Goal: Obtain resource: Download file/media

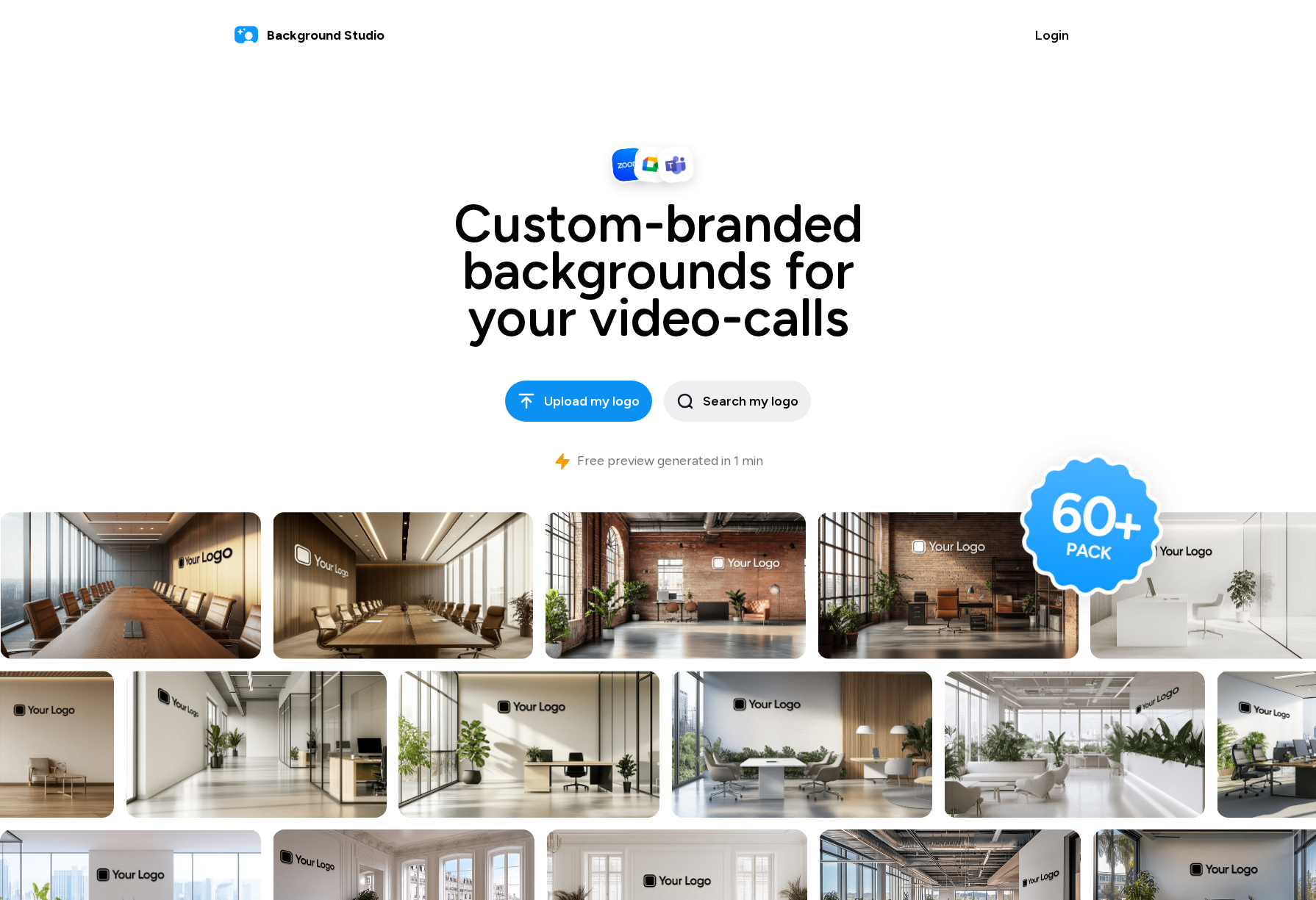
click at [573, 405] on span "Upload my logo" at bounding box center [579, 402] width 122 height 20
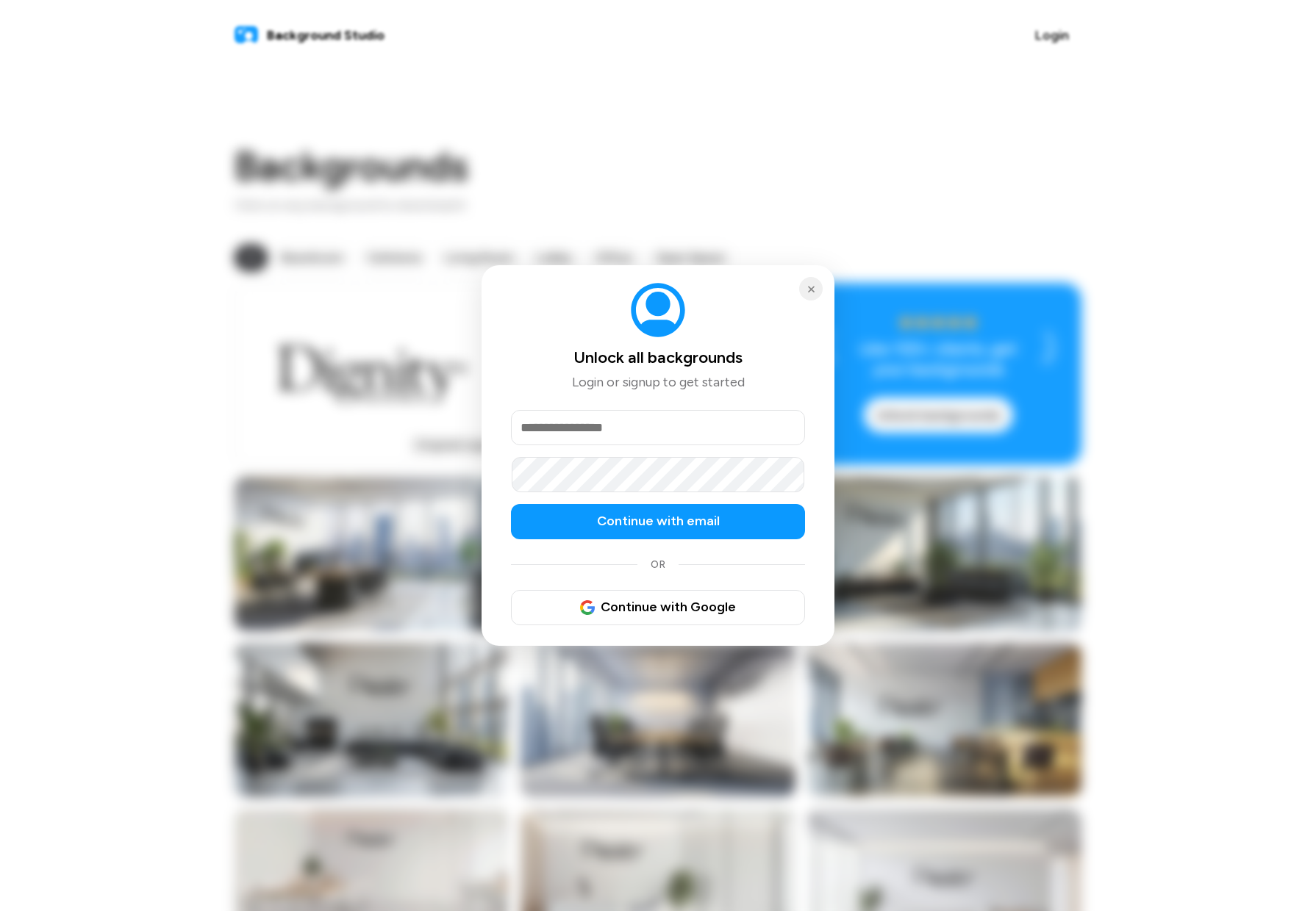
click at [606, 432] on input "email" at bounding box center [657, 427] width 294 height 35
type input "**********"
click at [634, 519] on span "Continue with email" at bounding box center [658, 521] width 122 height 20
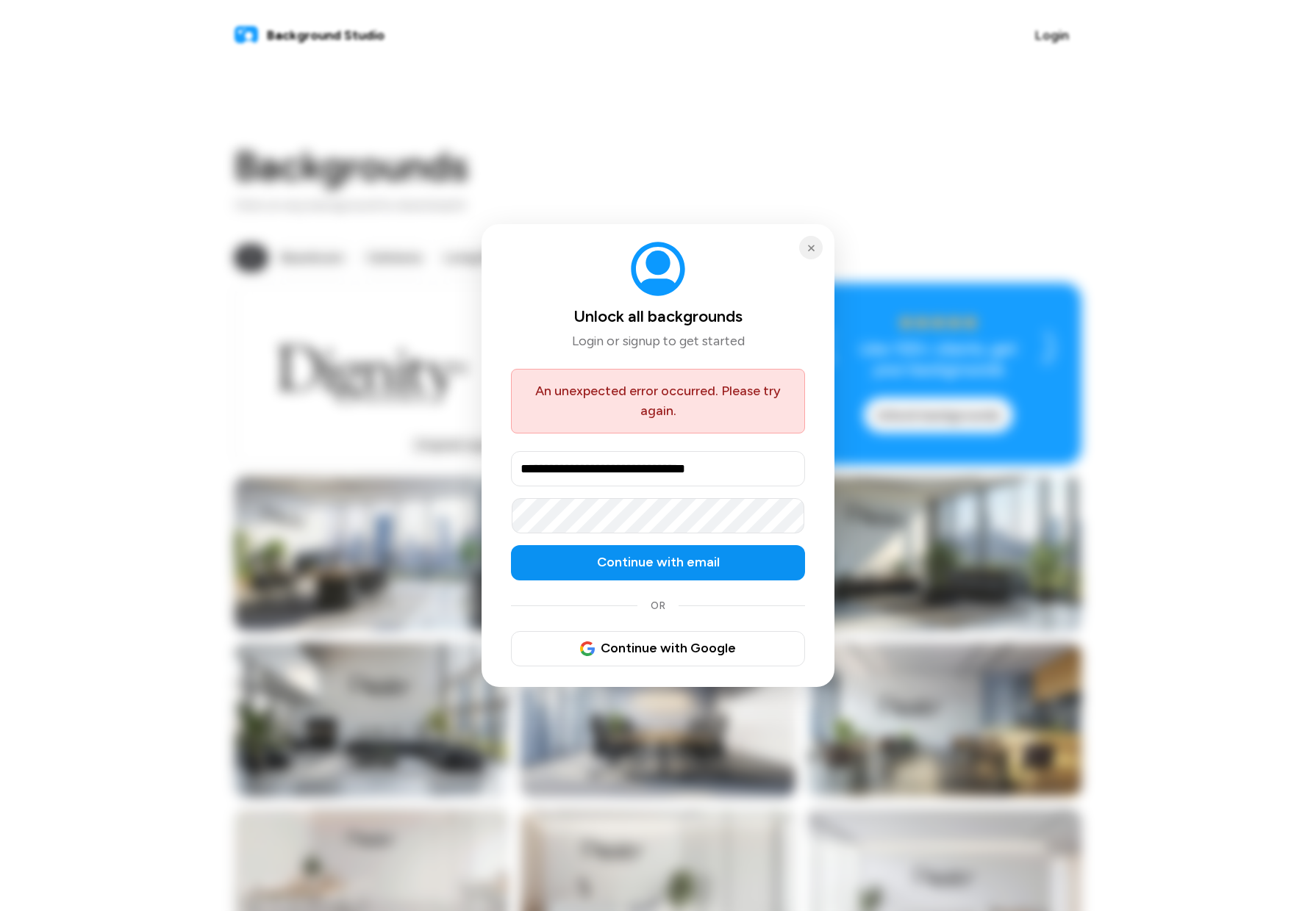
click at [665, 557] on span "Continue with email" at bounding box center [658, 562] width 122 height 20
click at [616, 560] on span "Continue with email" at bounding box center [658, 563] width 122 height 20
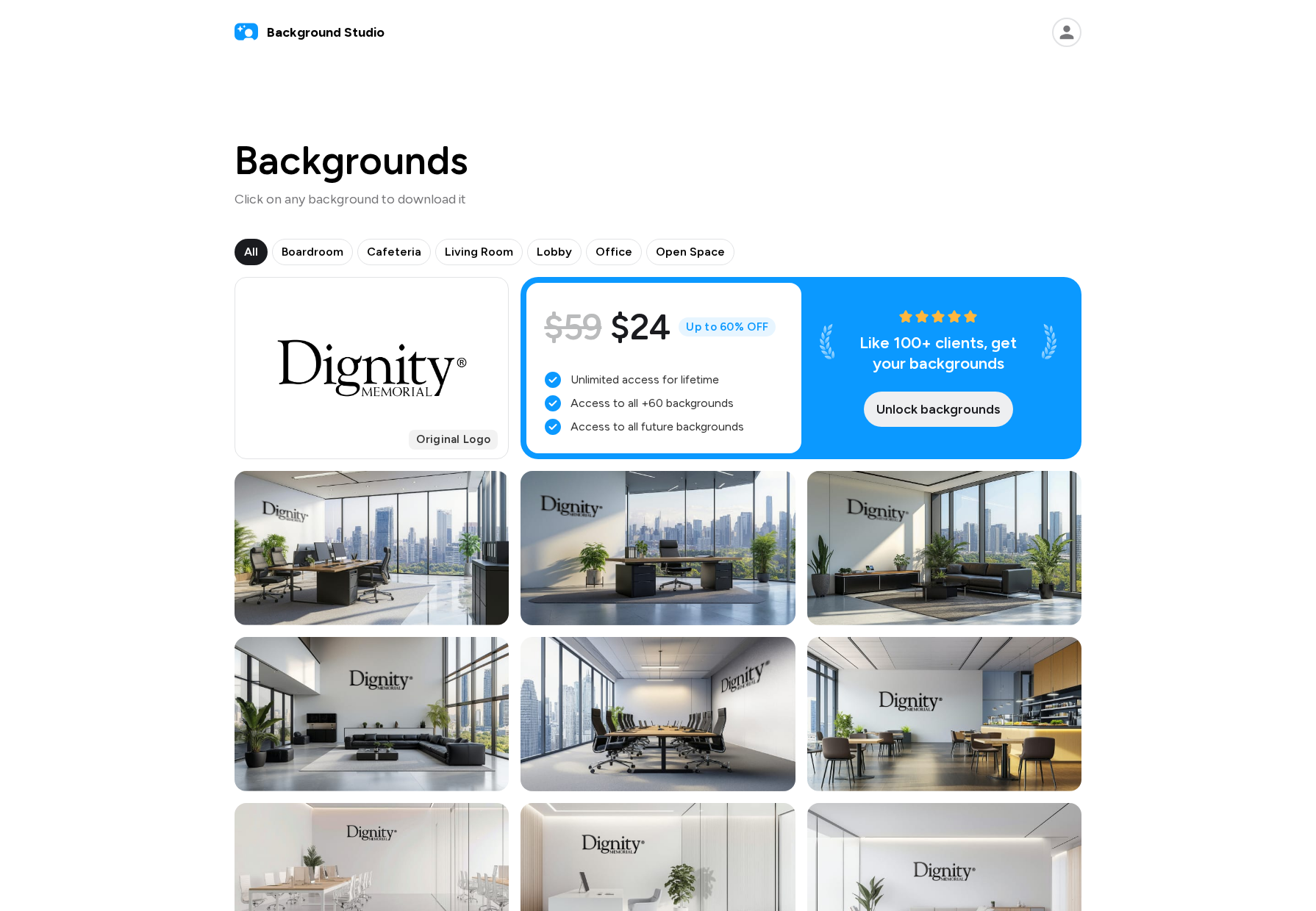
click at [913, 412] on span "Unlock backgrounds" at bounding box center [938, 409] width 124 height 20
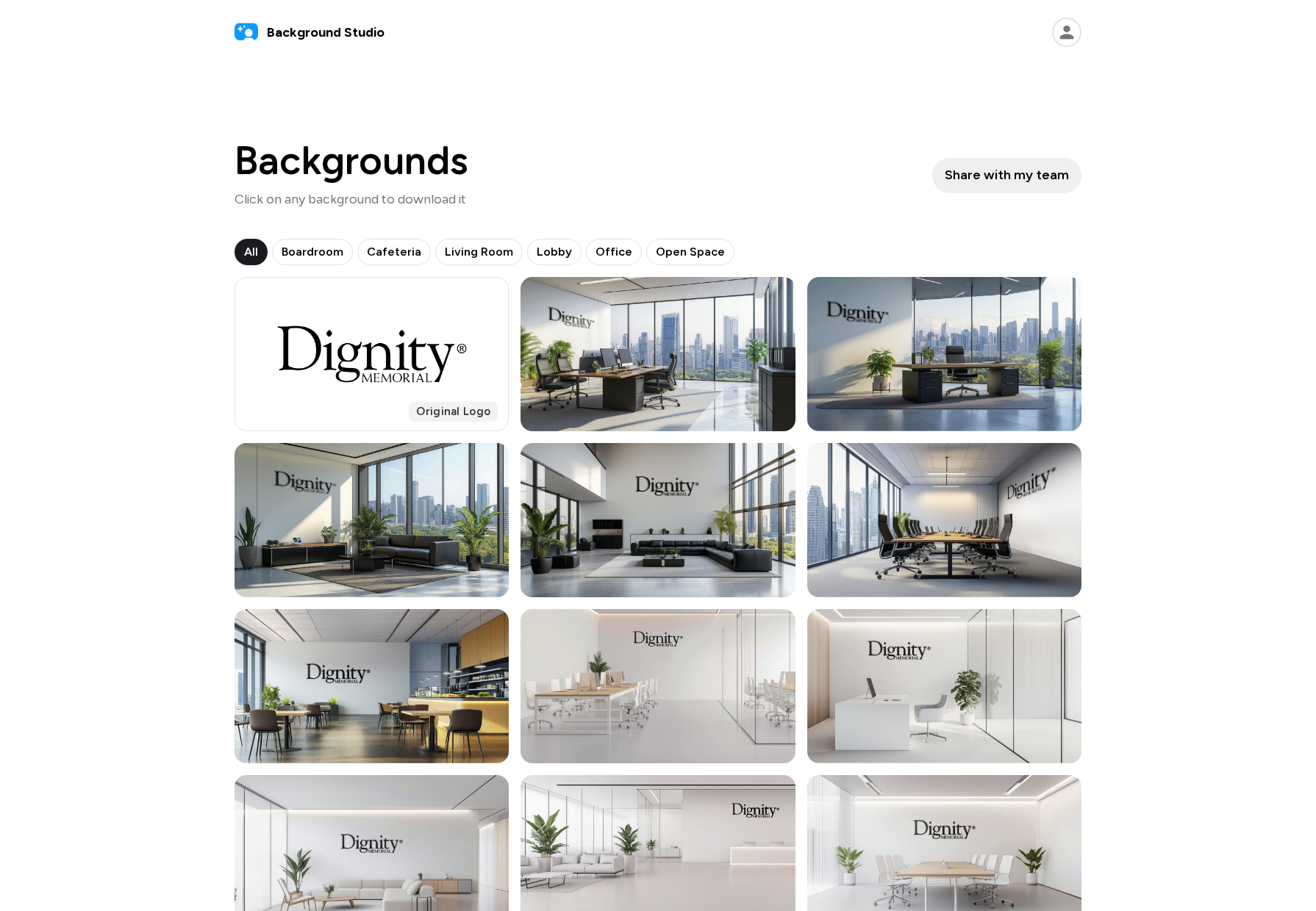
click at [1066, 35] on icon at bounding box center [1066, 33] width 14 height 14
click at [599, 248] on span "Office" at bounding box center [613, 251] width 36 height 17
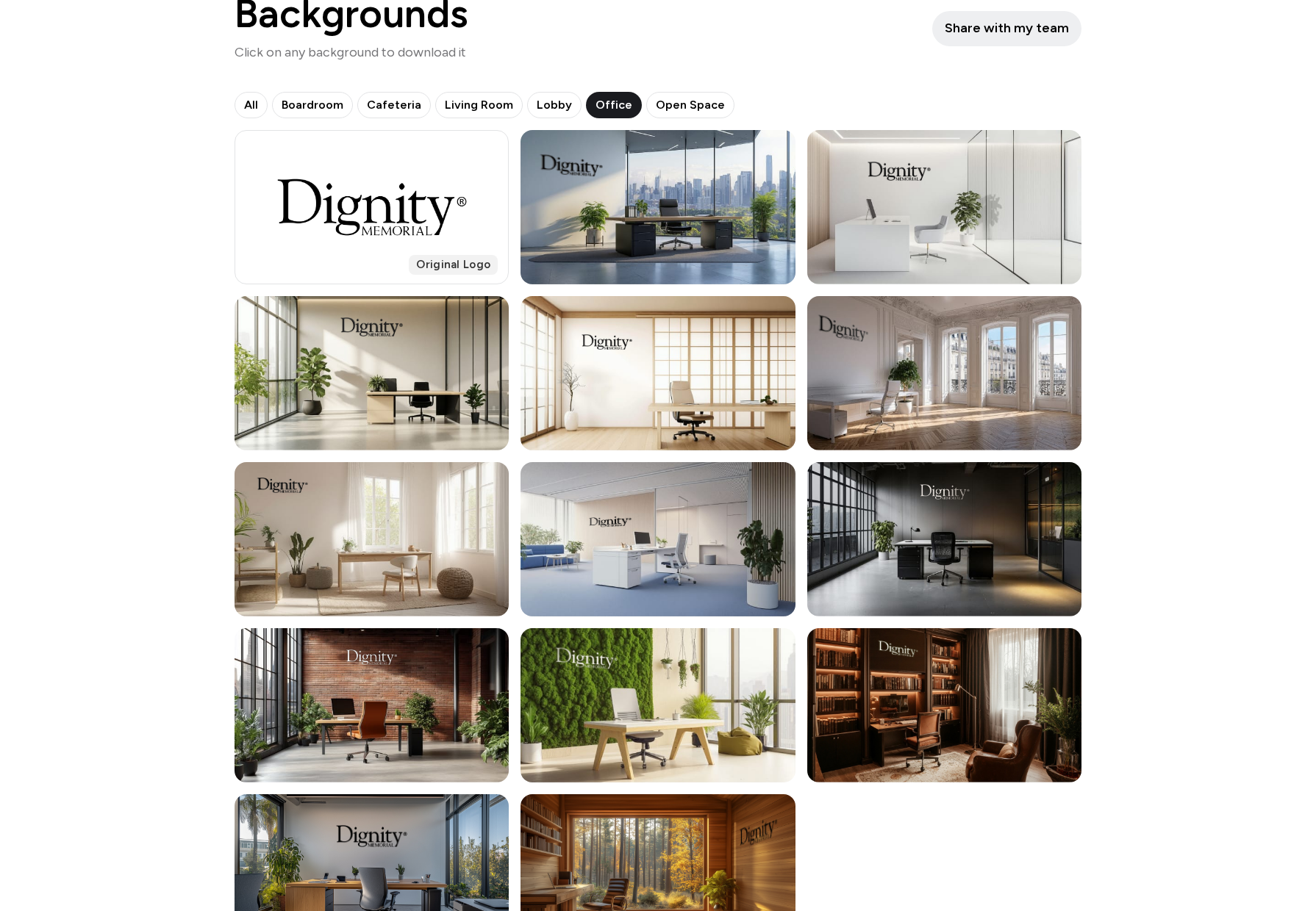
click at [357, 95] on button "Boardroom" at bounding box center [393, 105] width 74 height 27
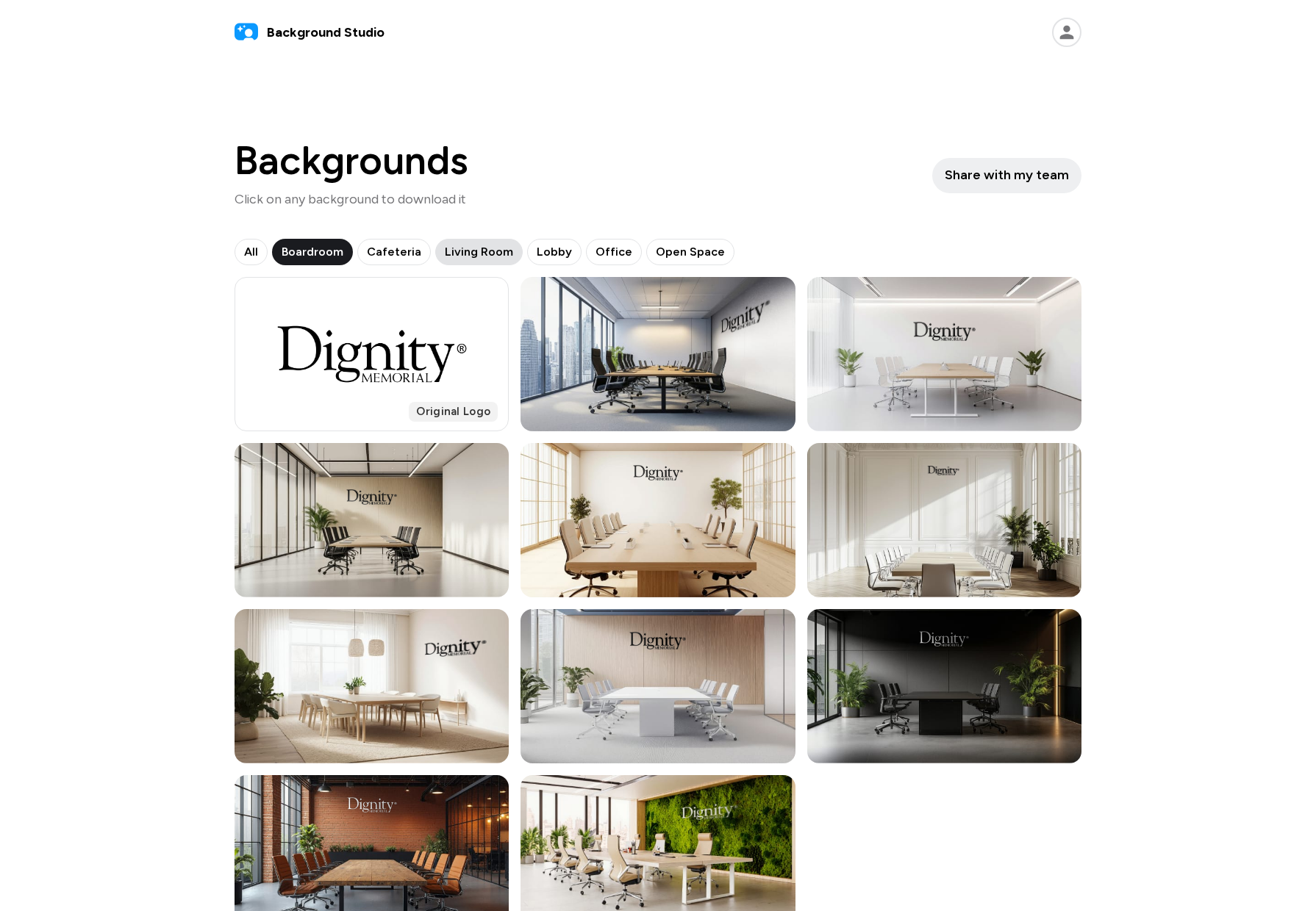
click at [480, 248] on span "Living Room" at bounding box center [478, 251] width 68 height 17
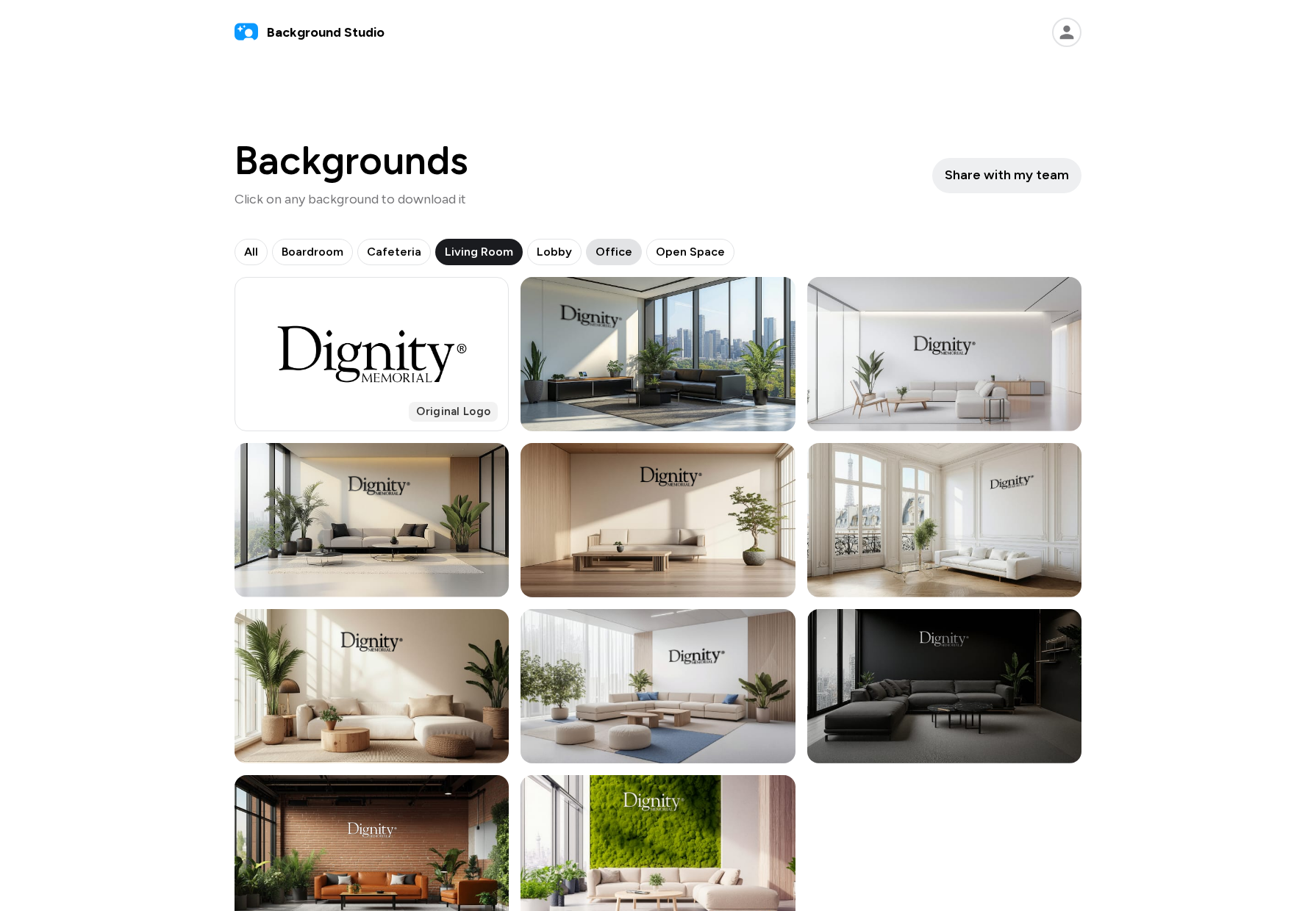
click at [604, 256] on span "Office" at bounding box center [613, 251] width 36 height 17
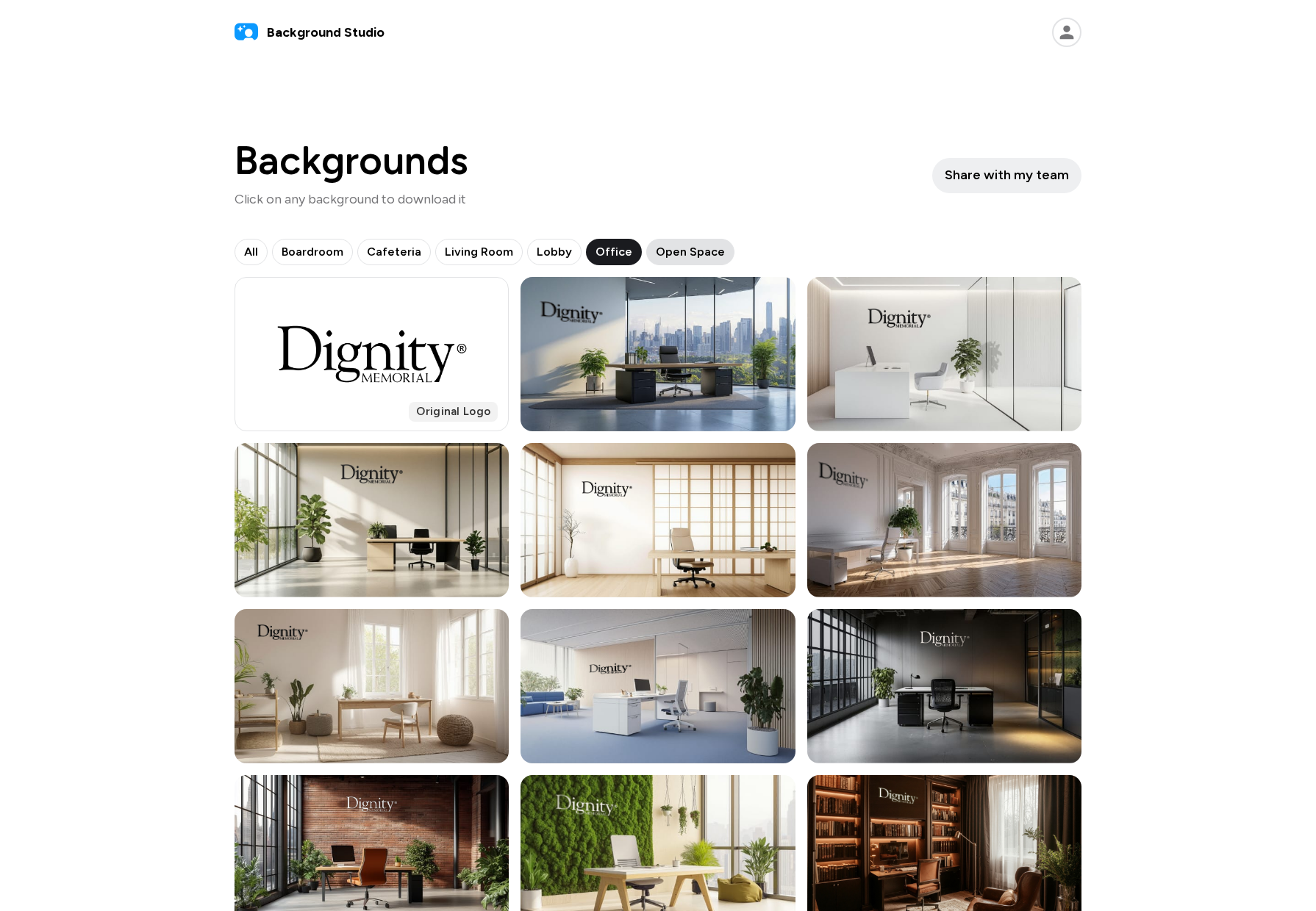
click at [659, 253] on span "Open Space" at bounding box center [690, 251] width 69 height 17
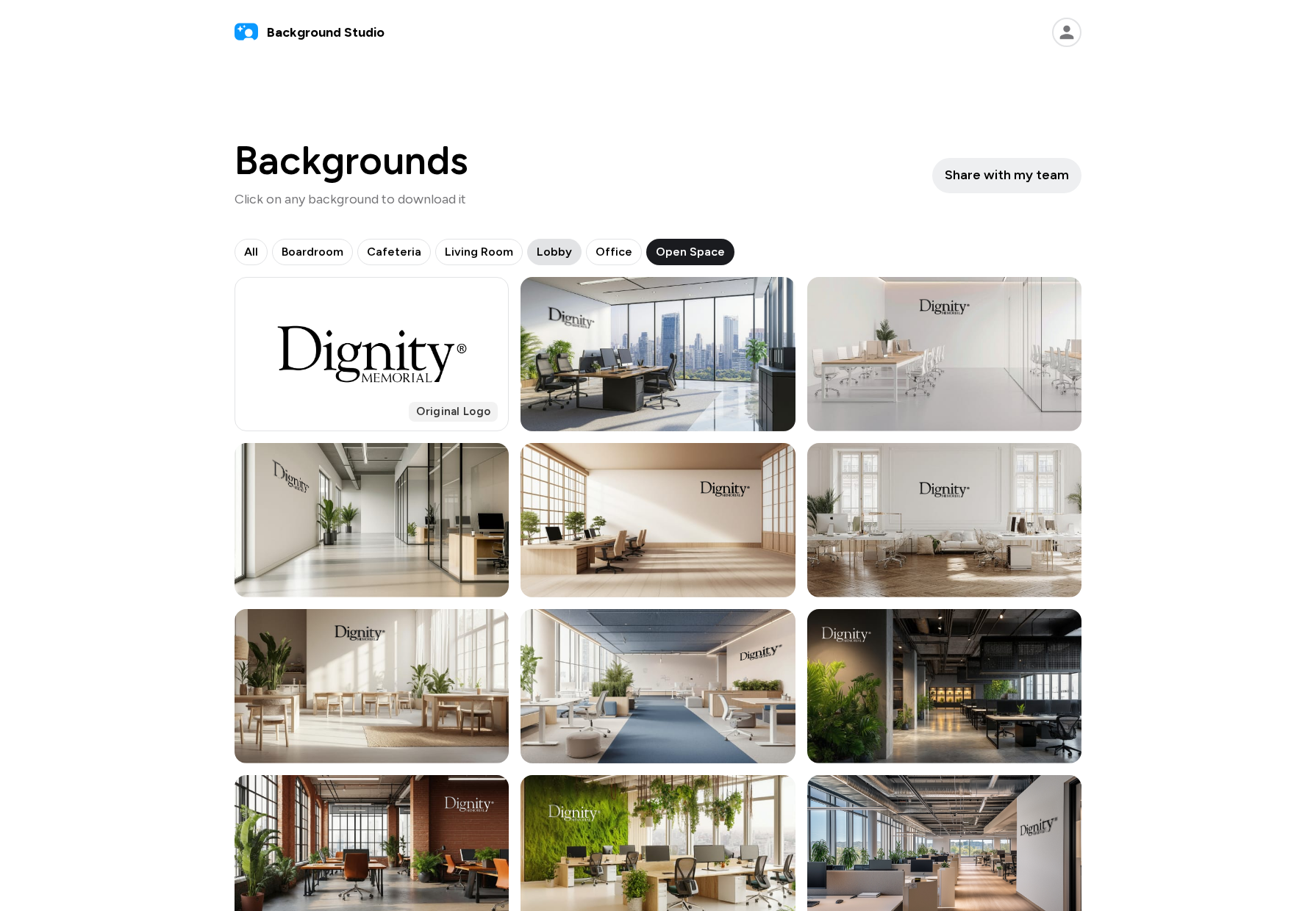
click at [544, 249] on span "Lobby" at bounding box center [554, 251] width 35 height 17
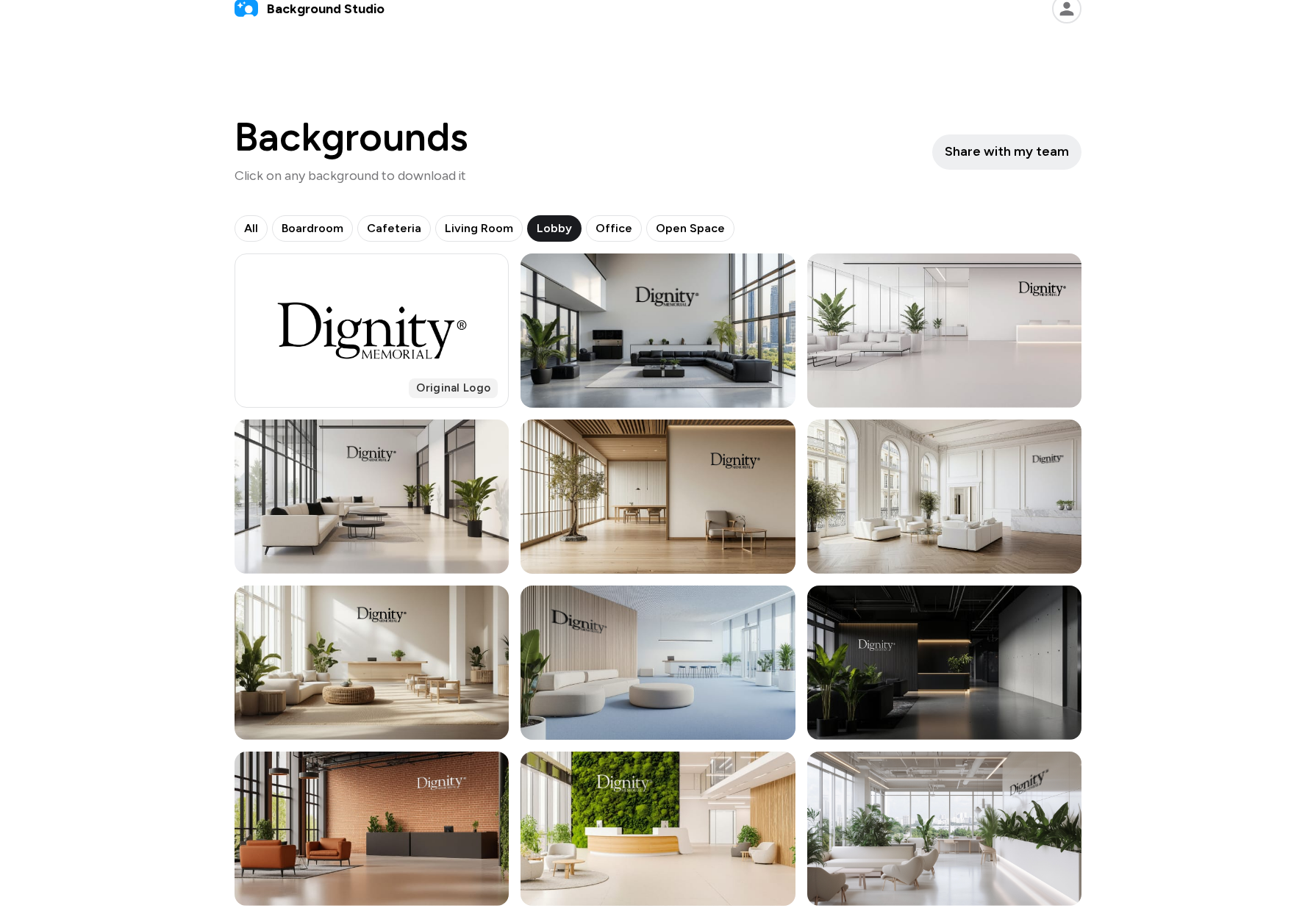
scroll to position [36, 0]
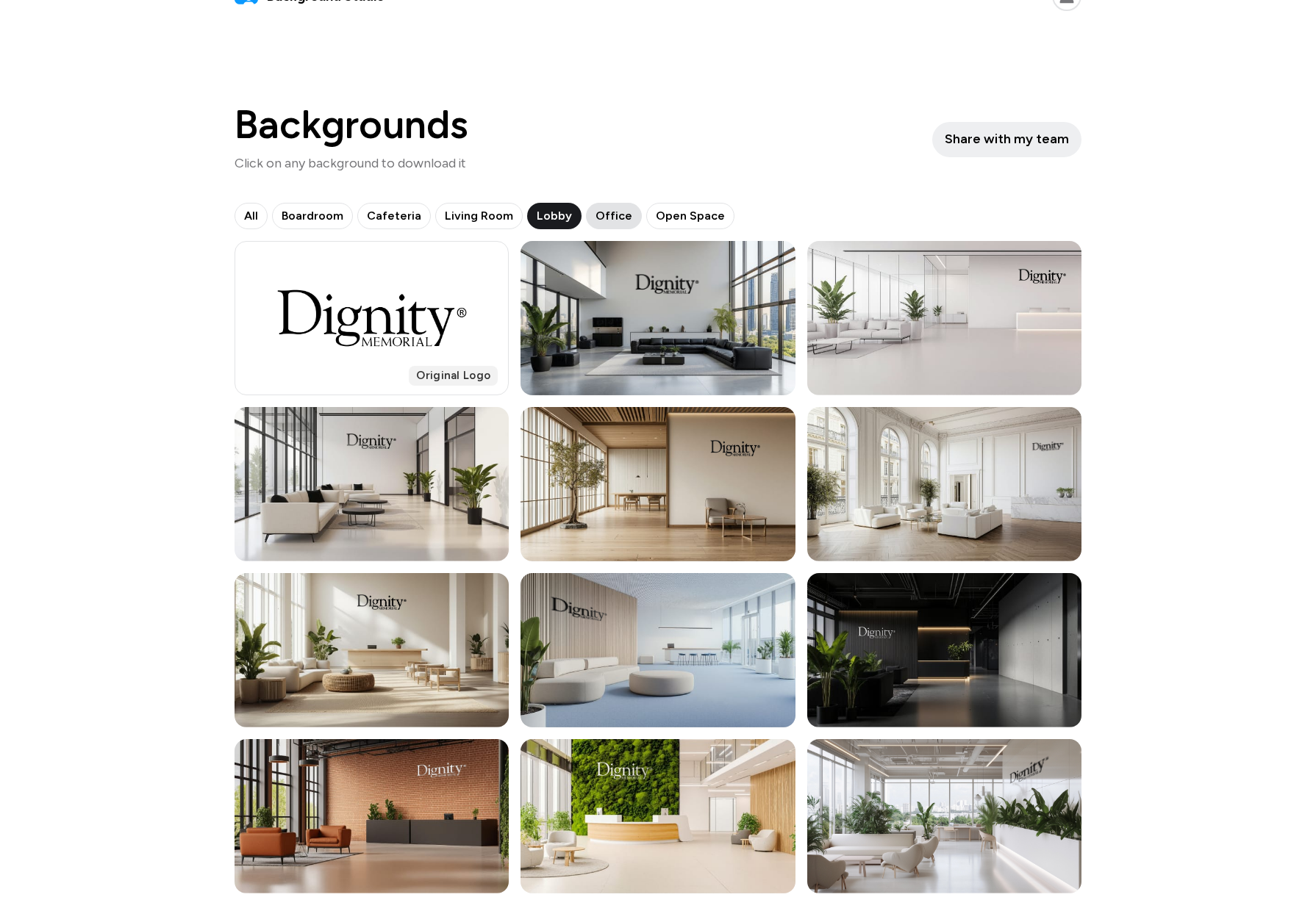
click at [595, 212] on span "Office" at bounding box center [613, 216] width 36 height 17
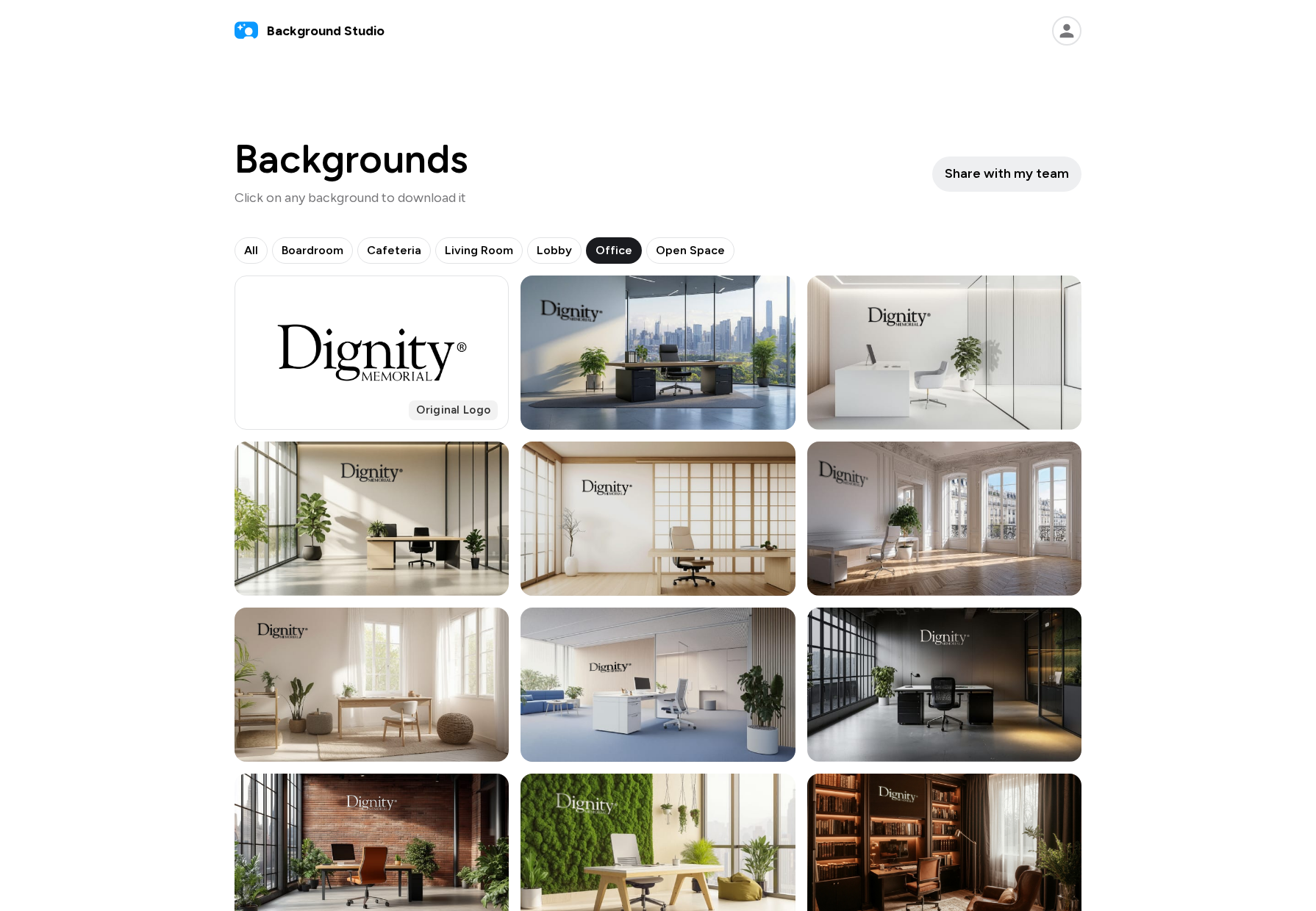
scroll to position [0, 0]
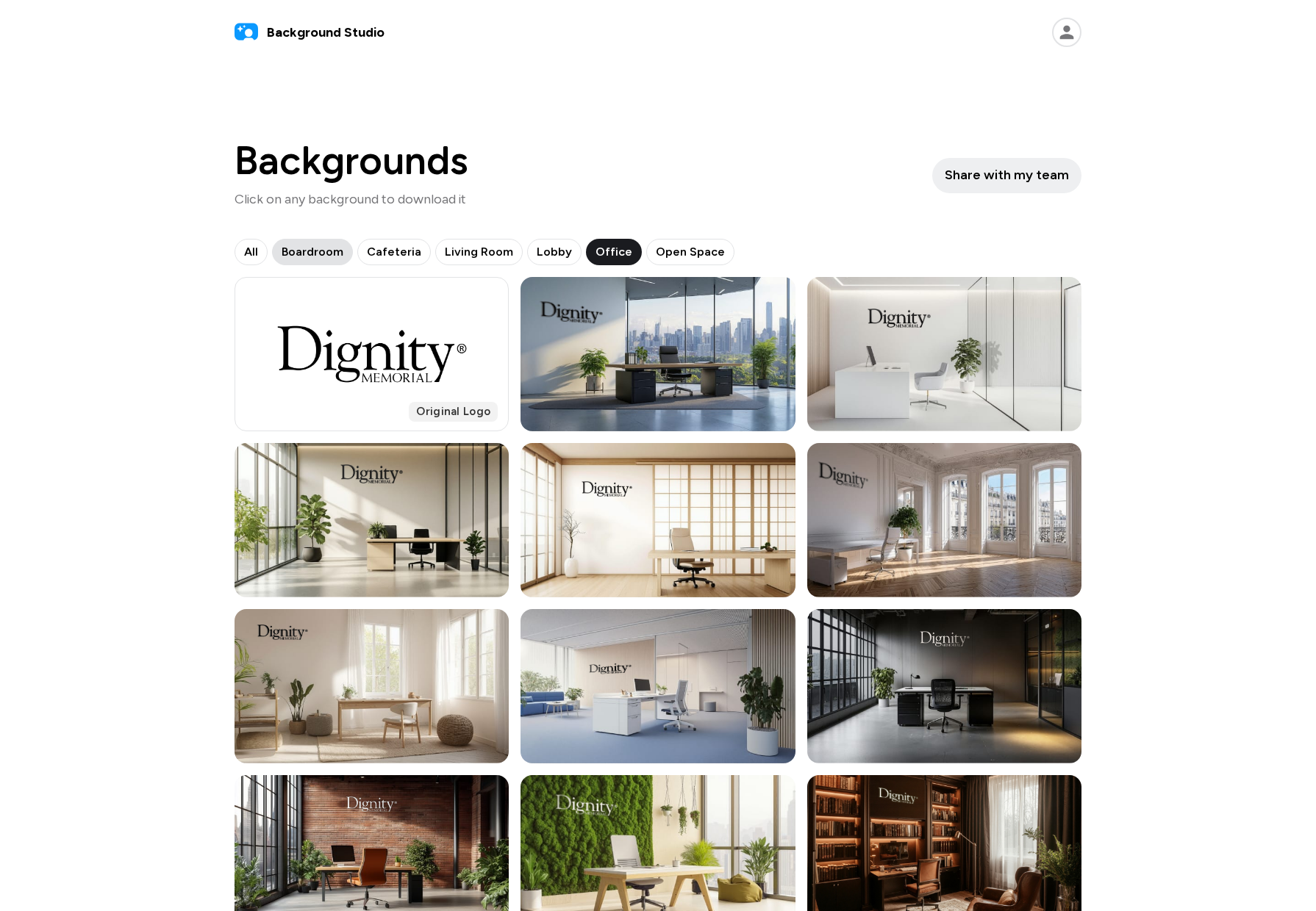
click at [313, 255] on span "Boardroom" at bounding box center [312, 251] width 62 height 17
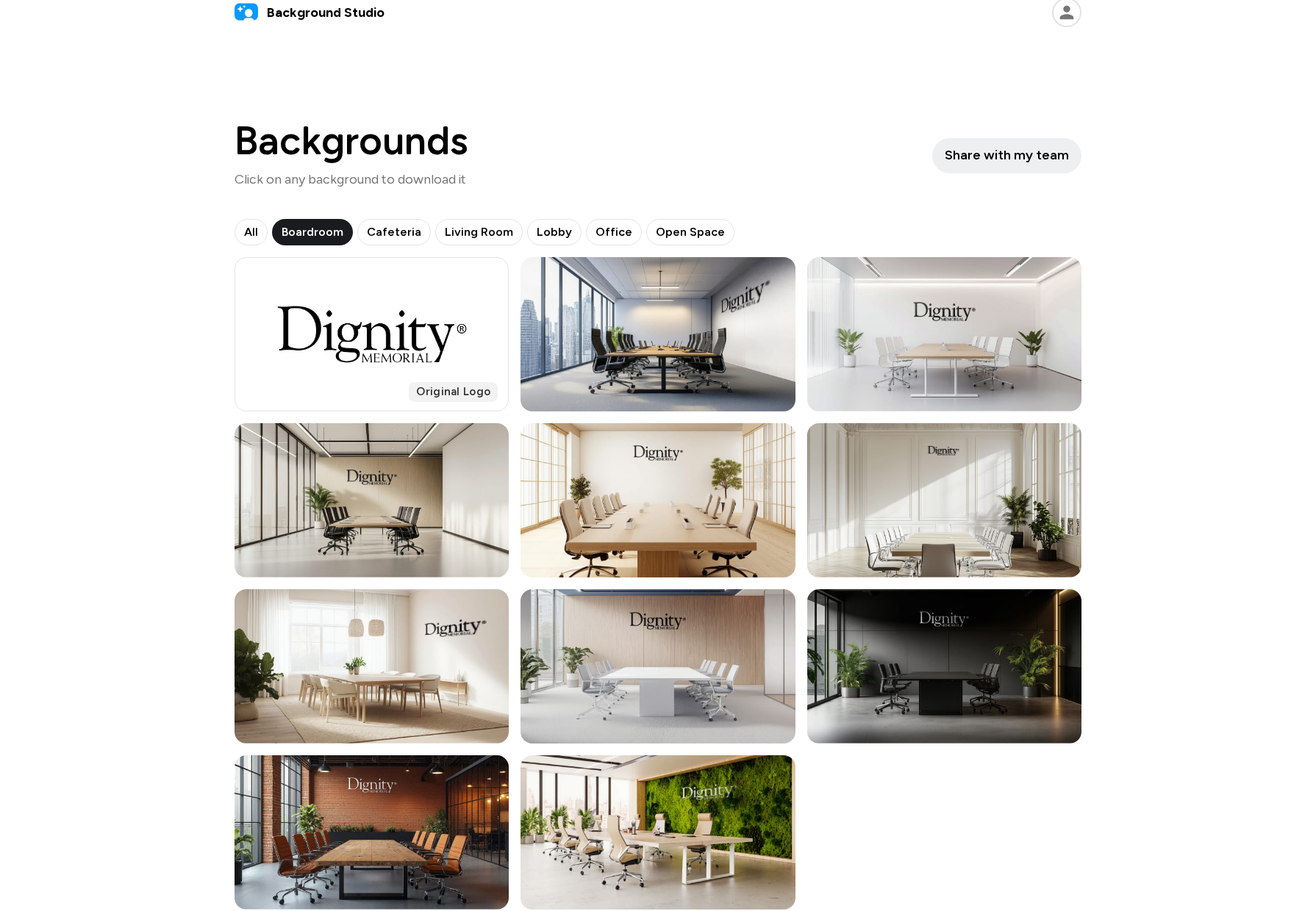
scroll to position [36, 0]
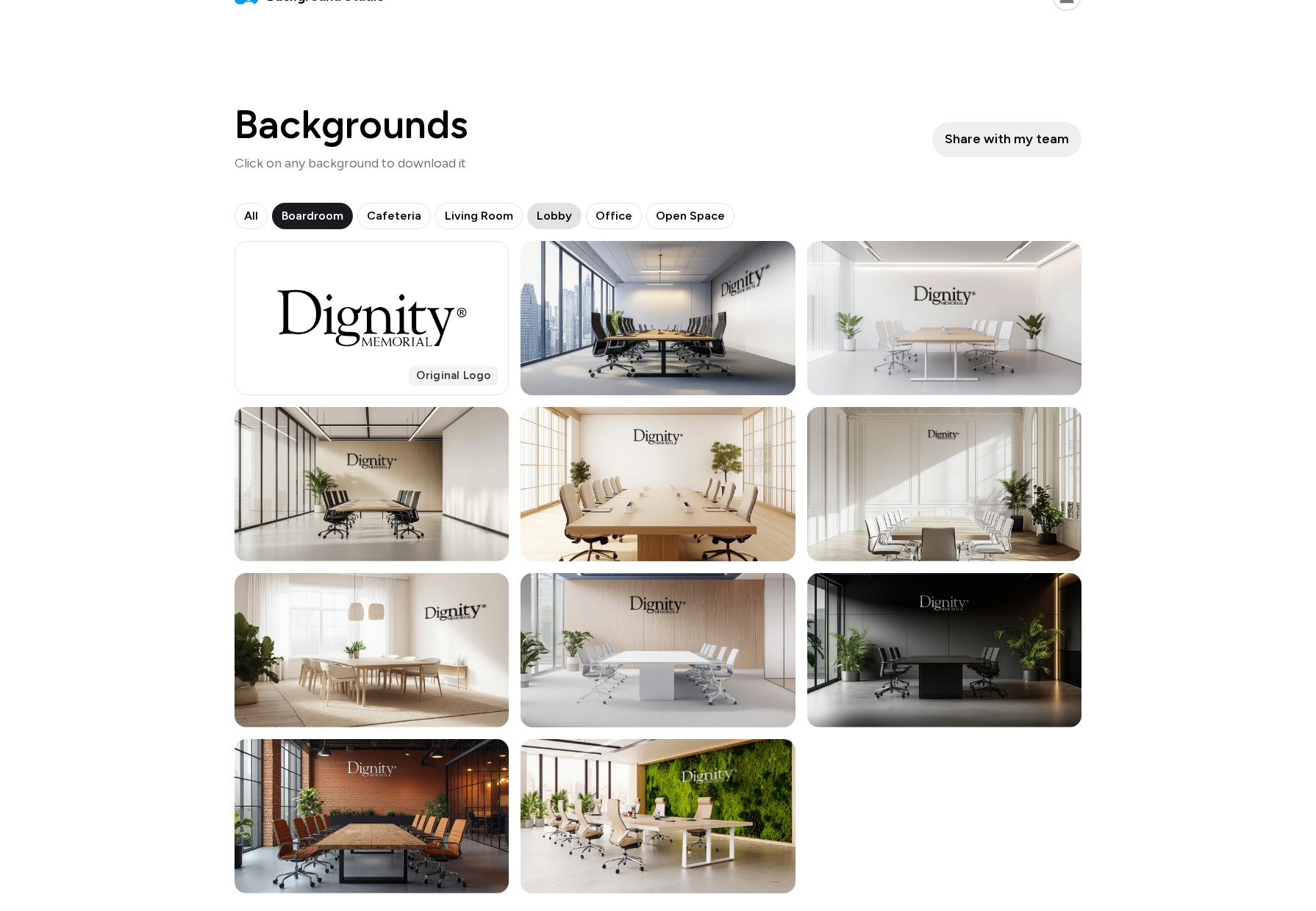
click at [543, 216] on span "Lobby" at bounding box center [554, 216] width 35 height 17
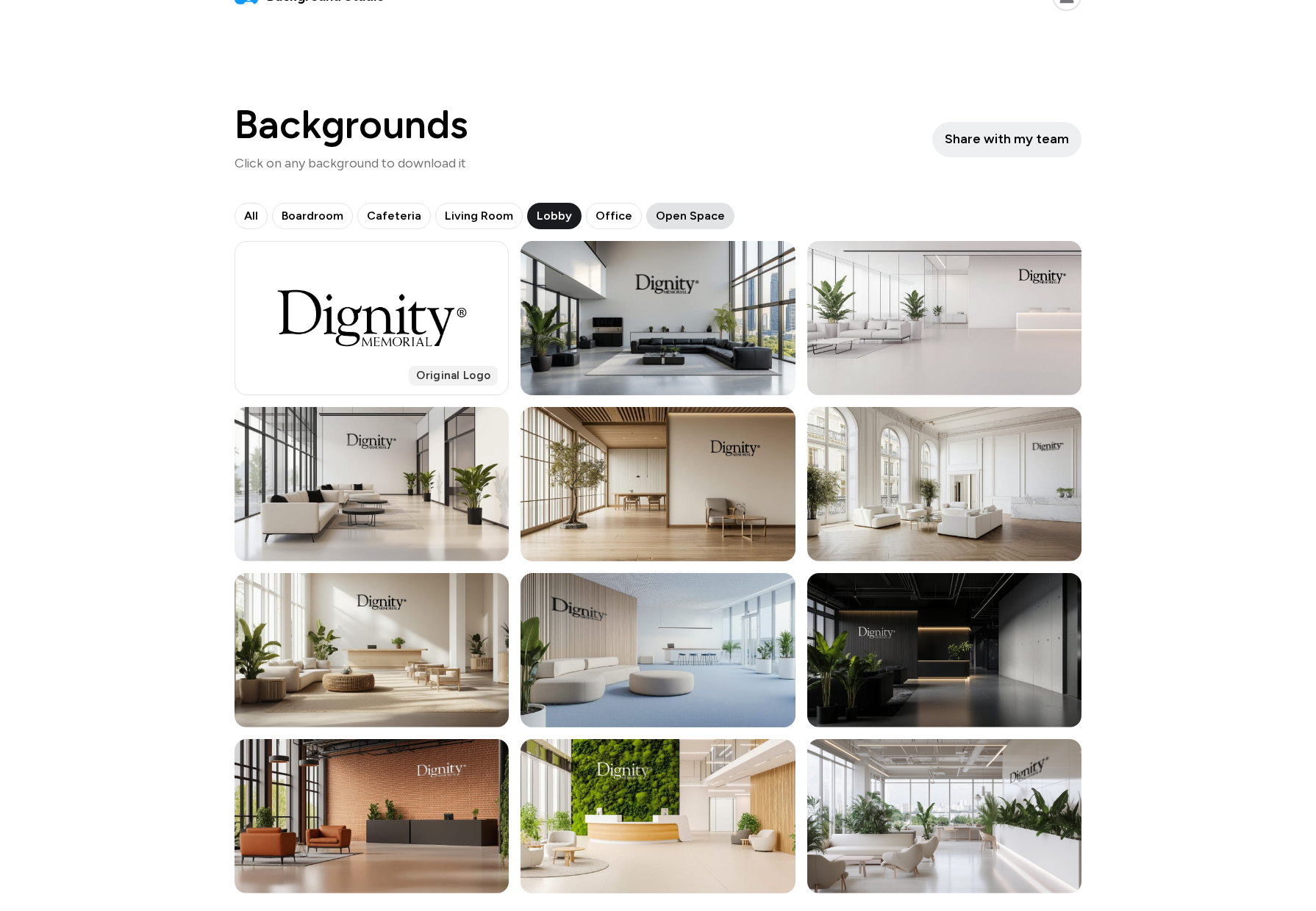
click at [664, 209] on span "Open Space" at bounding box center [690, 216] width 69 height 17
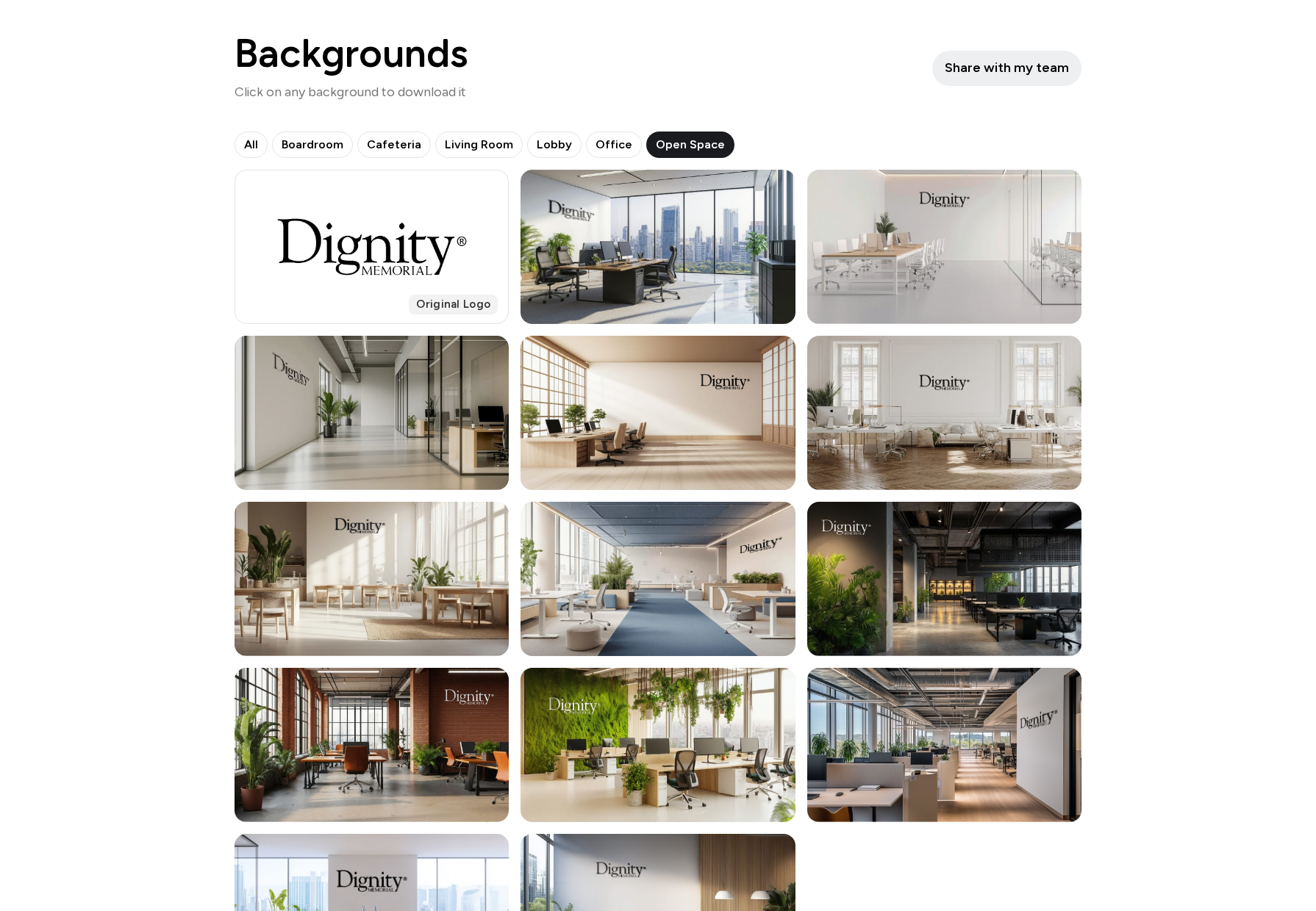
scroll to position [0, 0]
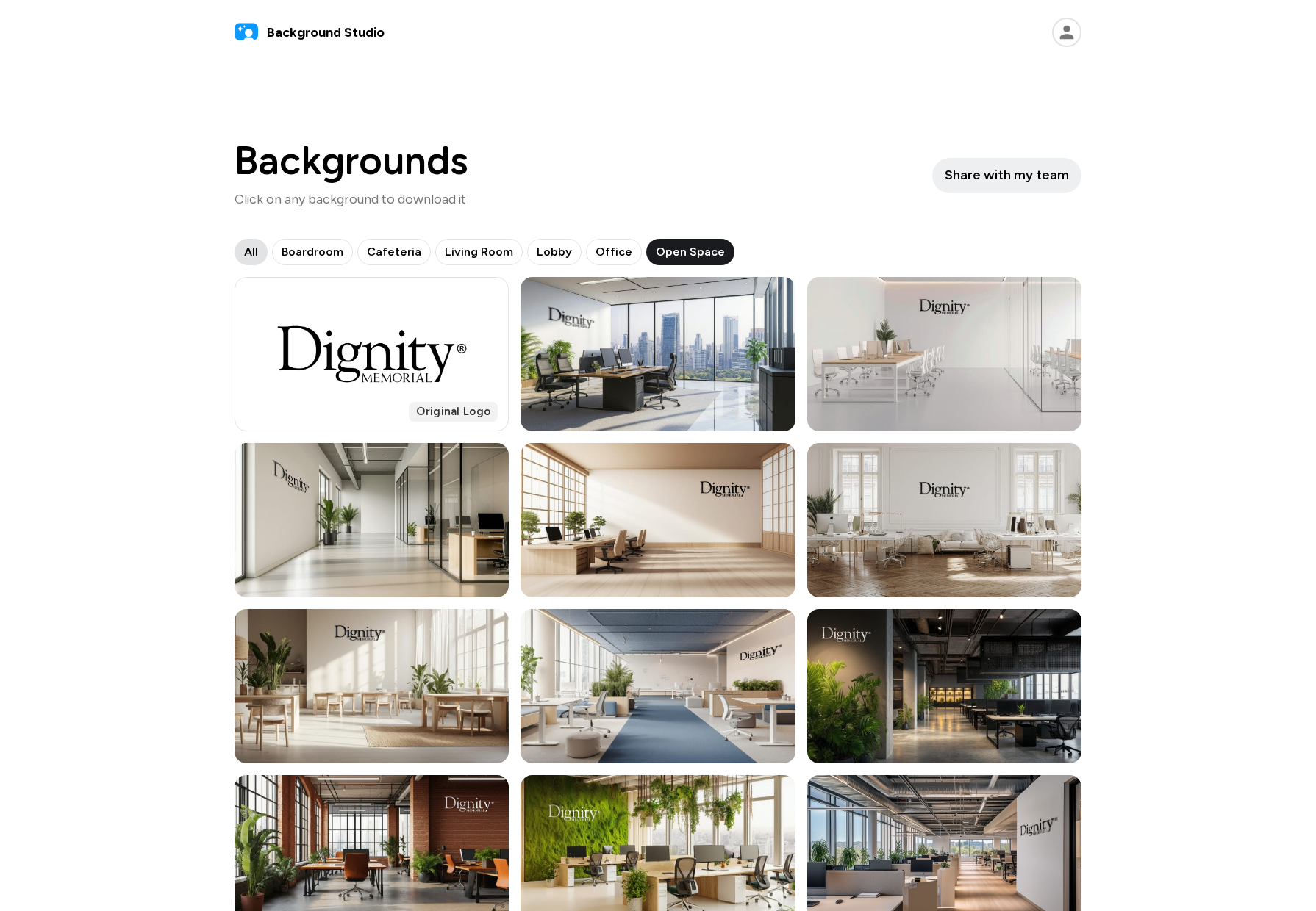
click at [249, 249] on span "All" at bounding box center [251, 251] width 14 height 17
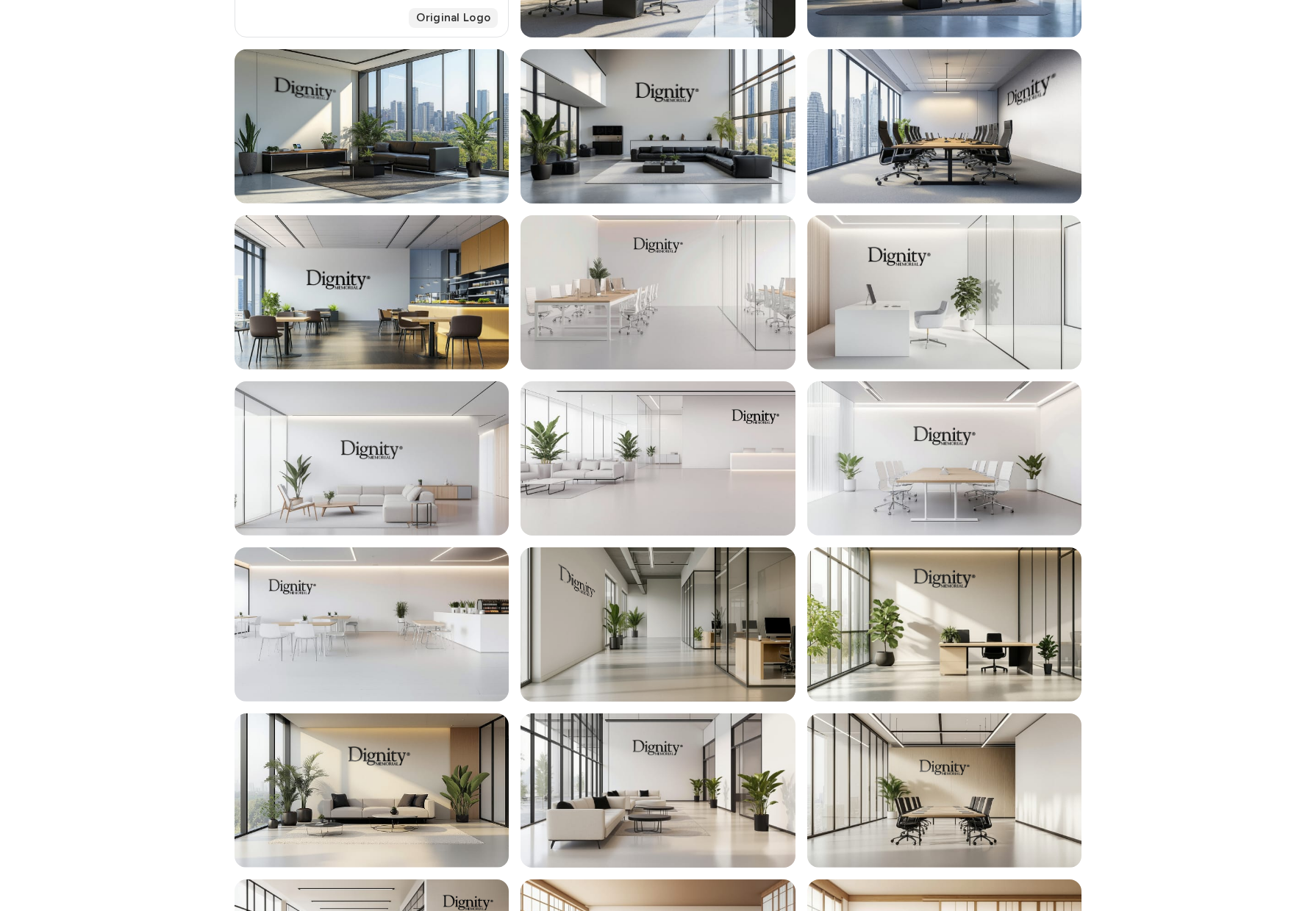
scroll to position [472, 0]
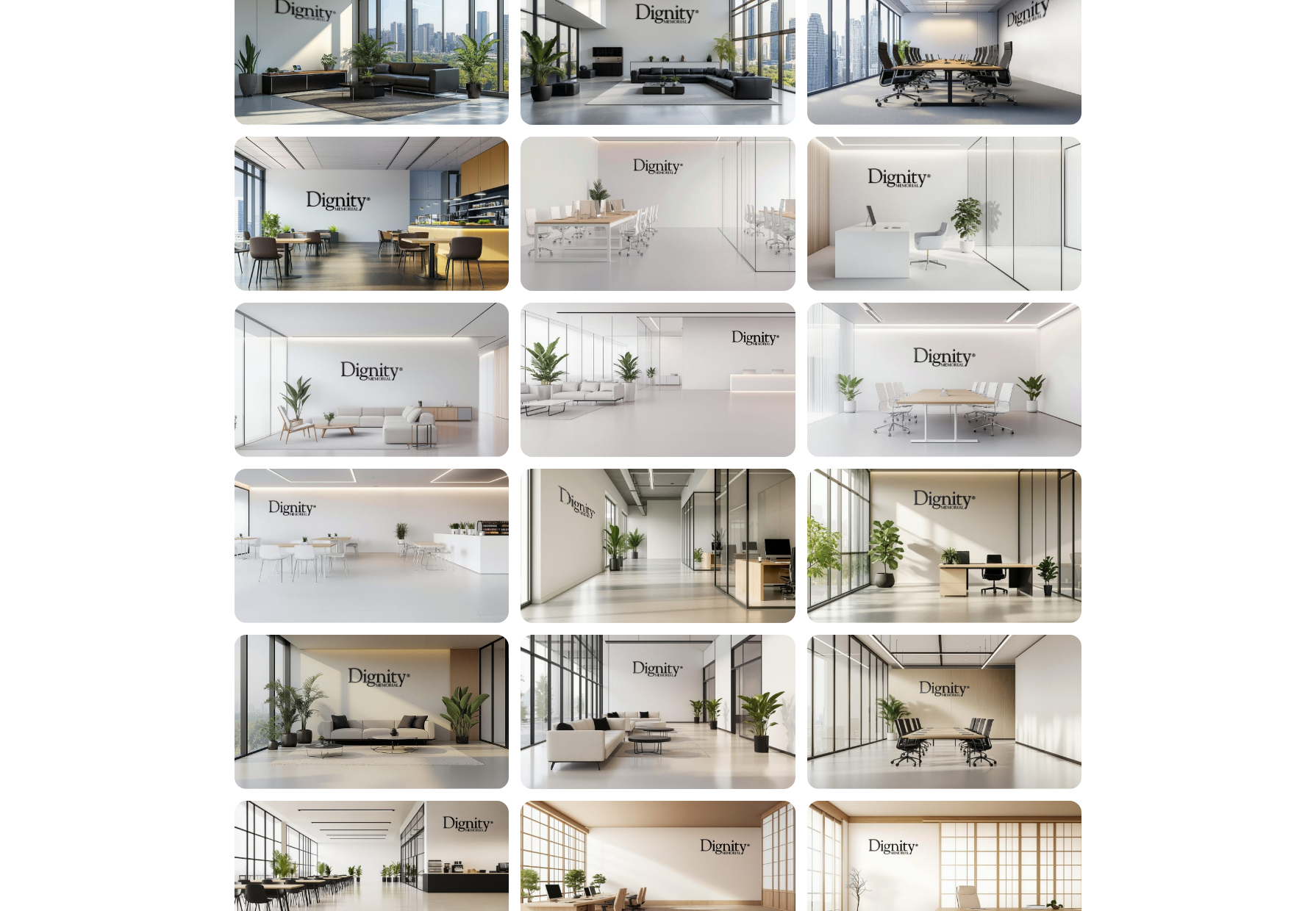
click at [359, 703] on div at bounding box center [371, 711] width 274 height 154
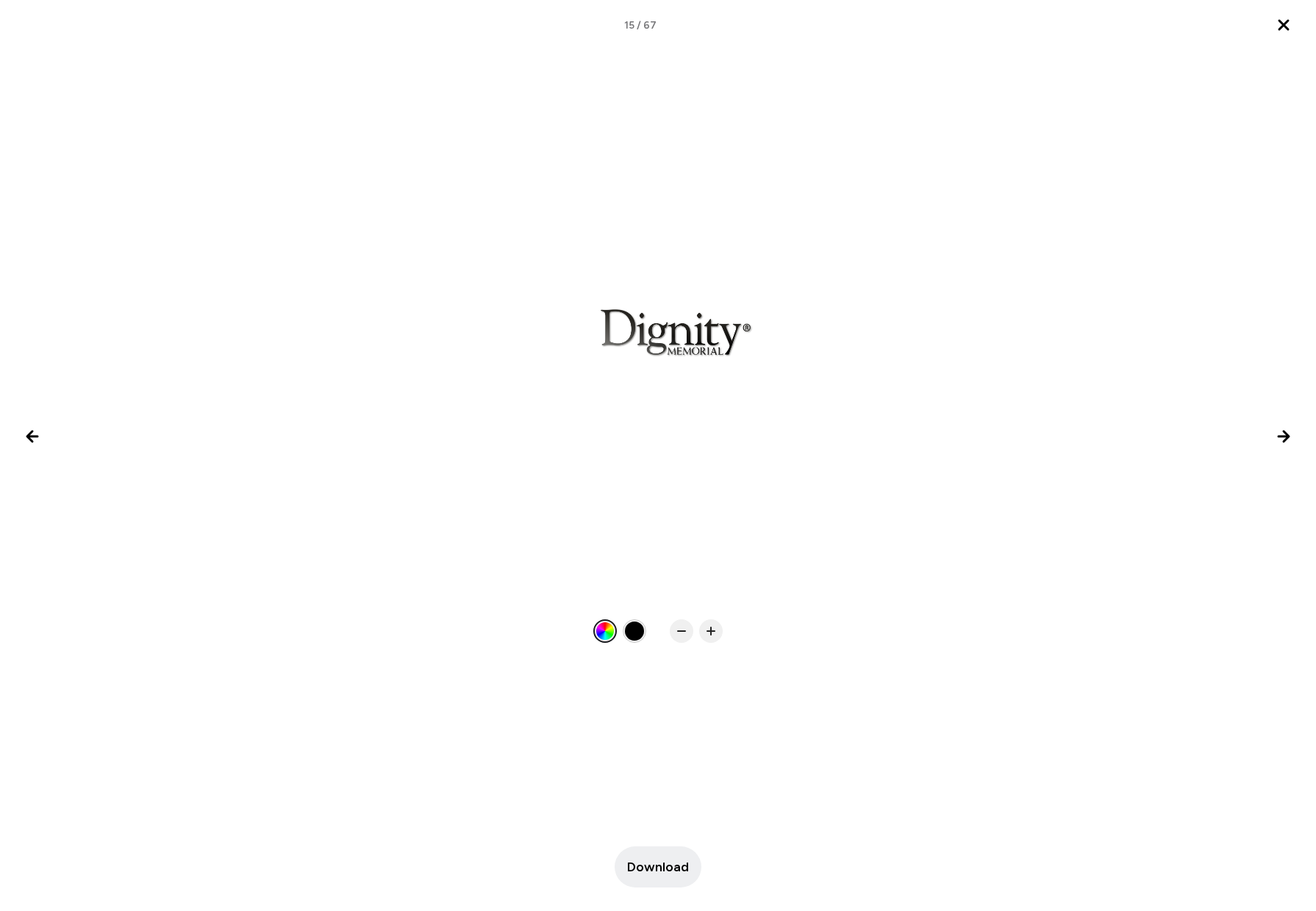
scroll to position [0, 0]
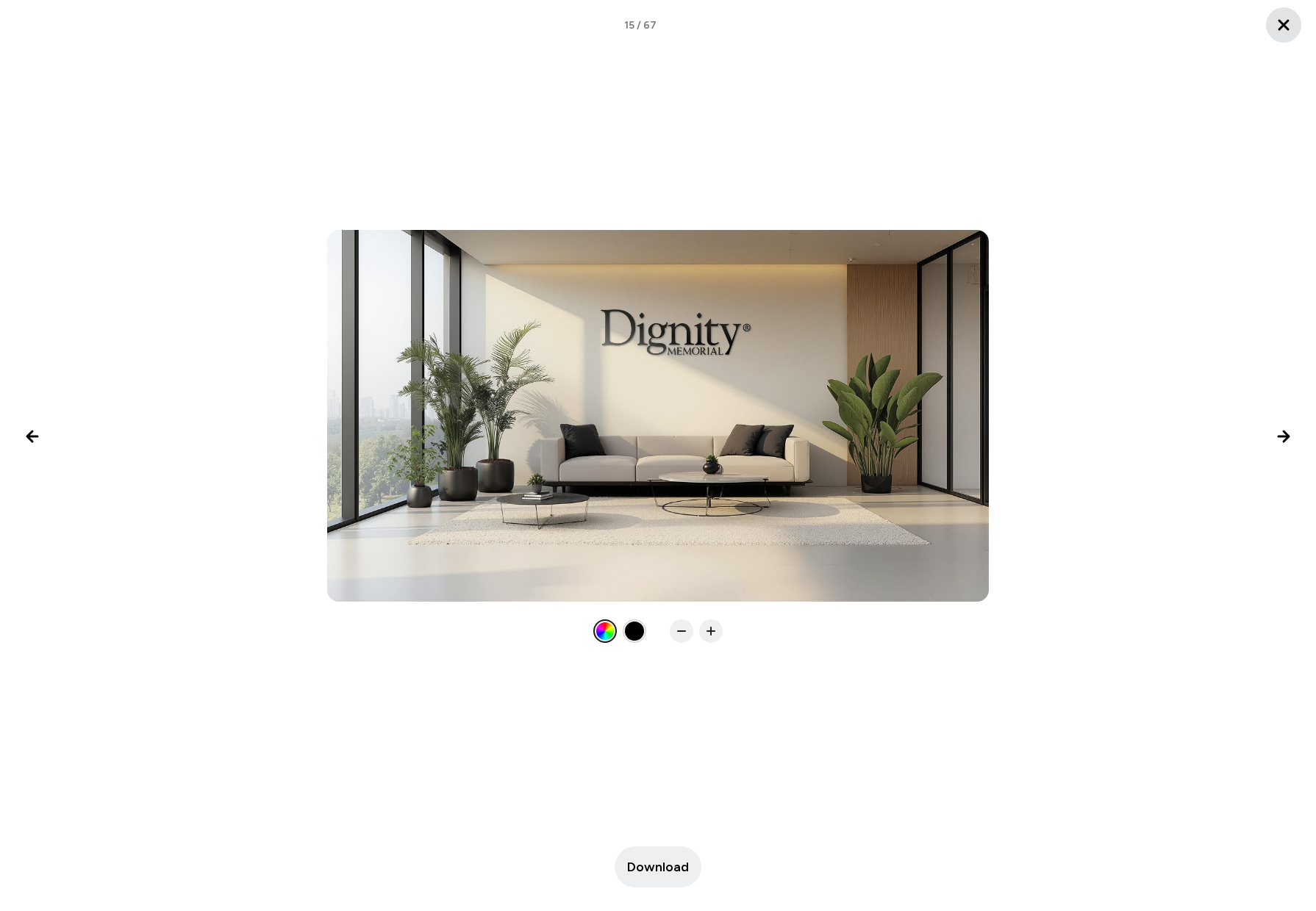
click at [1283, 19] on icon "Close lightbox" at bounding box center [1283, 25] width 17 height 17
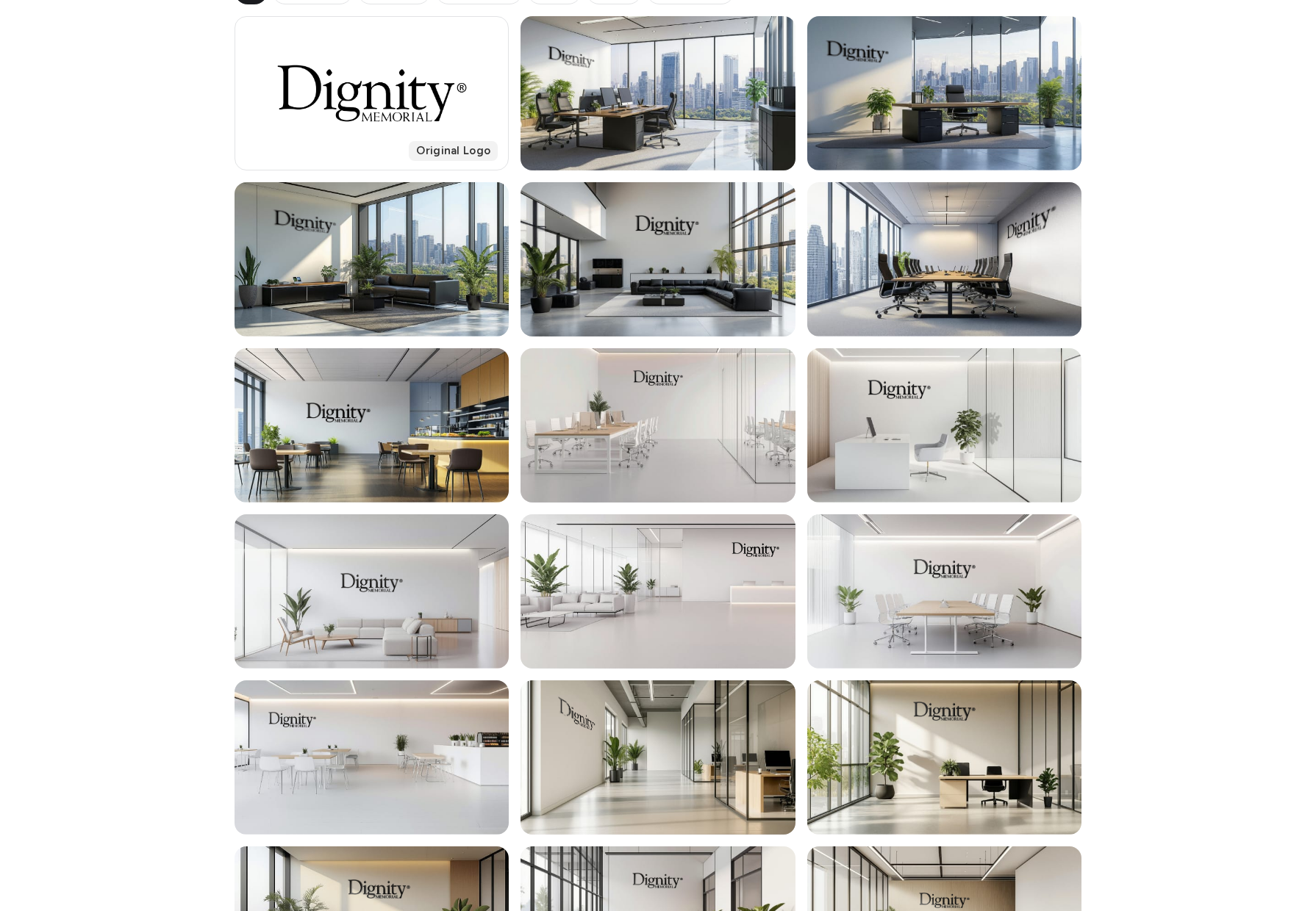
scroll to position [221, 0]
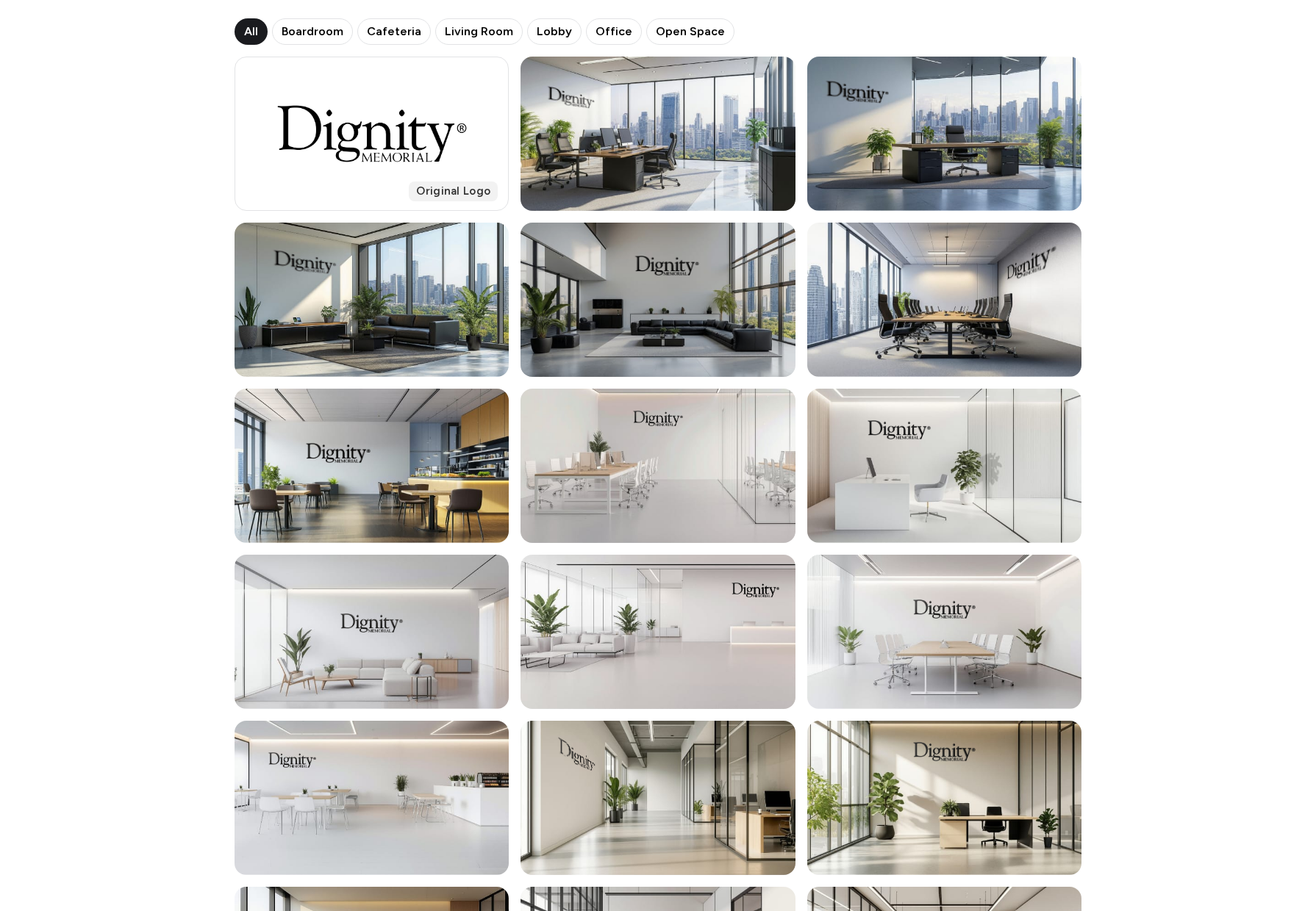
click at [643, 317] on div at bounding box center [657, 299] width 274 height 154
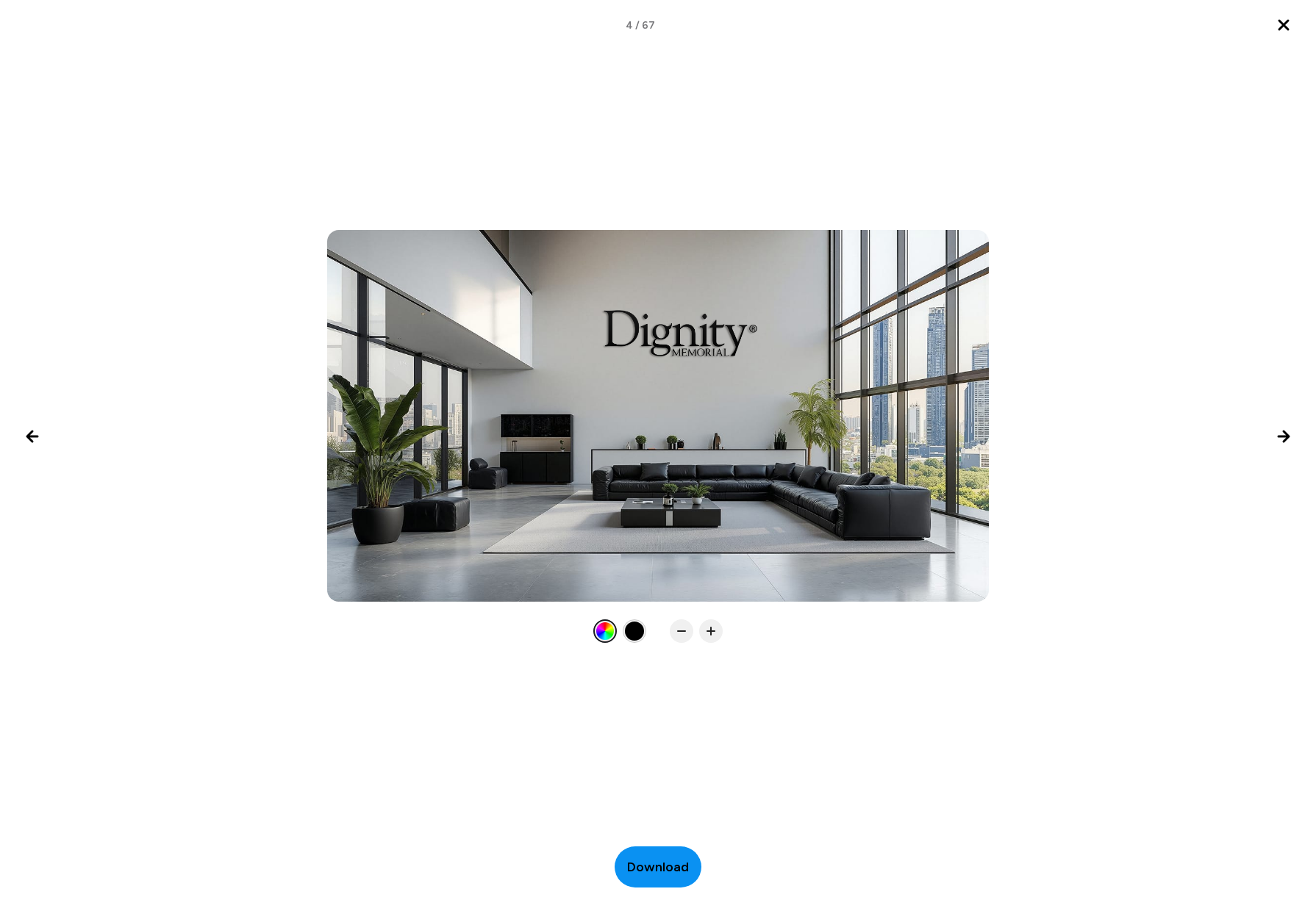
click at [663, 857] on span "Download" at bounding box center [658, 867] width 62 height 20
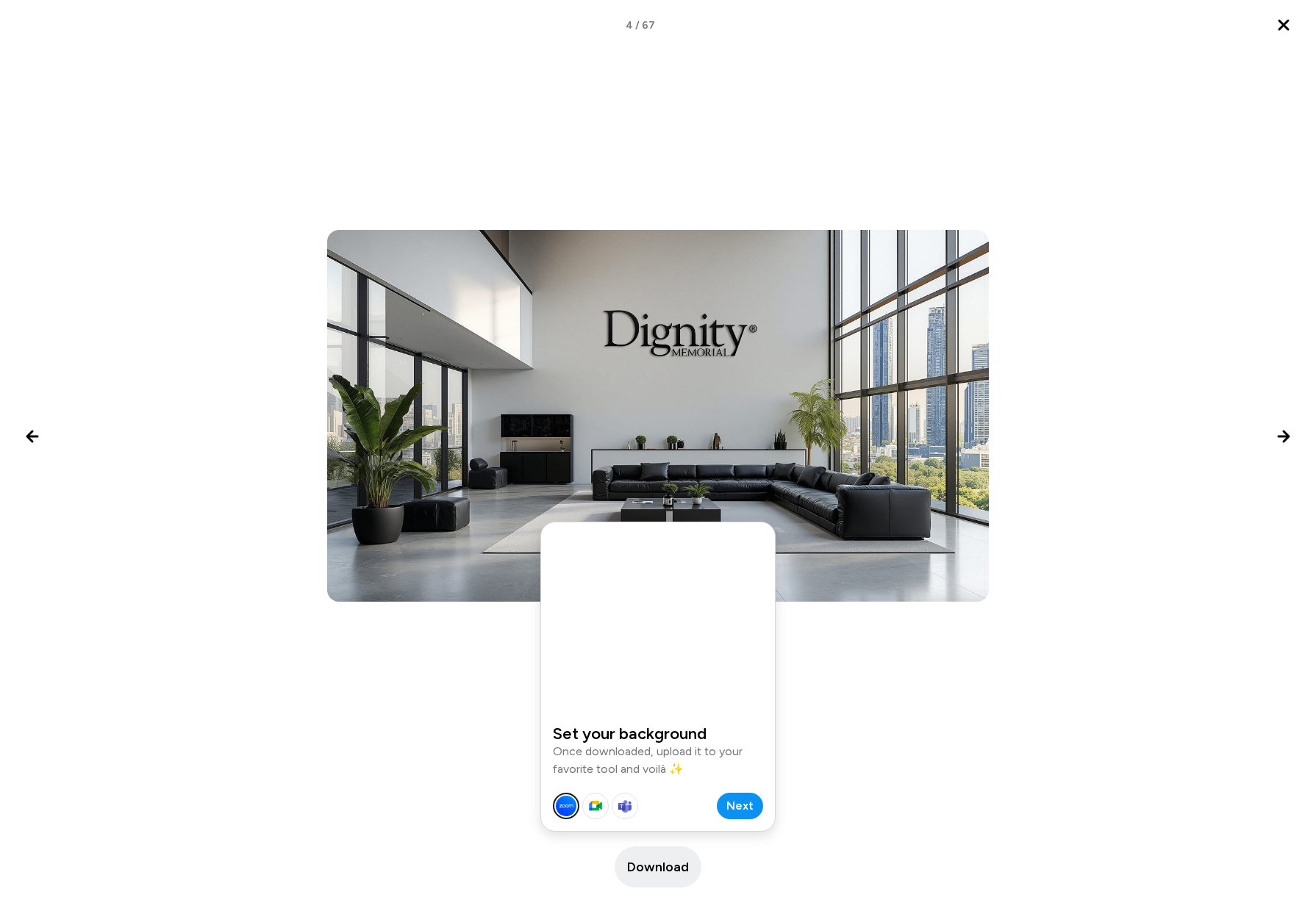
click at [747, 811] on span "Next" at bounding box center [739, 806] width 27 height 17
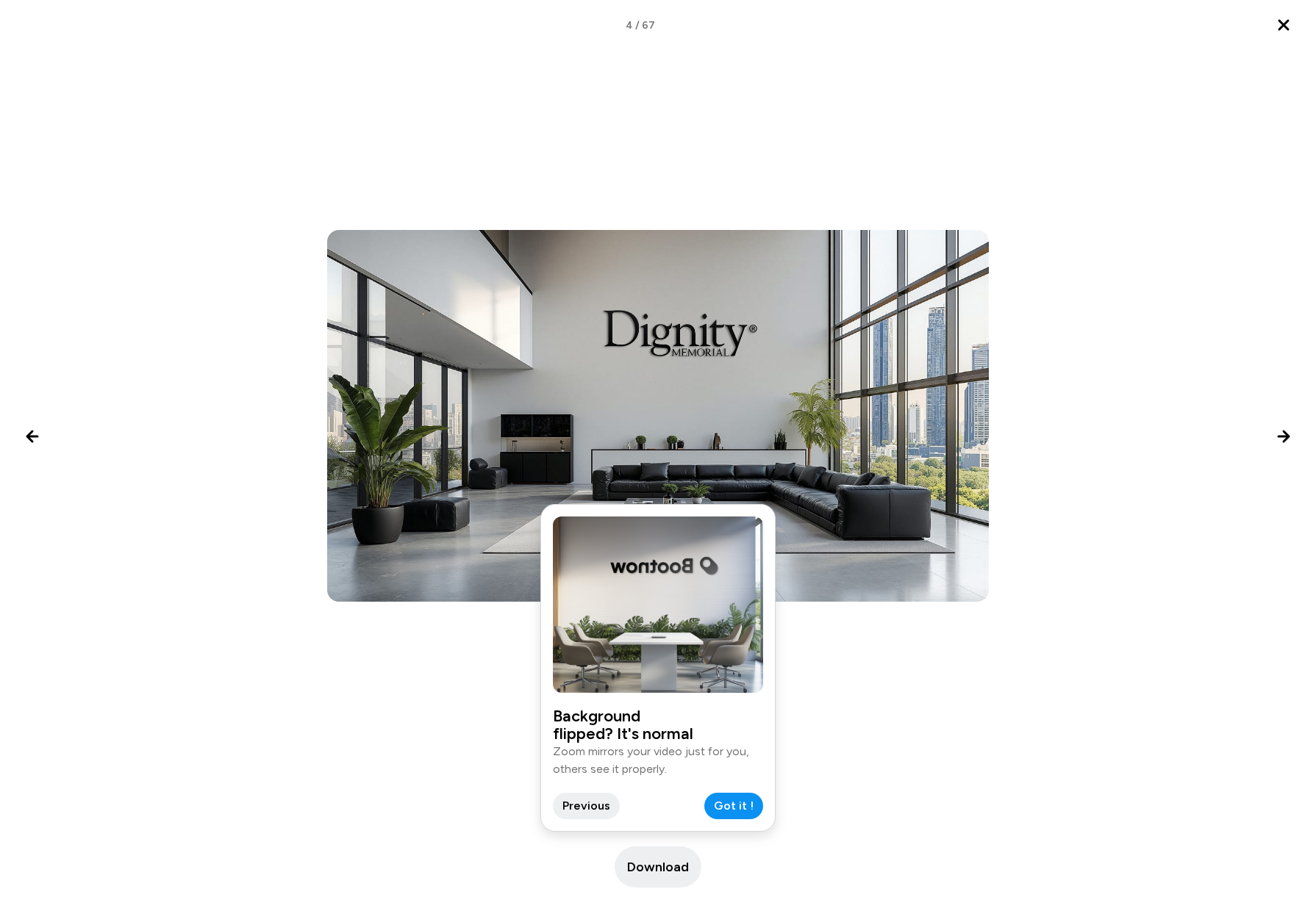
click at [736, 808] on span "Got it !" at bounding box center [733, 806] width 39 height 17
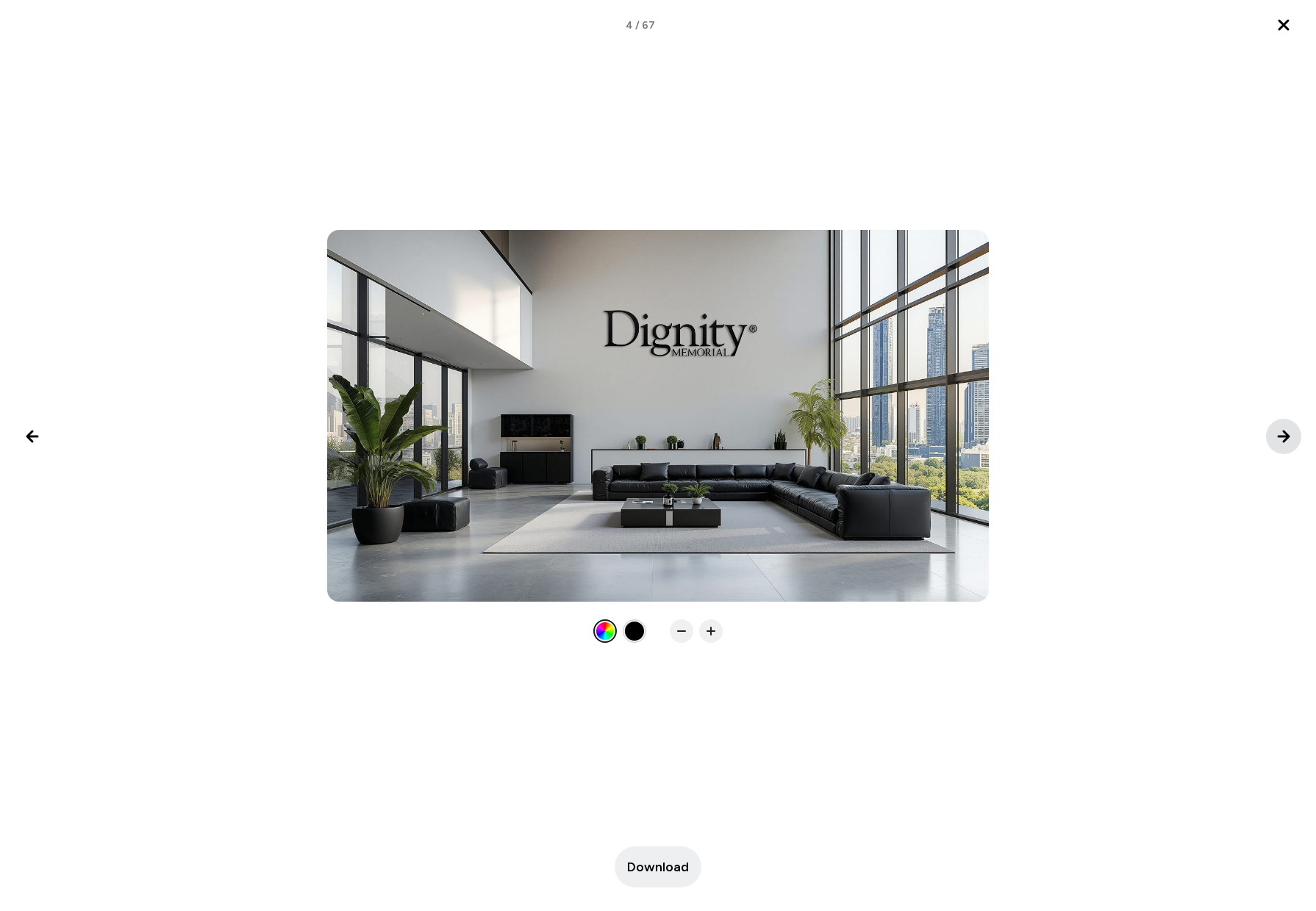
click at [1277, 433] on icon "Next image" at bounding box center [1283, 436] width 17 height 17
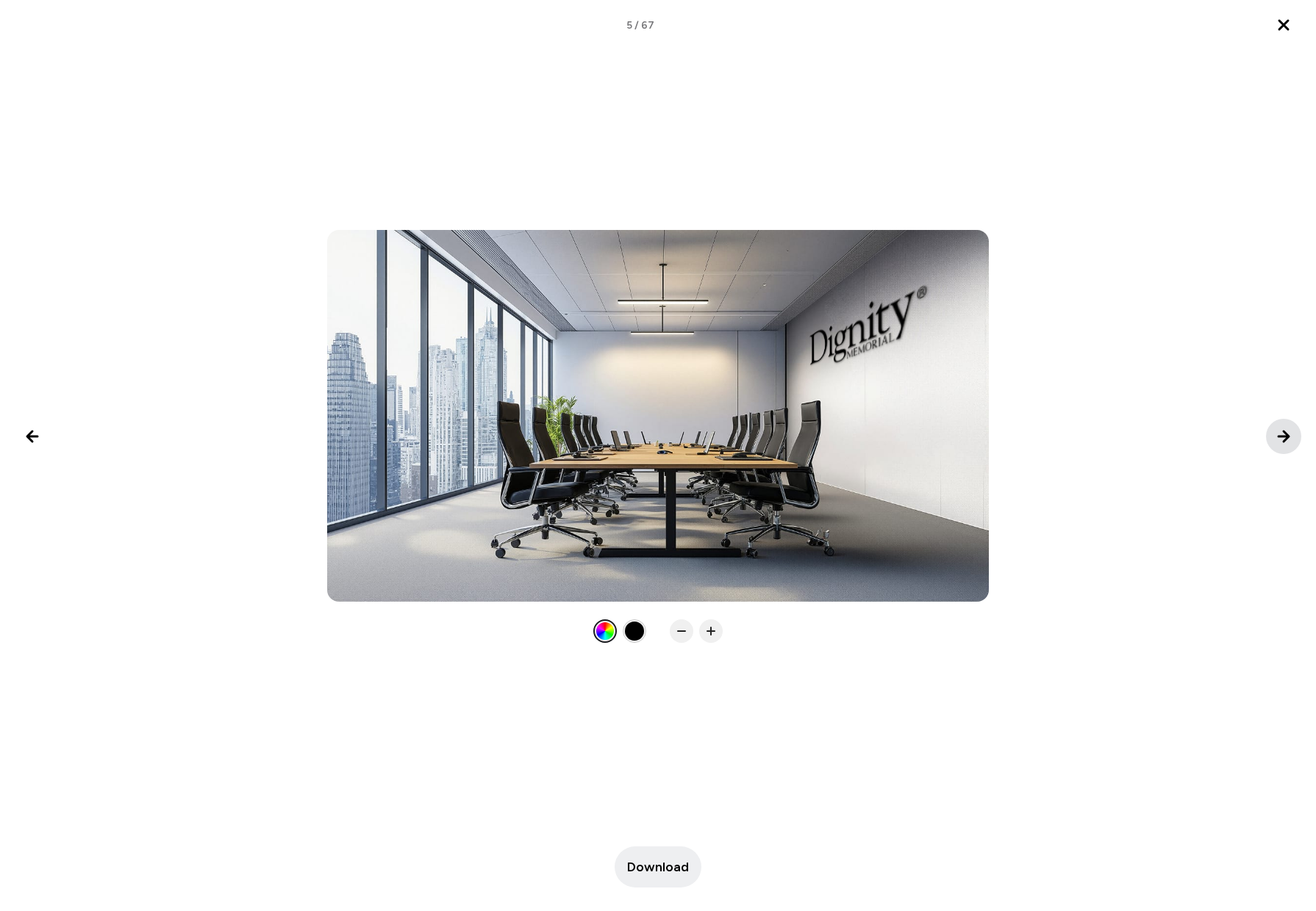
click at [1277, 433] on icon "Next image" at bounding box center [1283, 436] width 17 height 17
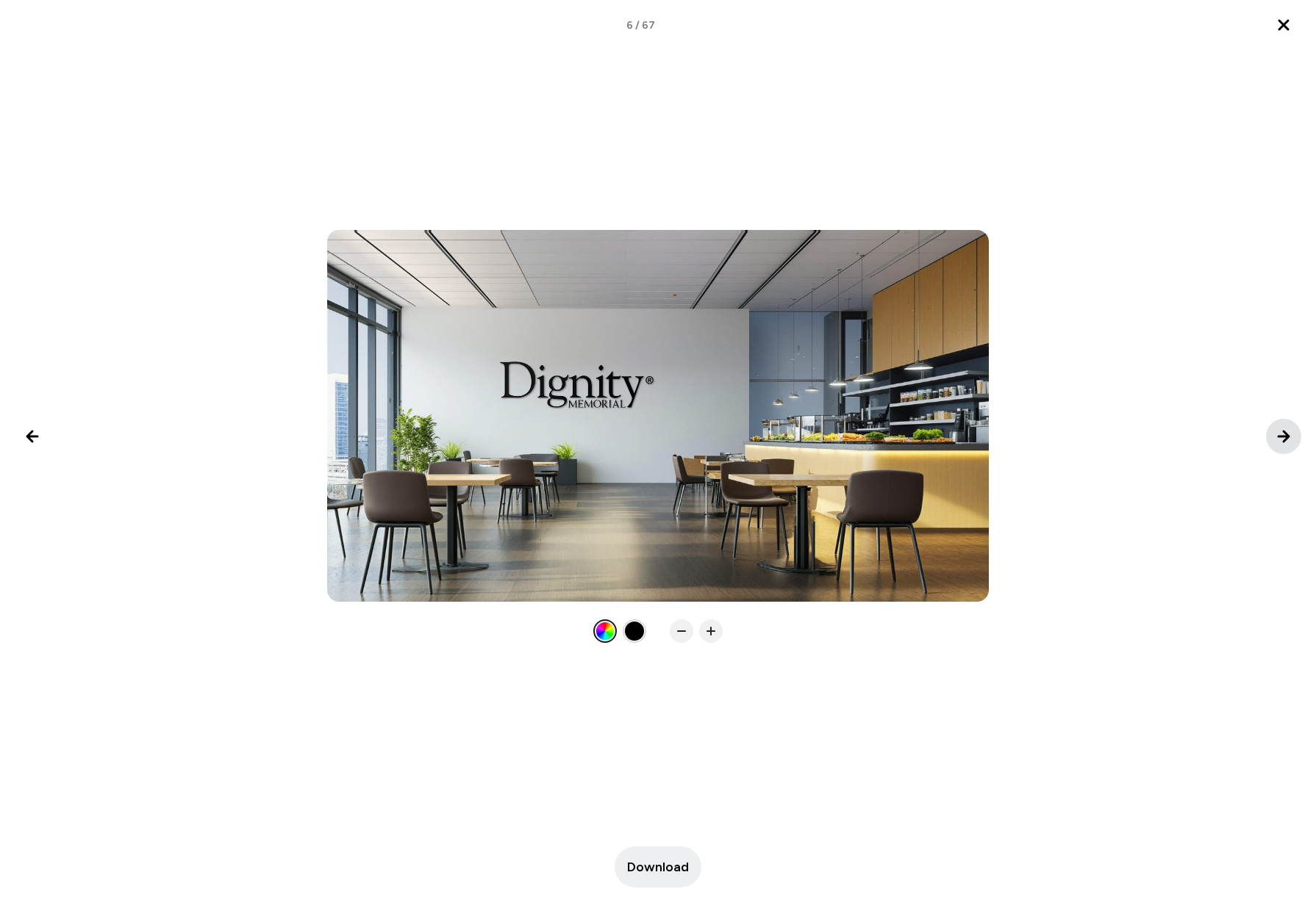
click at [1277, 433] on icon "Next image" at bounding box center [1283, 436] width 17 height 17
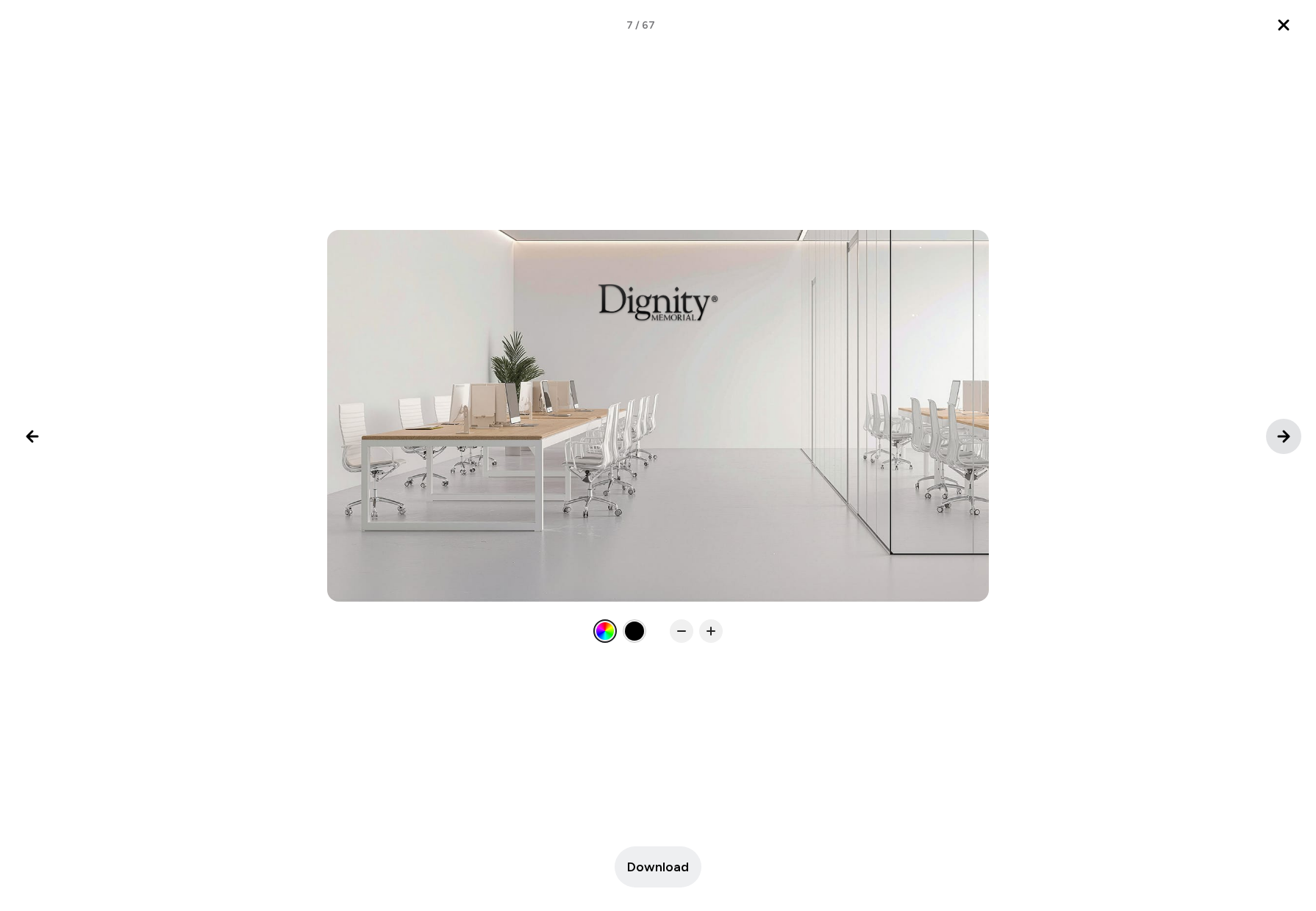
click at [1277, 433] on icon "Next image" at bounding box center [1283, 436] width 17 height 17
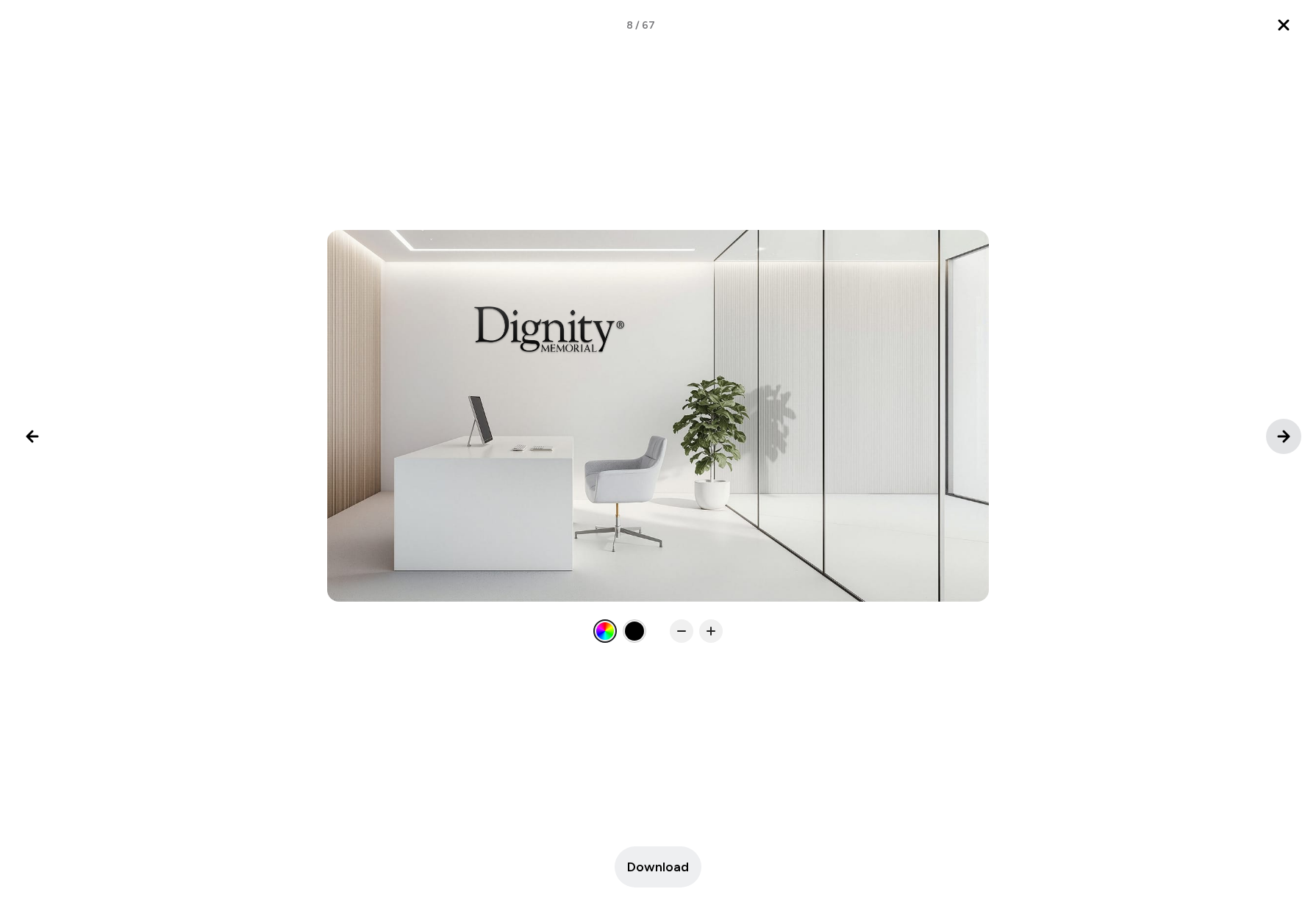
click at [1277, 433] on icon "Next image" at bounding box center [1283, 436] width 17 height 17
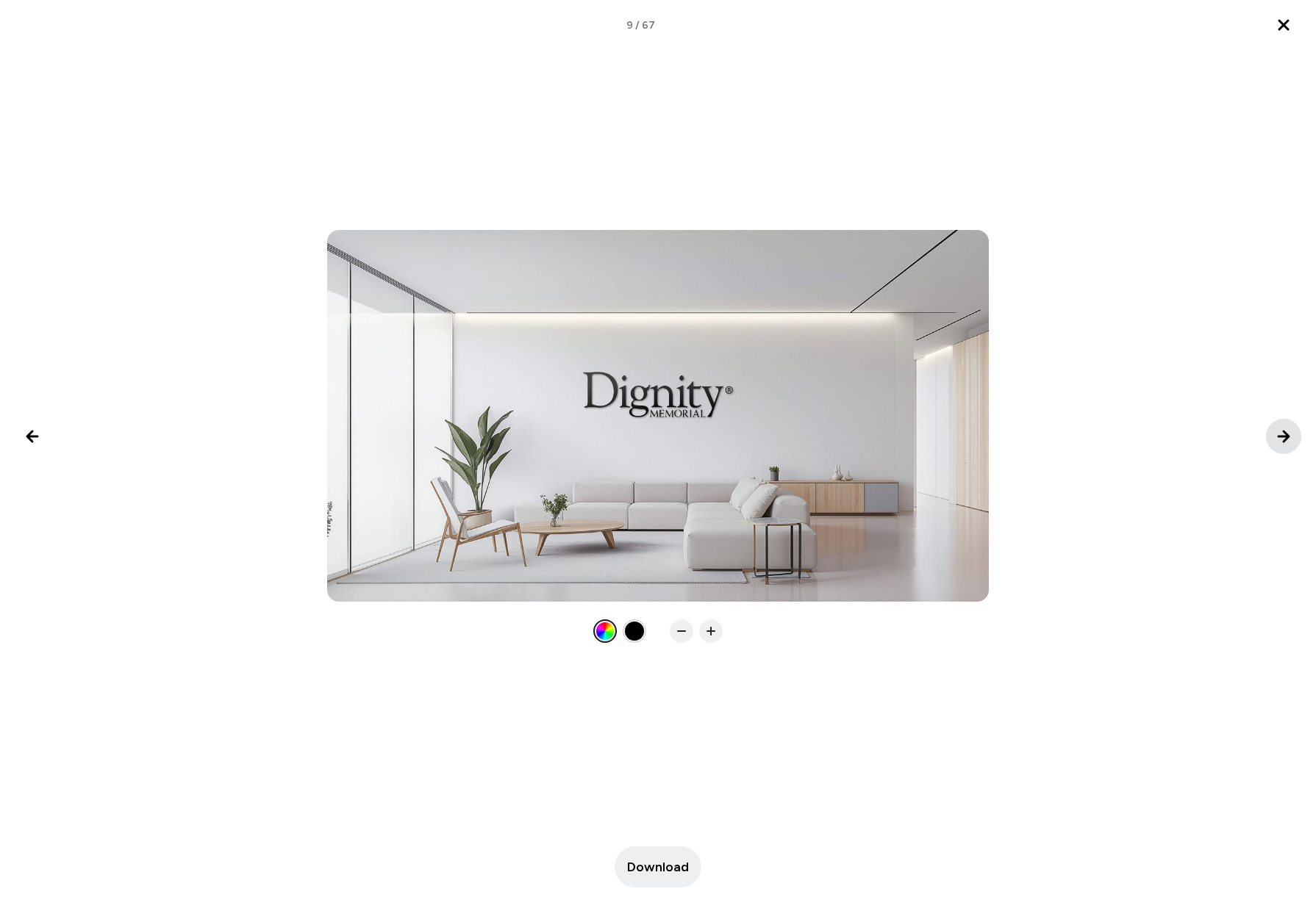
click at [1275, 433] on icon "Next image" at bounding box center [1283, 436] width 17 height 17
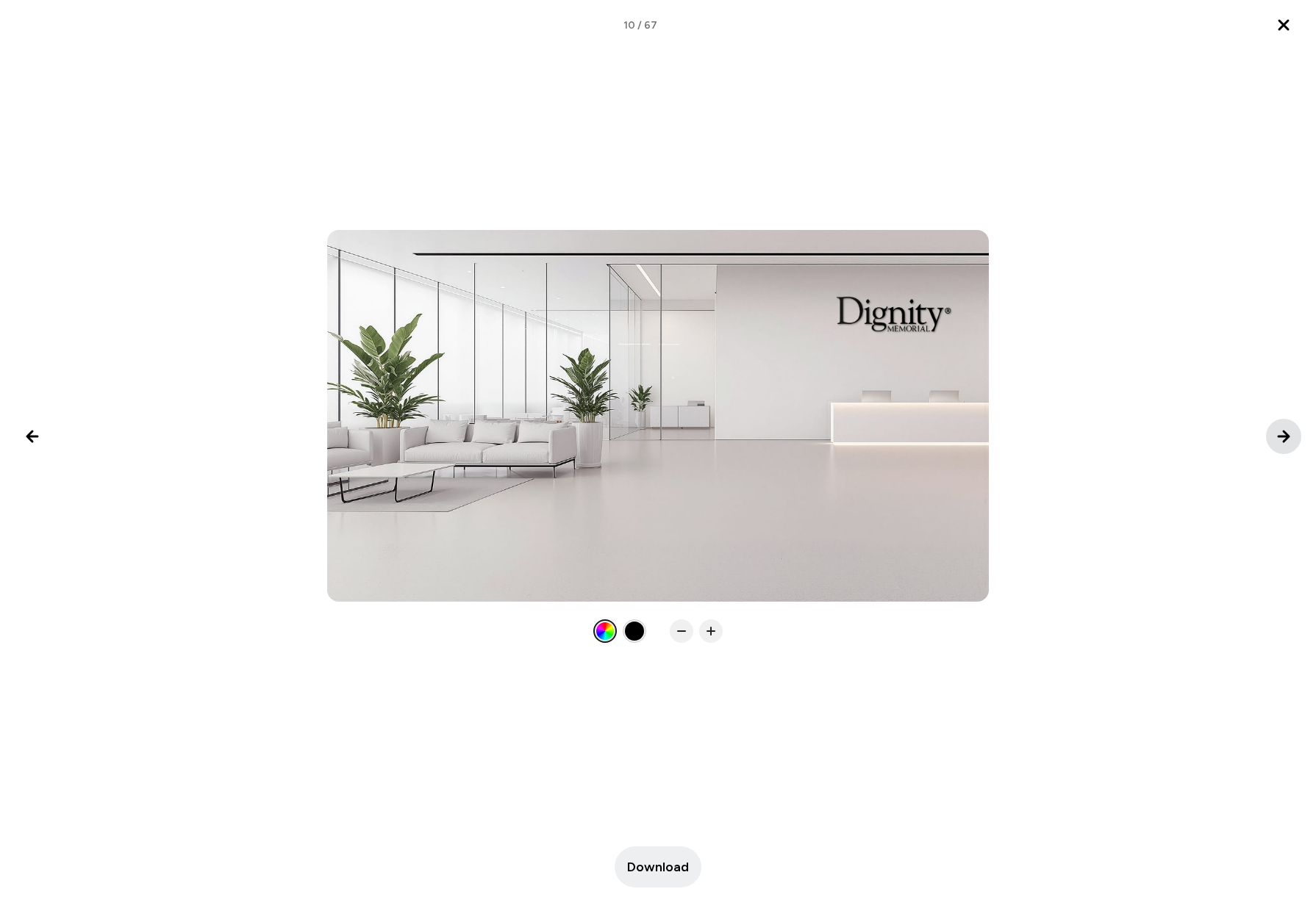
click at [1275, 433] on icon "Next image" at bounding box center [1283, 436] width 17 height 17
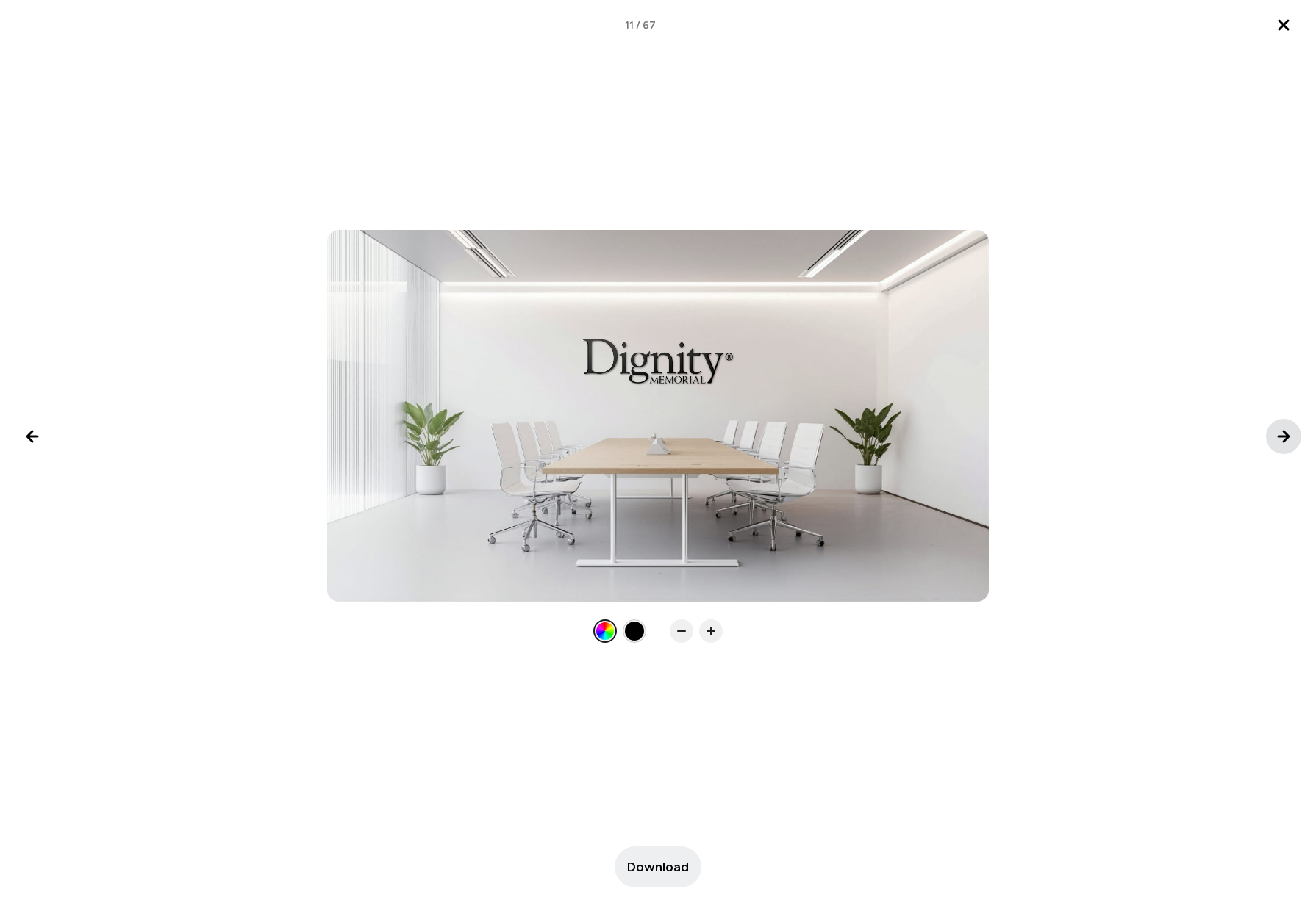
click at [1275, 433] on icon "Next image" at bounding box center [1283, 436] width 17 height 17
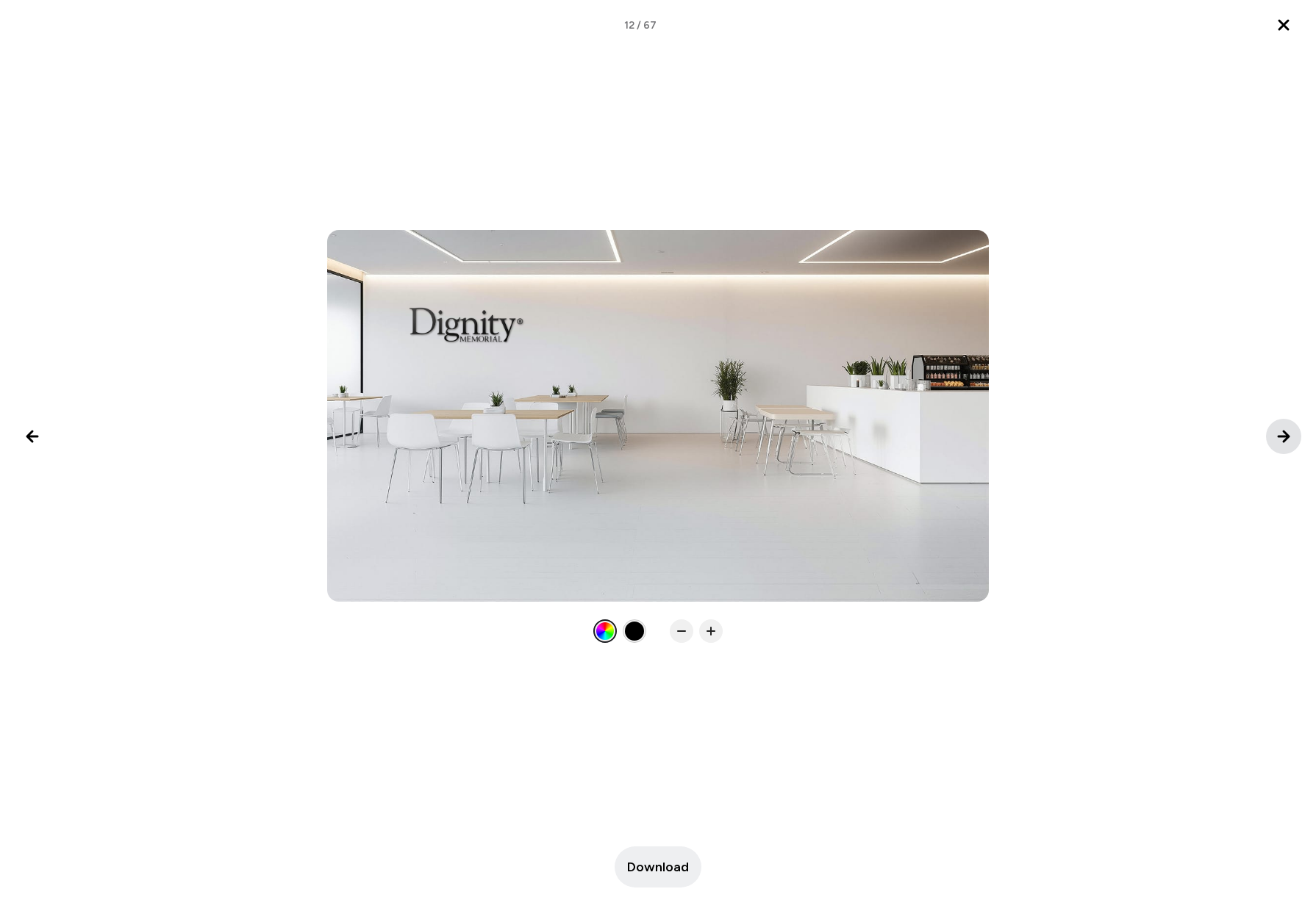
click at [1275, 433] on icon "Next image" at bounding box center [1283, 436] width 17 height 17
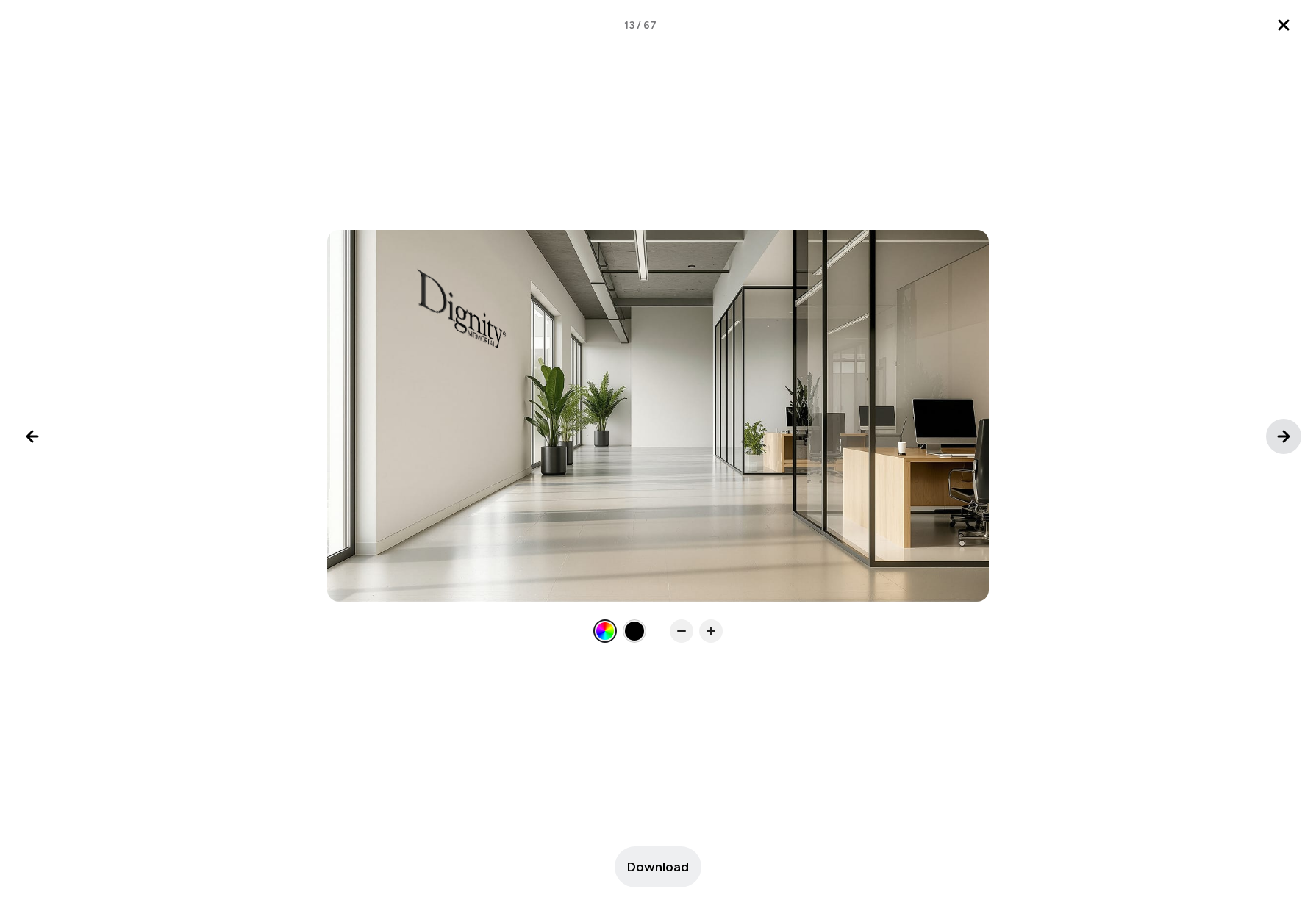
click at [1275, 433] on icon "Next image" at bounding box center [1283, 436] width 17 height 17
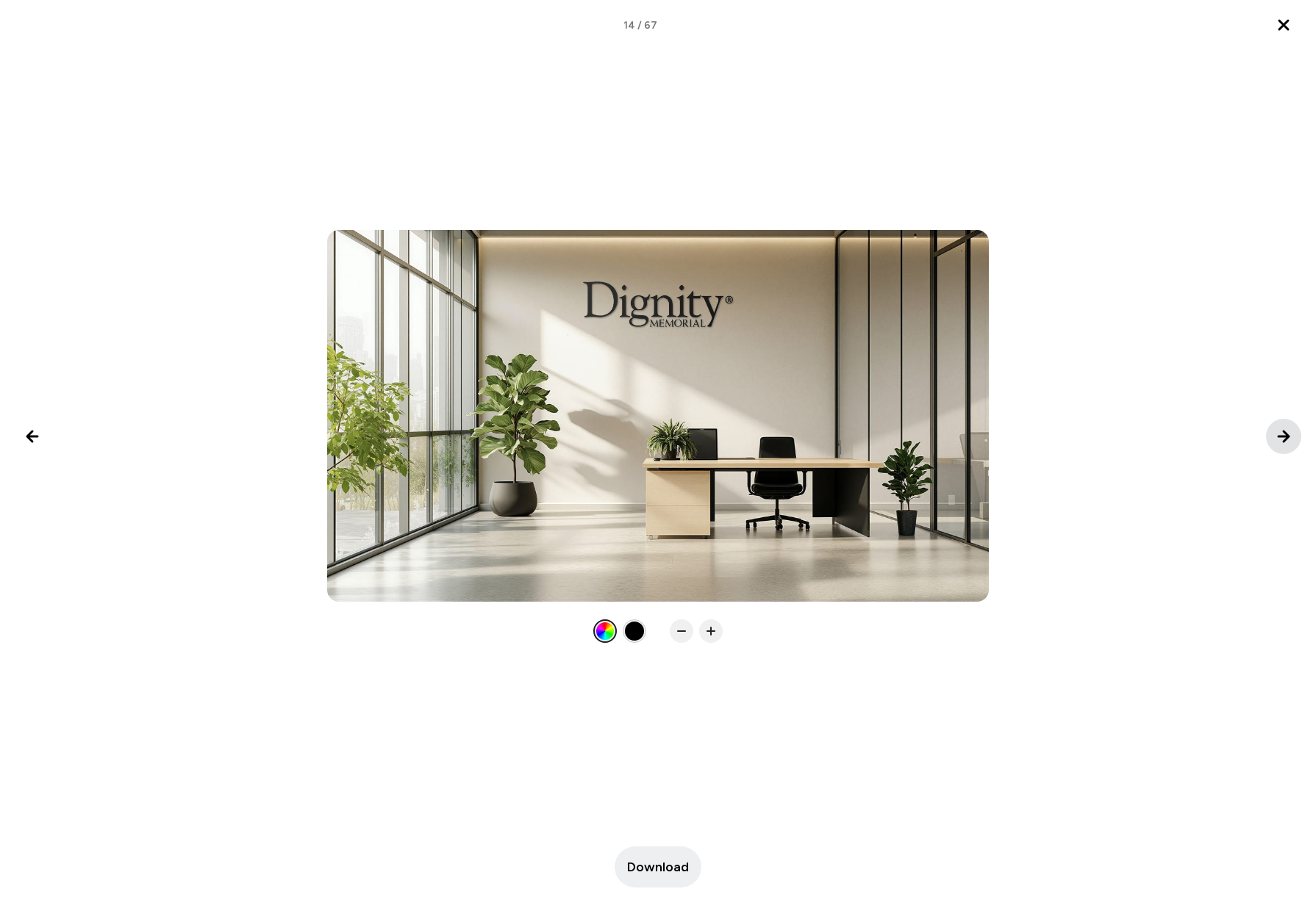
click at [1279, 433] on icon "Next image" at bounding box center [1283, 436] width 17 height 17
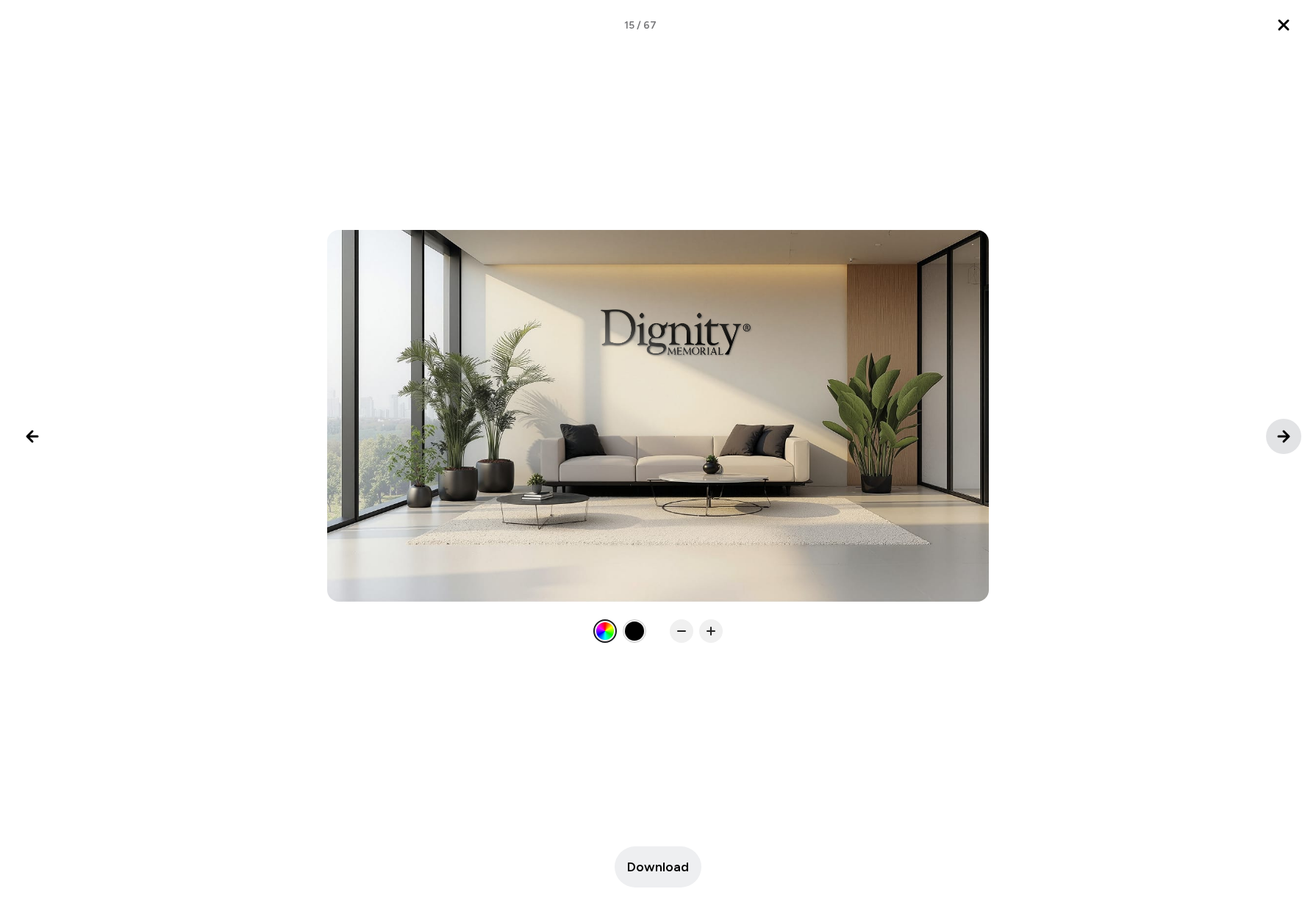
click at [1279, 433] on icon "Next image" at bounding box center [1283, 436] width 17 height 17
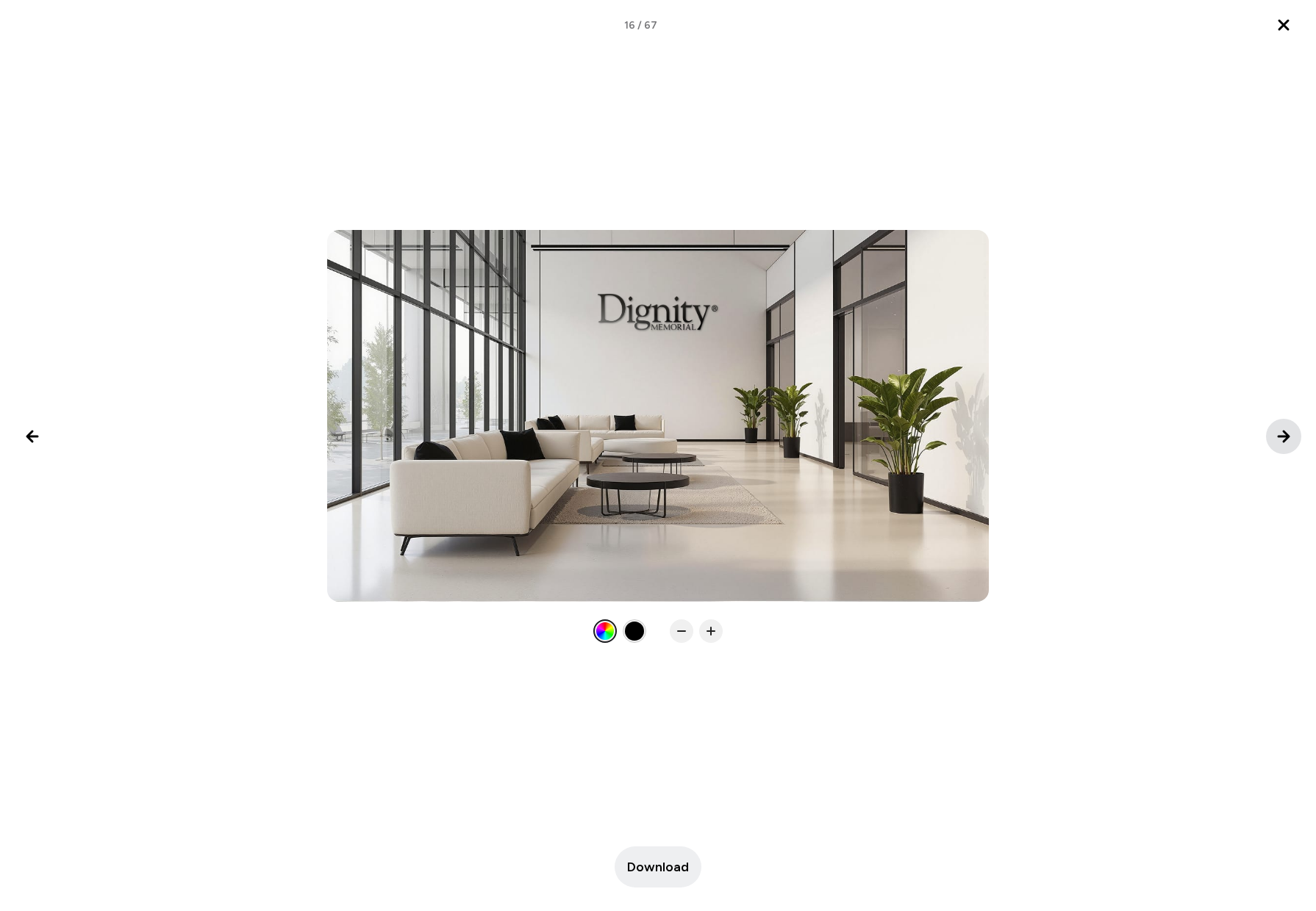
click at [1279, 433] on icon "Next image" at bounding box center [1283, 436] width 17 height 17
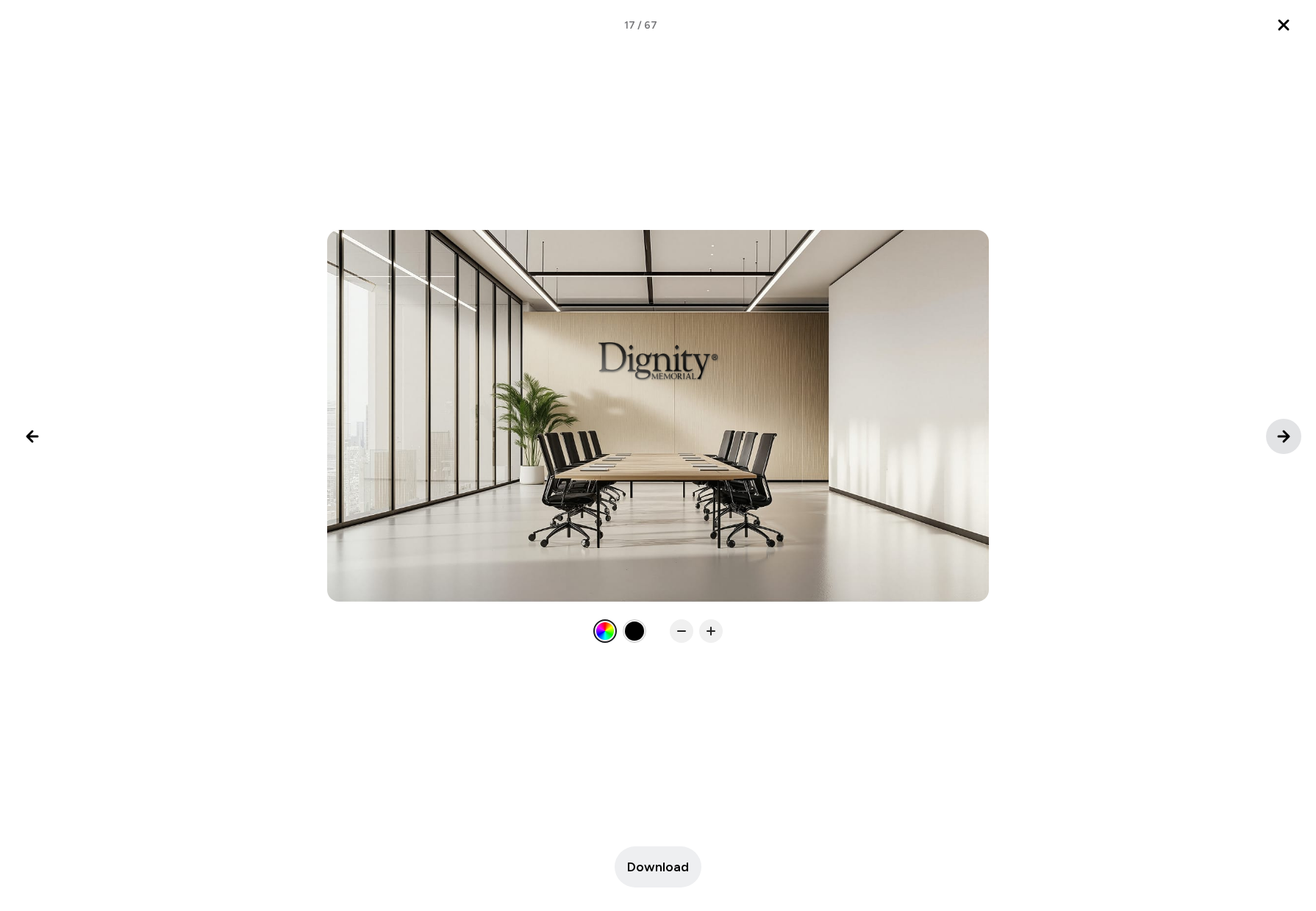
click at [1279, 433] on icon "Next image" at bounding box center [1283, 436] width 17 height 17
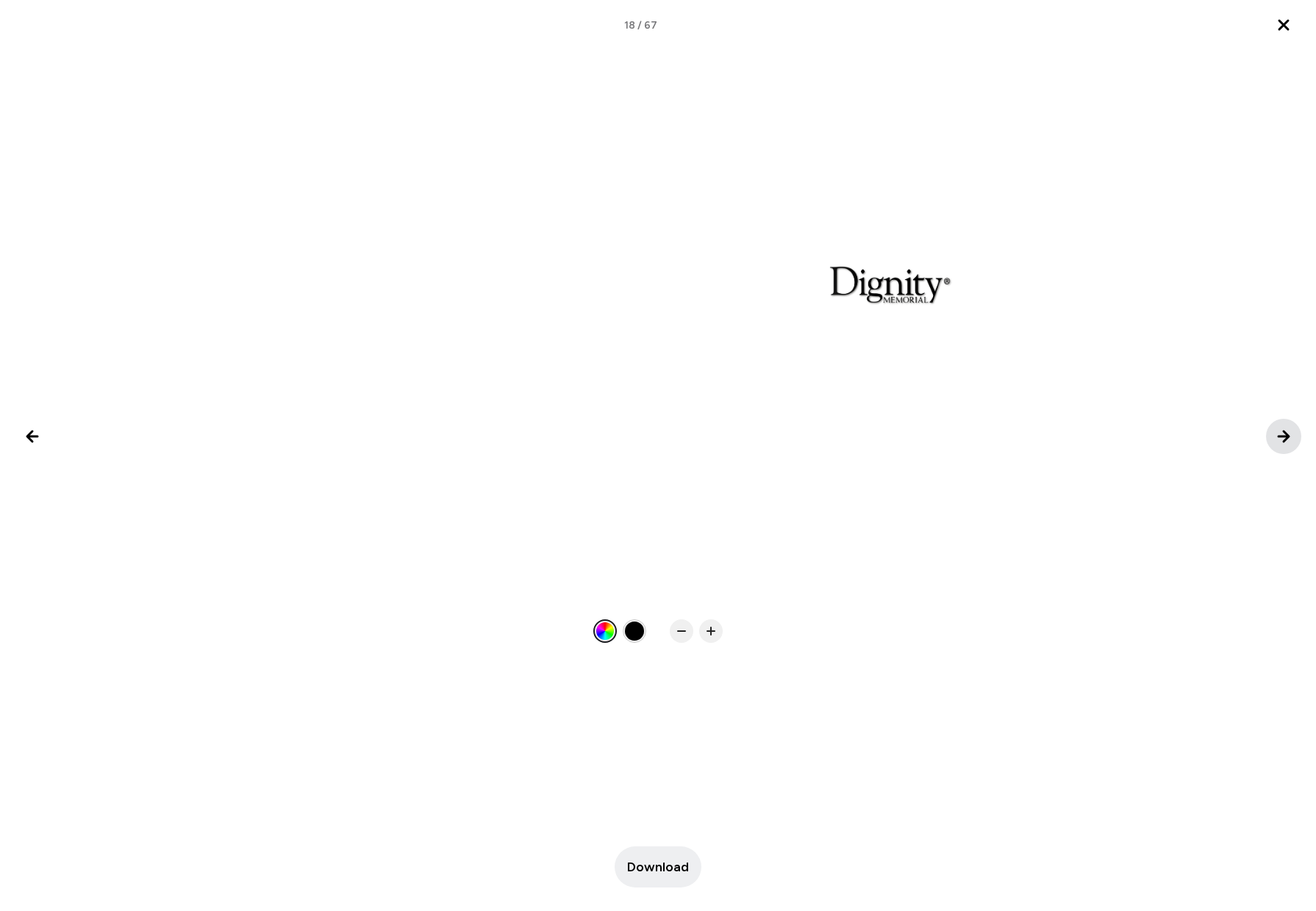
click at [1279, 433] on icon "Next image" at bounding box center [1283, 436] width 17 height 17
click at [1278, 433] on icon "Next image" at bounding box center [1283, 436] width 17 height 17
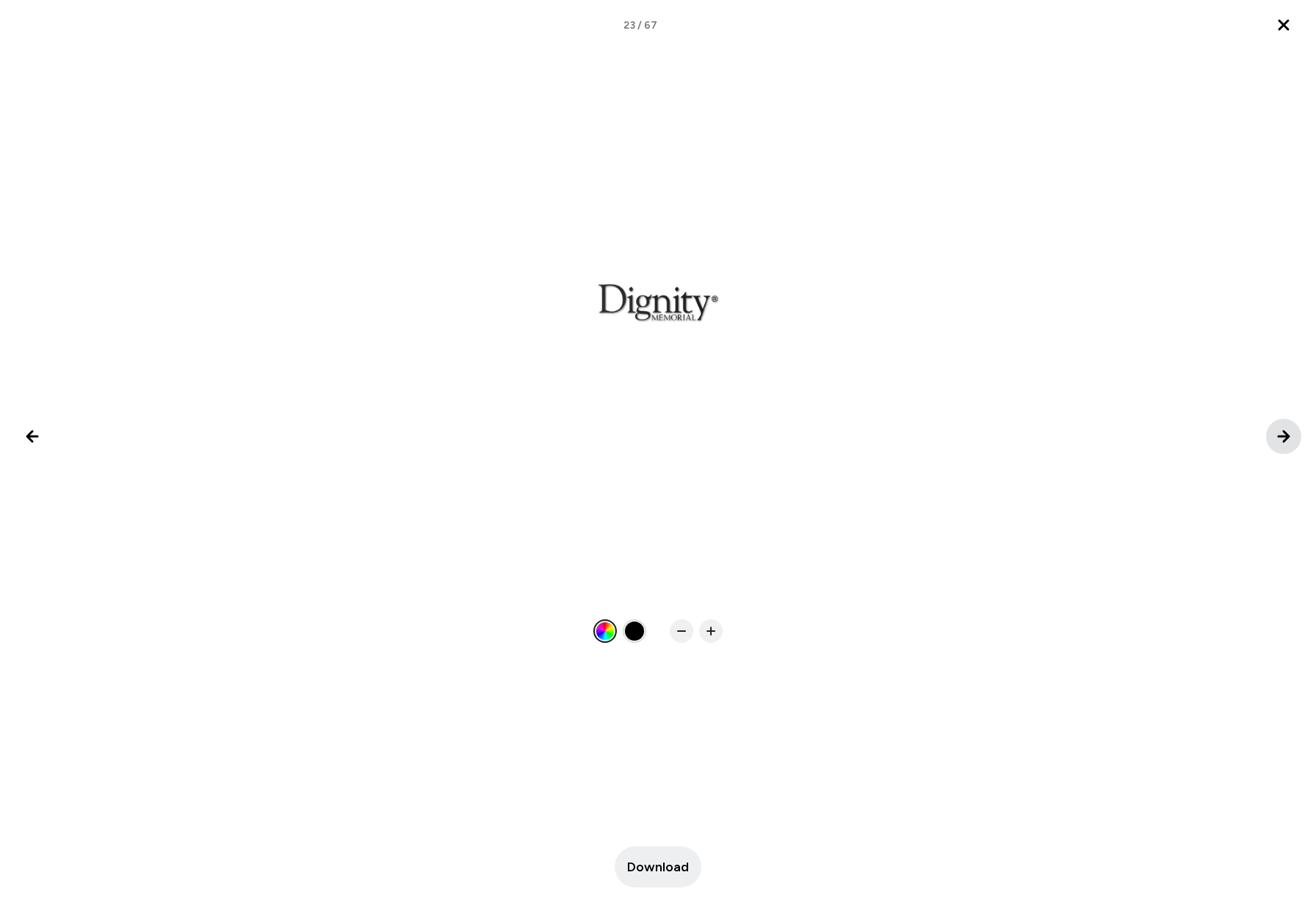
click at [1278, 433] on icon "Next image" at bounding box center [1283, 436] width 17 height 17
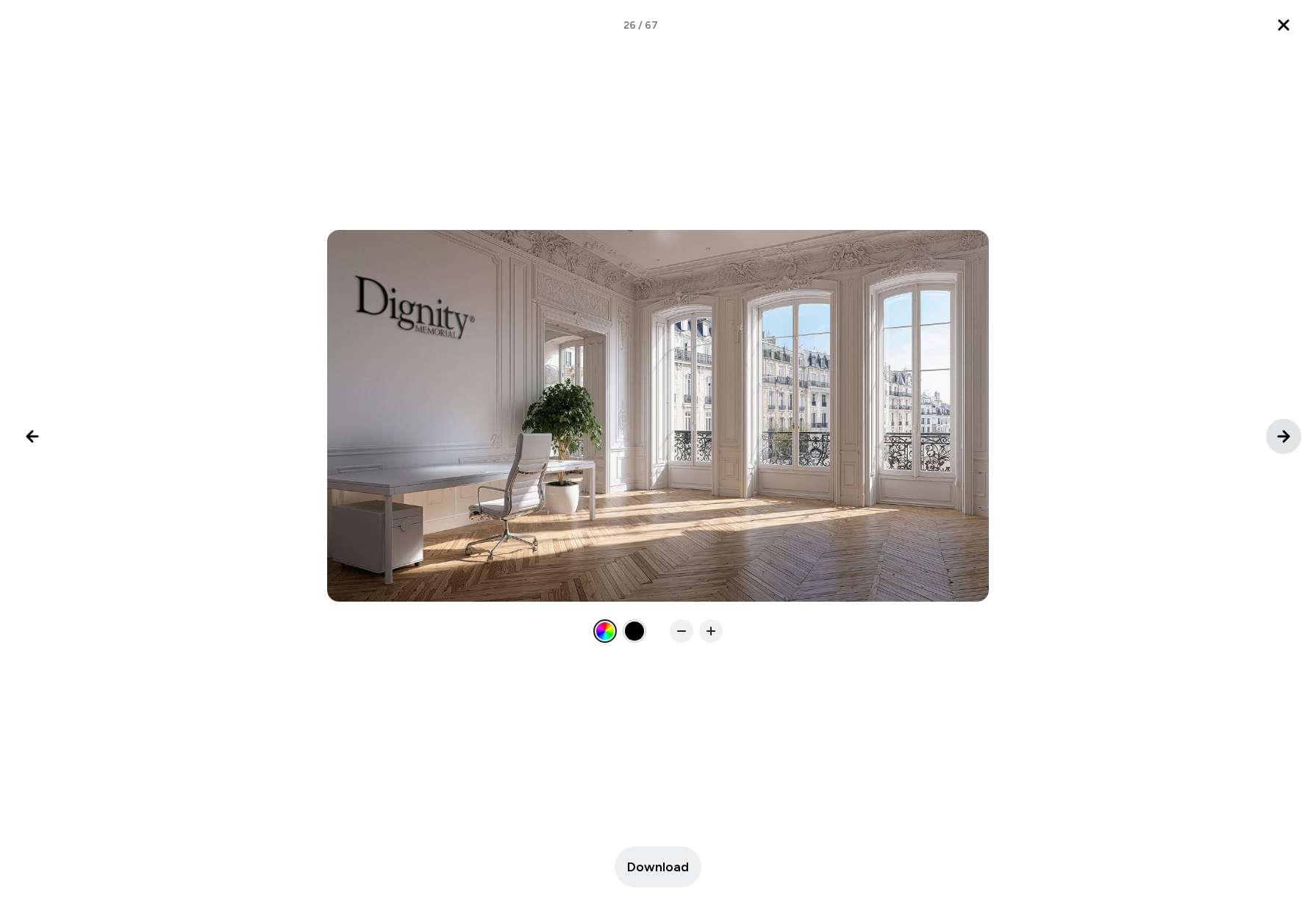
click at [1278, 433] on icon "Next image" at bounding box center [1283, 436] width 17 height 17
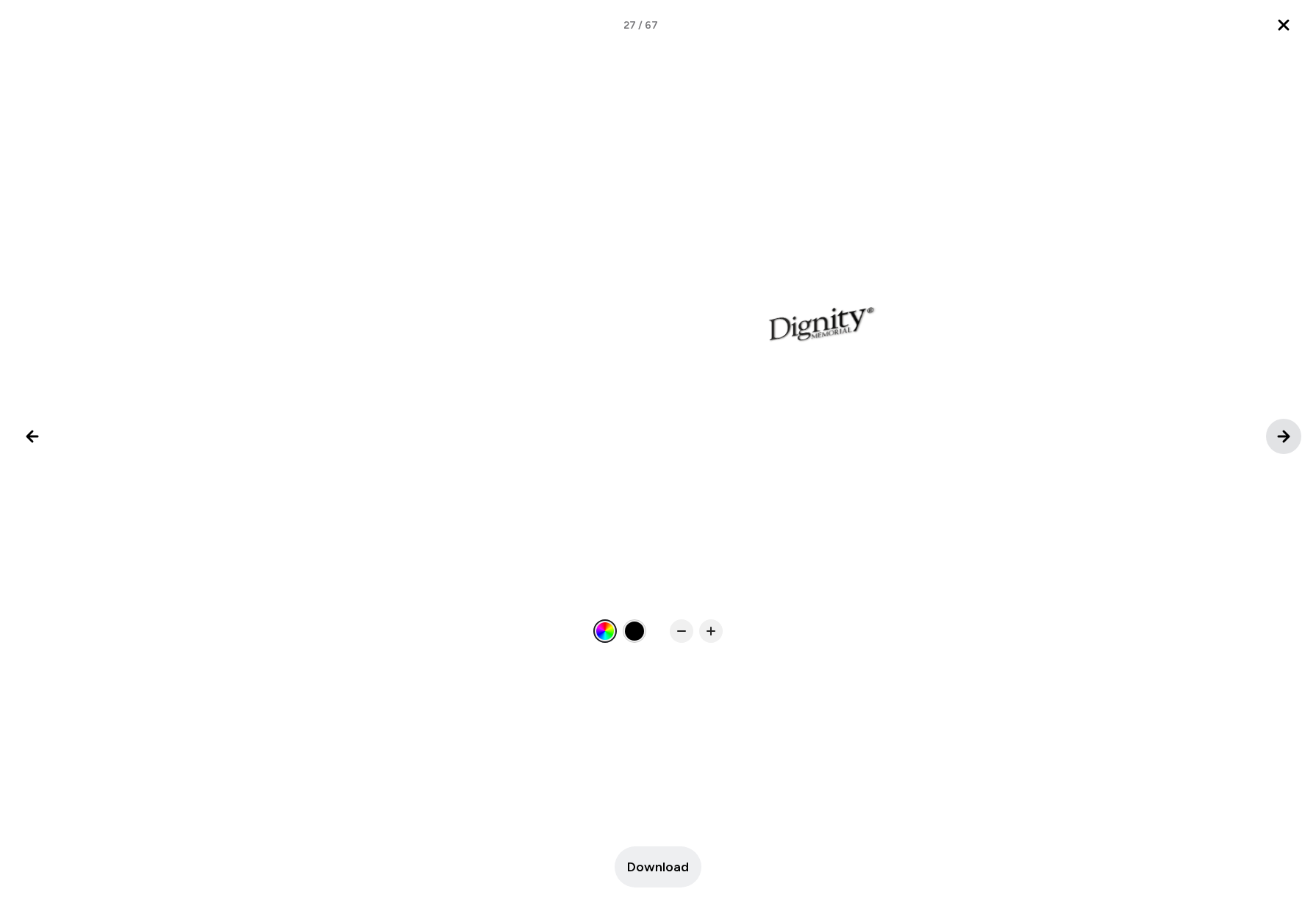
click at [1278, 433] on icon "Next image" at bounding box center [1283, 436] width 17 height 17
click at [1281, 433] on icon "Next image" at bounding box center [1283, 436] width 17 height 17
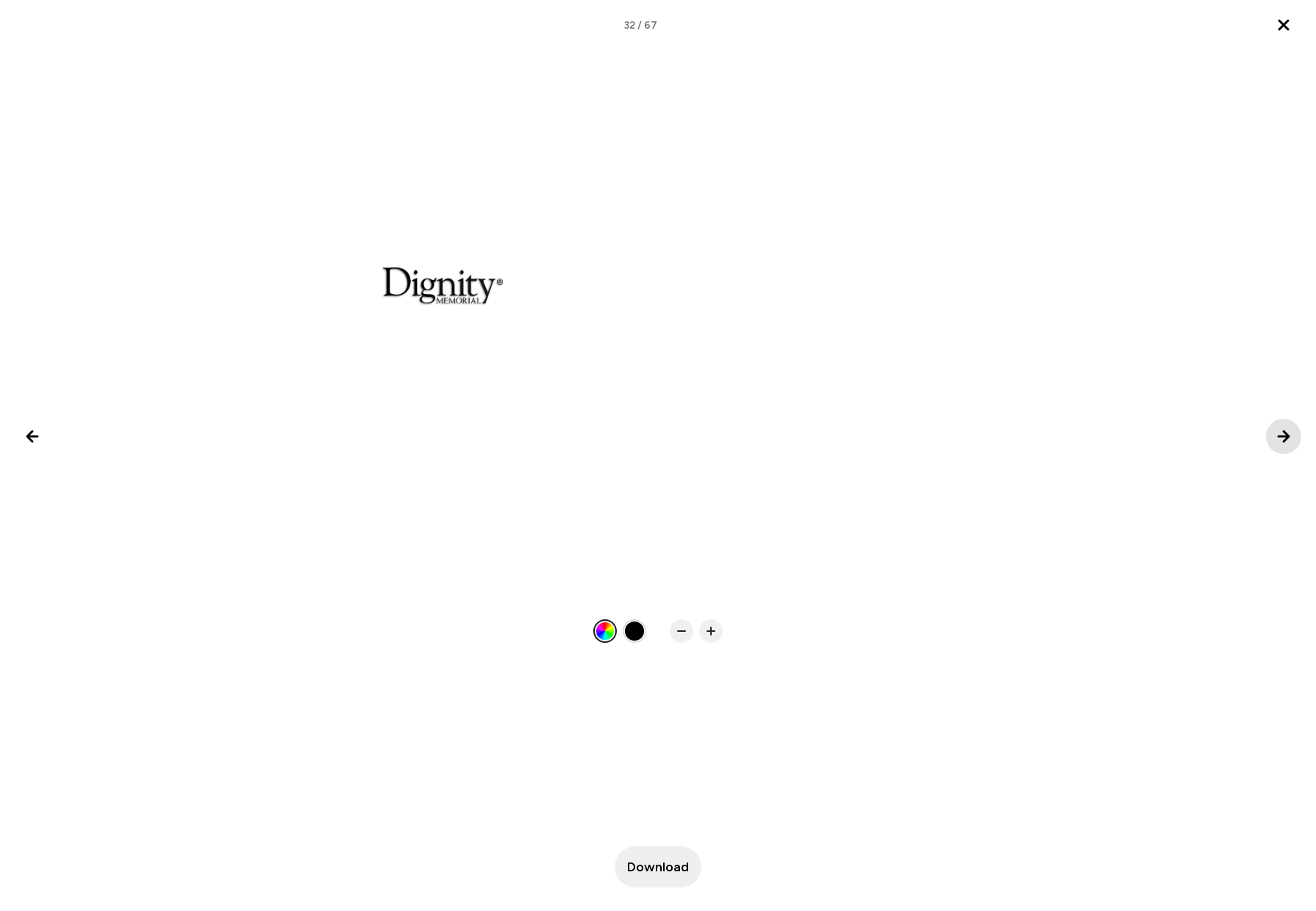
click at [1281, 433] on icon "Next image" at bounding box center [1283, 436] width 17 height 17
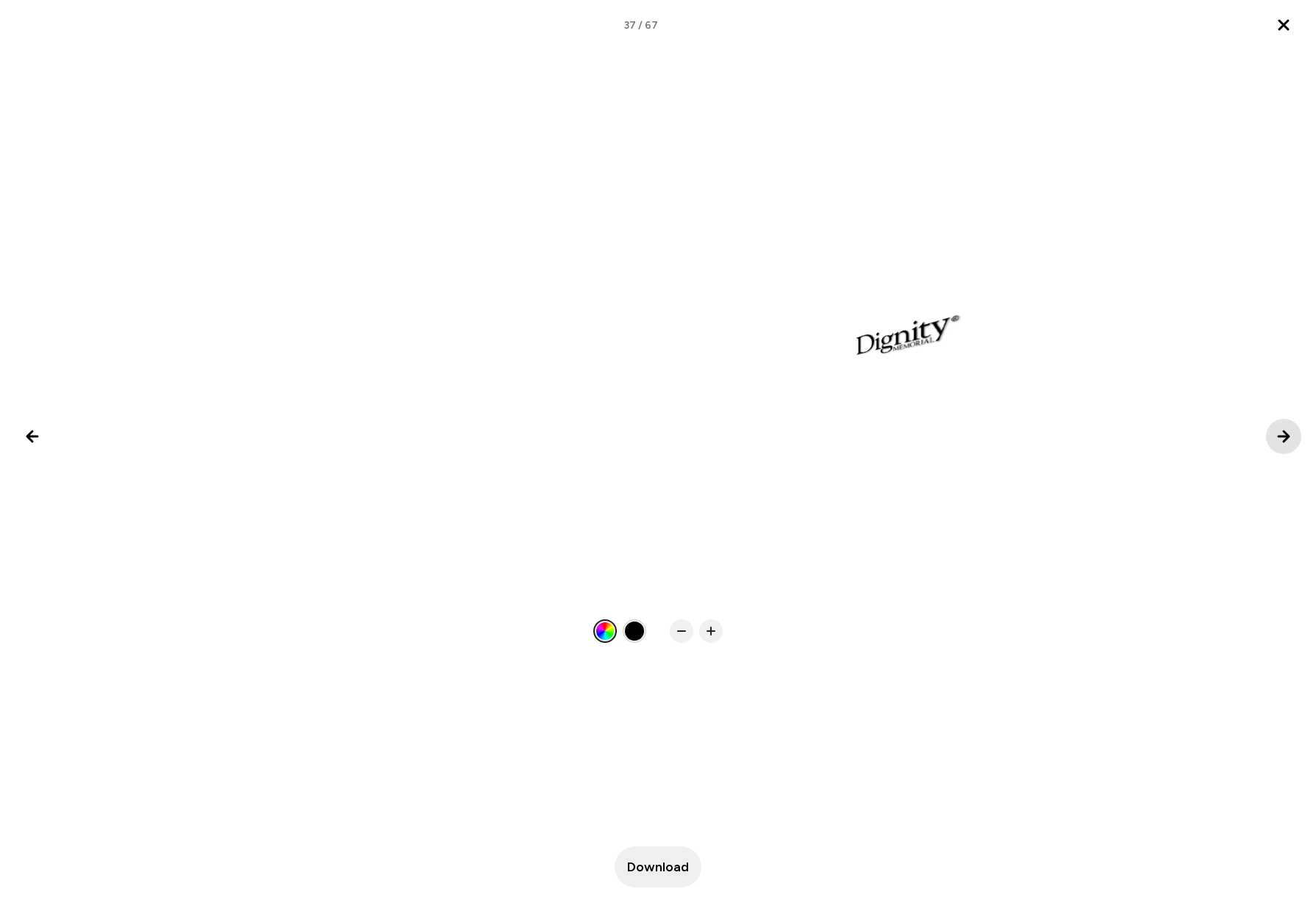
click at [1281, 432] on icon "Next image" at bounding box center [1283, 436] width 17 height 17
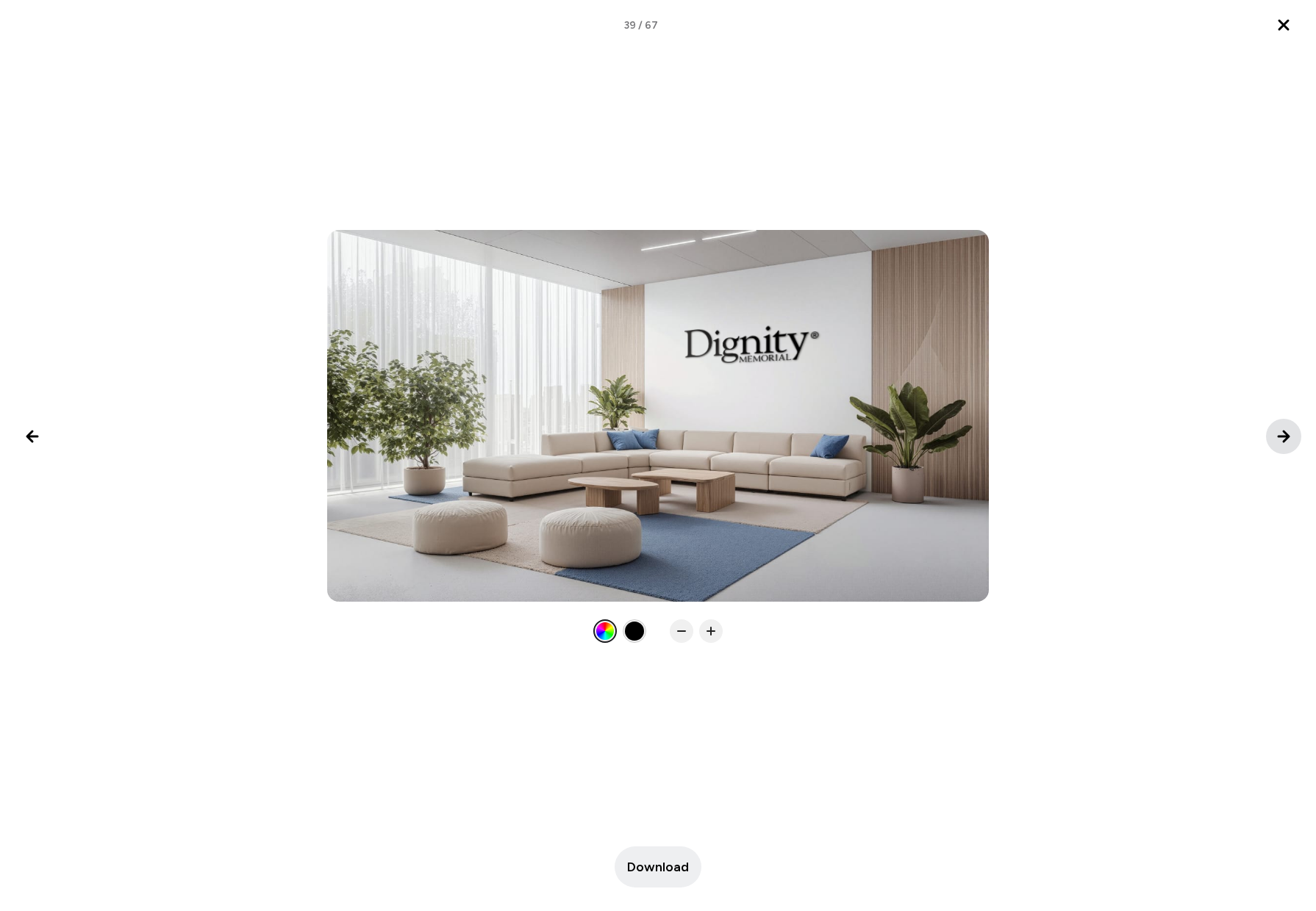
click at [1280, 431] on icon "Next image" at bounding box center [1283, 436] width 17 height 17
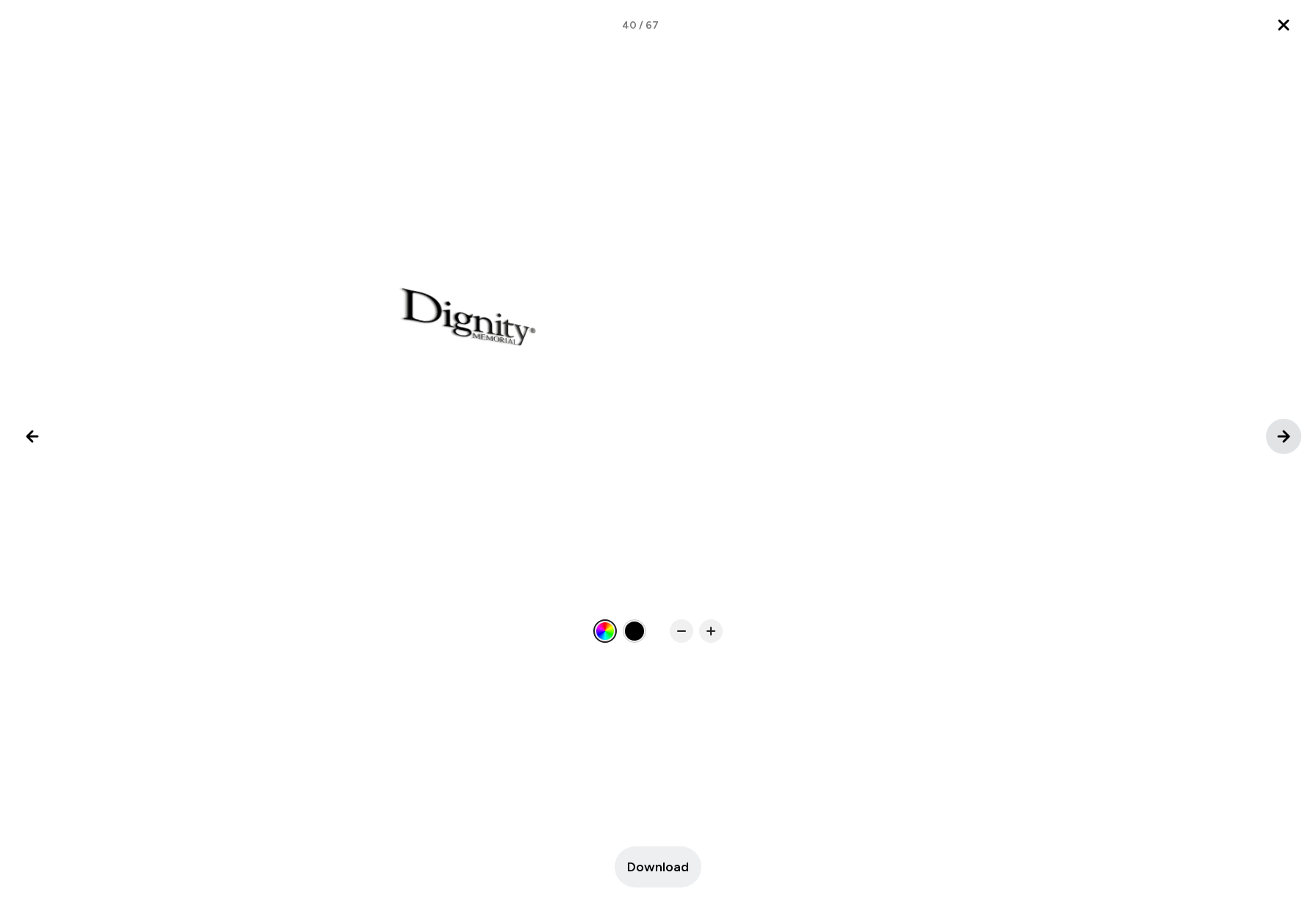
click at [1280, 431] on icon "Next image" at bounding box center [1283, 436] width 17 height 17
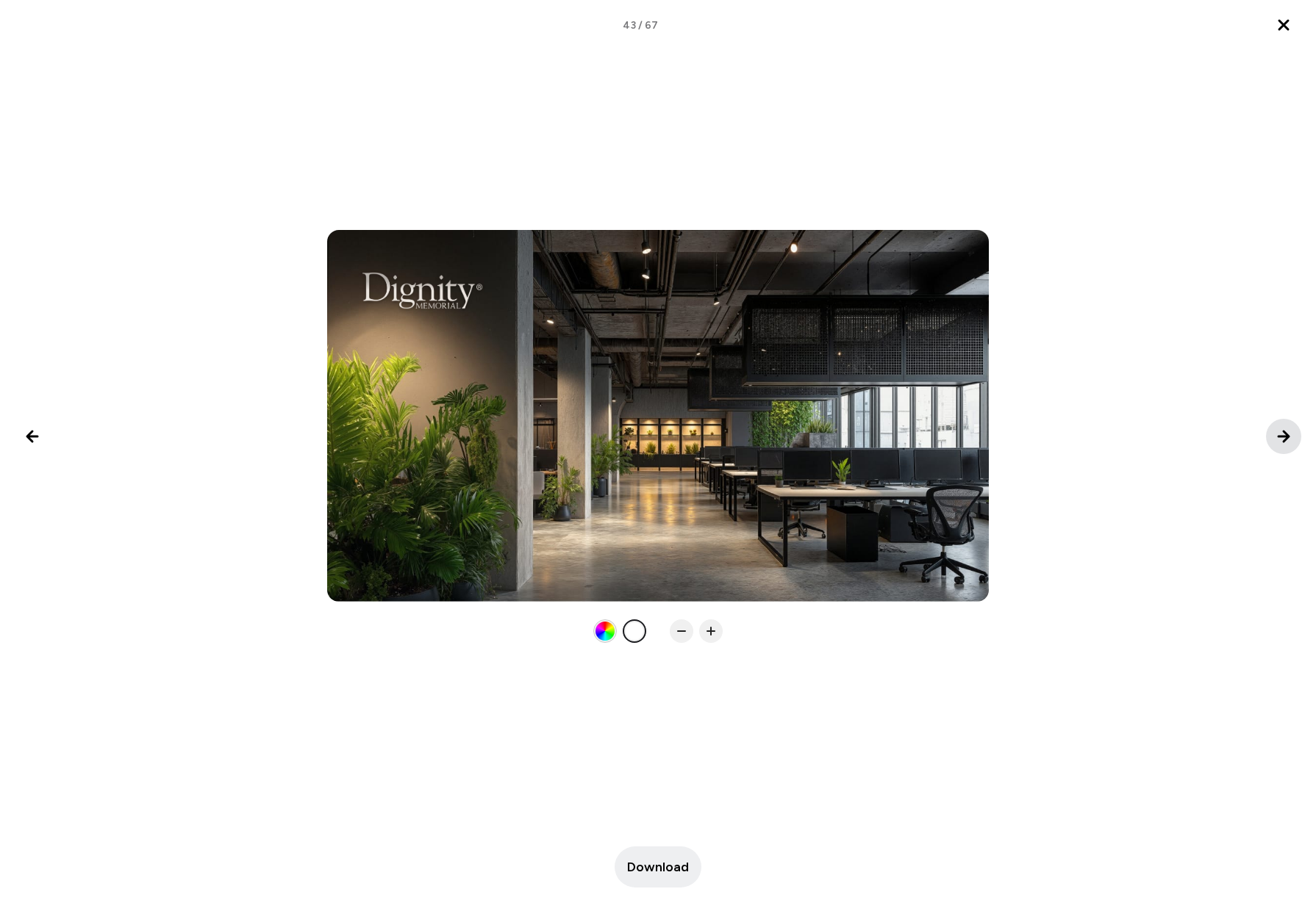
click at [1280, 431] on icon "Next image" at bounding box center [1283, 436] width 17 height 17
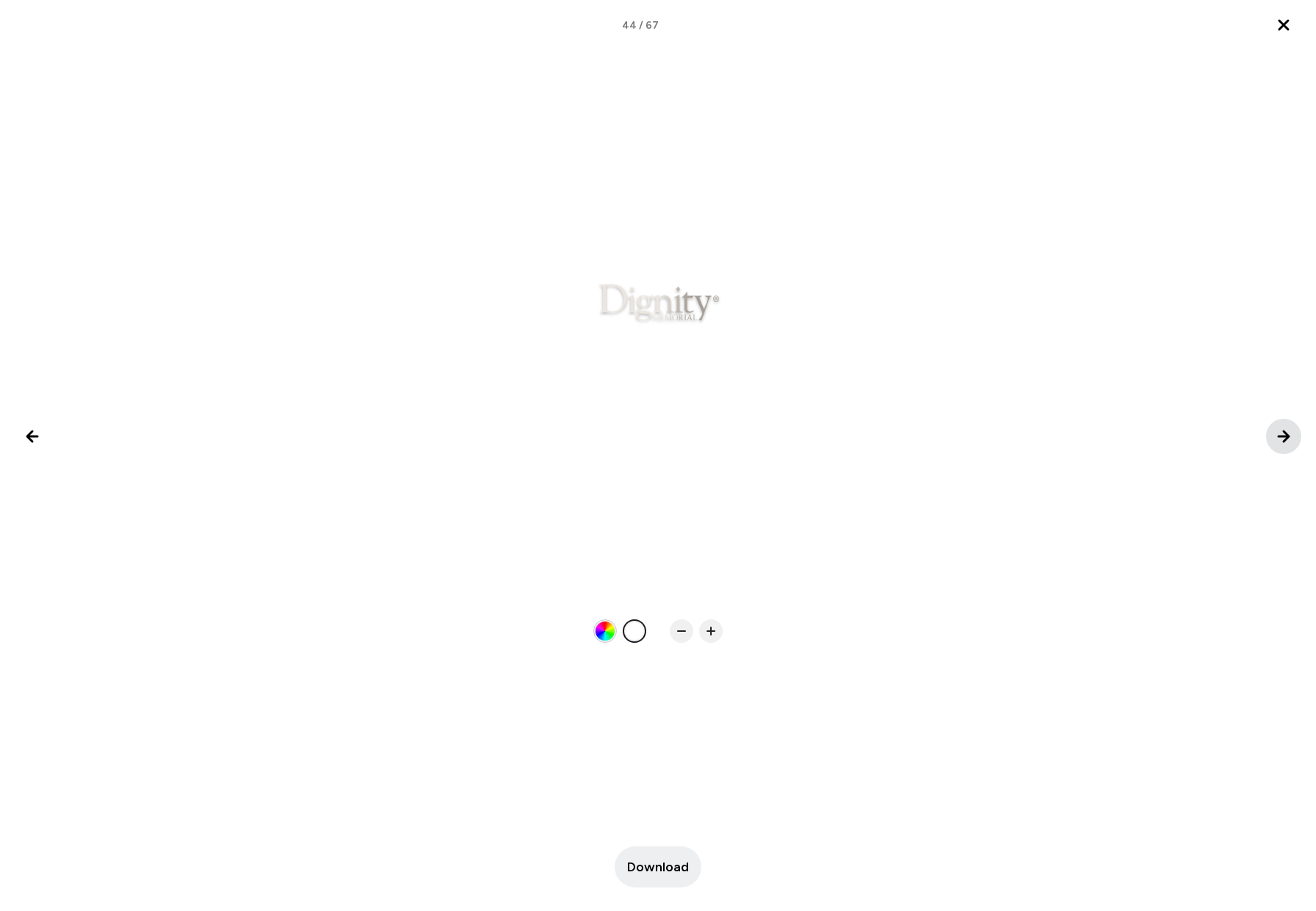
click at [1280, 431] on icon "Next image" at bounding box center [1283, 436] width 17 height 17
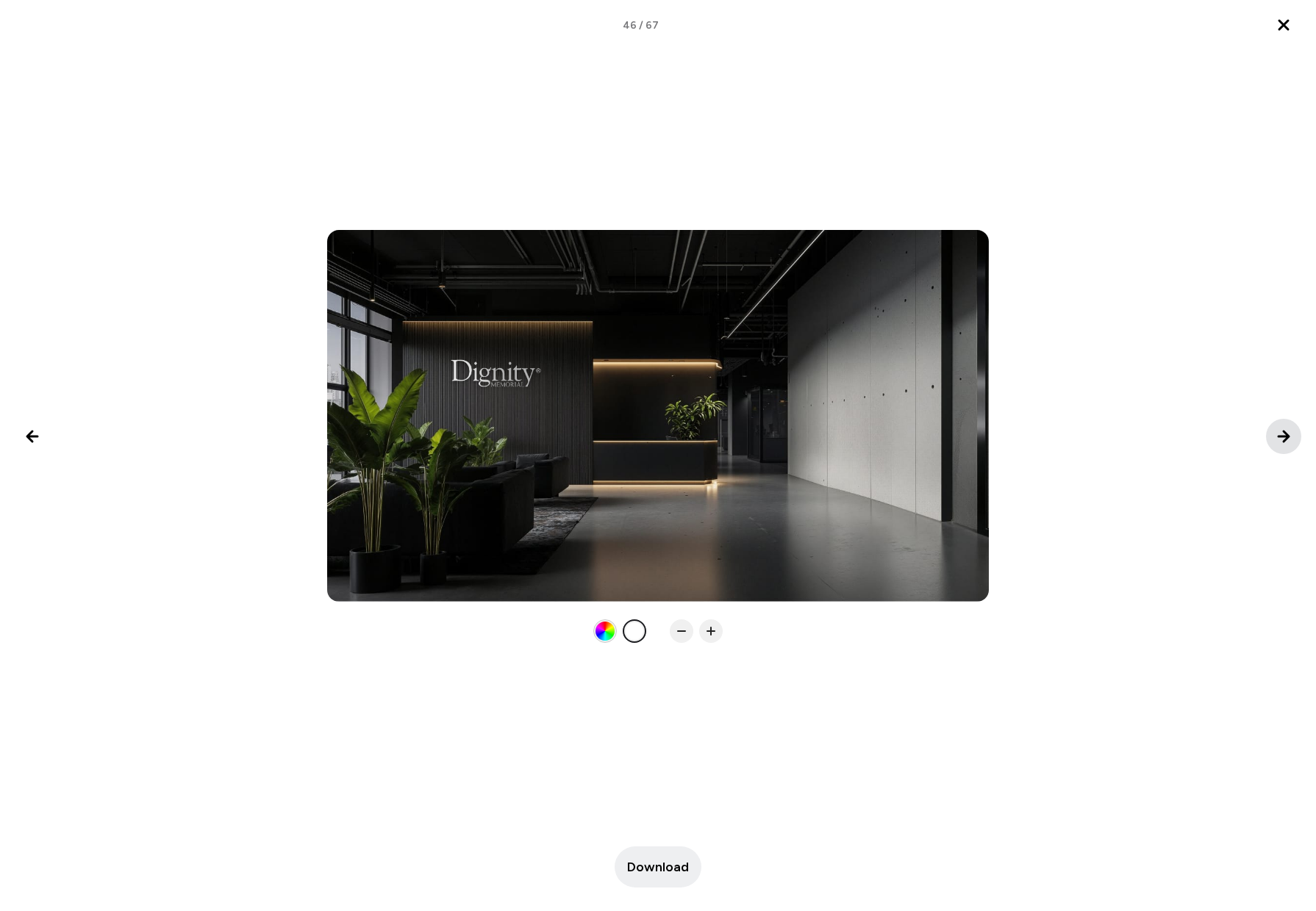
click at [1280, 431] on icon "Next image" at bounding box center [1283, 436] width 17 height 17
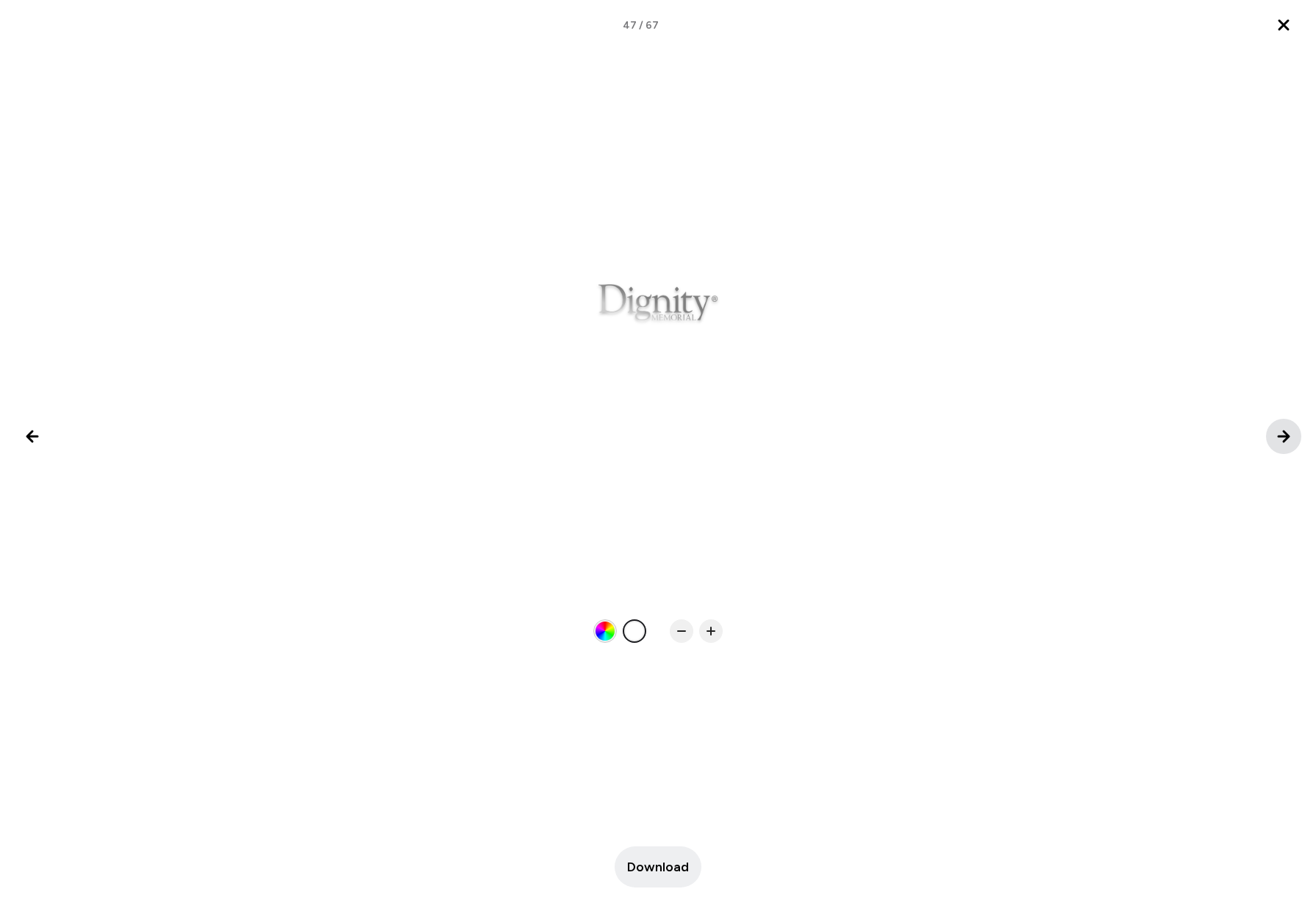
click at [1280, 431] on icon "Next image" at bounding box center [1283, 436] width 17 height 17
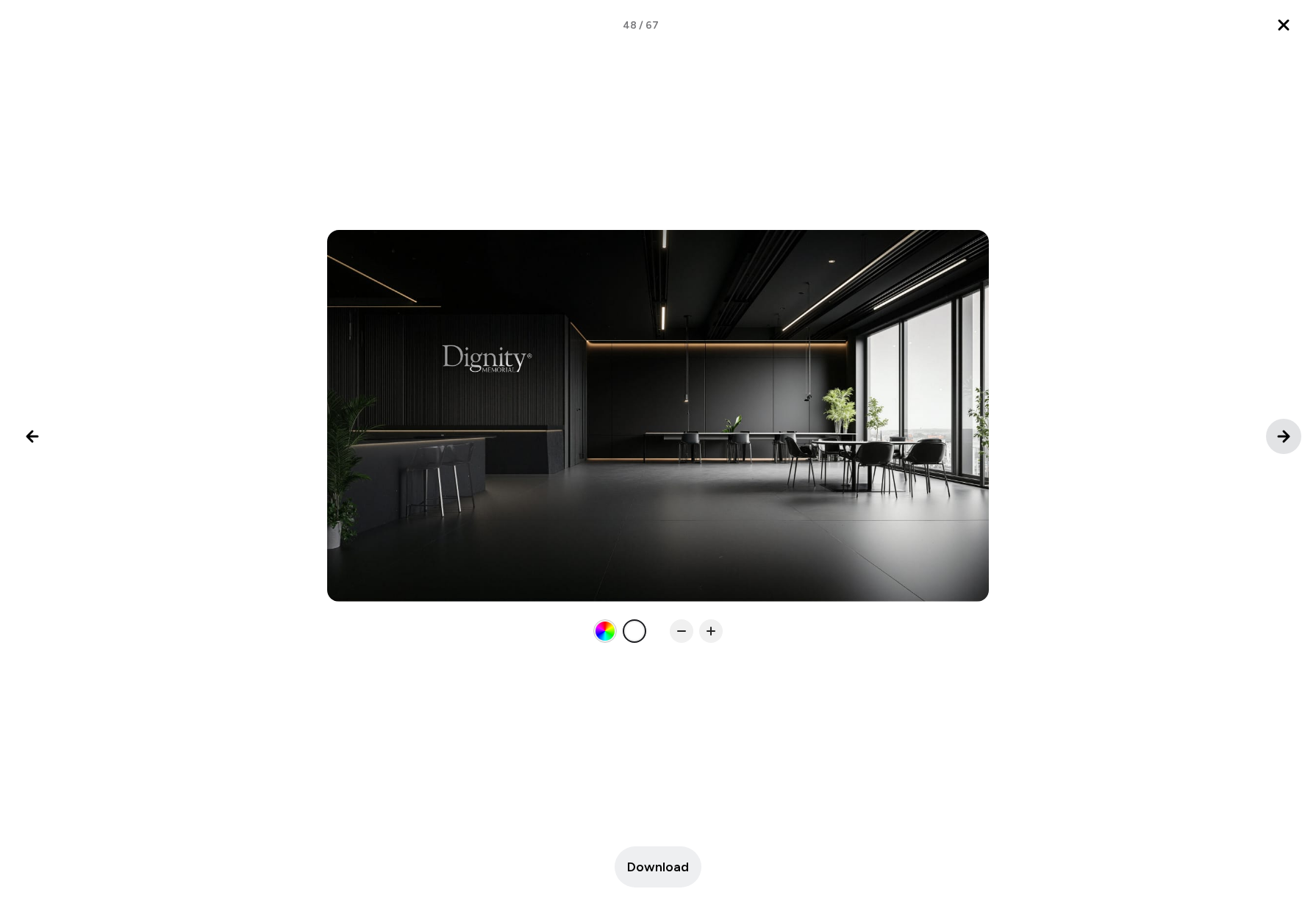
click at [1279, 430] on icon "Next image" at bounding box center [1283, 436] width 17 height 17
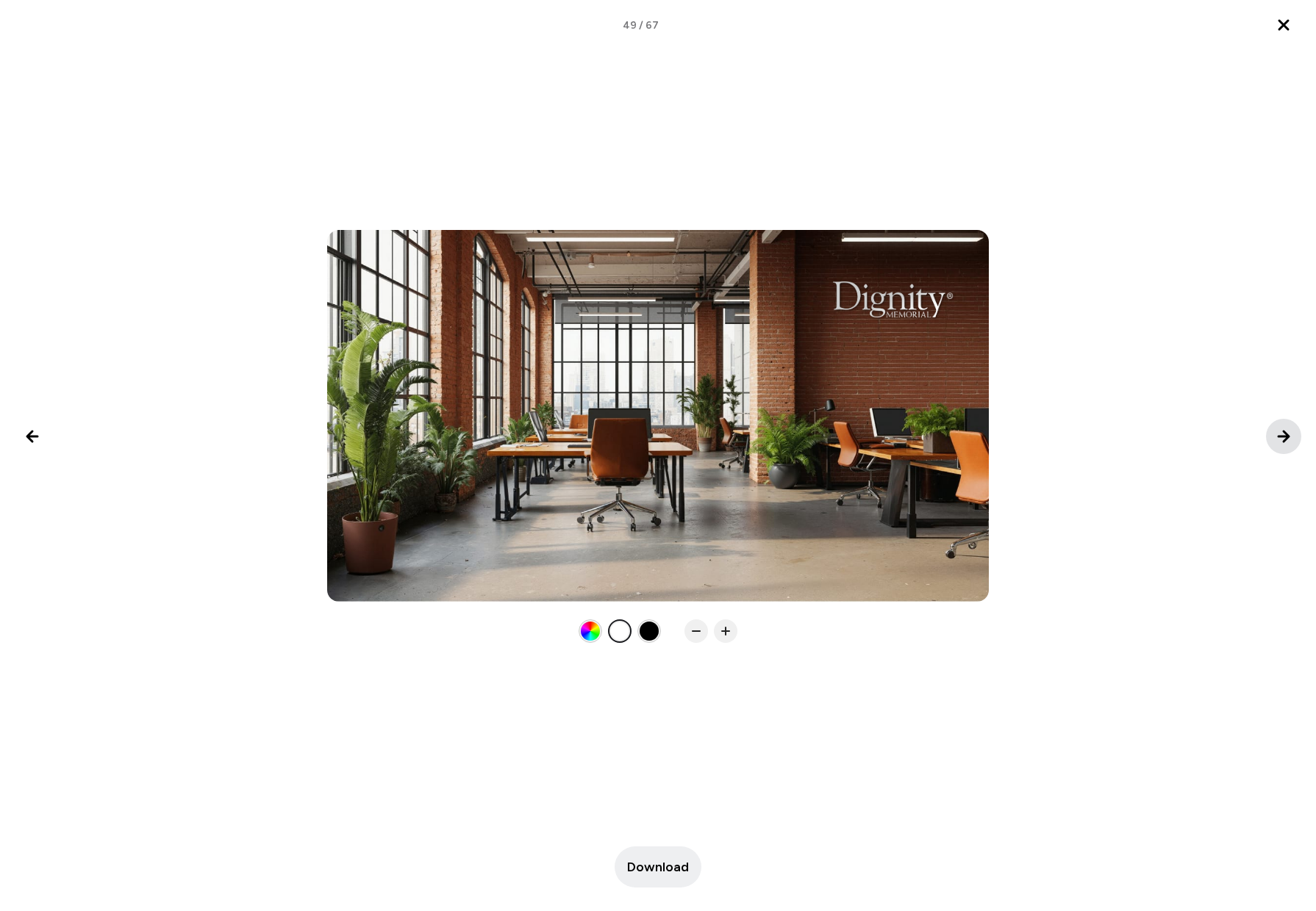
click at [1279, 430] on icon "Next image" at bounding box center [1283, 436] width 17 height 17
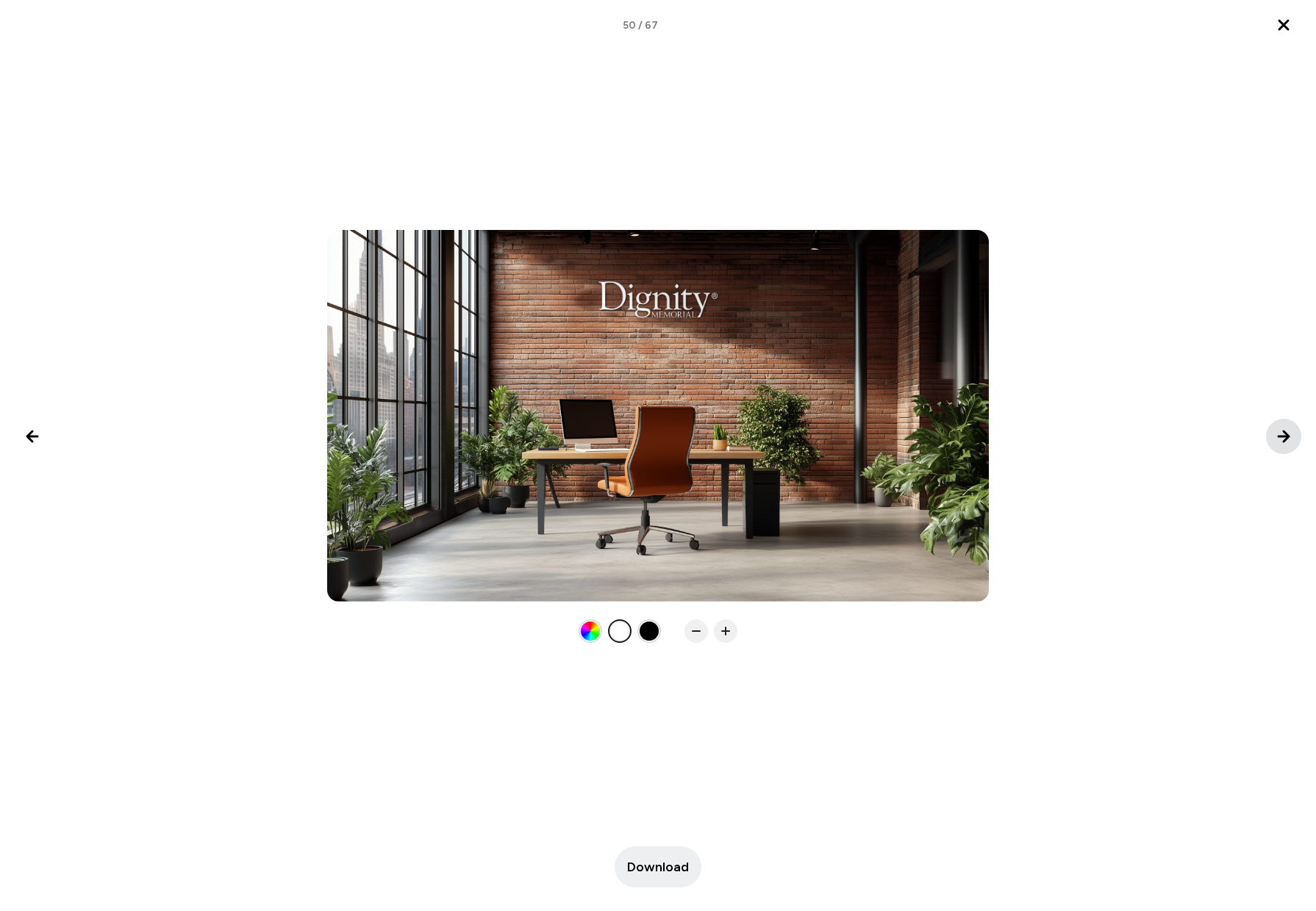
click at [1279, 430] on icon "Next image" at bounding box center [1283, 436] width 17 height 17
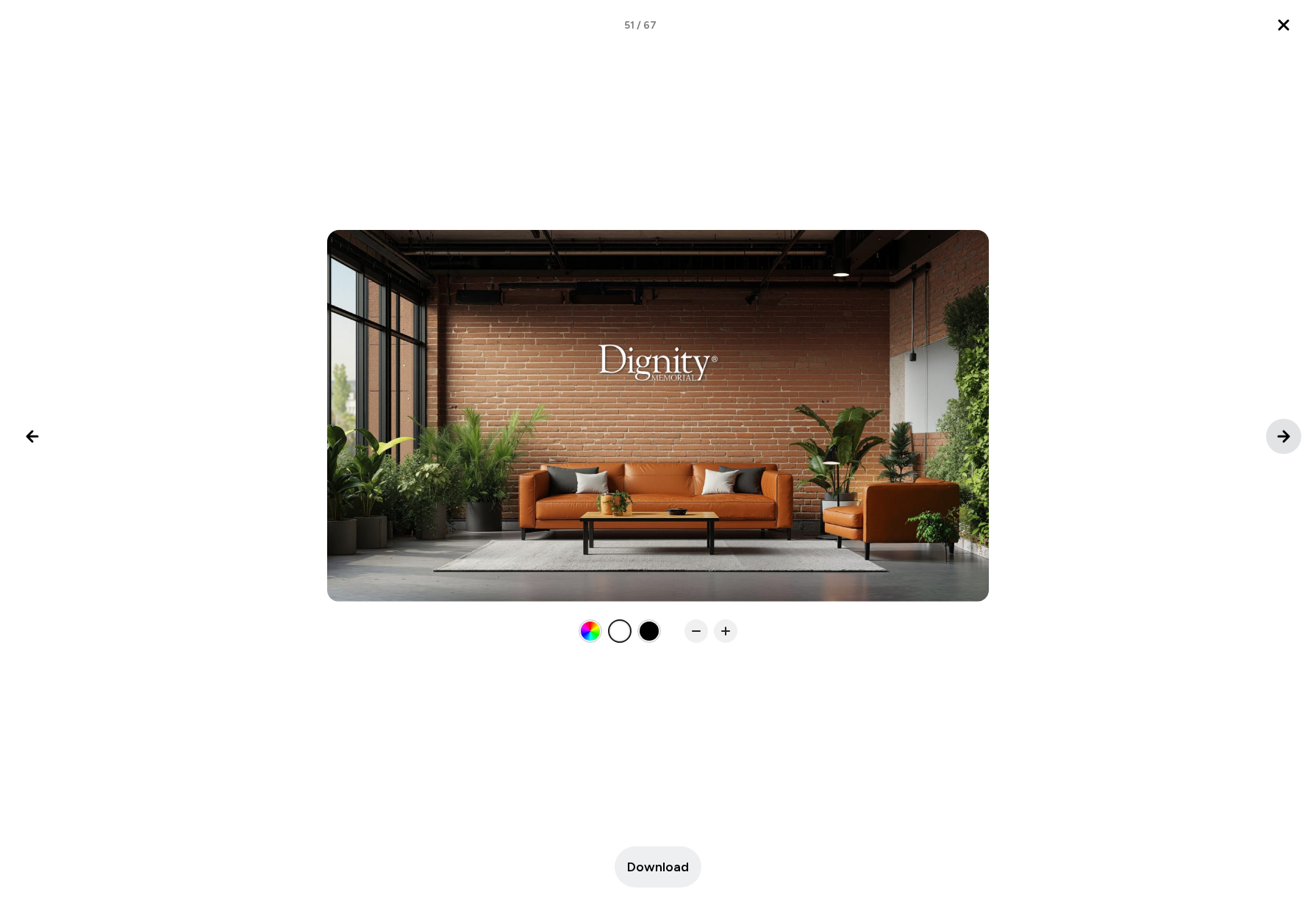
click at [1279, 430] on icon "Next image" at bounding box center [1283, 436] width 17 height 17
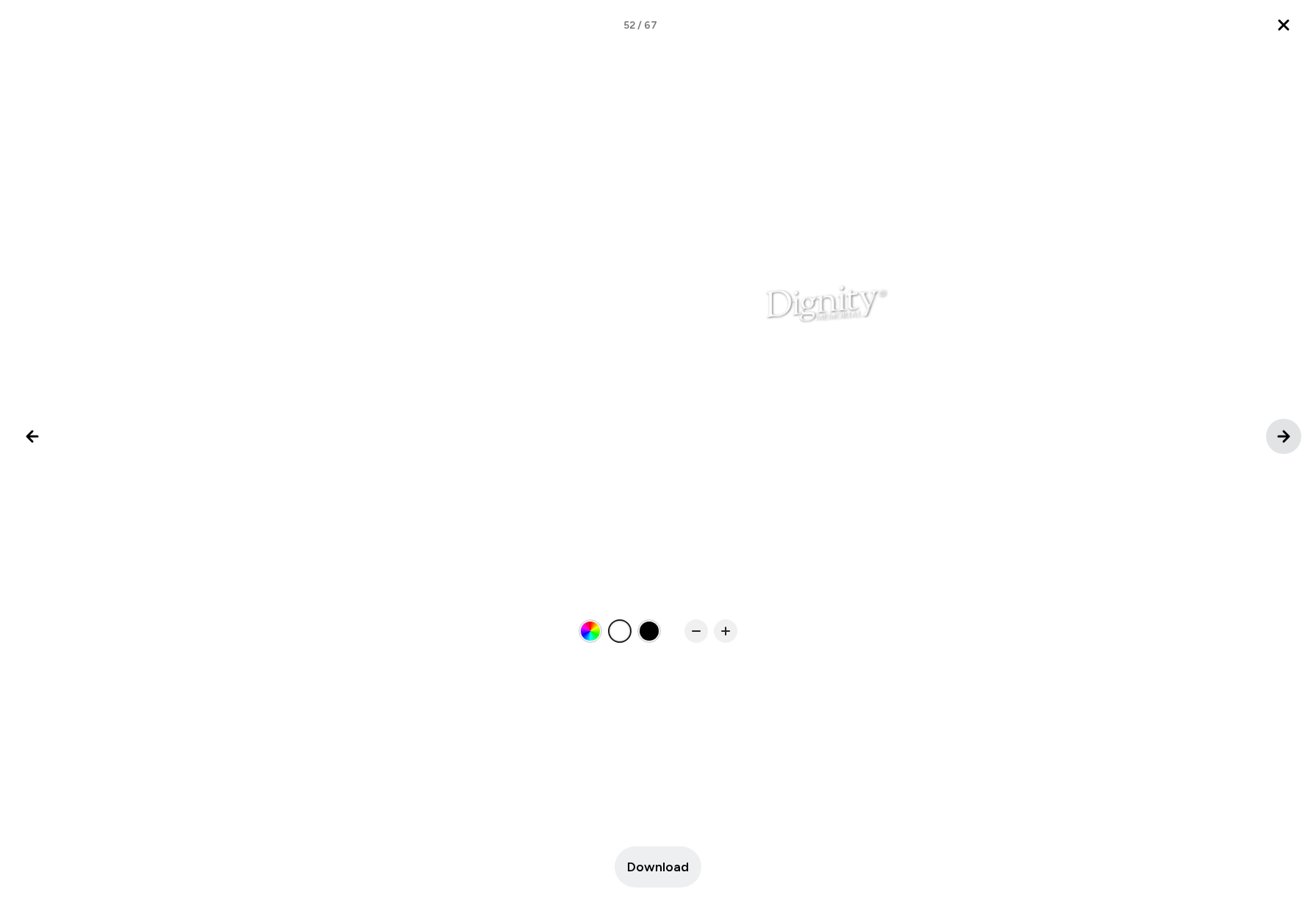
click at [1279, 430] on icon "Next image" at bounding box center [1283, 436] width 17 height 17
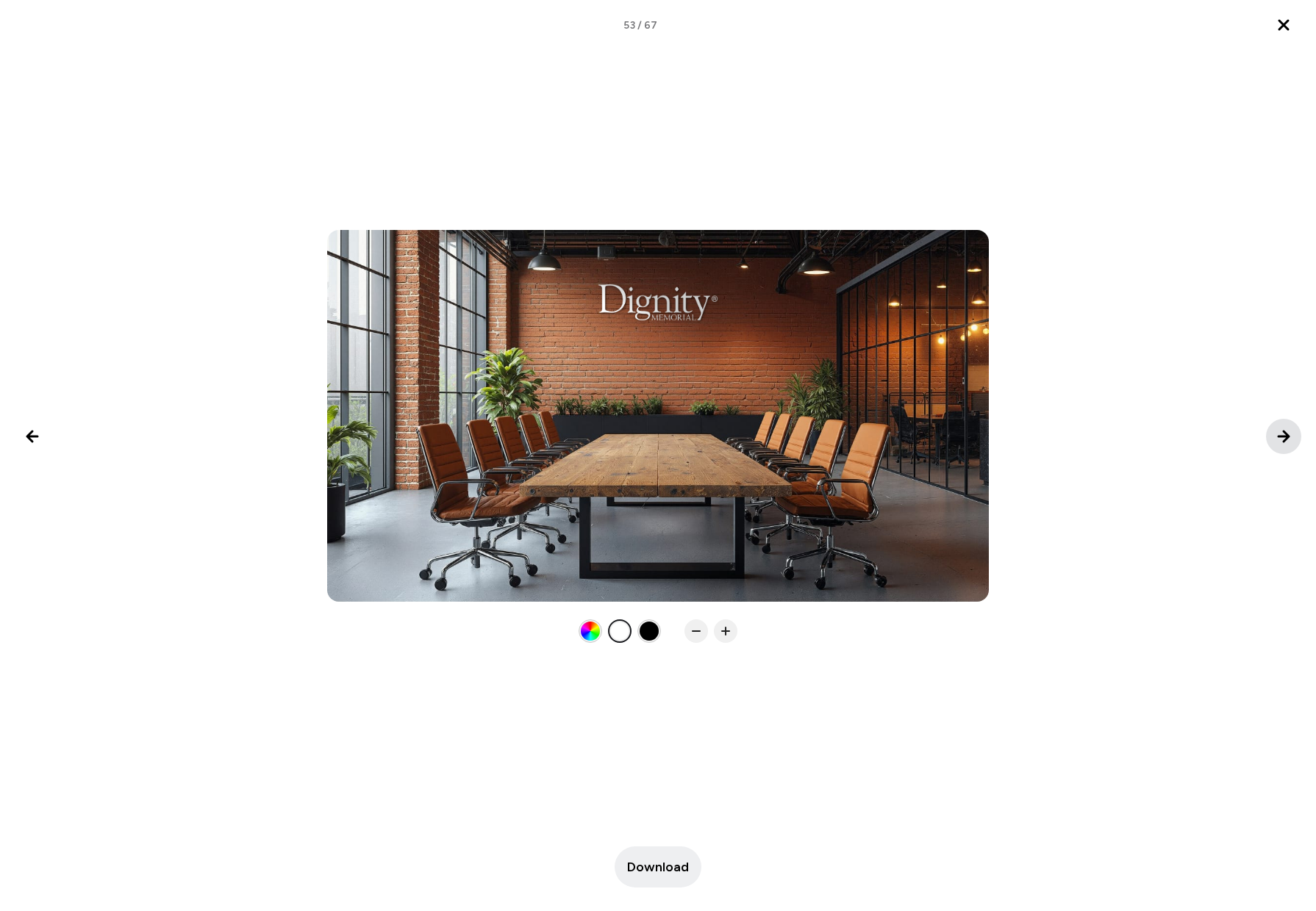
click at [1279, 430] on icon "Next image" at bounding box center [1283, 436] width 17 height 17
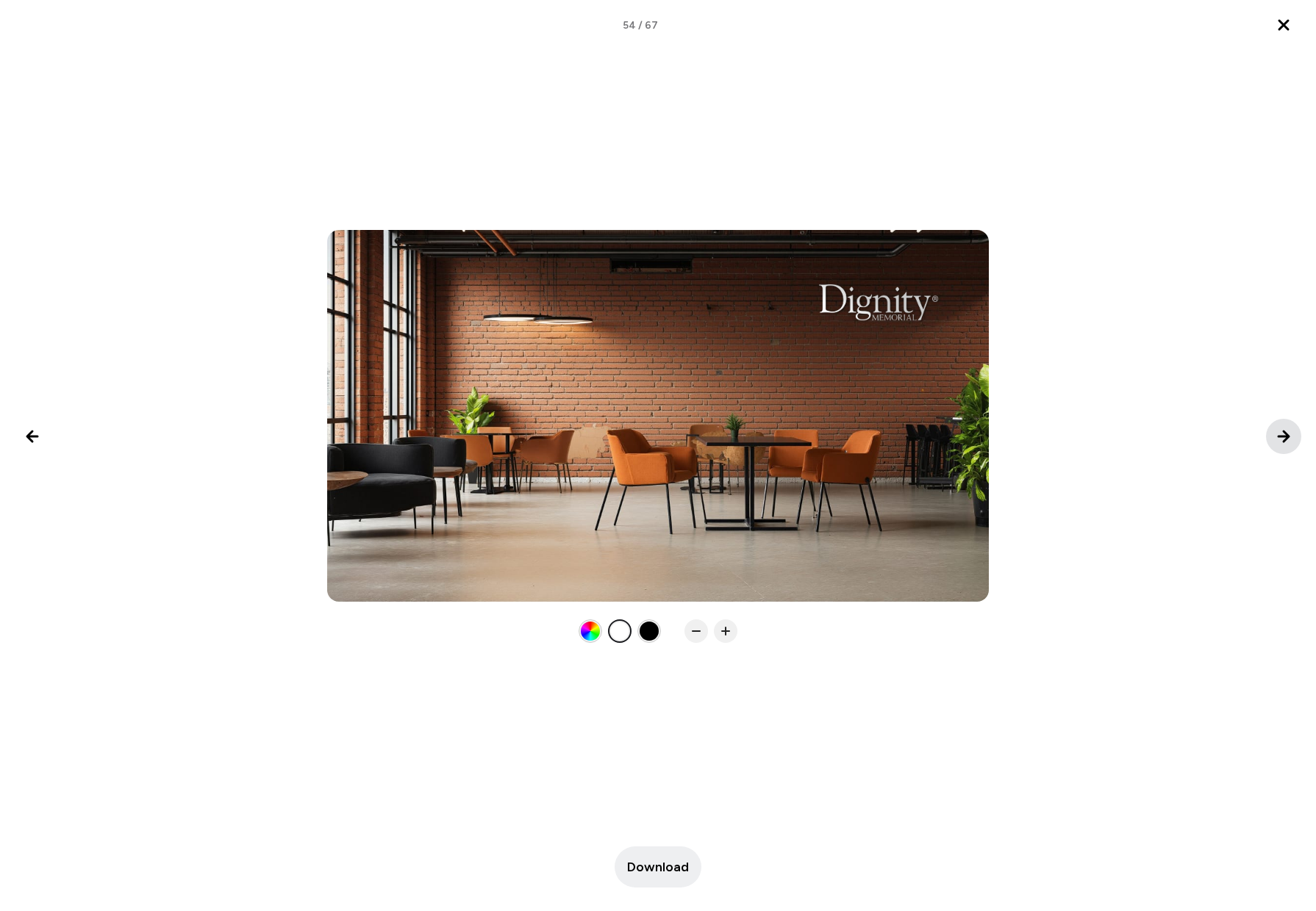
click at [1279, 430] on icon "Next image" at bounding box center [1283, 436] width 17 height 17
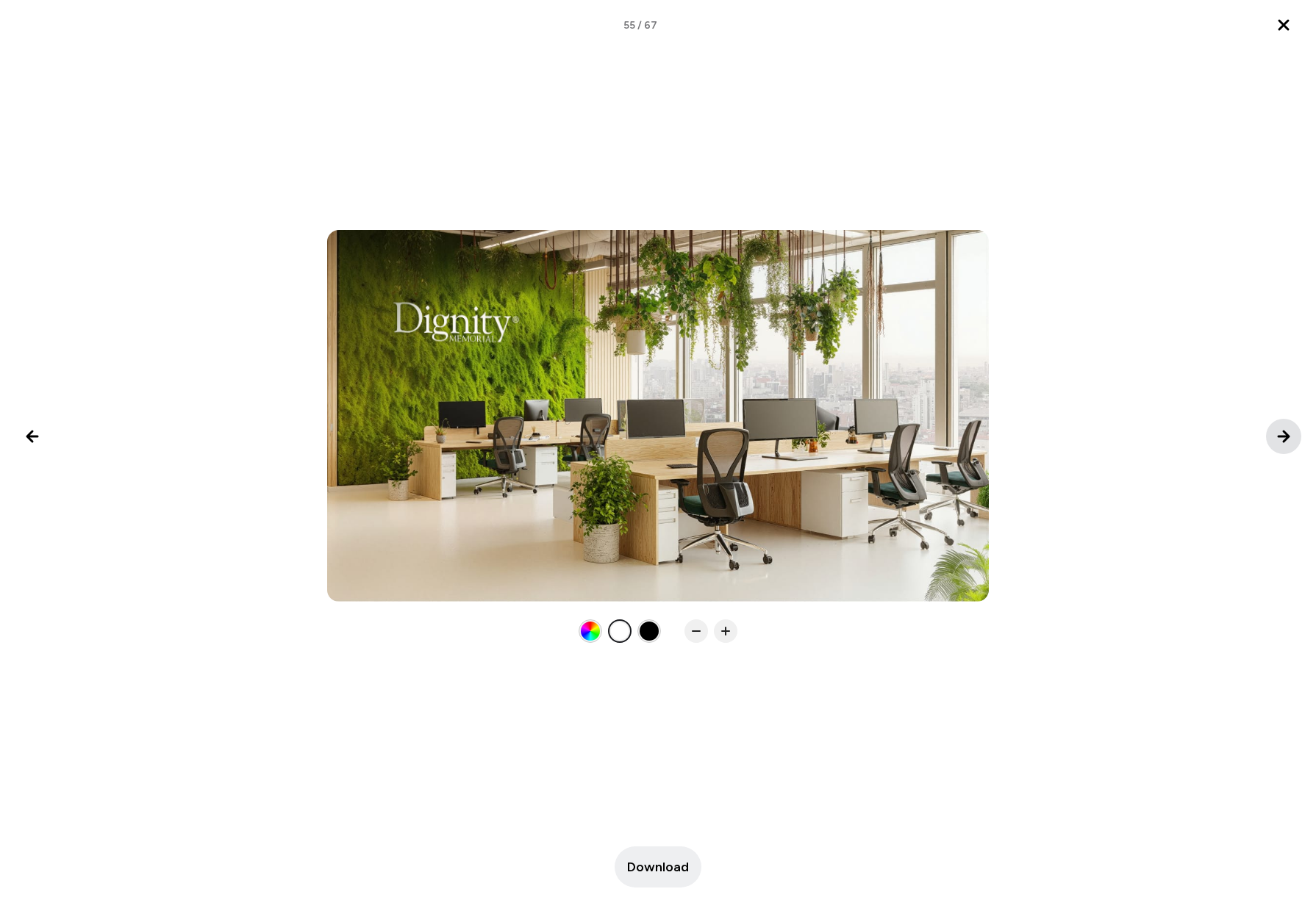
click at [1284, 430] on icon "Next image" at bounding box center [1283, 436] width 17 height 17
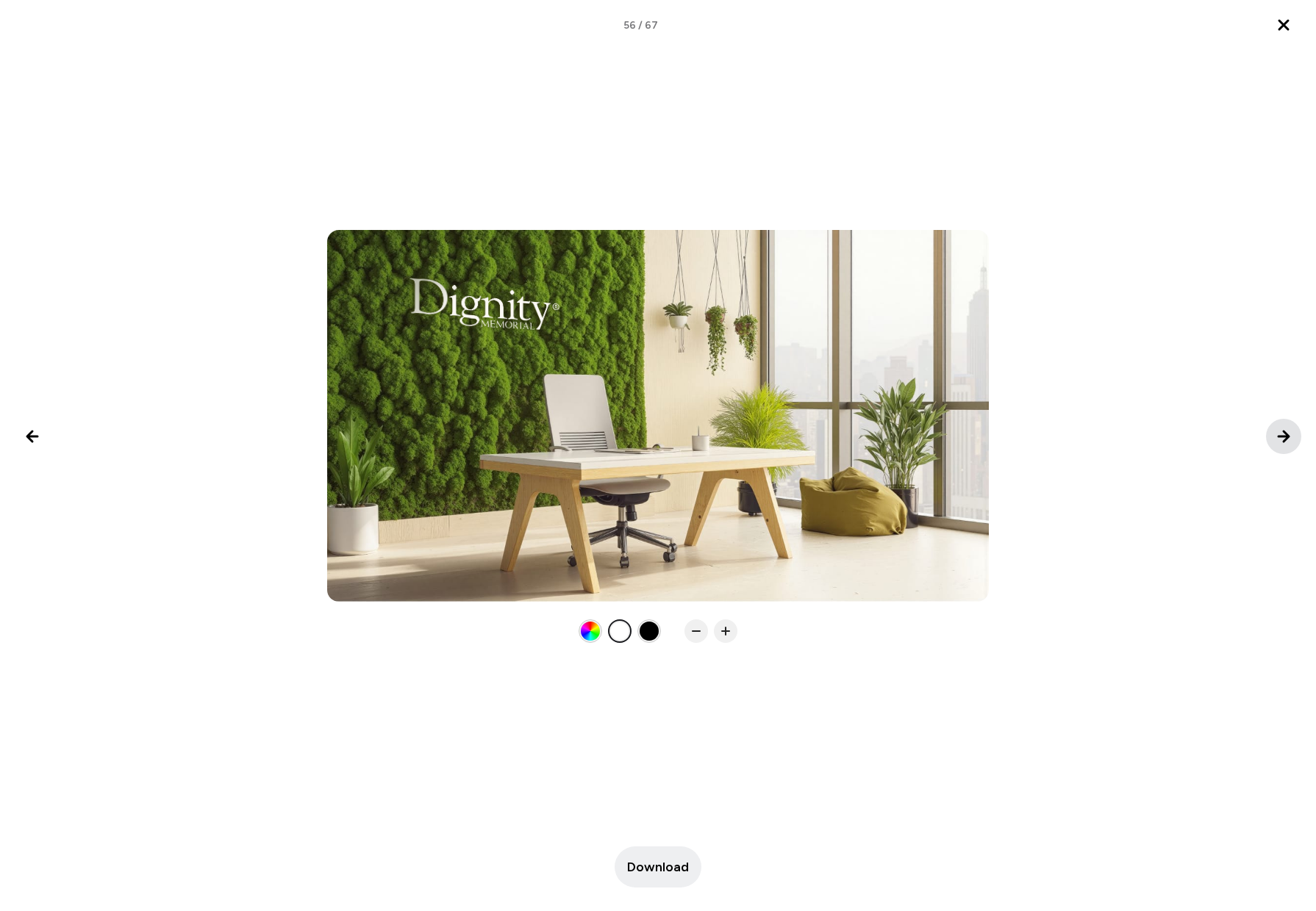
click at [1284, 430] on icon "Next image" at bounding box center [1283, 436] width 17 height 17
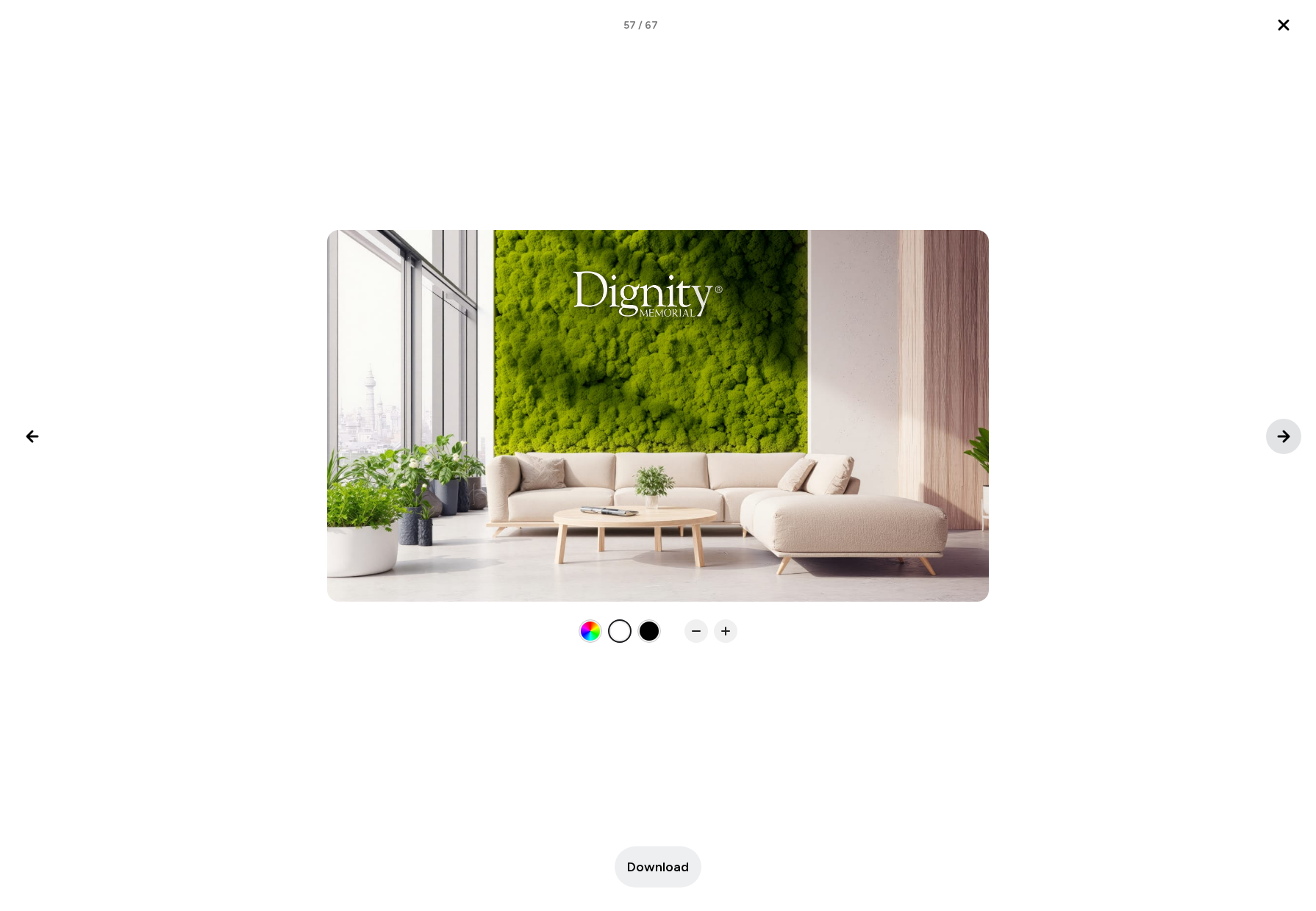
click at [1284, 431] on icon "Next image" at bounding box center [1283, 436] width 11 height 11
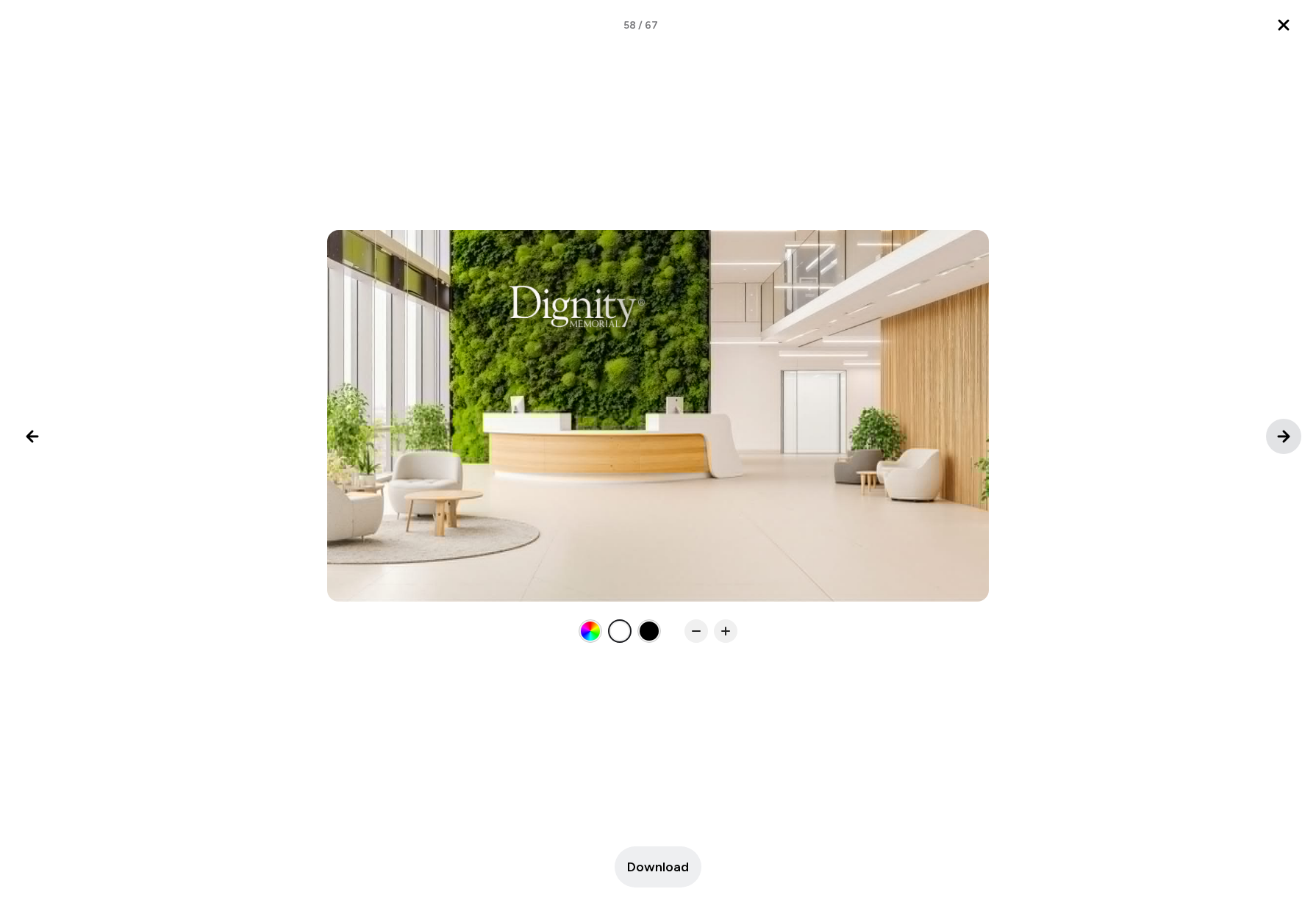
click at [1284, 431] on icon "Next image" at bounding box center [1283, 436] width 11 height 11
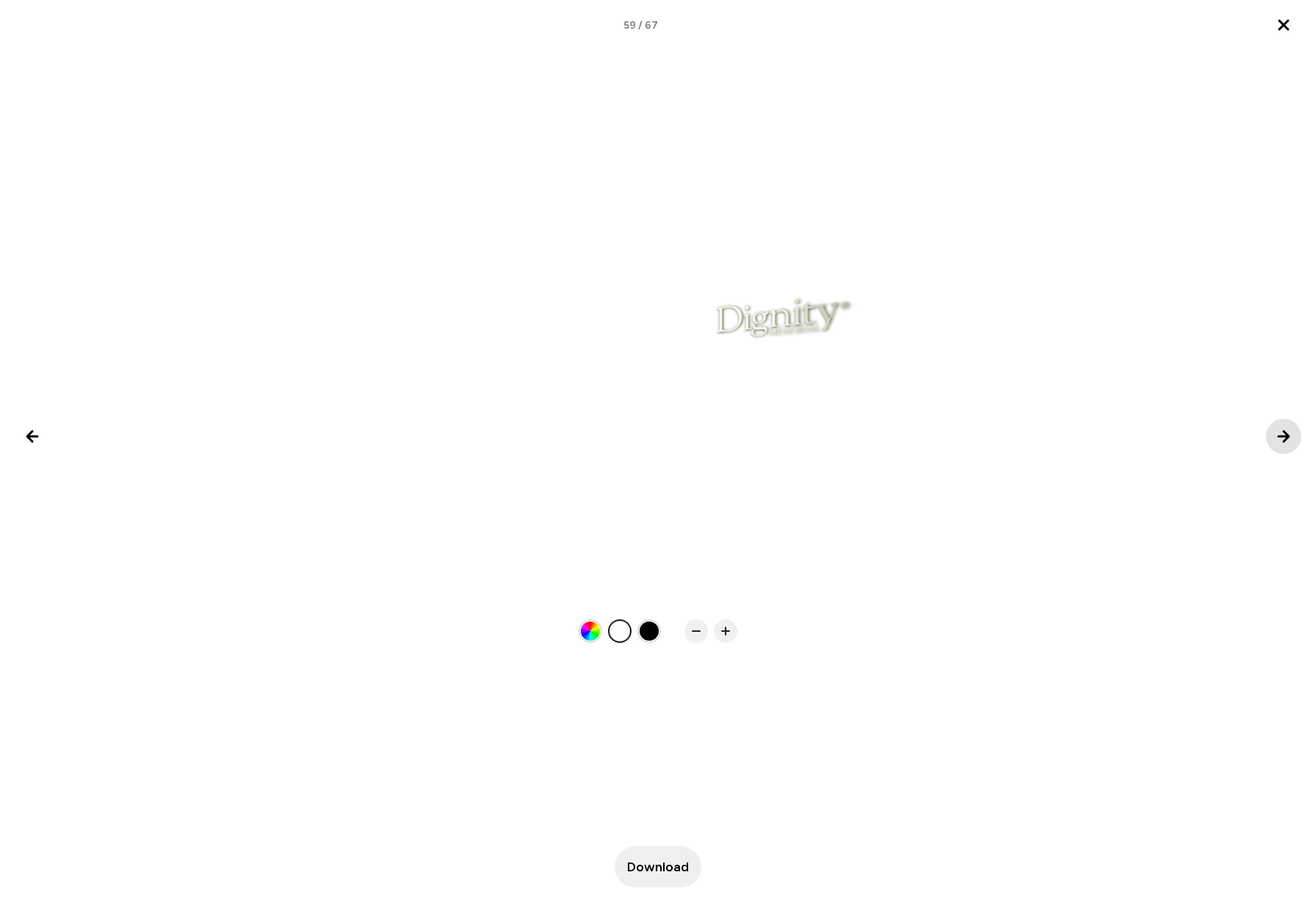
click at [1284, 431] on icon "Next image" at bounding box center [1283, 436] width 11 height 11
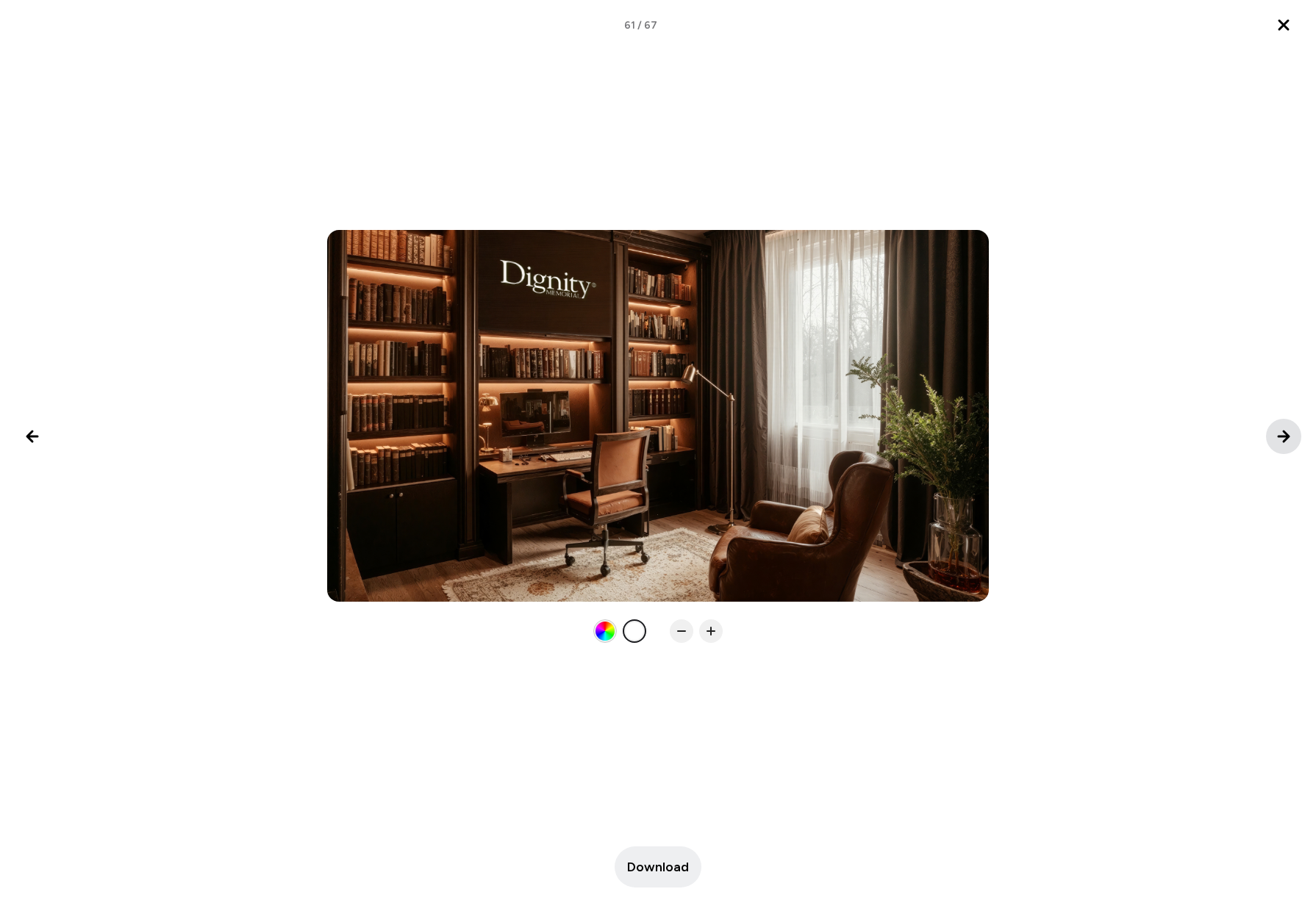
click at [1284, 430] on icon "Next image" at bounding box center [1283, 436] width 17 height 17
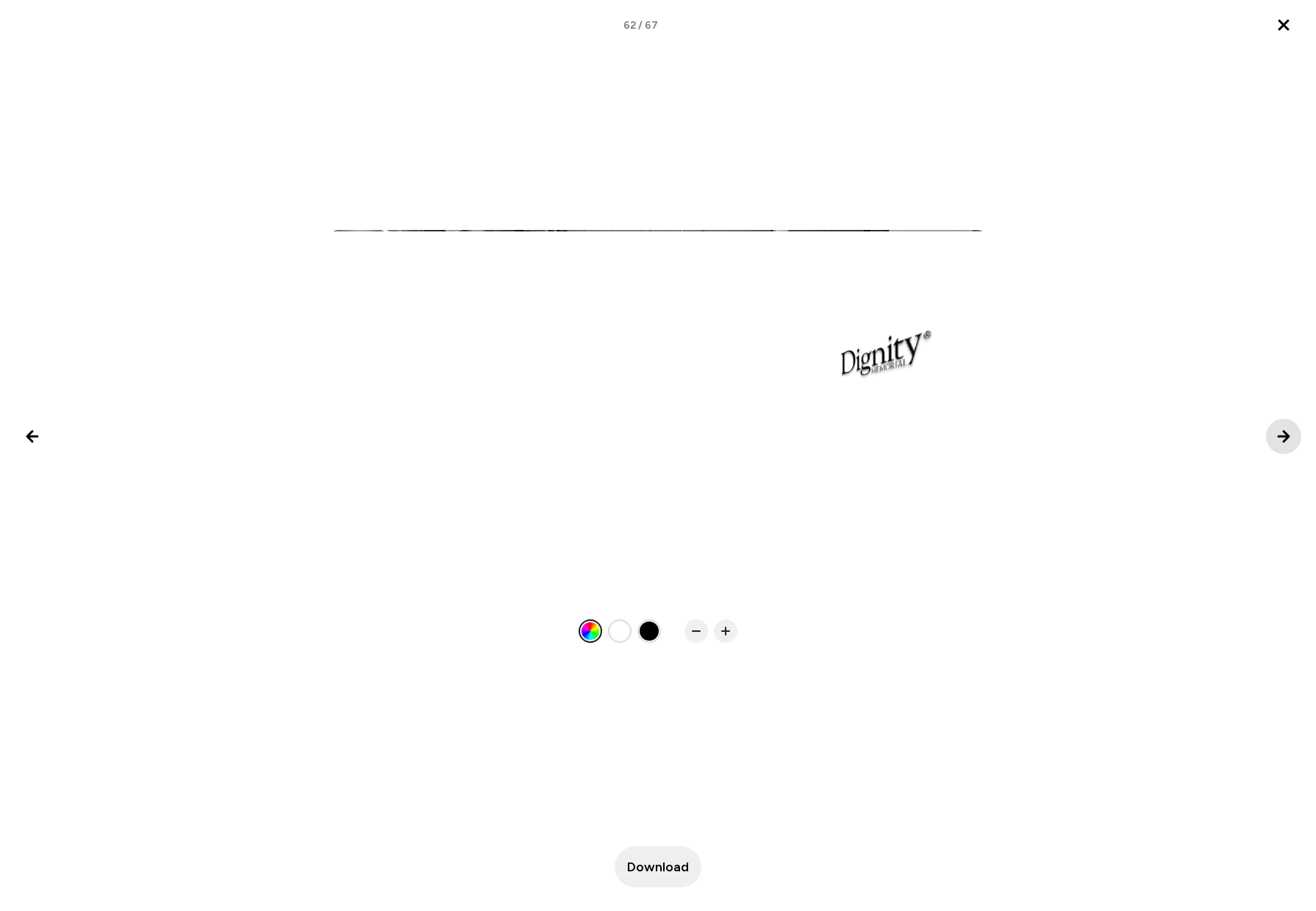
click at [1283, 431] on icon "Next image" at bounding box center [1283, 436] width 11 height 11
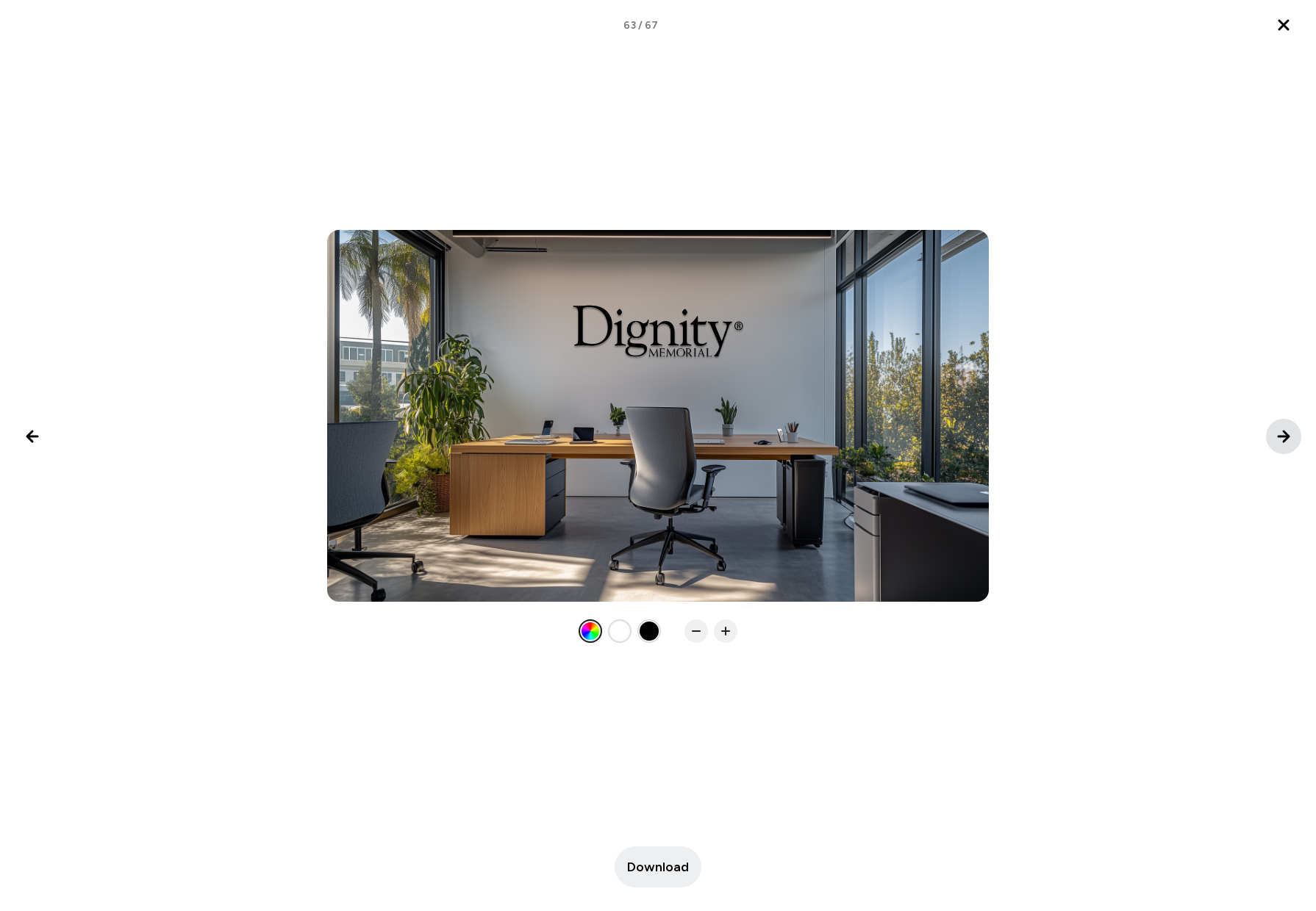
click at [1283, 431] on icon "Next image" at bounding box center [1283, 436] width 11 height 11
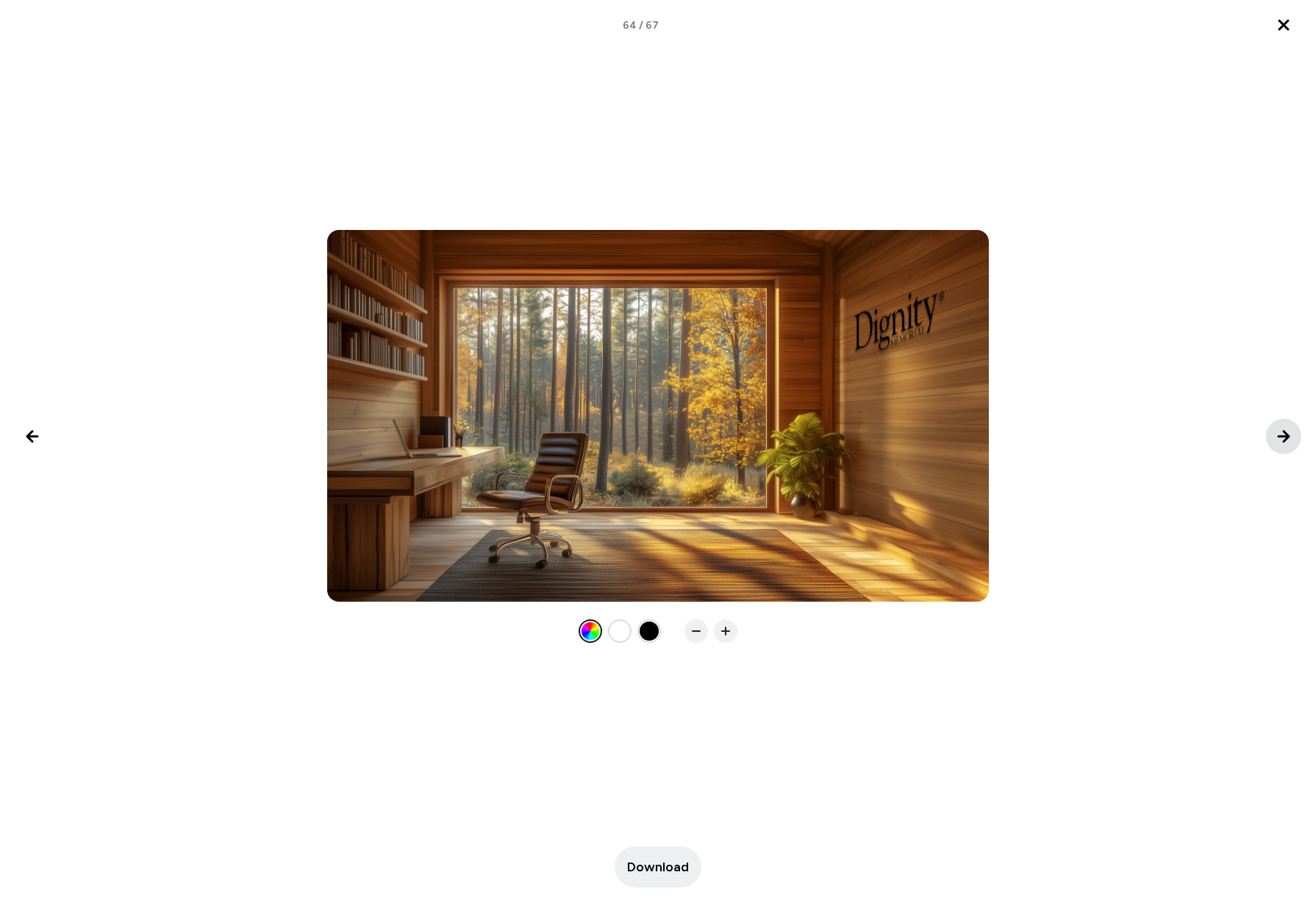
click at [1283, 431] on icon "Next image" at bounding box center [1283, 436] width 11 height 11
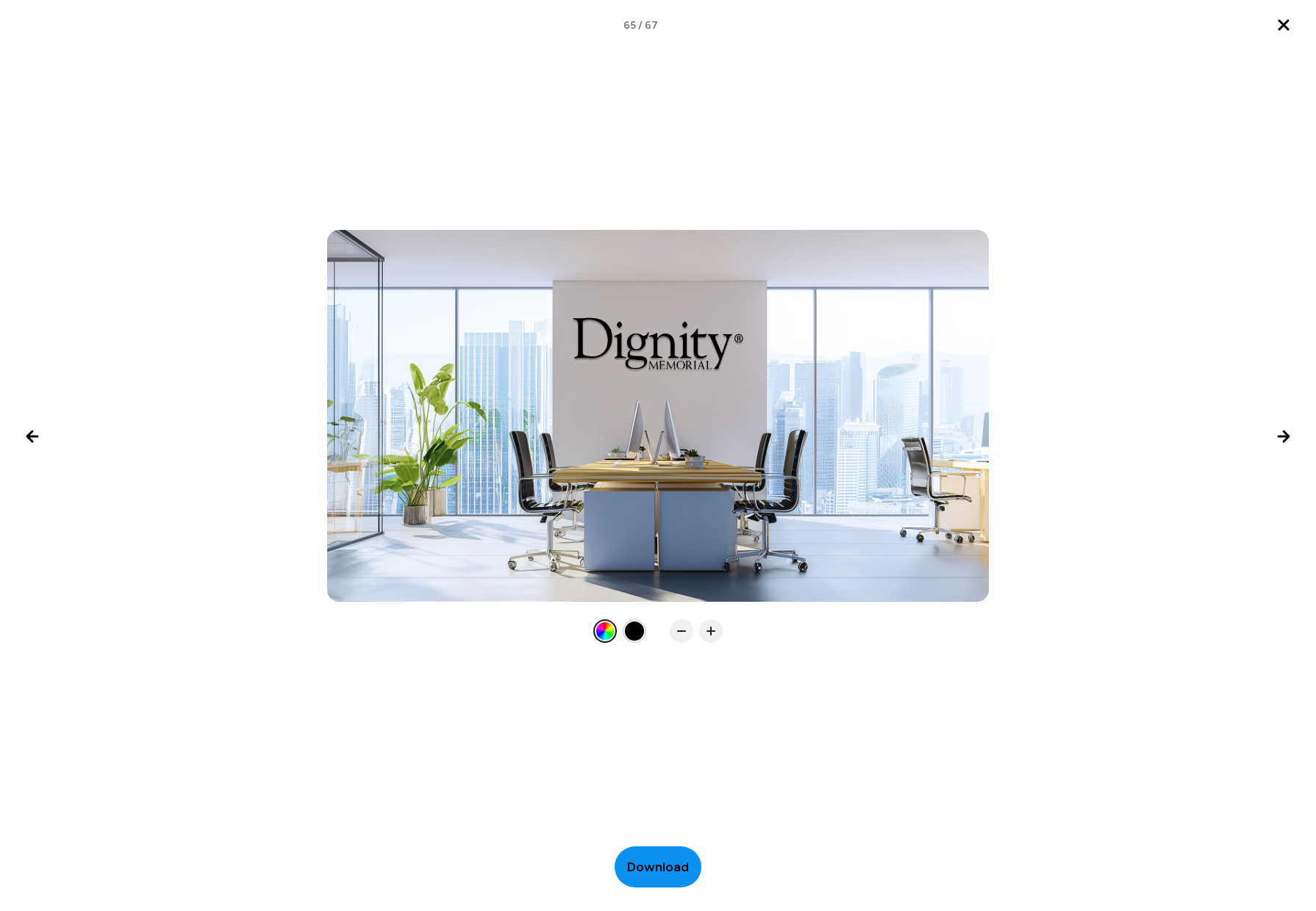
click at [652, 870] on span "Download" at bounding box center [658, 867] width 62 height 20
click at [1281, 434] on icon "Next image" at bounding box center [1283, 436] width 17 height 17
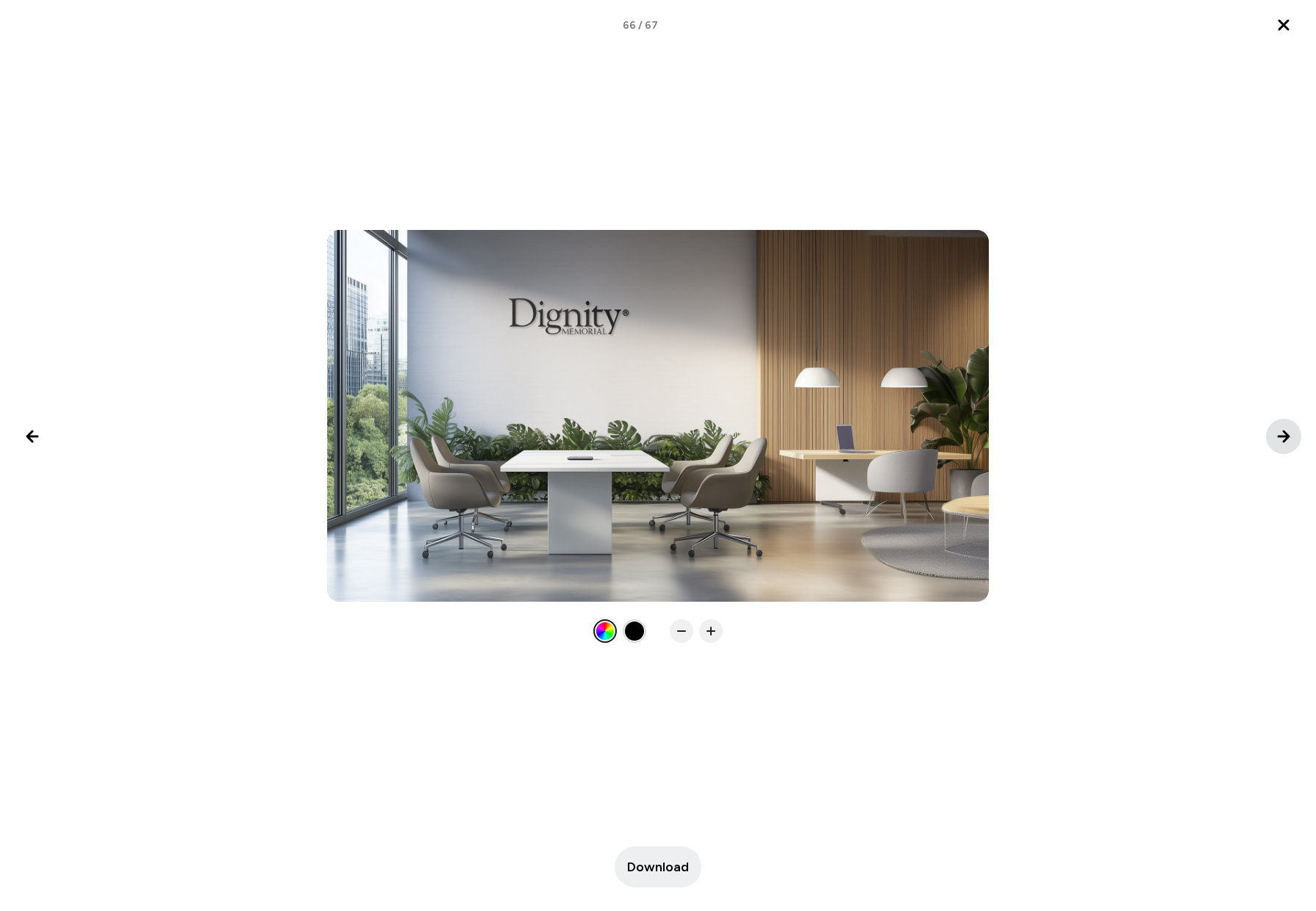
click at [1281, 439] on icon "Next image" at bounding box center [1283, 436] width 17 height 17
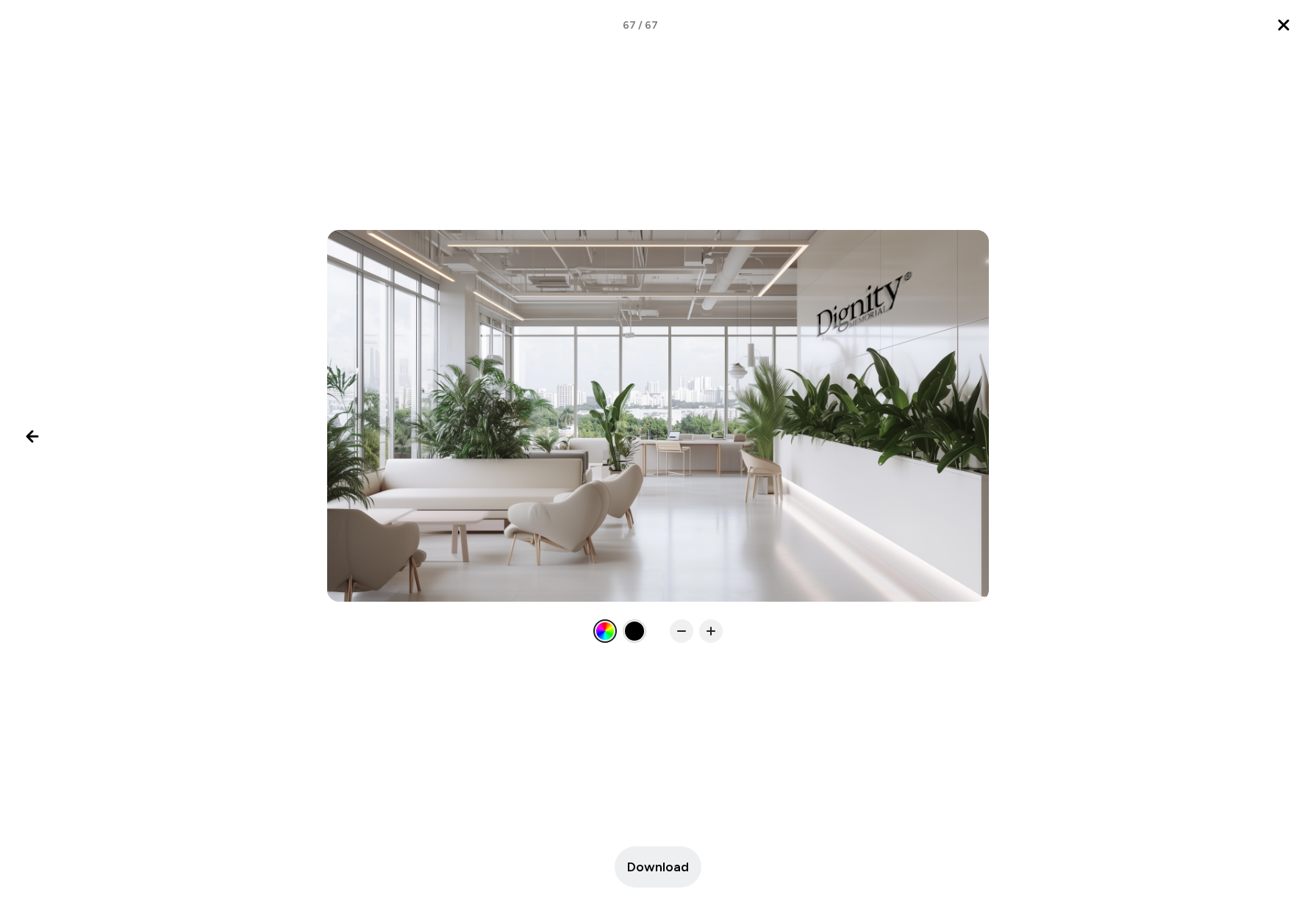
click at [1281, 439] on div at bounding box center [658, 437] width 1316 height 413
click at [1281, 19] on icon "Close lightbox" at bounding box center [1283, 25] width 17 height 17
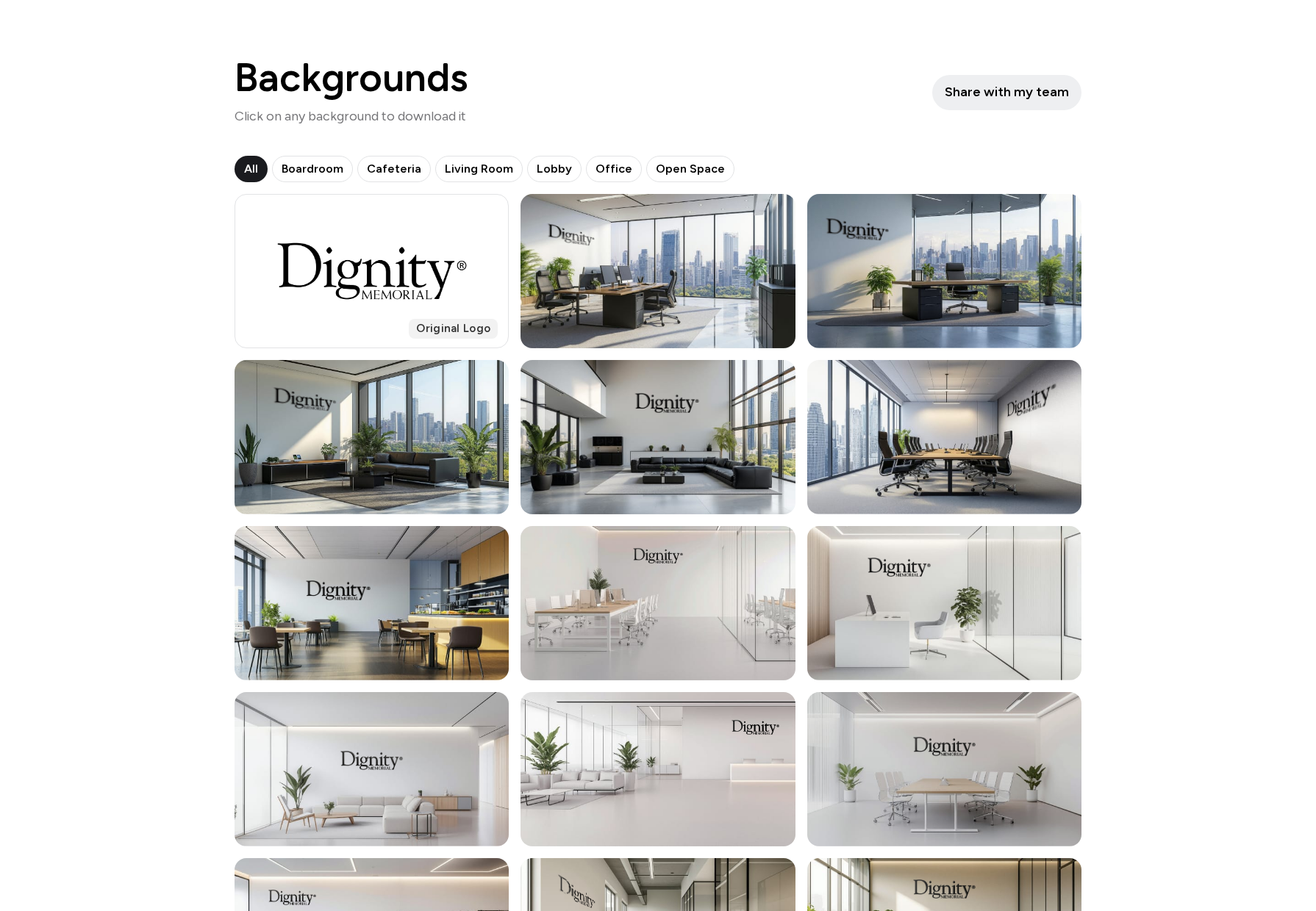
scroll to position [74, 0]
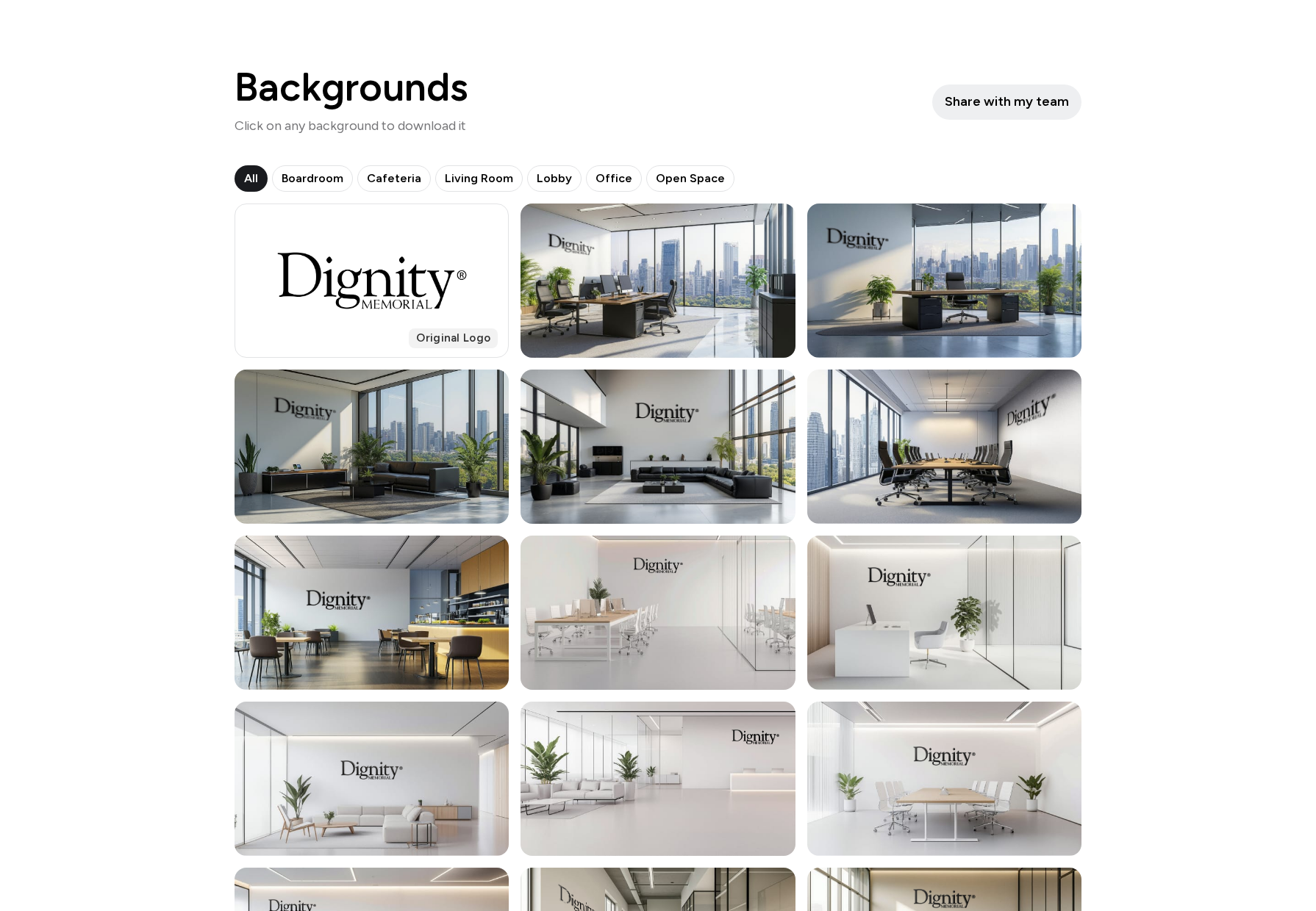
click at [364, 479] on div at bounding box center [371, 446] width 274 height 154
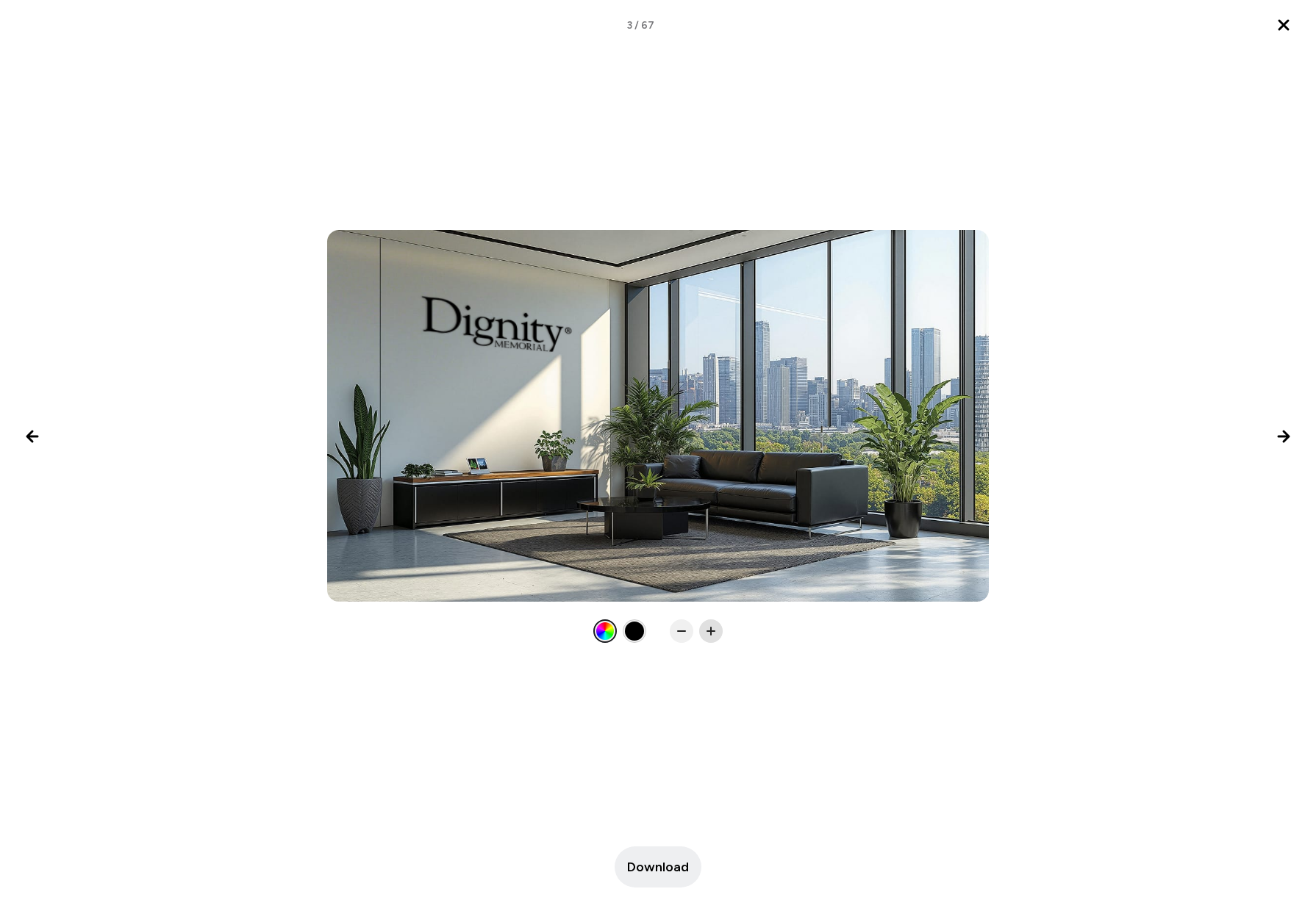
click at [710, 631] on rect at bounding box center [711, 631] width 9 height 2
click at [711, 631] on rect at bounding box center [711, 631] width 2 height 9
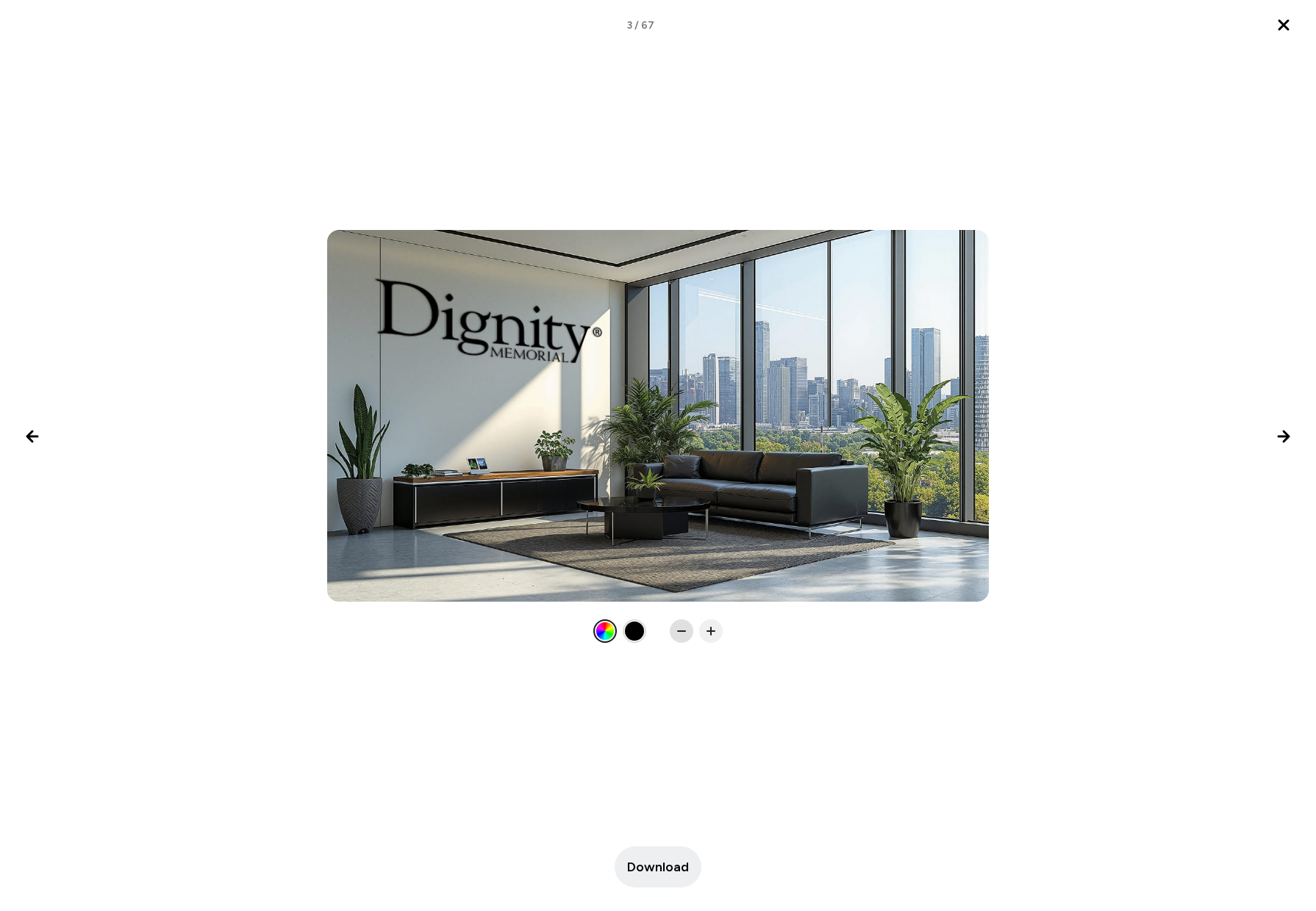
click at [678, 630] on icon at bounding box center [681, 630] width 14 height 14
click at [655, 870] on span "Download" at bounding box center [658, 867] width 62 height 20
click at [1282, 436] on icon "Next image" at bounding box center [1283, 436] width 11 height 11
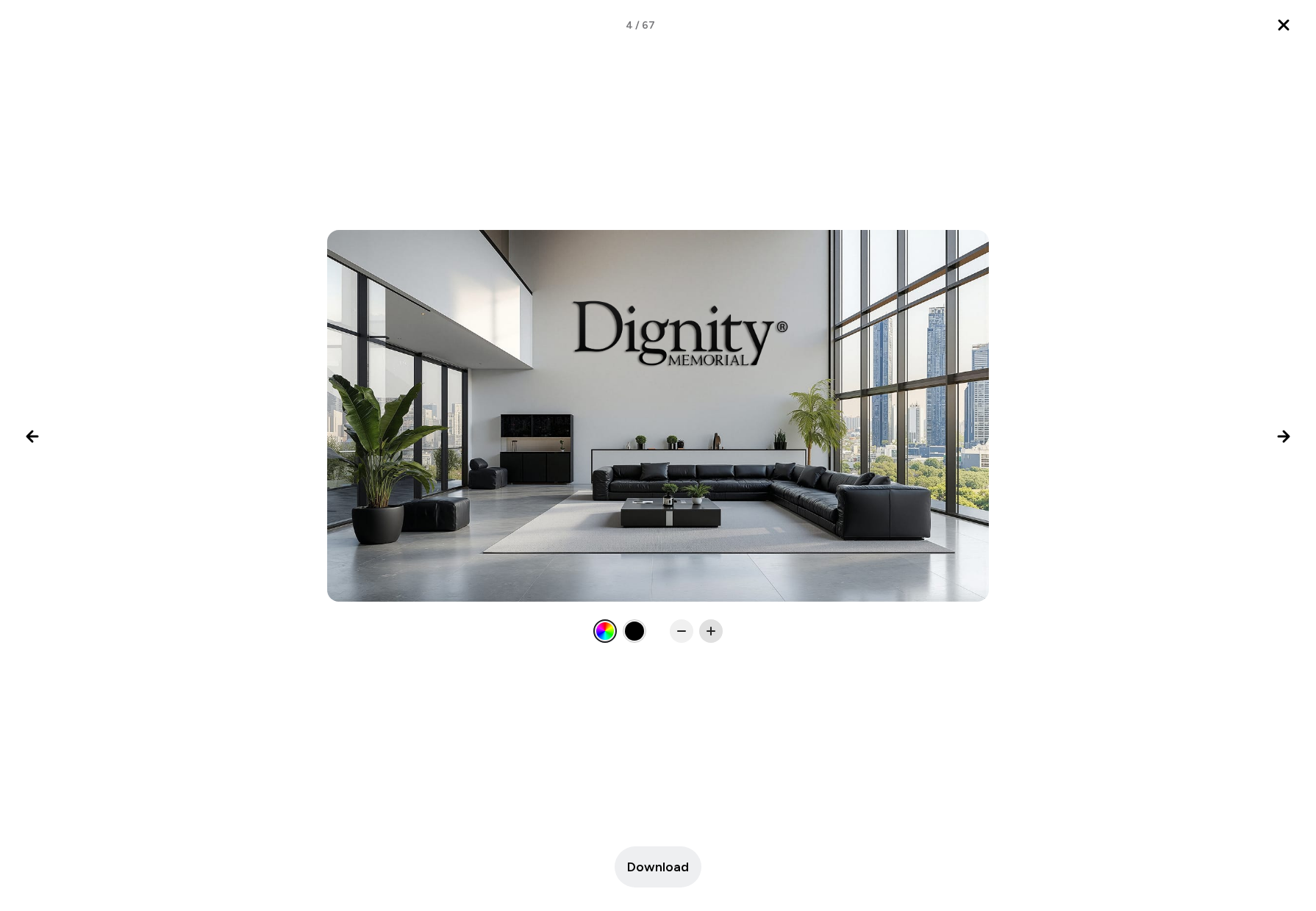
click at [707, 629] on icon at bounding box center [710, 630] width 14 height 14
click at [707, 630] on icon at bounding box center [710, 630] width 14 height 14
click at [713, 633] on icon at bounding box center [710, 630] width 14 height 14
click at [648, 871] on span "Download" at bounding box center [658, 867] width 62 height 20
click at [1281, 436] on icon "Next image" at bounding box center [1283, 436] width 11 height 11
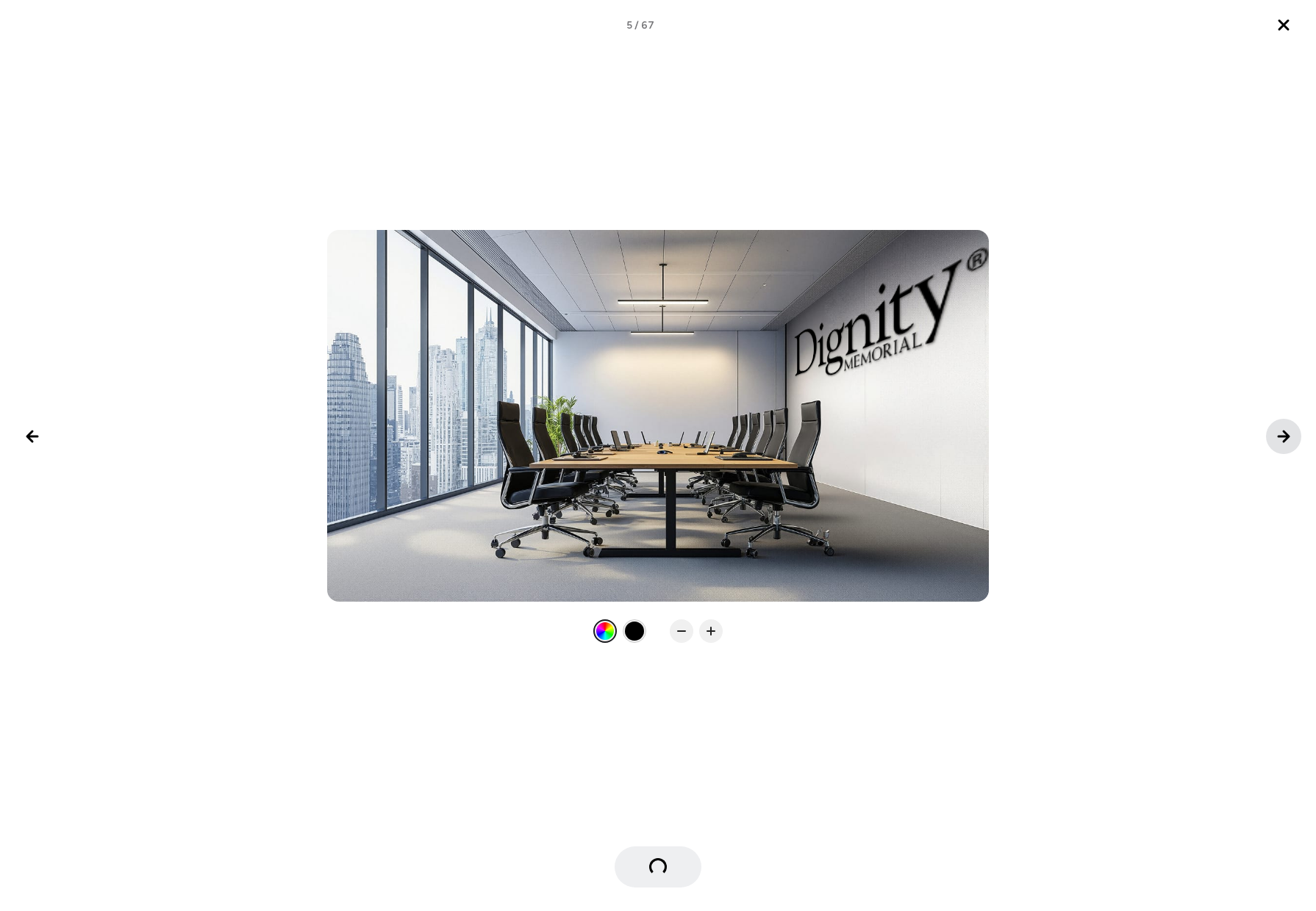
click at [1281, 436] on icon "Next image" at bounding box center [1283, 436] width 11 height 11
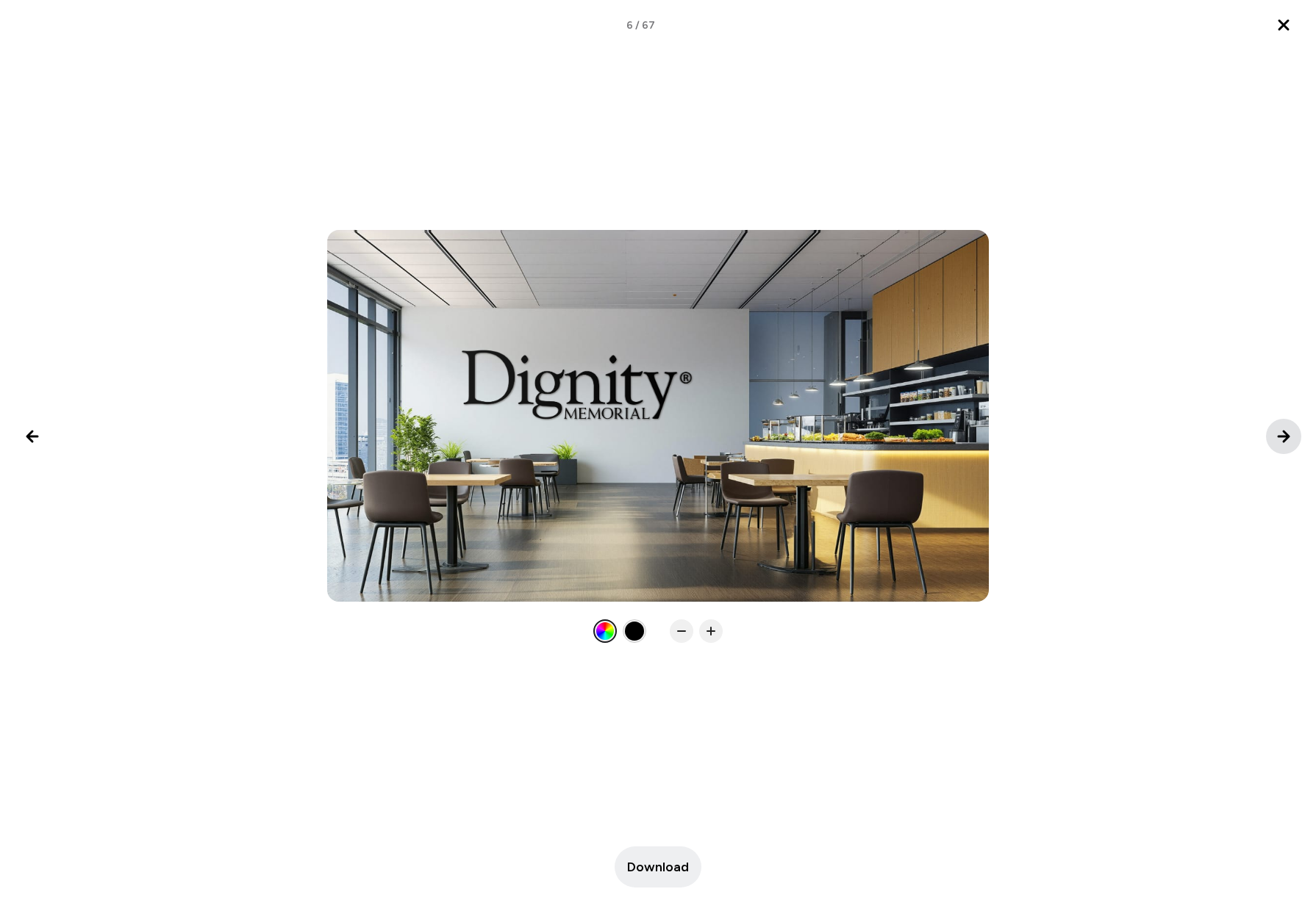
click at [1281, 436] on icon "Next image" at bounding box center [1283, 436] width 11 height 11
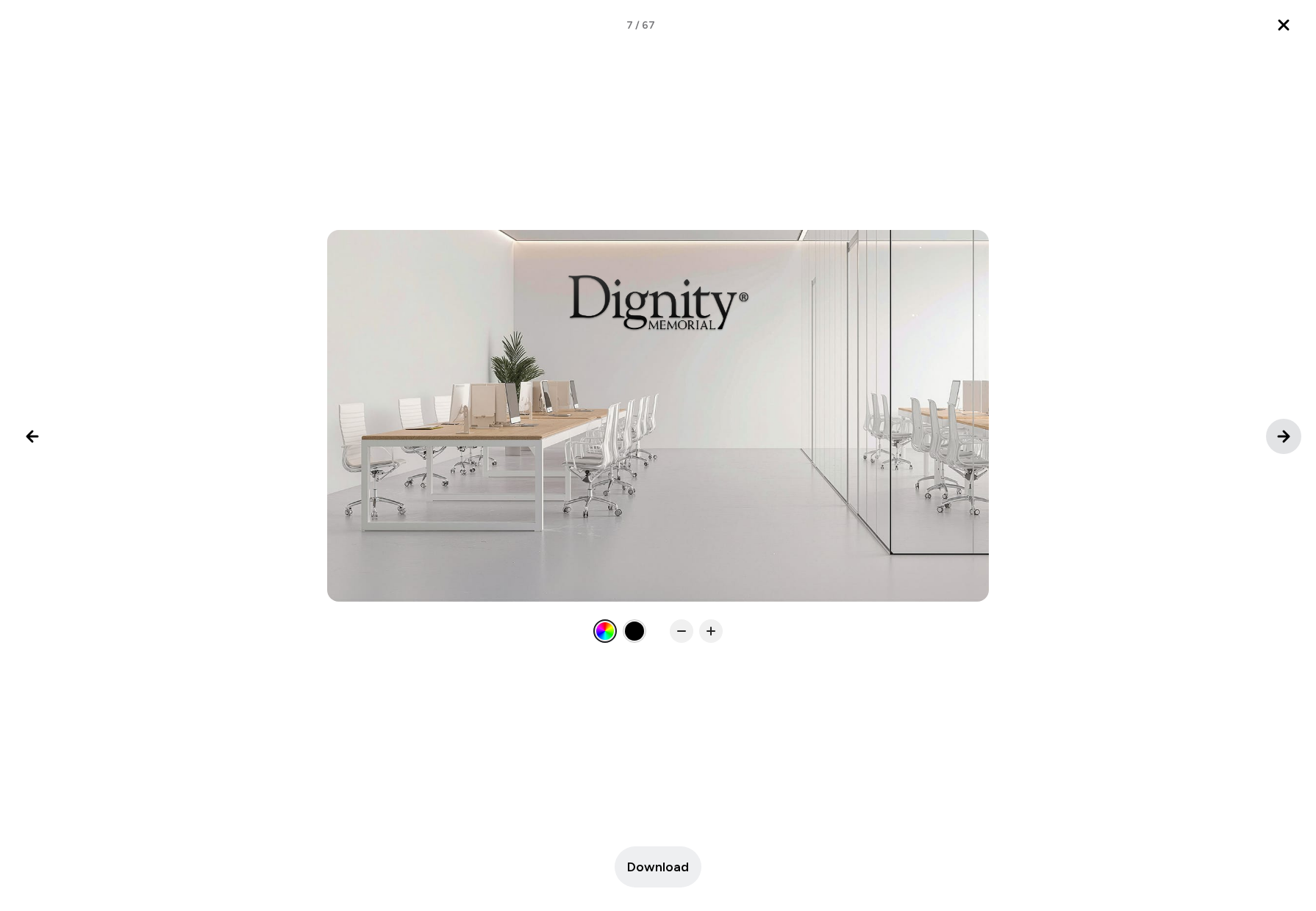
click at [1281, 436] on icon "Next image" at bounding box center [1283, 436] width 11 height 11
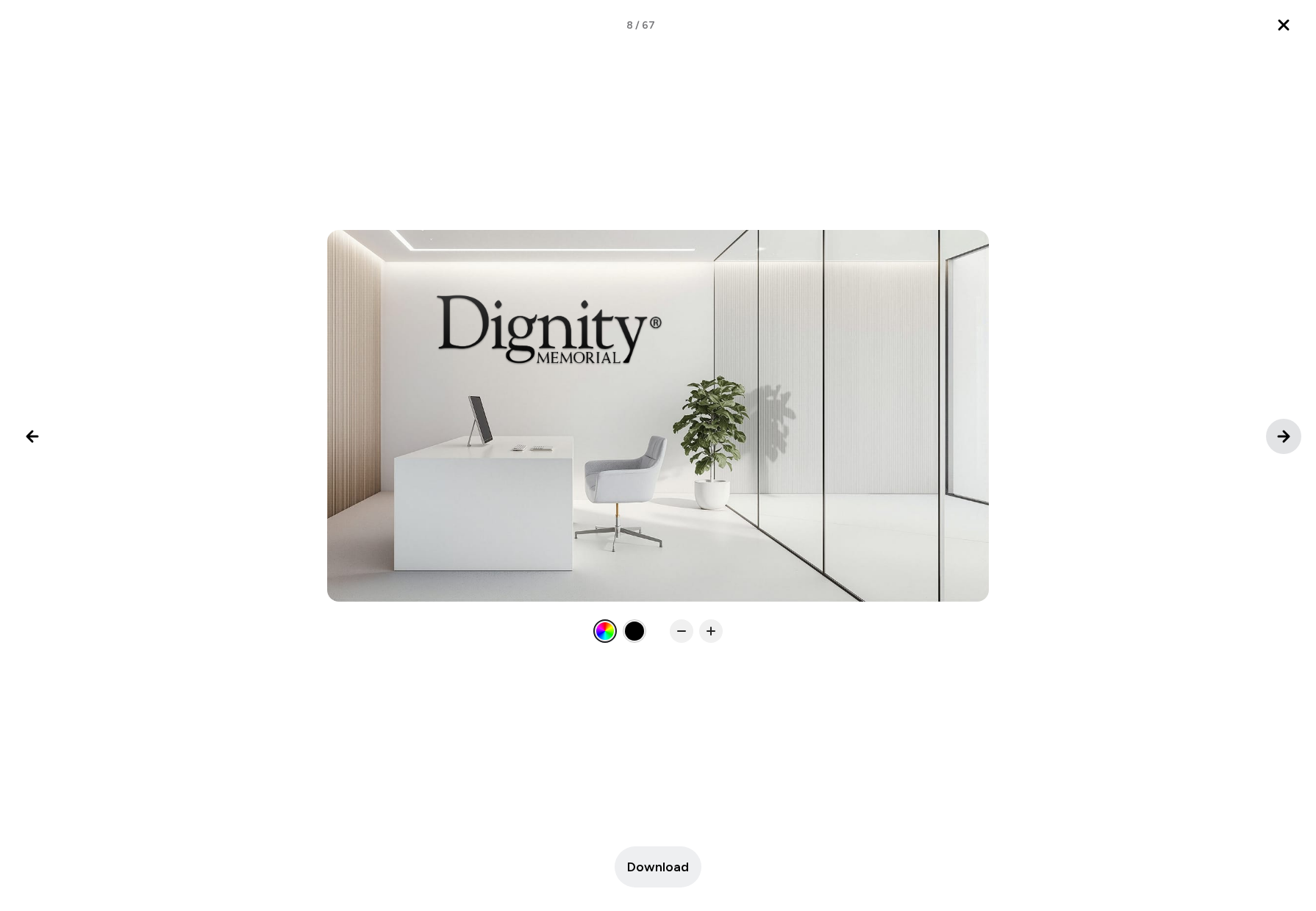
click at [1281, 436] on icon "Next image" at bounding box center [1283, 436] width 11 height 11
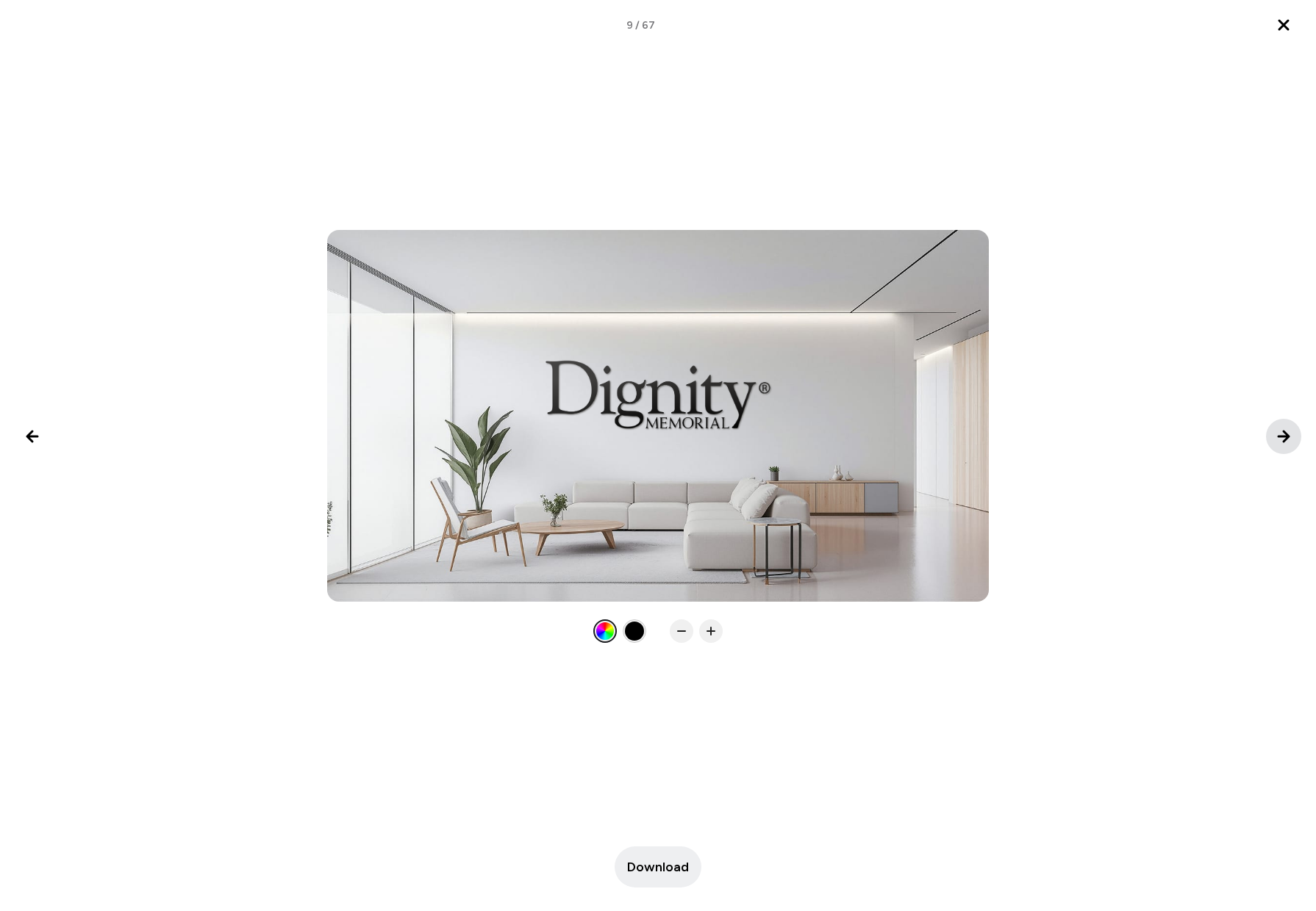
click at [1281, 436] on icon "Next image" at bounding box center [1283, 436] width 11 height 11
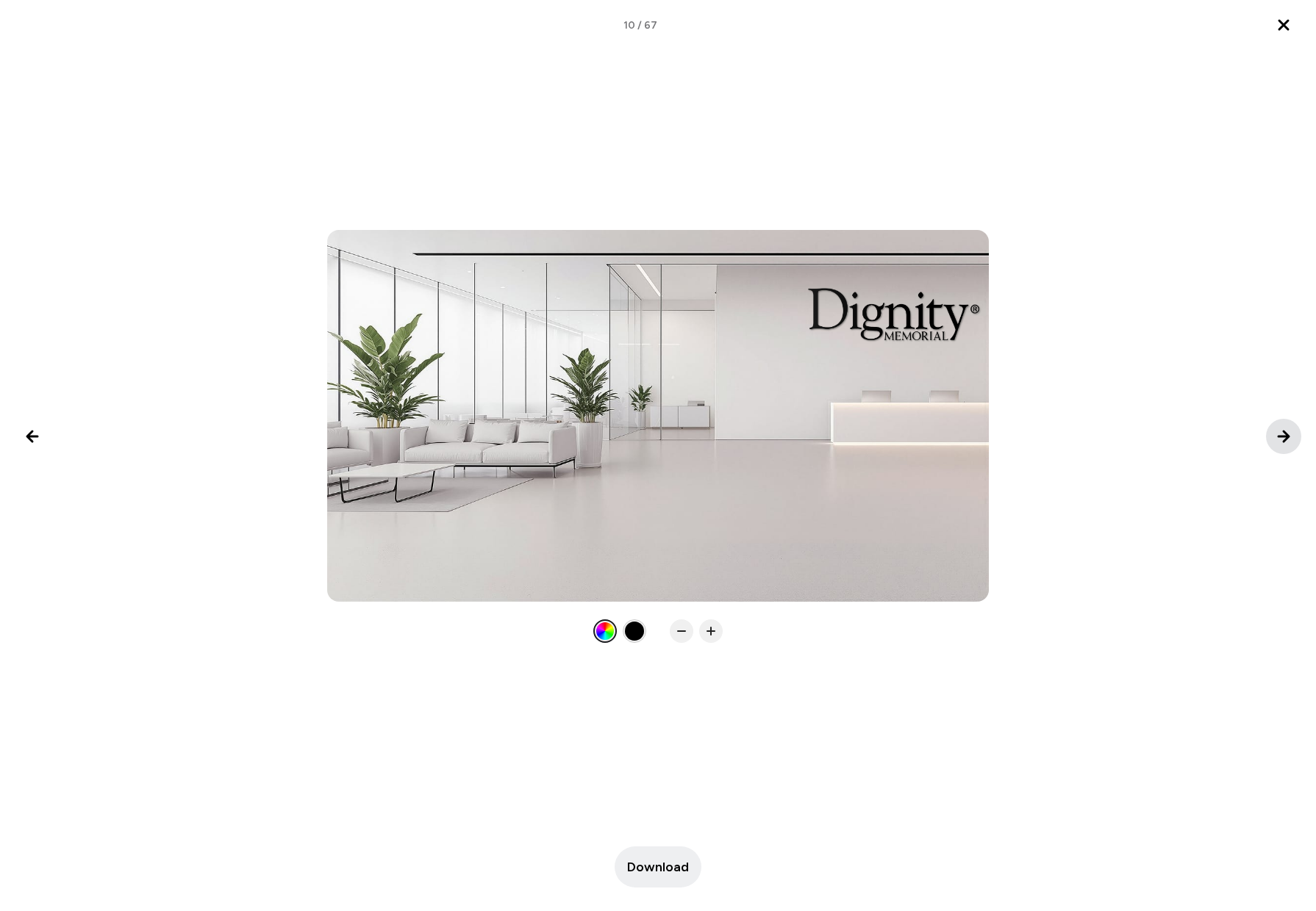
click at [1281, 436] on icon "Next image" at bounding box center [1283, 436] width 11 height 11
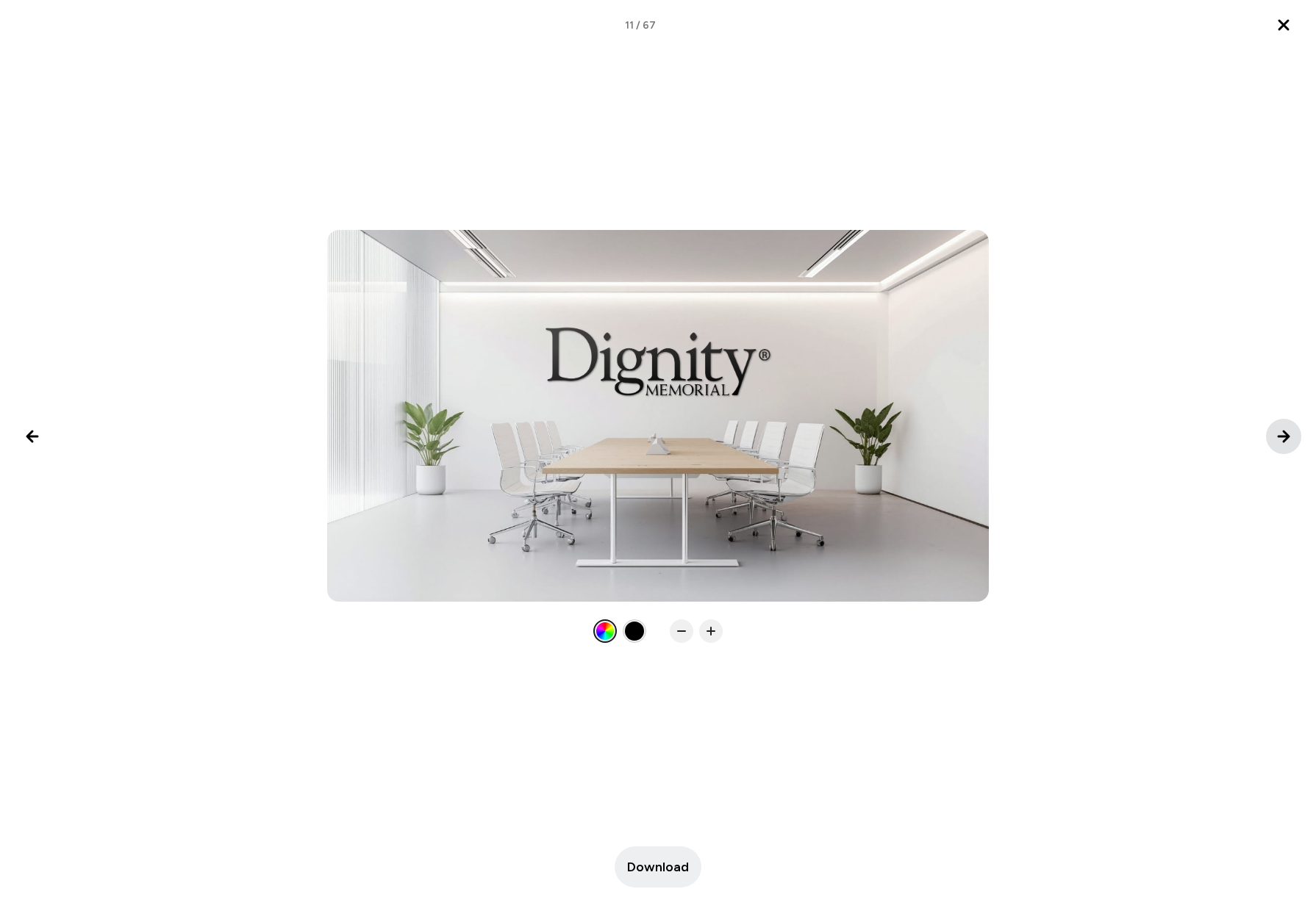
click at [1281, 436] on icon "Next image" at bounding box center [1283, 436] width 11 height 11
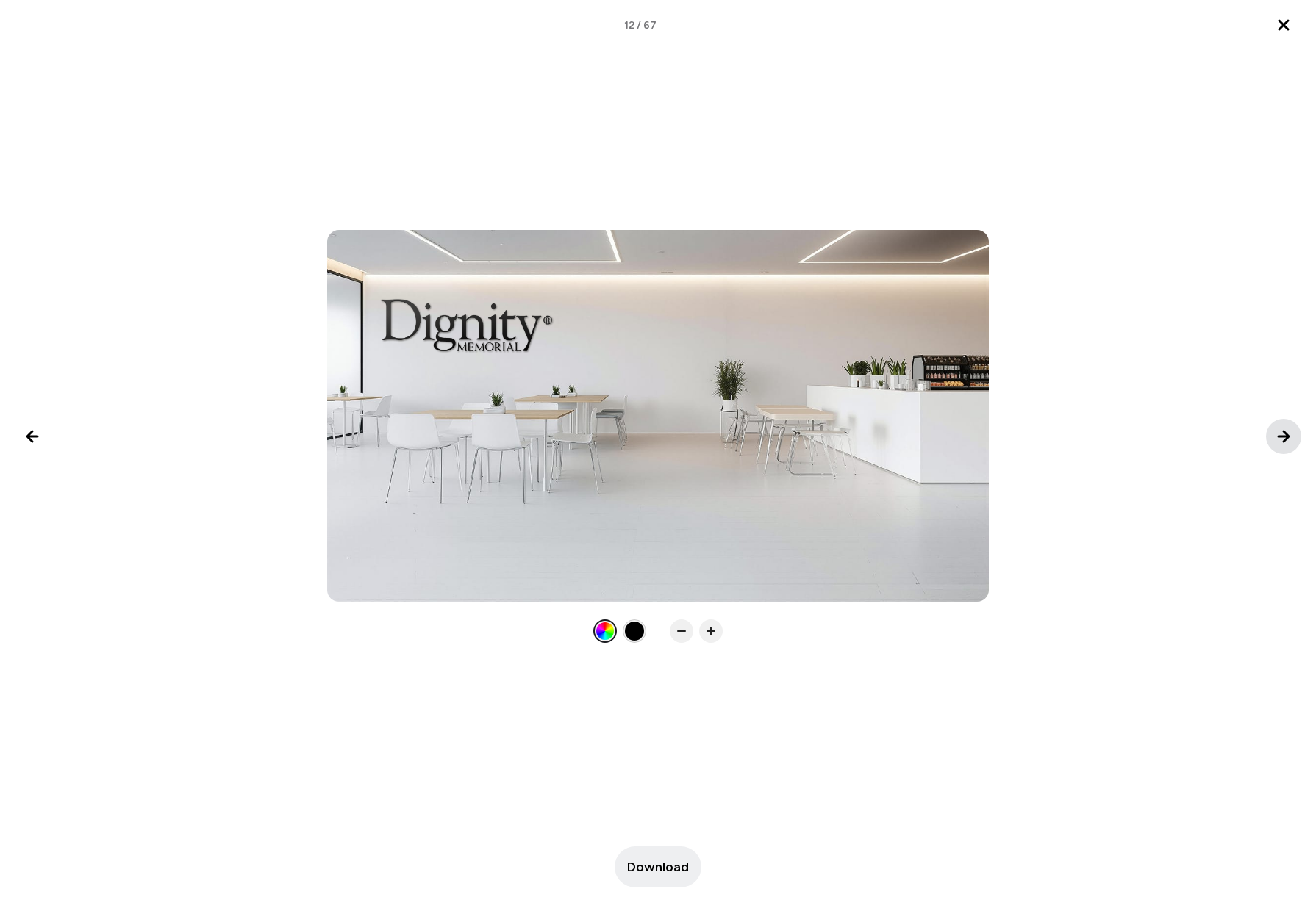
click at [1281, 436] on icon "Next image" at bounding box center [1283, 436] width 11 height 11
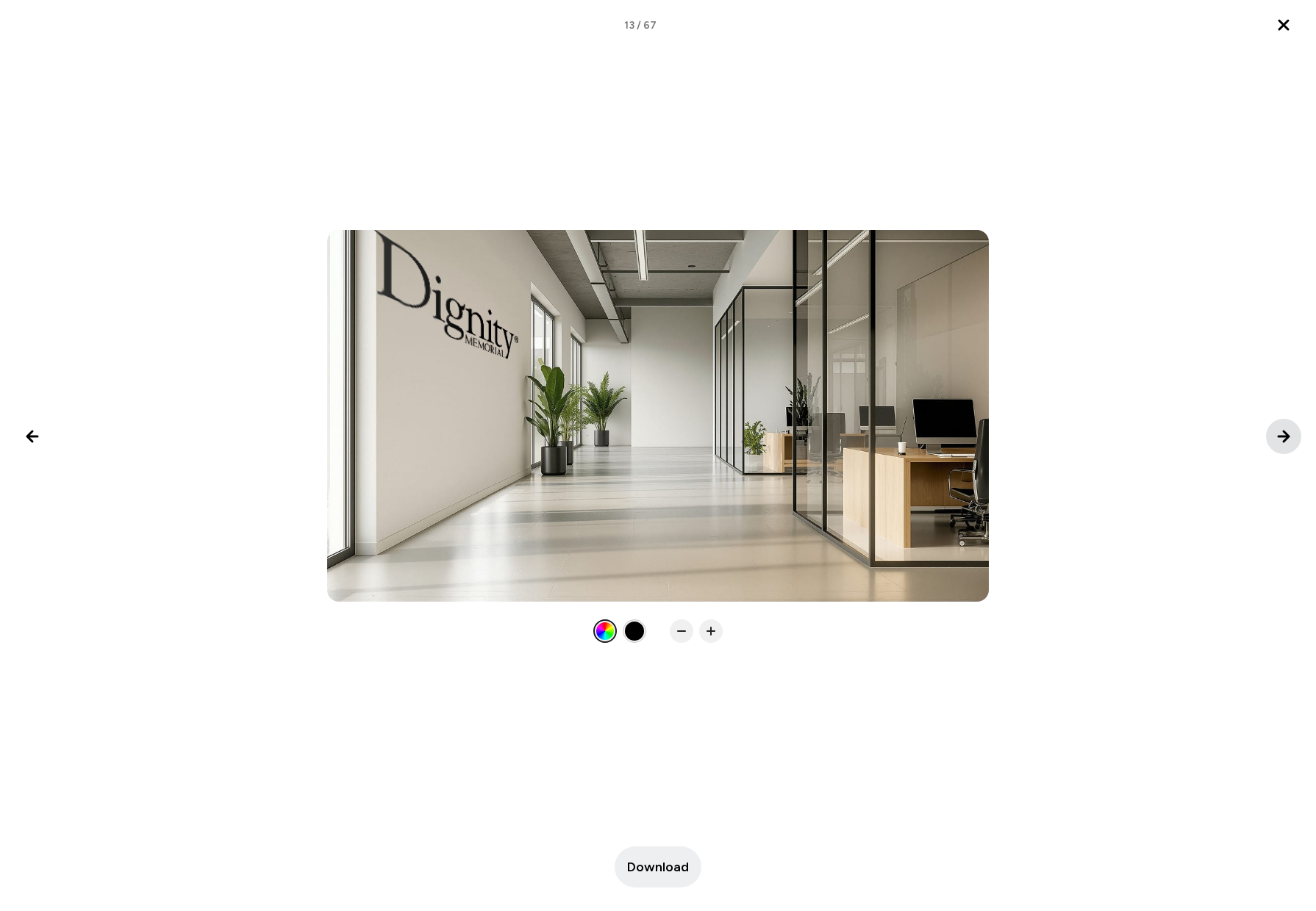
click at [1281, 436] on icon "Next image" at bounding box center [1283, 436] width 11 height 11
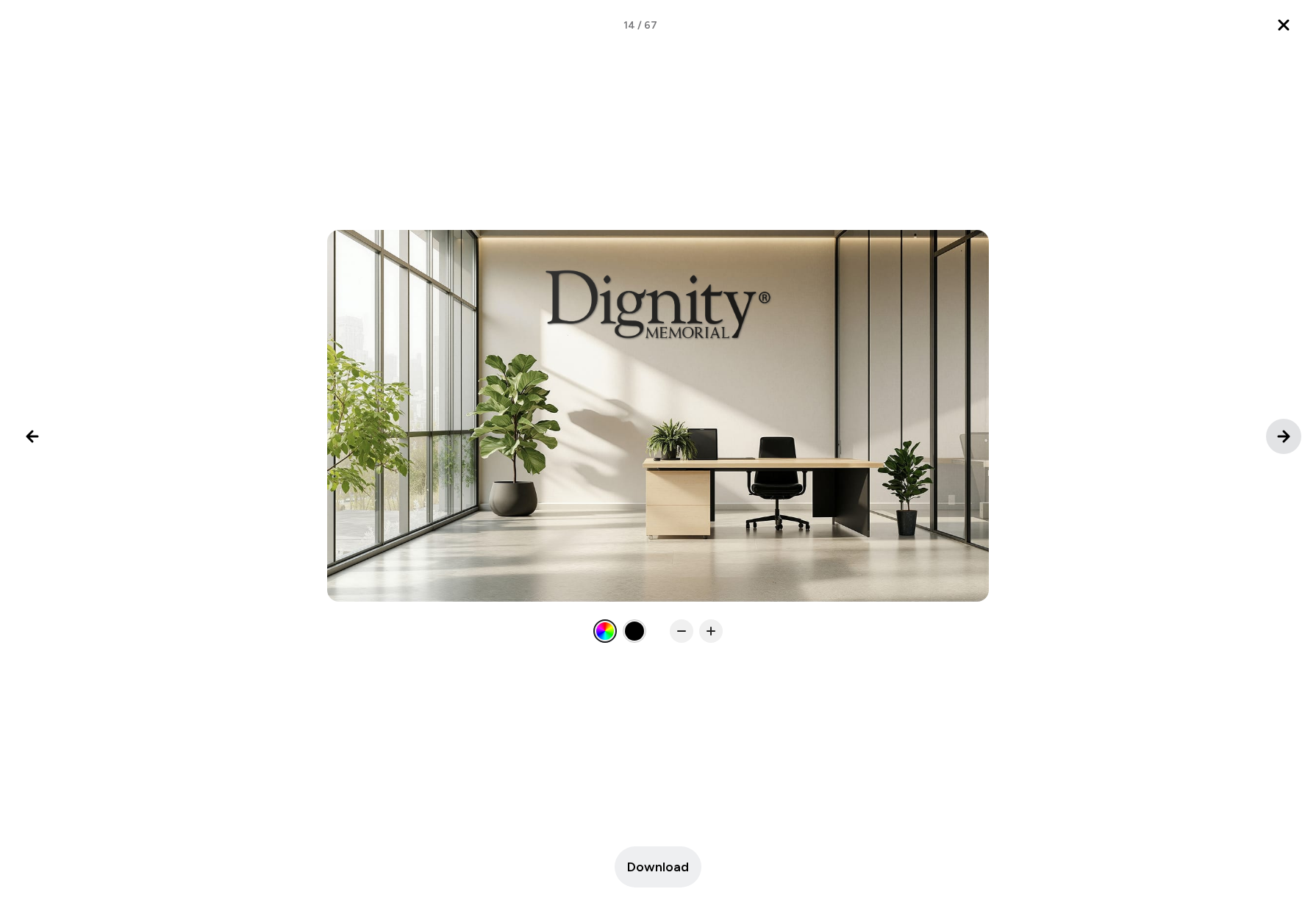
click at [1281, 436] on icon "Next image" at bounding box center [1283, 436] width 11 height 11
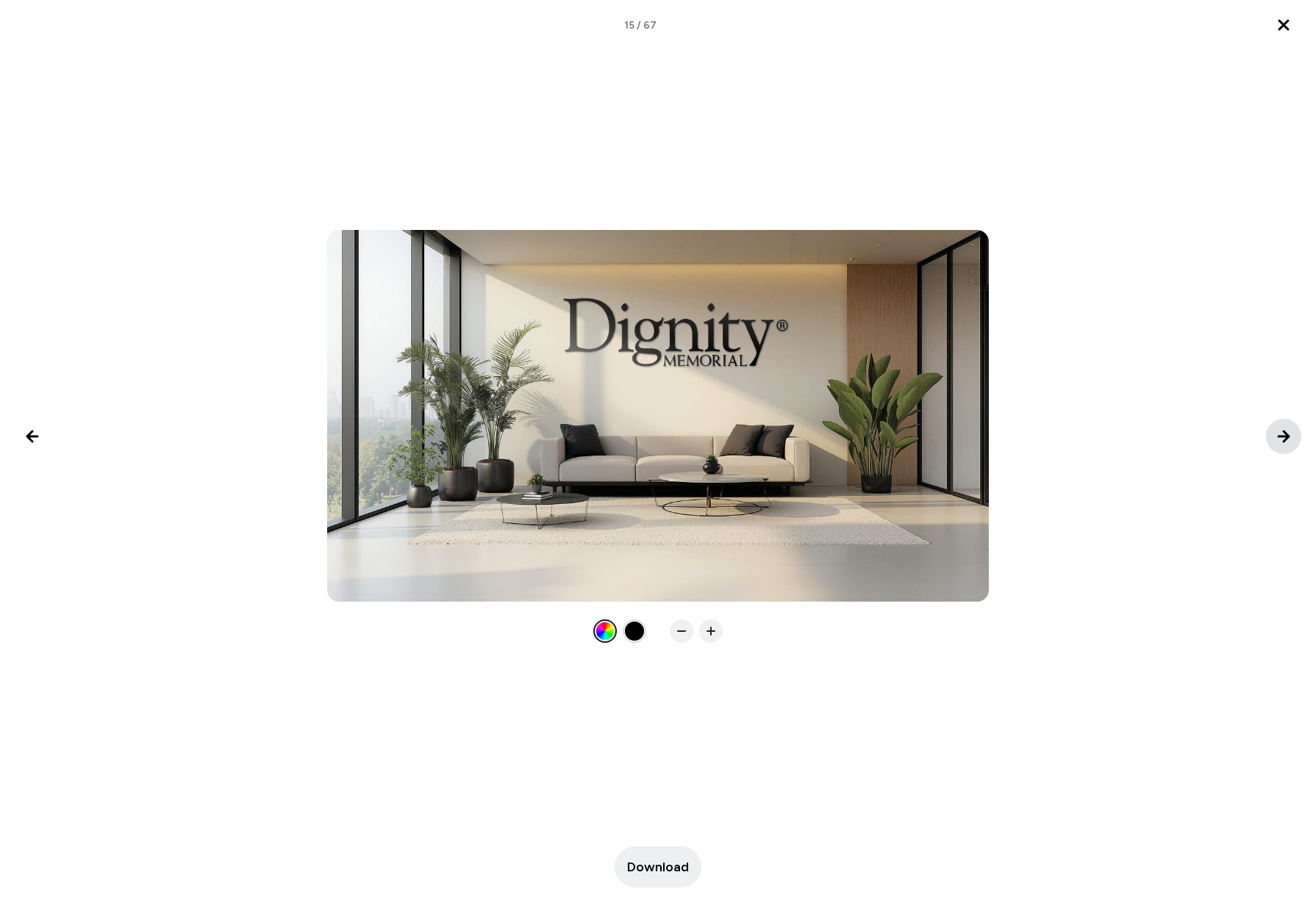
click at [1281, 436] on icon "Next image" at bounding box center [1283, 436] width 11 height 11
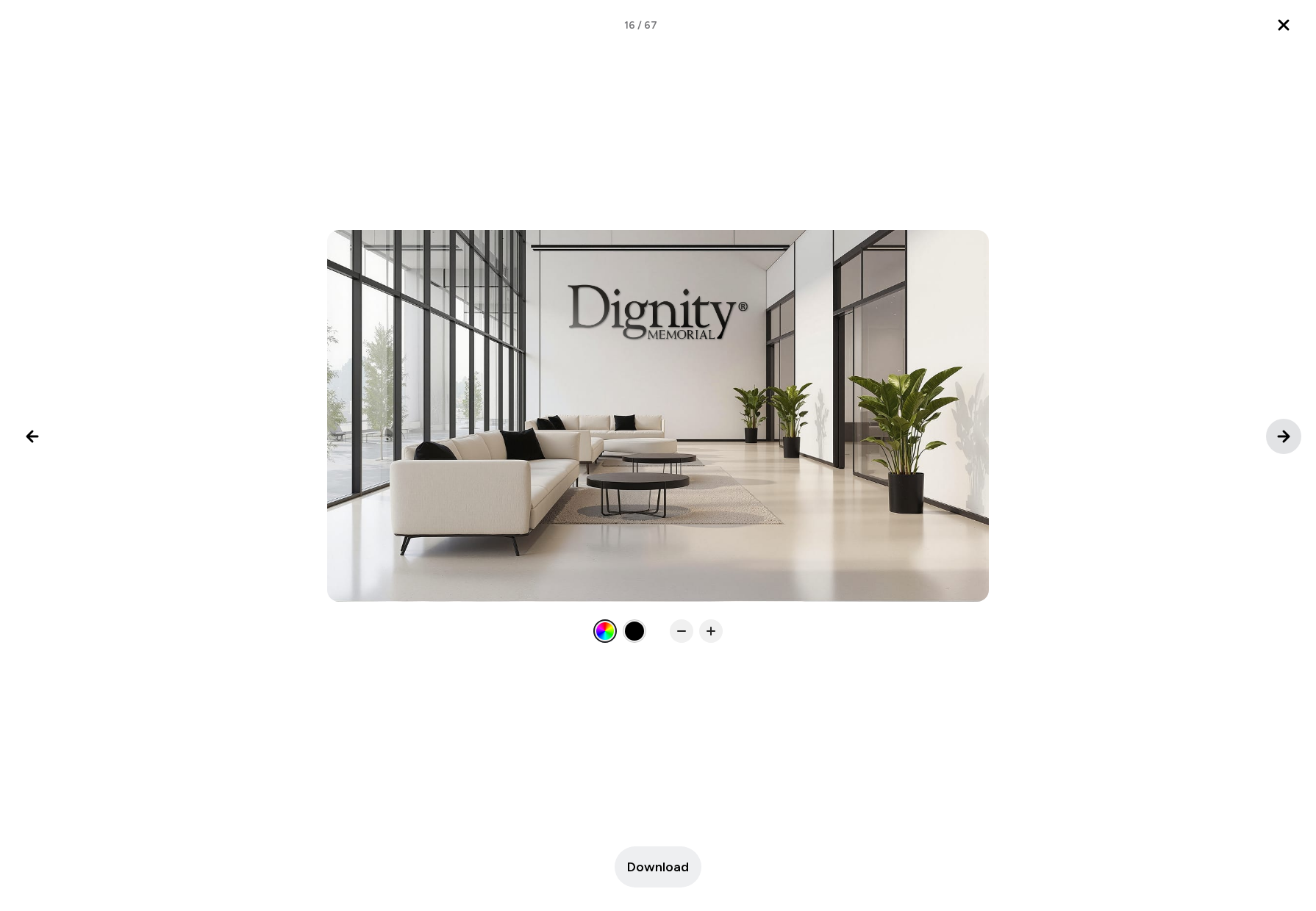
click at [1281, 436] on icon "Next image" at bounding box center [1283, 436] width 11 height 11
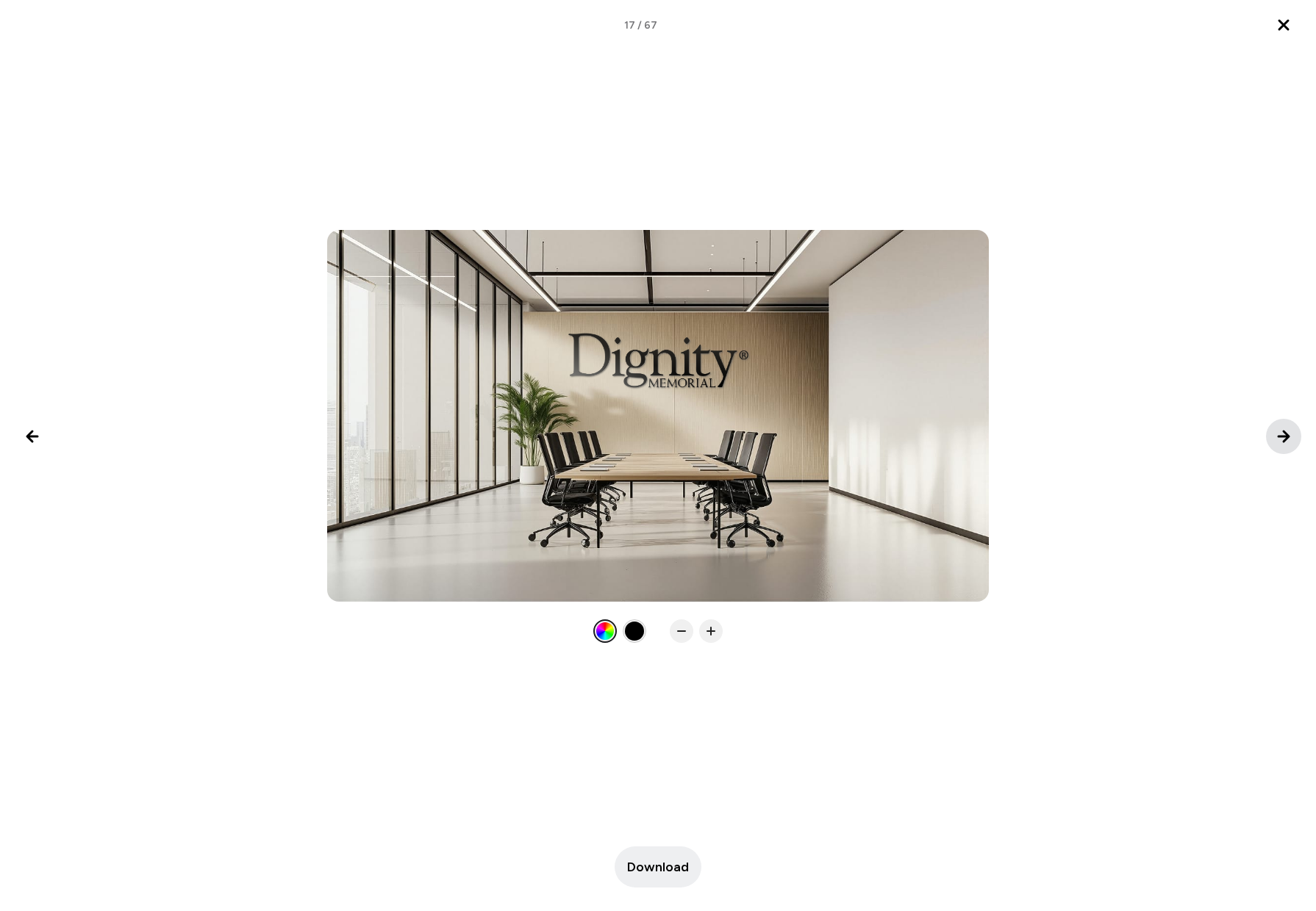
click at [1281, 436] on icon "Next image" at bounding box center [1283, 436] width 11 height 11
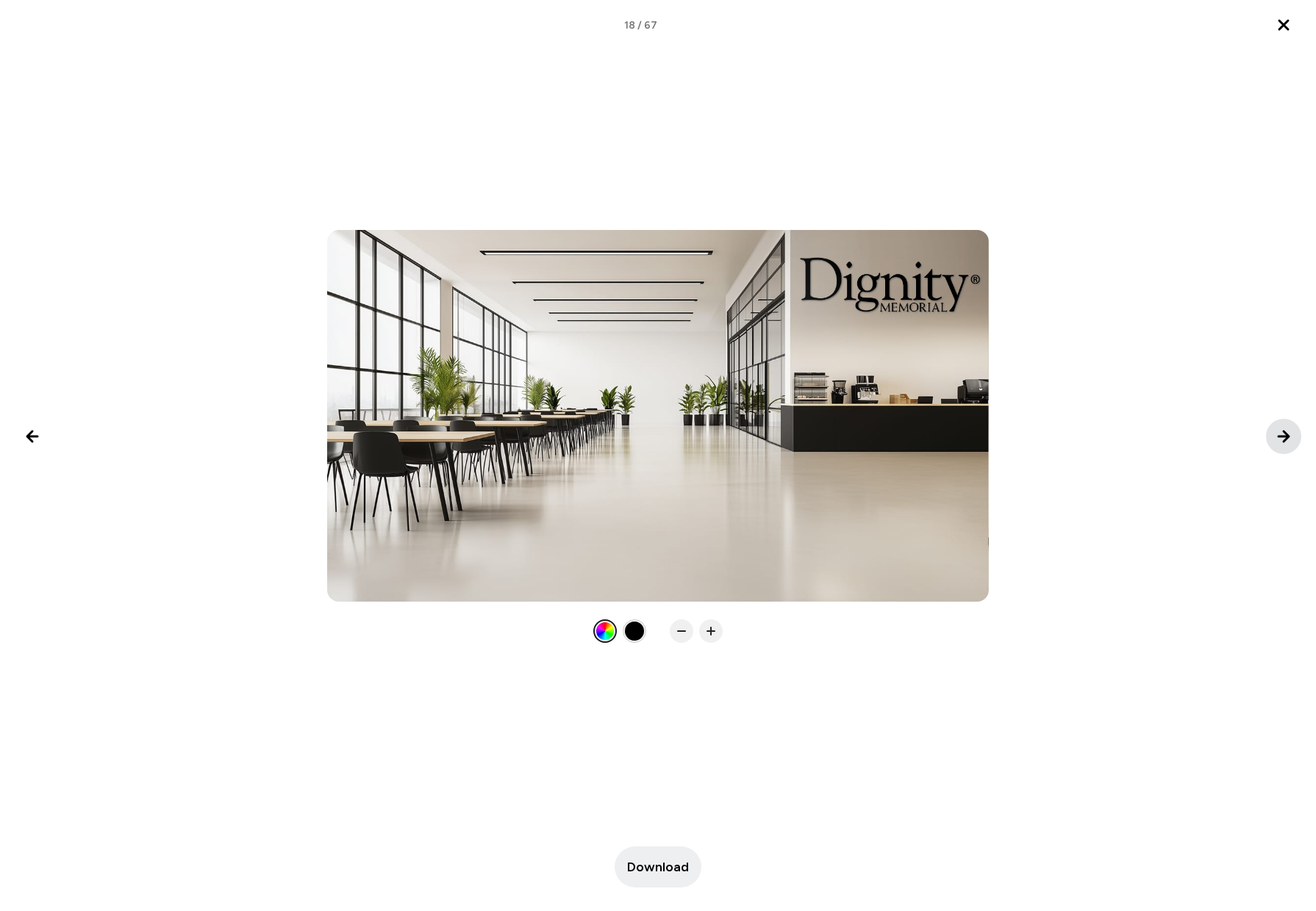
click at [1281, 436] on icon "Next image" at bounding box center [1283, 436] width 11 height 11
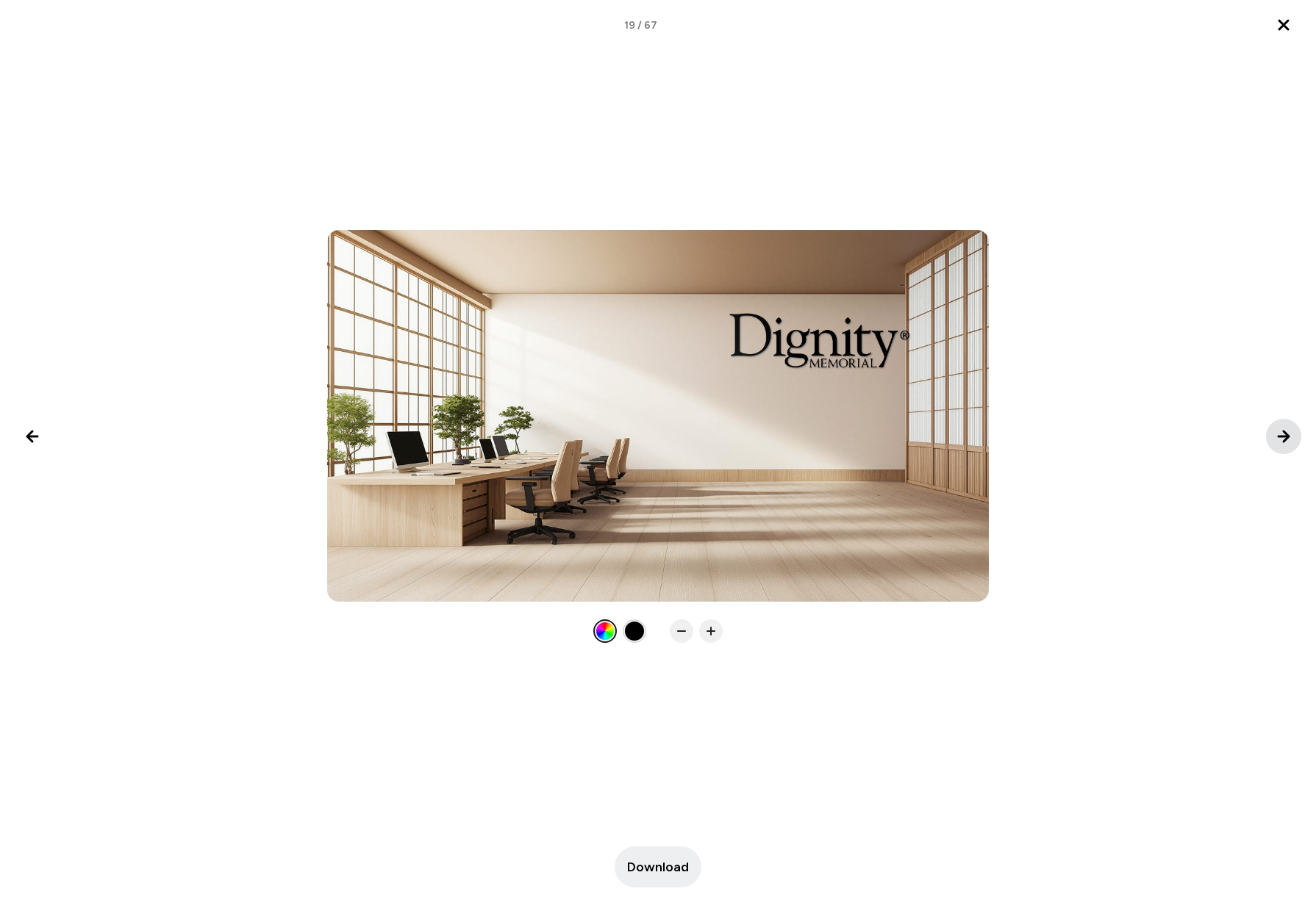
click at [1281, 436] on icon "Next image" at bounding box center [1283, 436] width 11 height 11
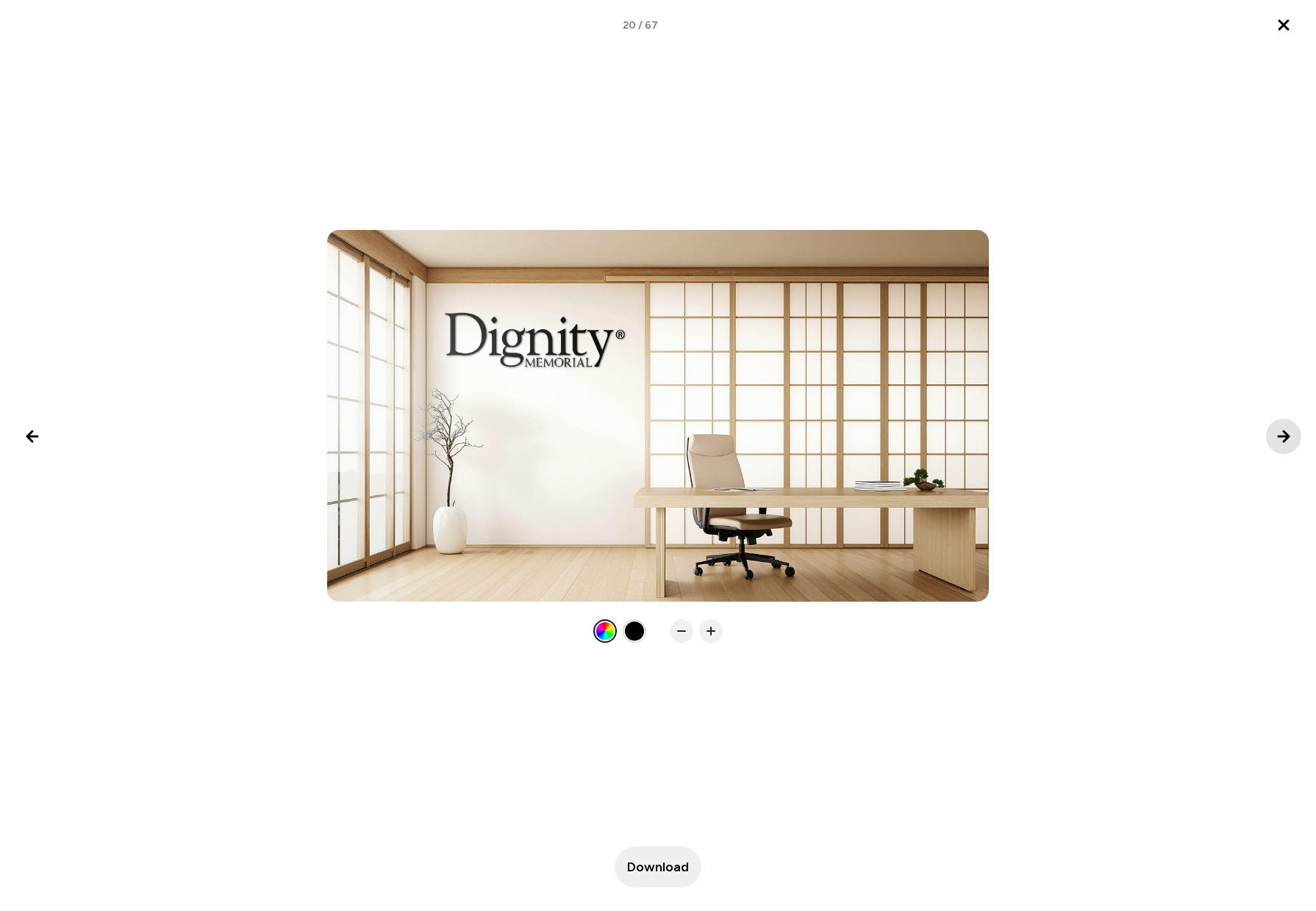
click at [1281, 436] on icon "Next image" at bounding box center [1283, 436] width 11 height 11
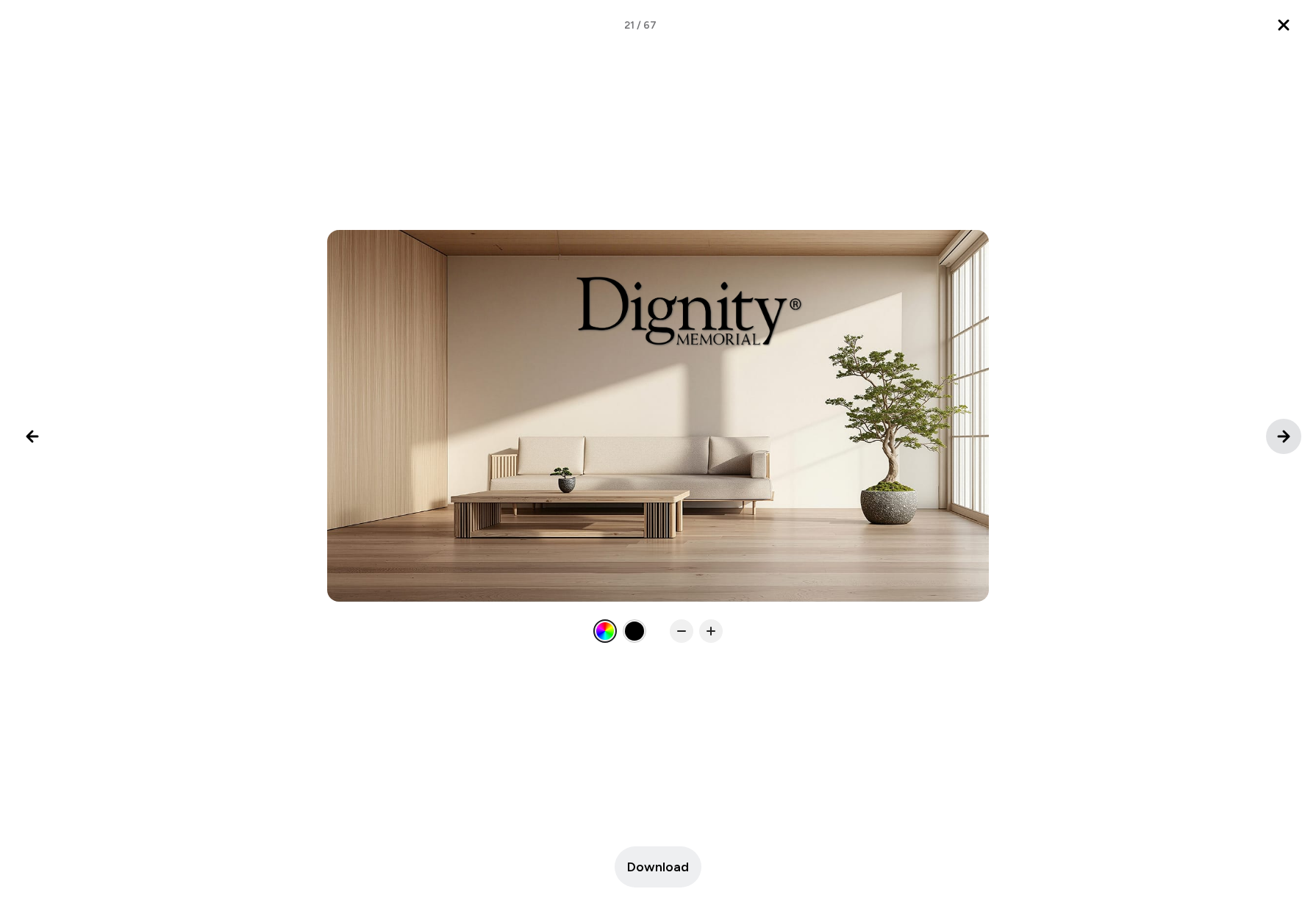
click at [1281, 436] on icon "Next image" at bounding box center [1283, 436] width 11 height 11
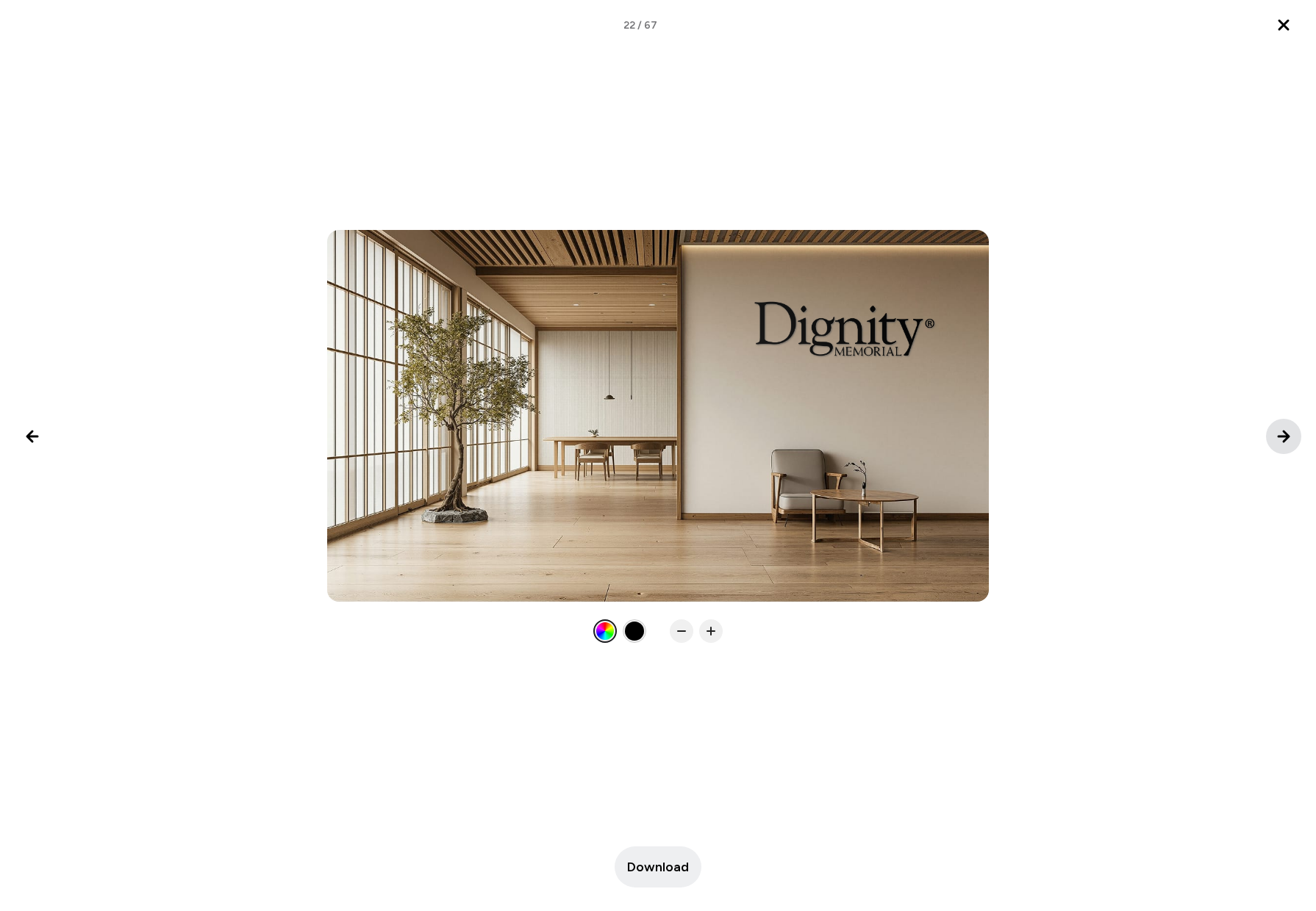
click at [1281, 436] on icon "Next image" at bounding box center [1283, 436] width 11 height 11
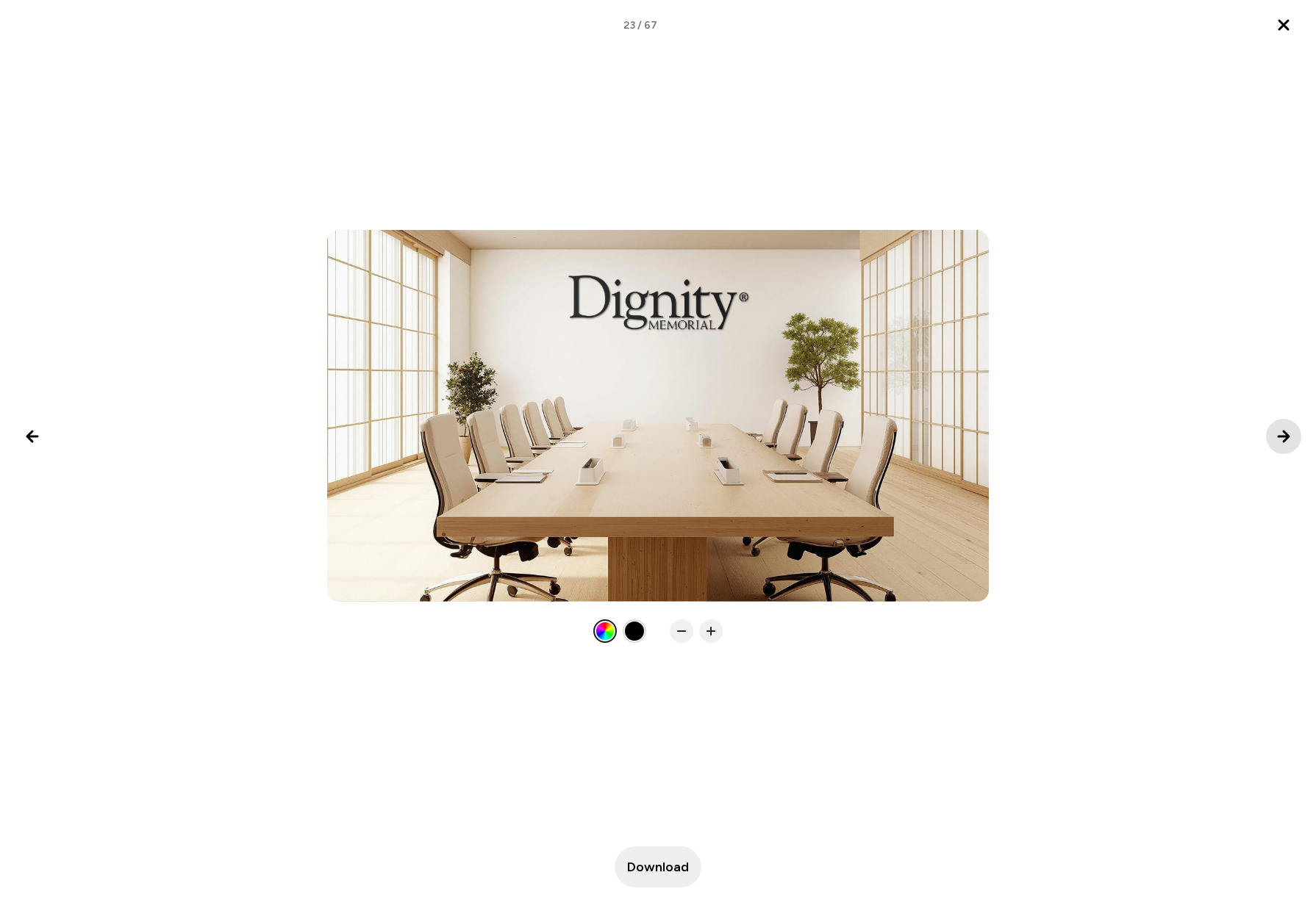
click at [1281, 436] on icon "Next image" at bounding box center [1283, 436] width 11 height 11
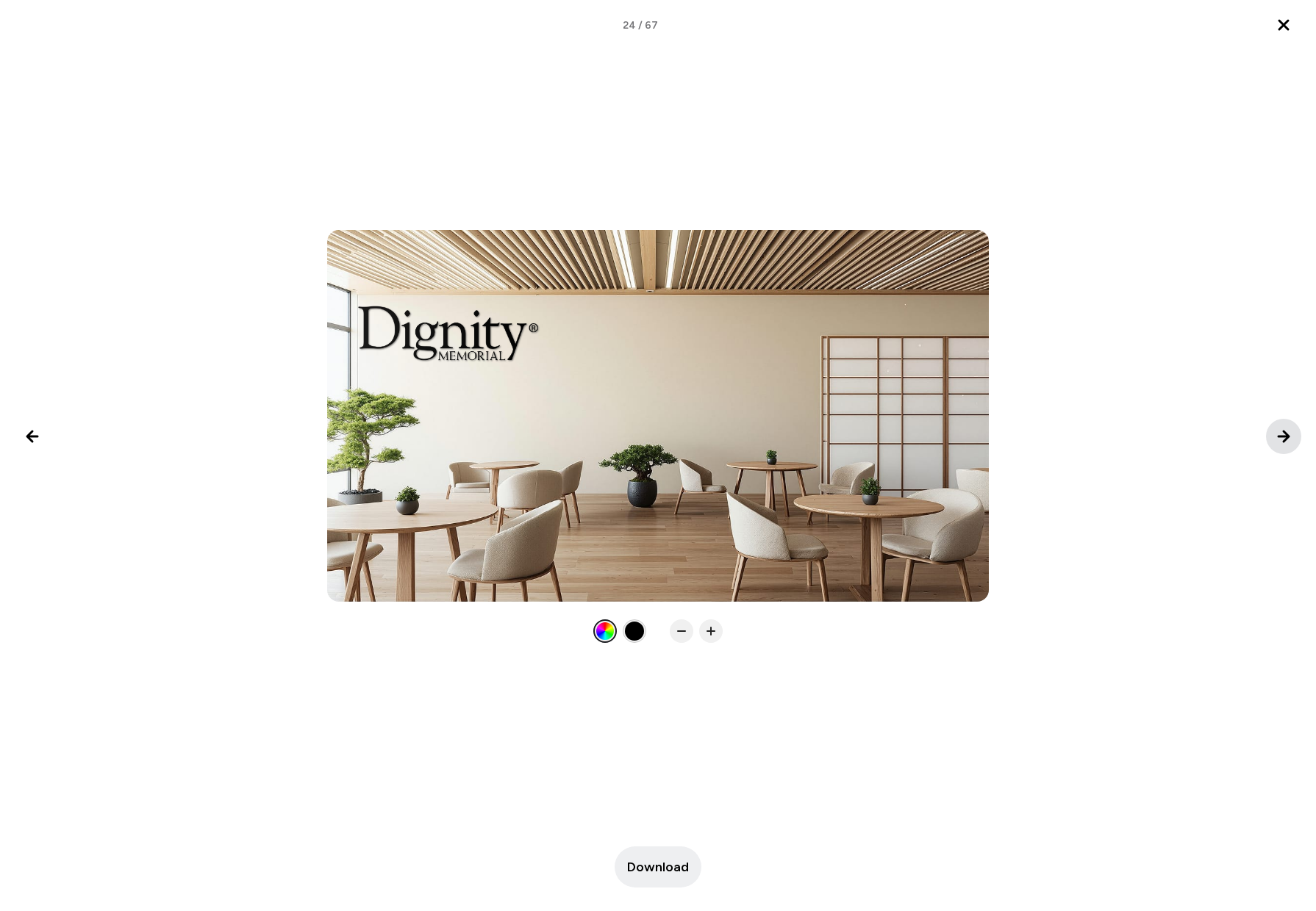
click at [1281, 436] on icon "Next image" at bounding box center [1283, 436] width 11 height 11
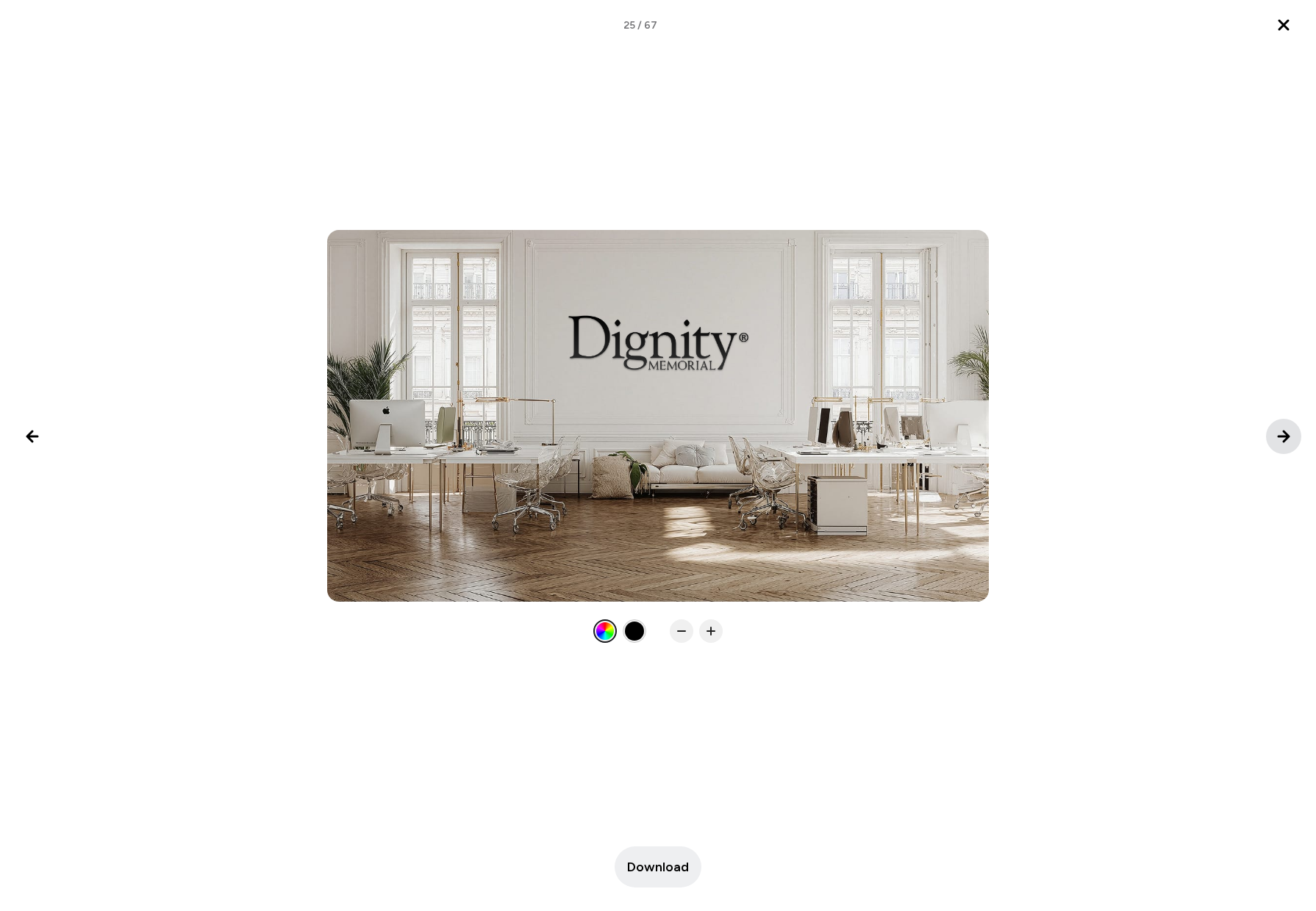
click at [1281, 436] on icon "Next image" at bounding box center [1283, 436] width 11 height 11
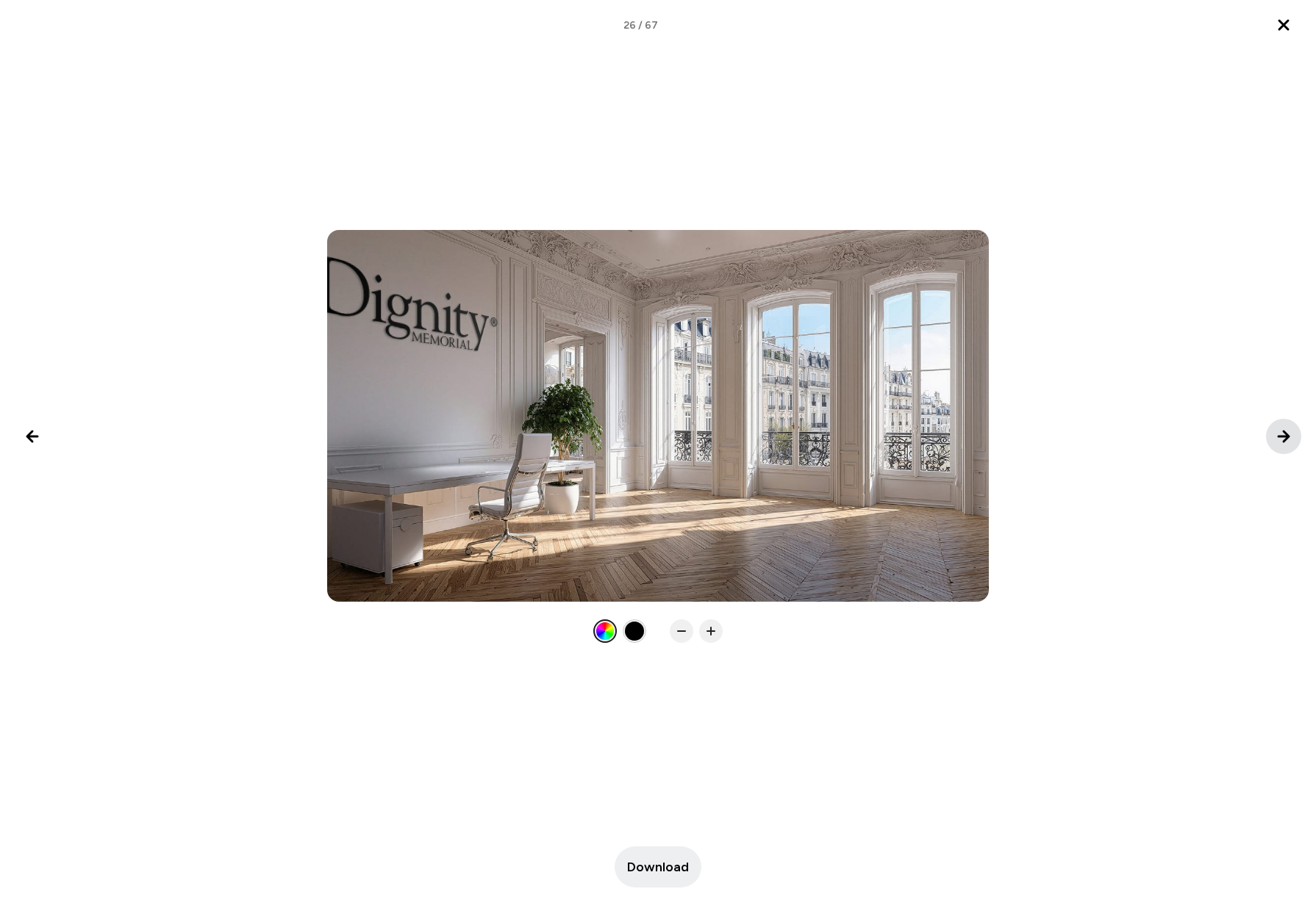
click at [1281, 436] on icon "Next image" at bounding box center [1283, 436] width 11 height 11
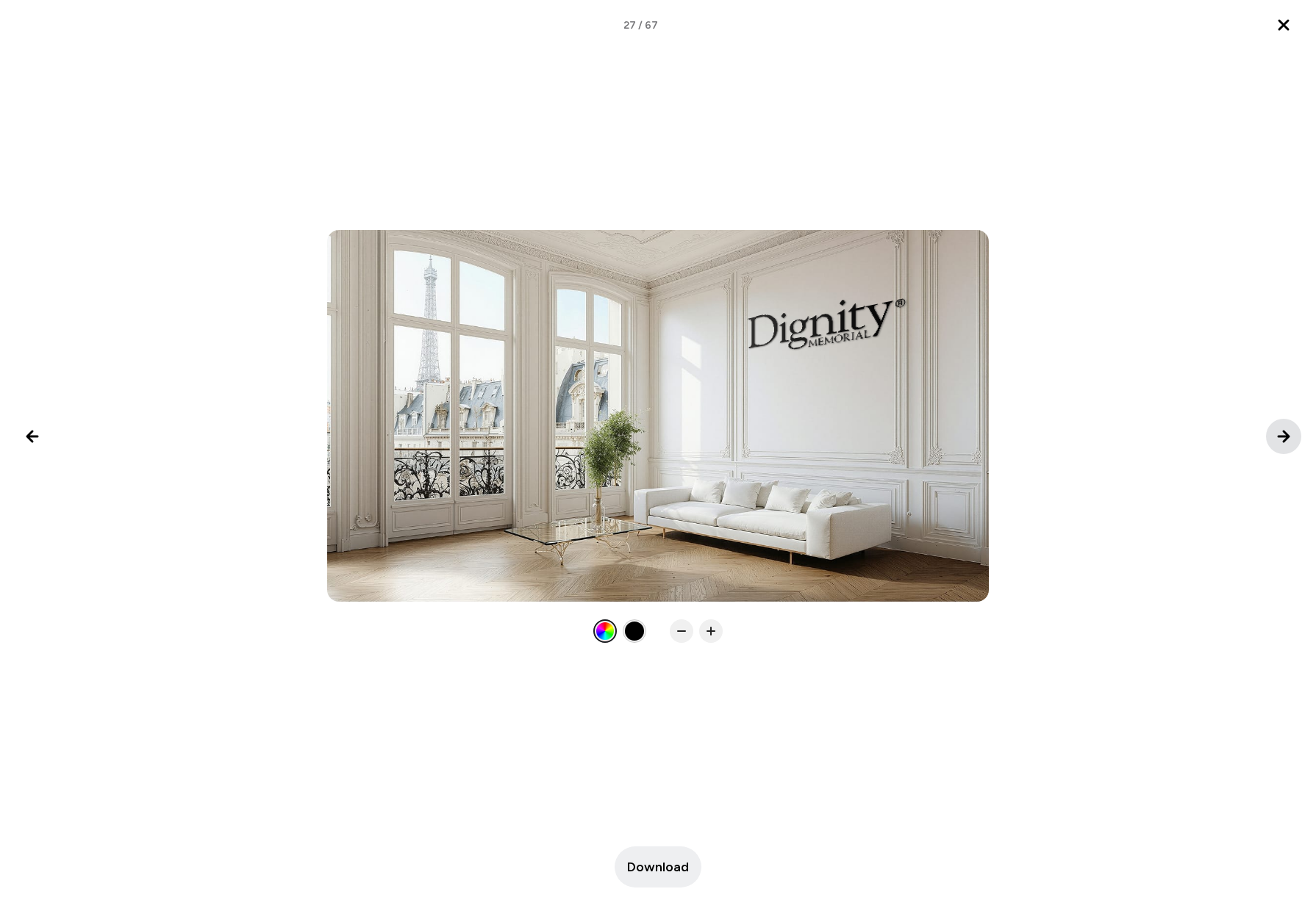
click at [1281, 436] on icon "Next image" at bounding box center [1283, 436] width 11 height 11
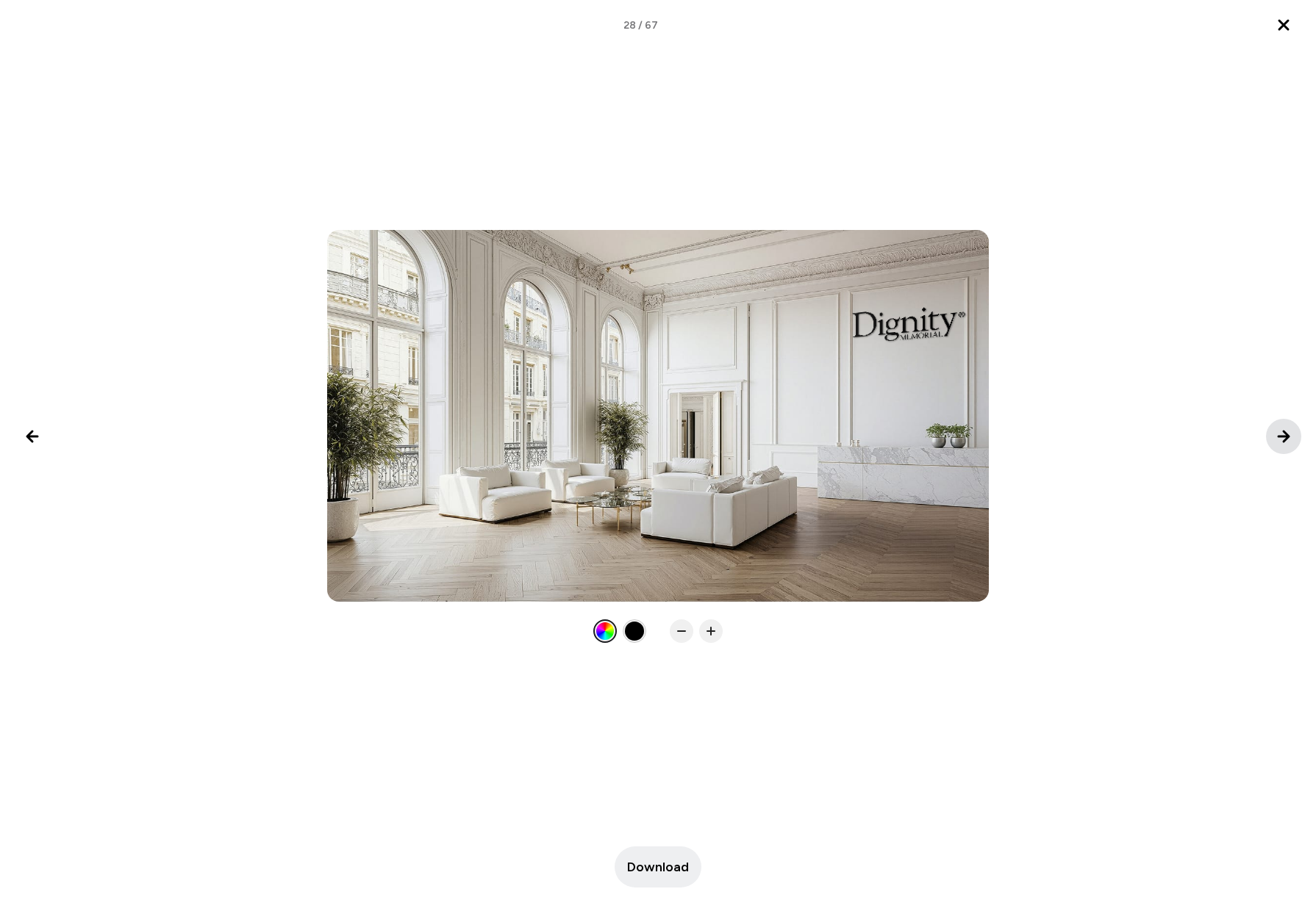
click at [1281, 436] on icon "Next image" at bounding box center [1283, 436] width 11 height 11
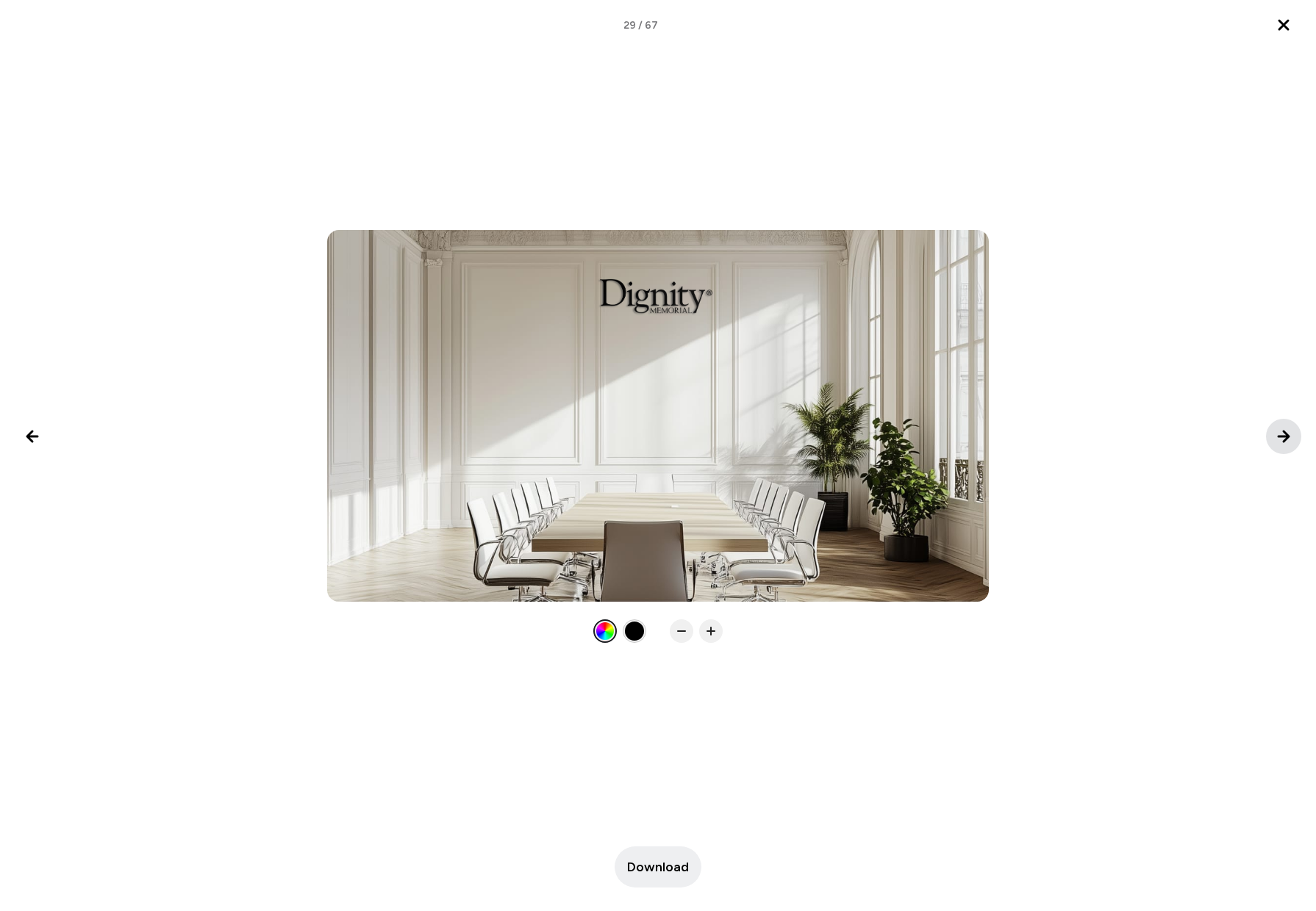
click at [1281, 436] on icon "Next image" at bounding box center [1283, 436] width 11 height 11
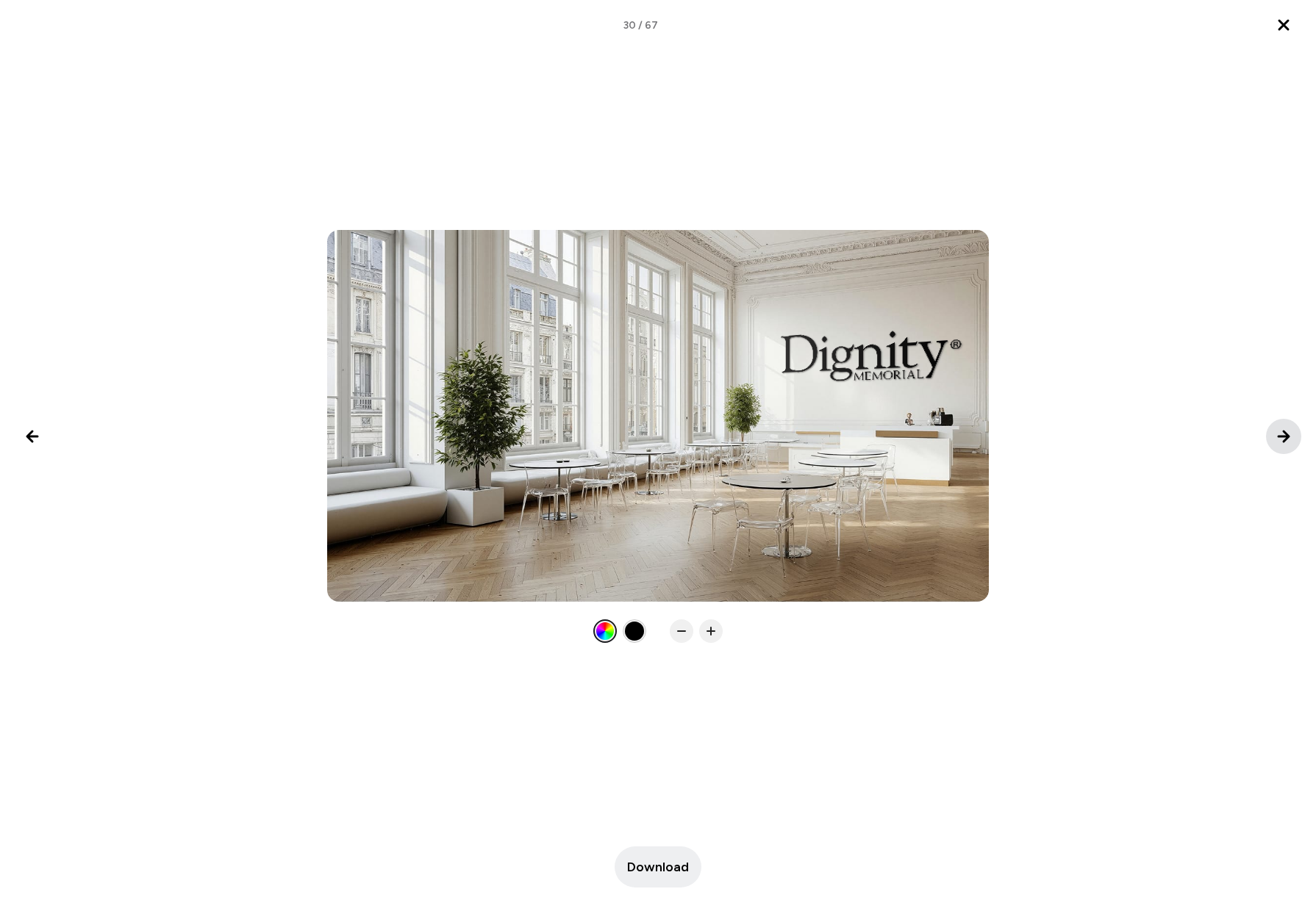
click at [1281, 436] on icon "Next image" at bounding box center [1283, 436] width 11 height 11
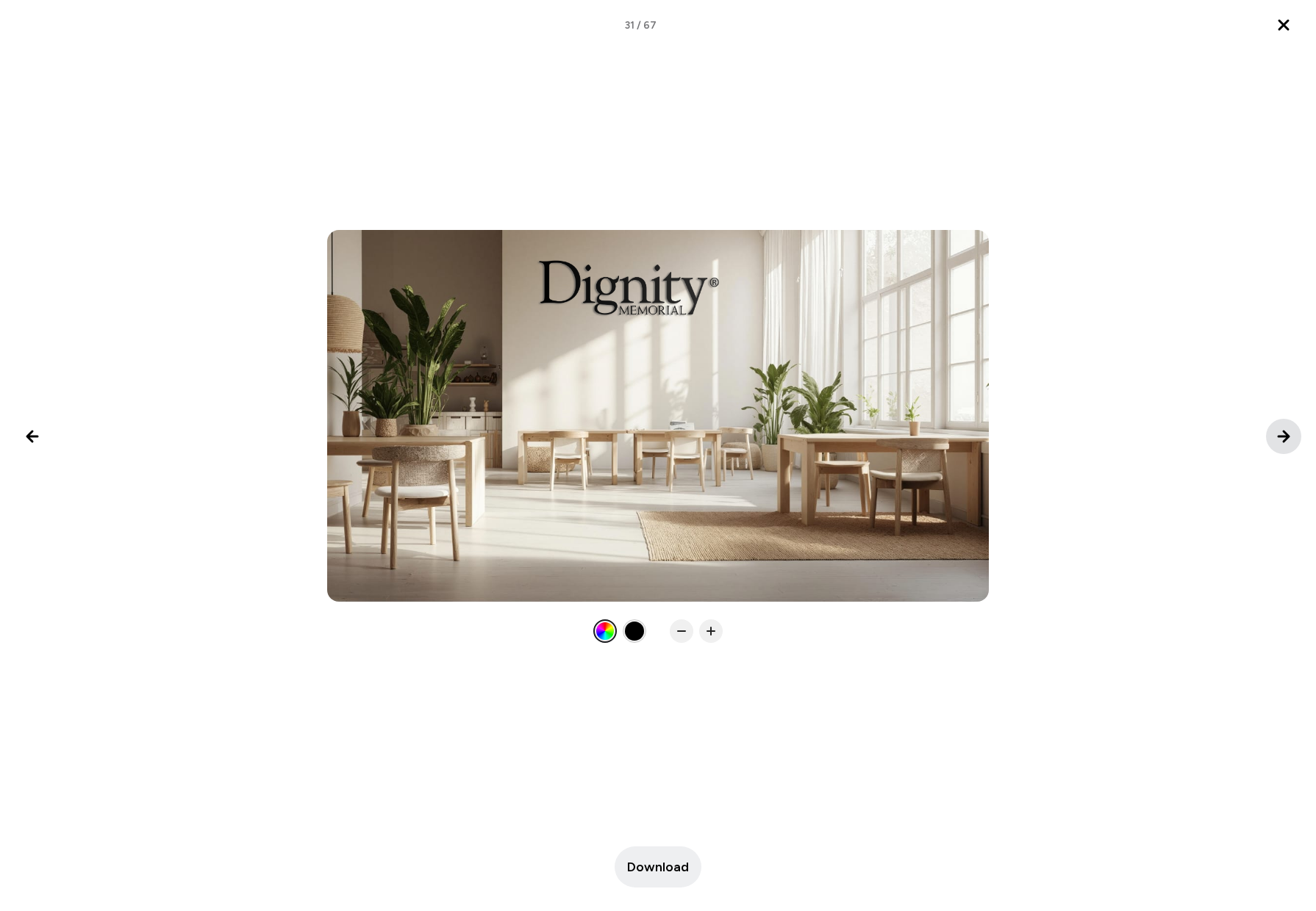
click at [1281, 436] on icon "Next image" at bounding box center [1283, 436] width 11 height 11
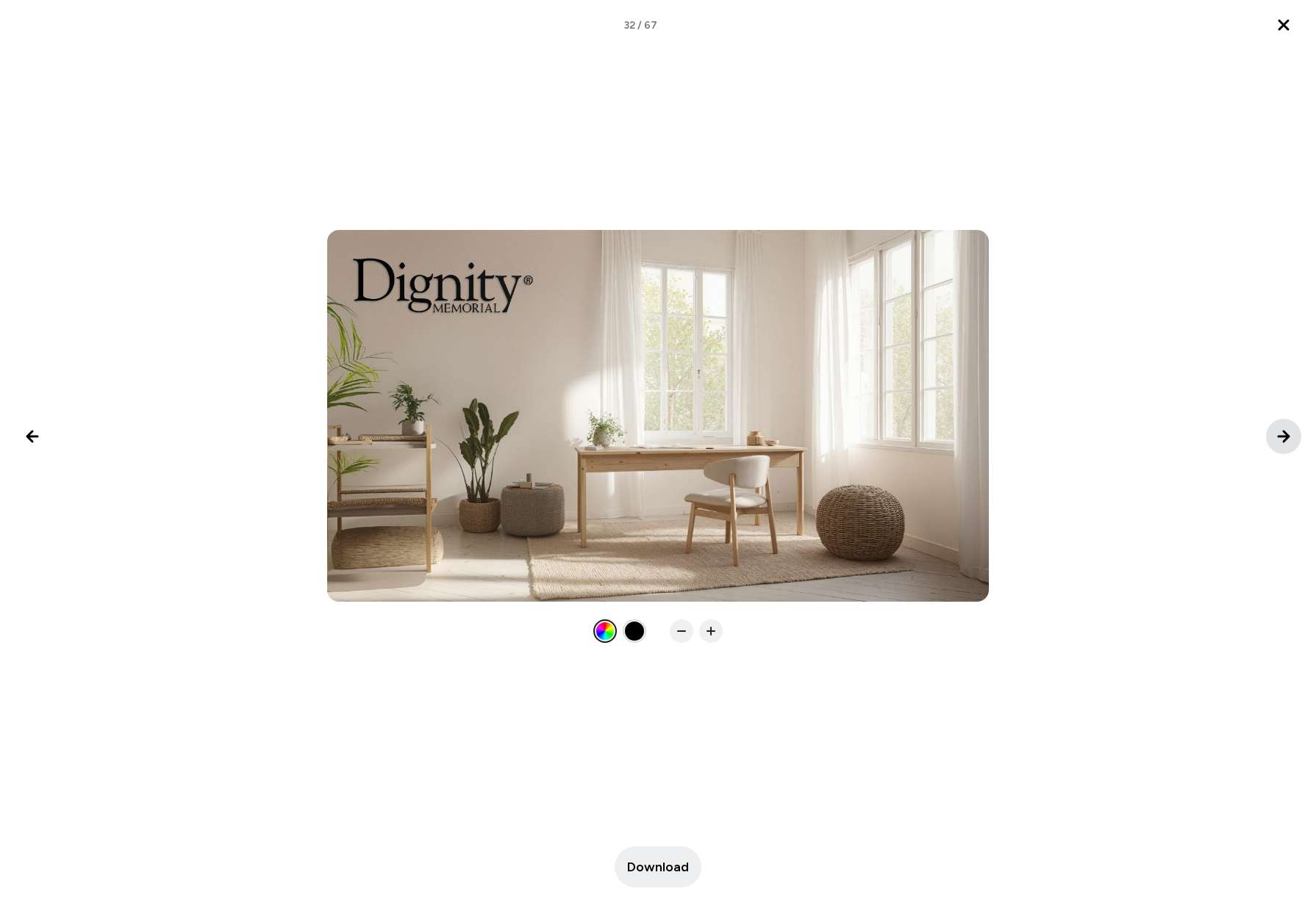
click at [1281, 436] on icon "Next image" at bounding box center [1283, 436] width 11 height 11
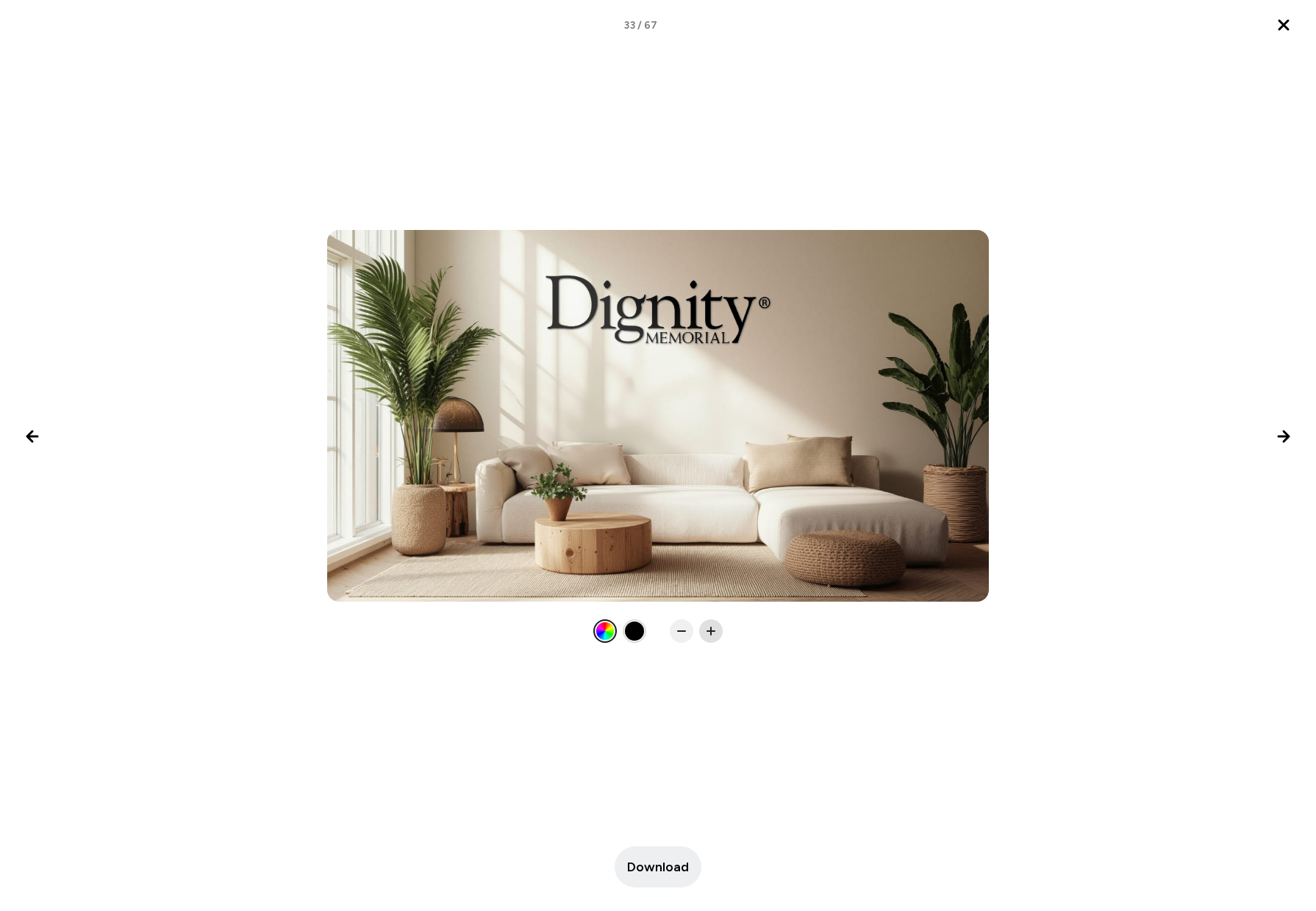
click at [707, 629] on icon at bounding box center [710, 630] width 14 height 14
click at [1277, 435] on icon "Next image" at bounding box center [1283, 436] width 17 height 17
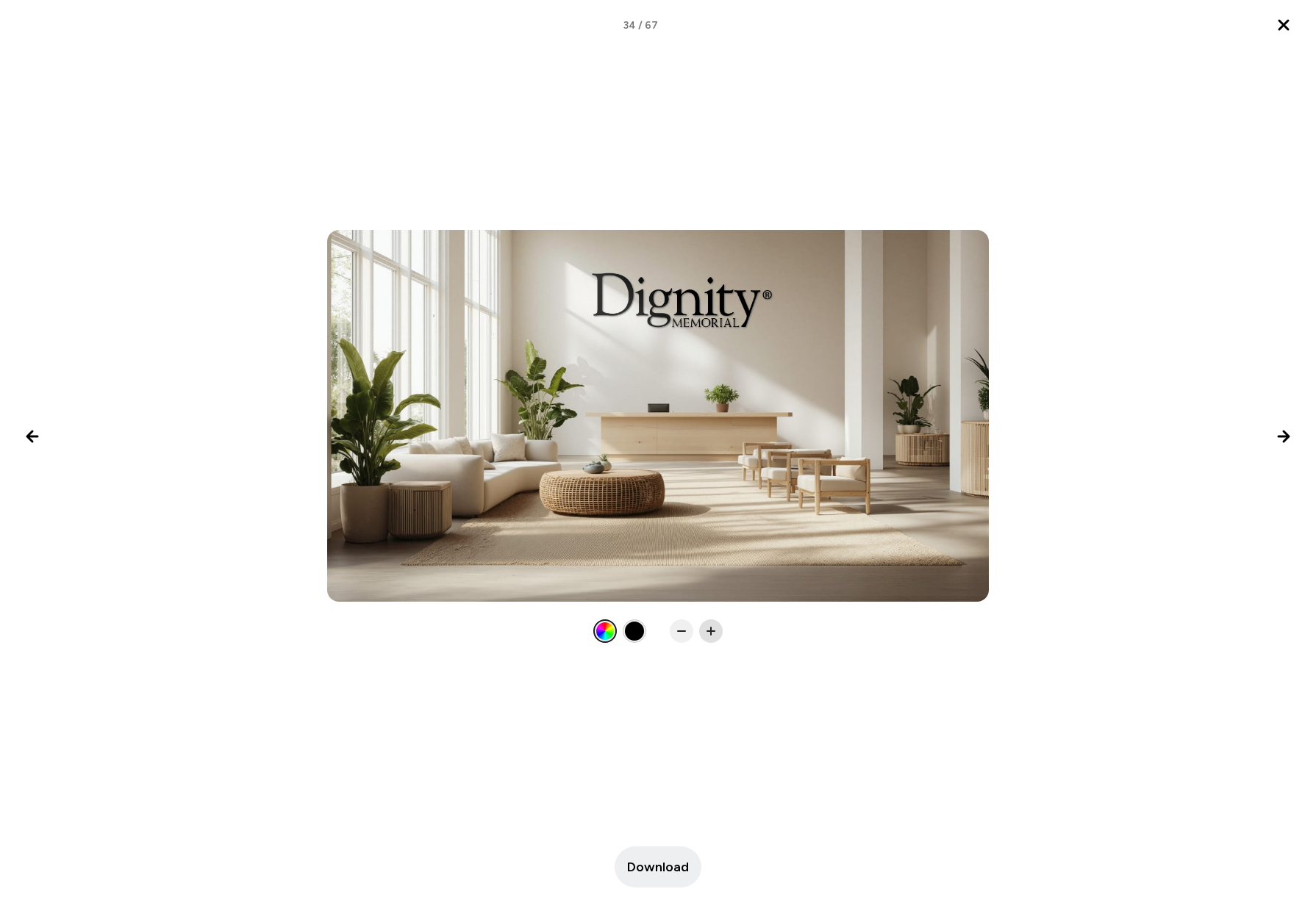
click at [711, 626] on icon at bounding box center [710, 630] width 14 height 14
click at [1281, 434] on icon "Next image" at bounding box center [1283, 436] width 17 height 17
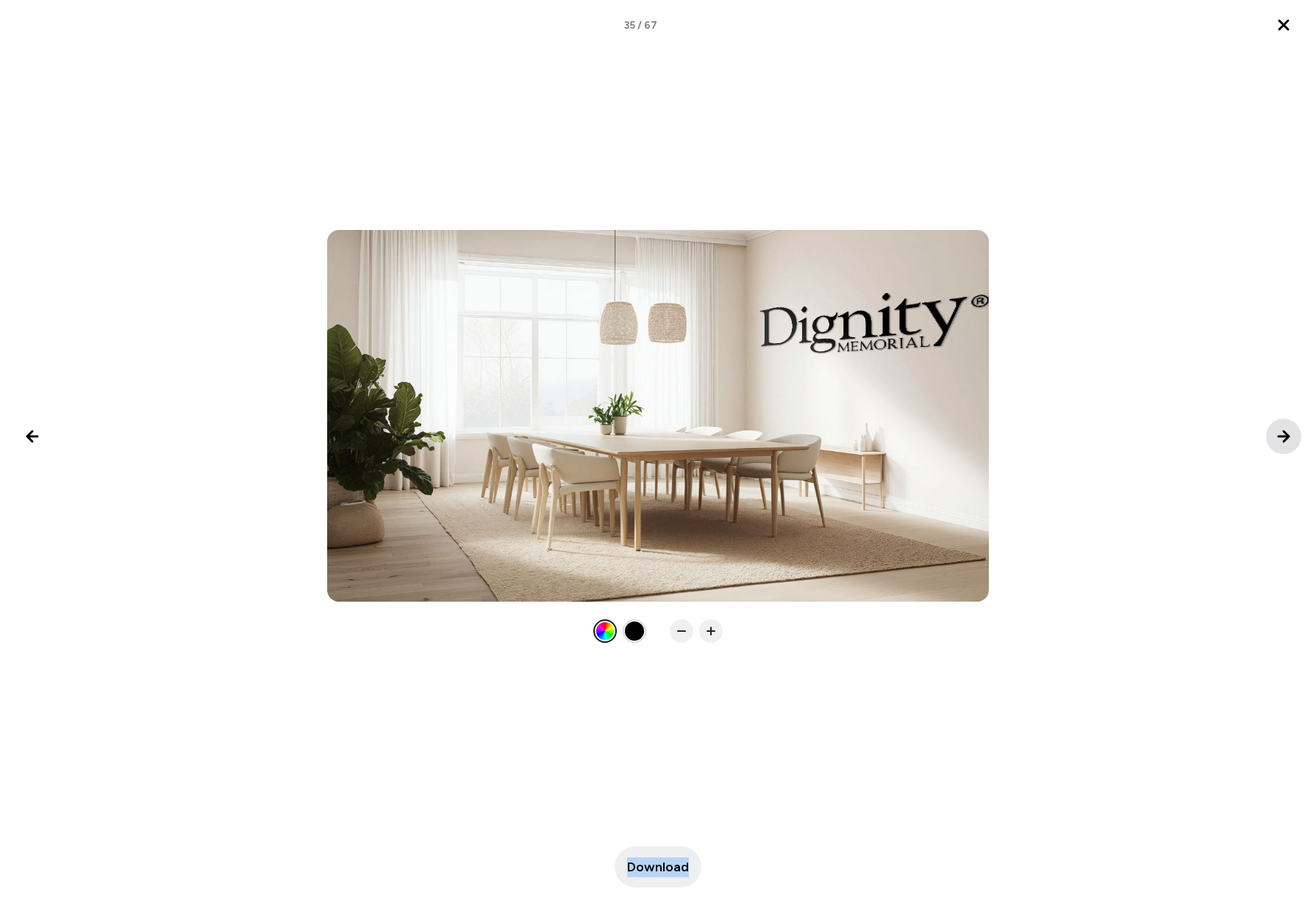
click at [1281, 434] on icon "Next image" at bounding box center [1283, 436] width 17 height 17
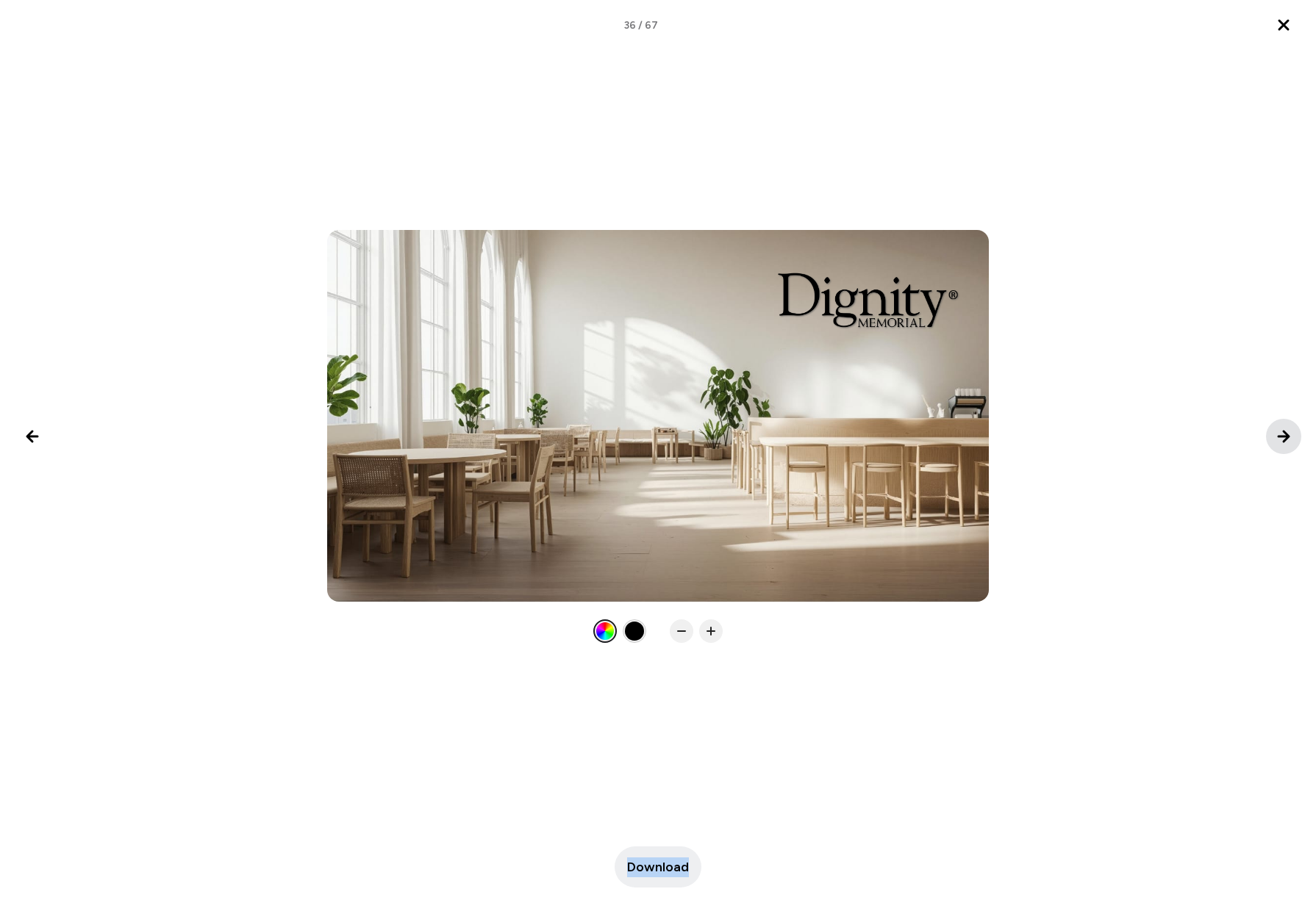
click at [1281, 434] on icon "Next image" at bounding box center [1283, 436] width 17 height 17
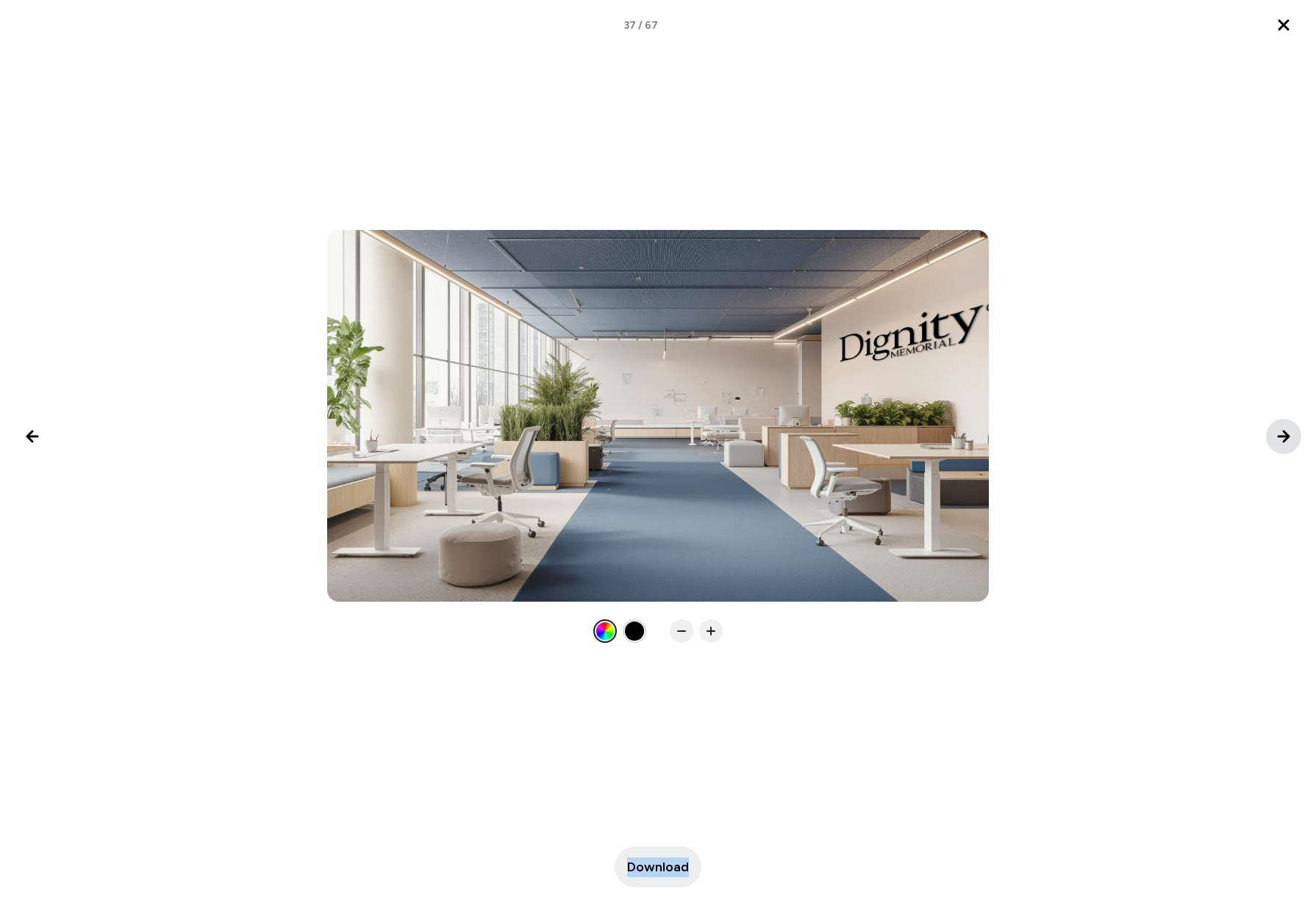
click at [1281, 435] on icon "Next image" at bounding box center [1283, 436] width 17 height 17
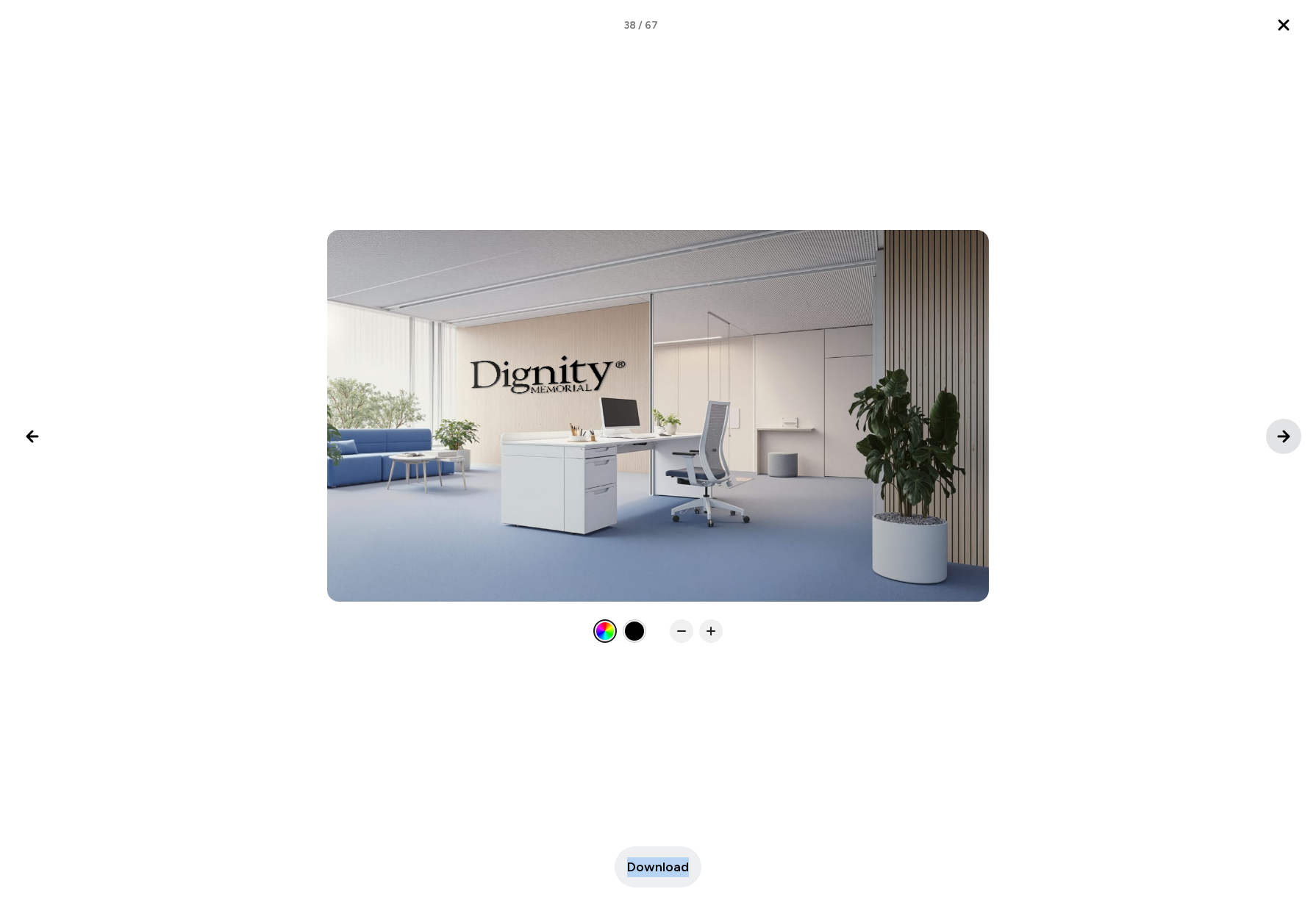
click at [1281, 435] on icon "Next image" at bounding box center [1283, 436] width 17 height 17
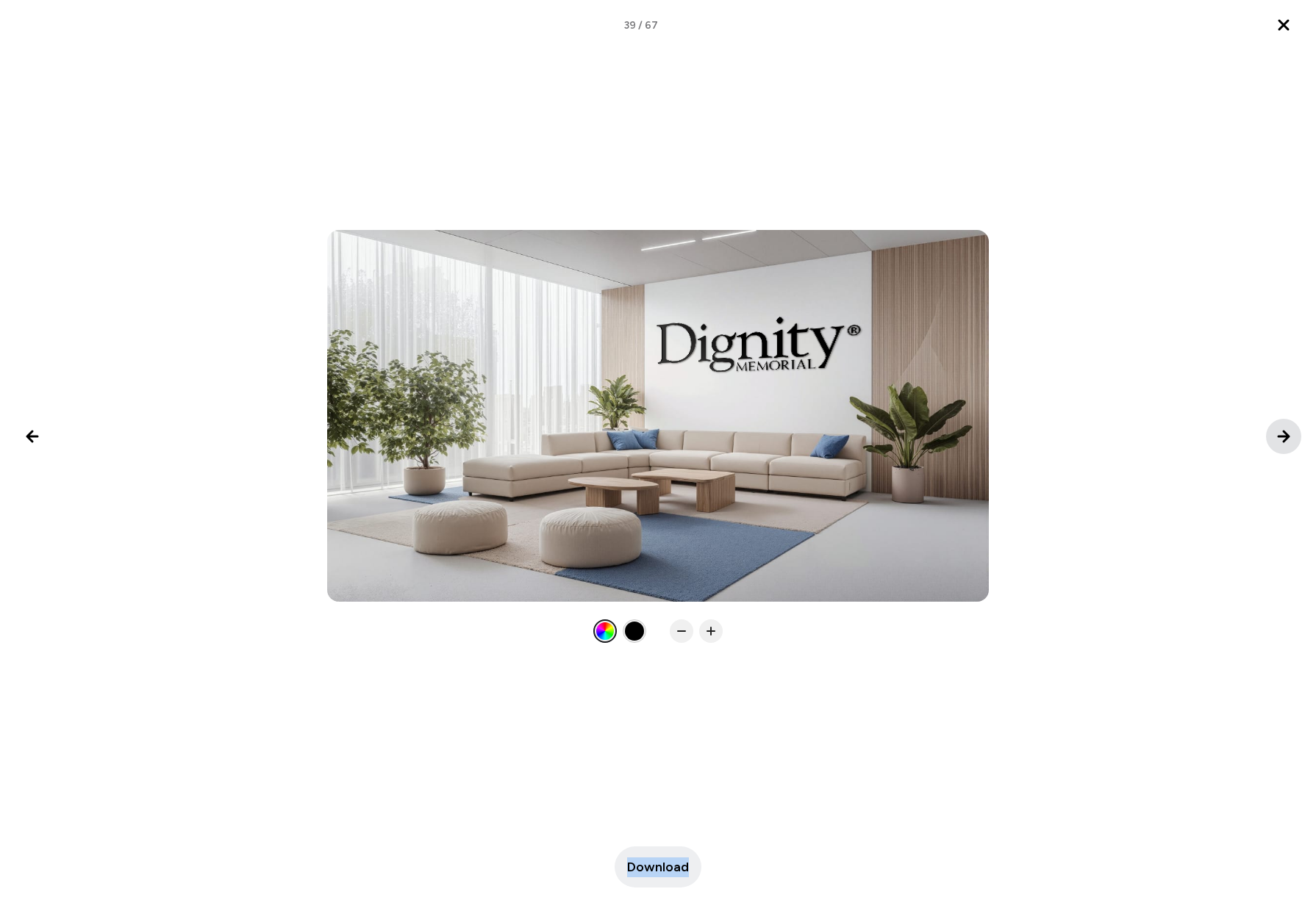
click at [1281, 435] on icon "Next image" at bounding box center [1283, 436] width 17 height 17
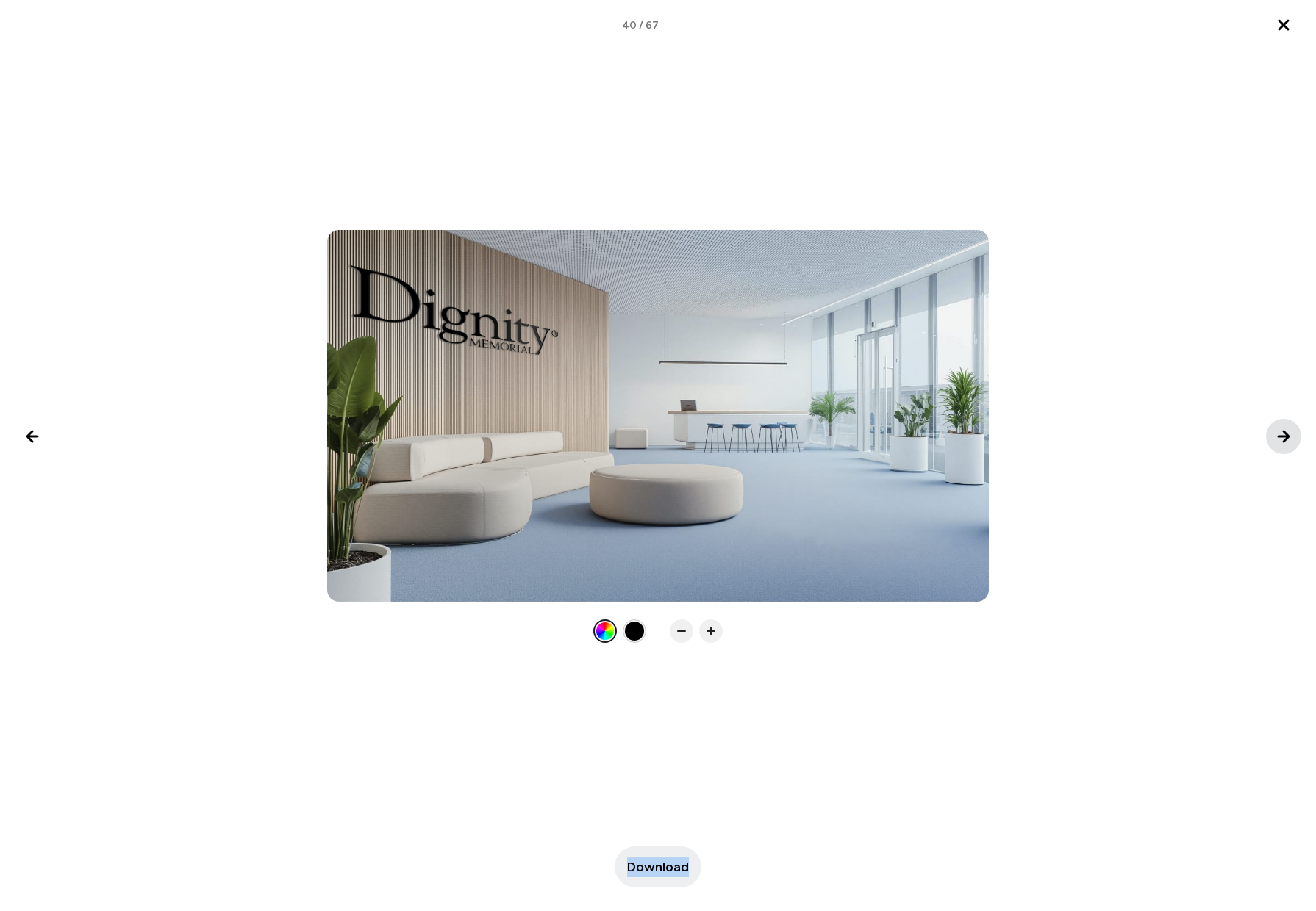
click at [1278, 436] on icon "Next image" at bounding box center [1283, 436] width 11 height 11
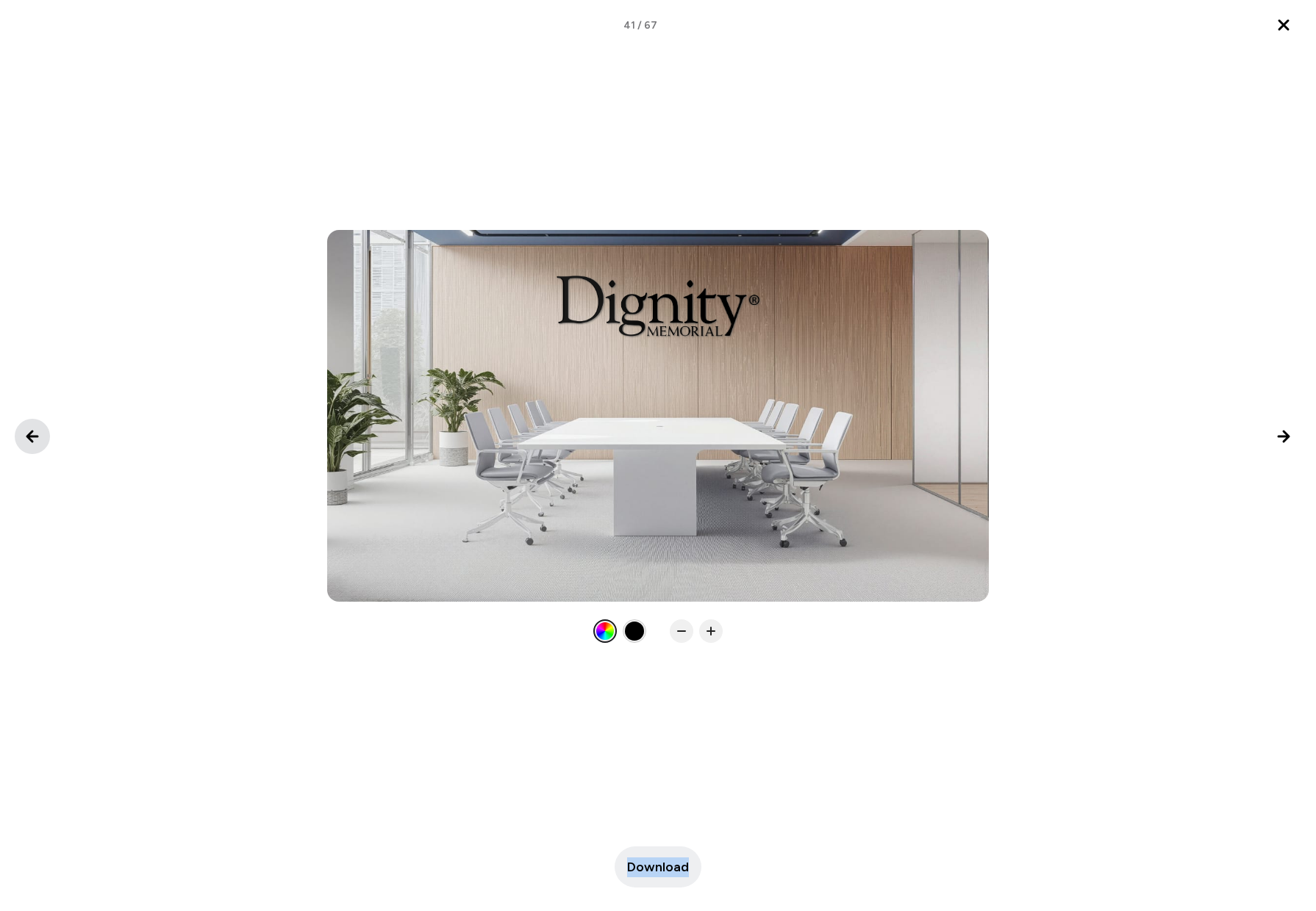
click at [32, 440] on icon "Previous image" at bounding box center [32, 436] width 11 height 11
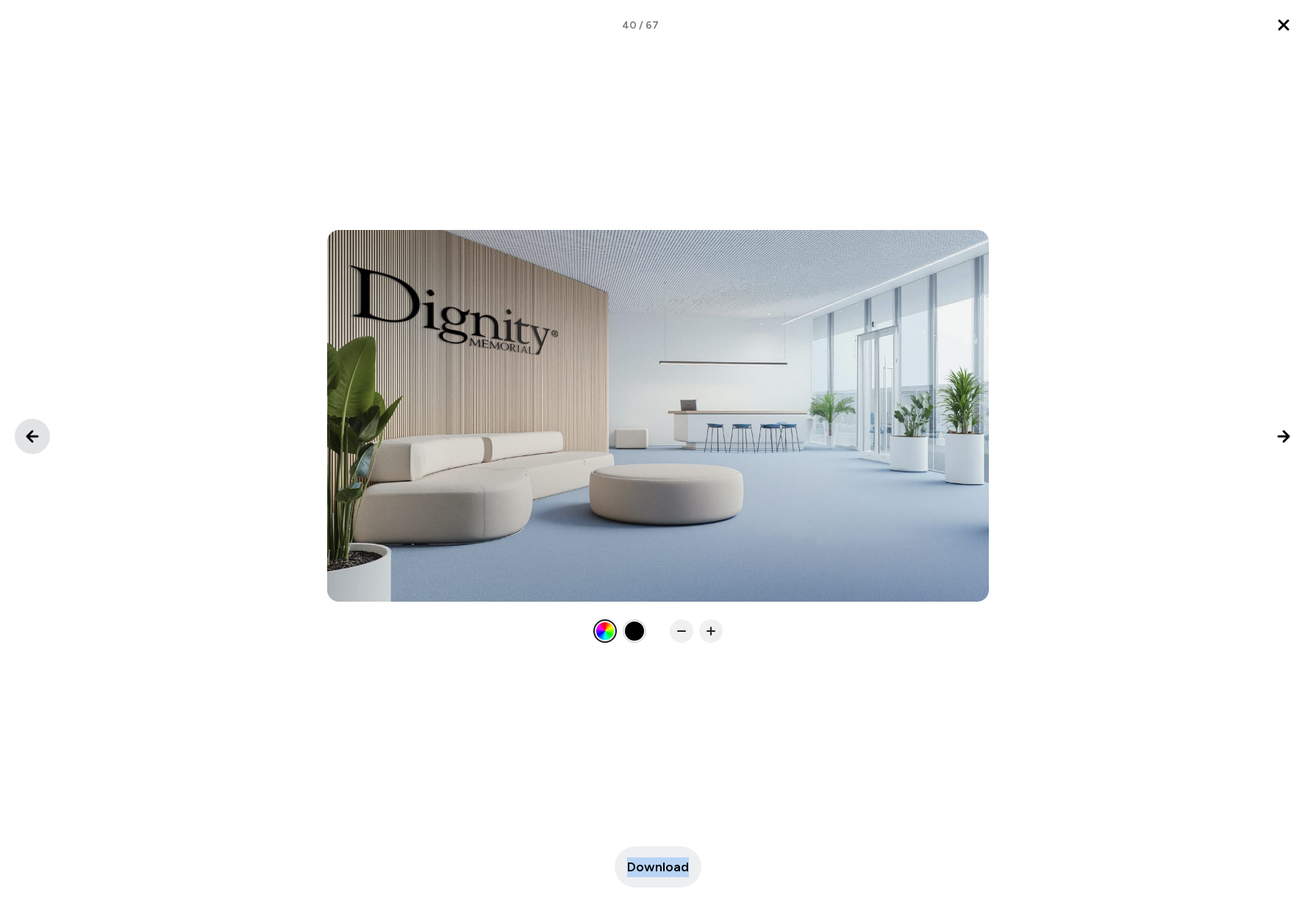
click at [32, 440] on icon "Previous image" at bounding box center [32, 436] width 11 height 11
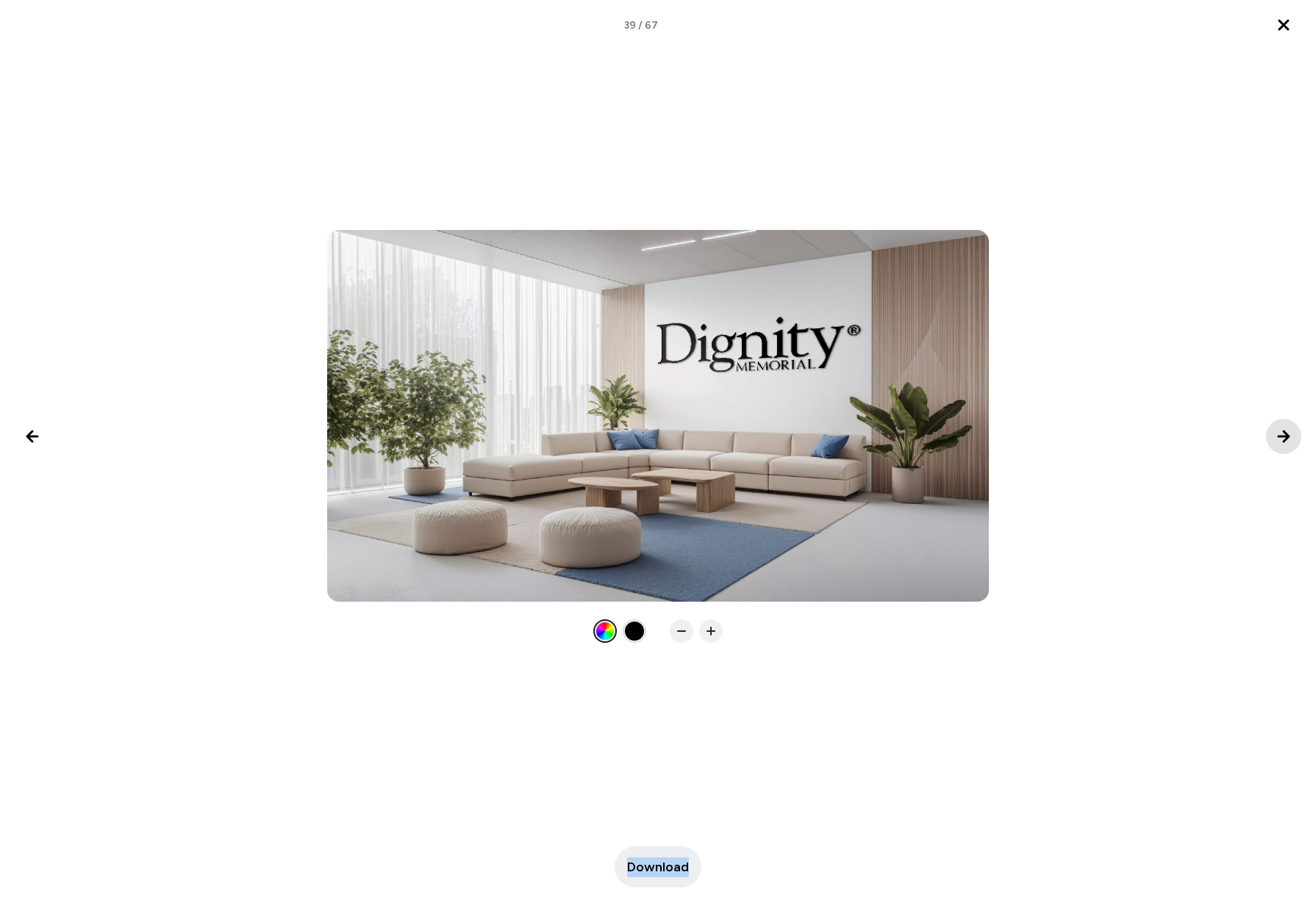
click at [1282, 433] on icon "Next image" at bounding box center [1283, 436] width 17 height 17
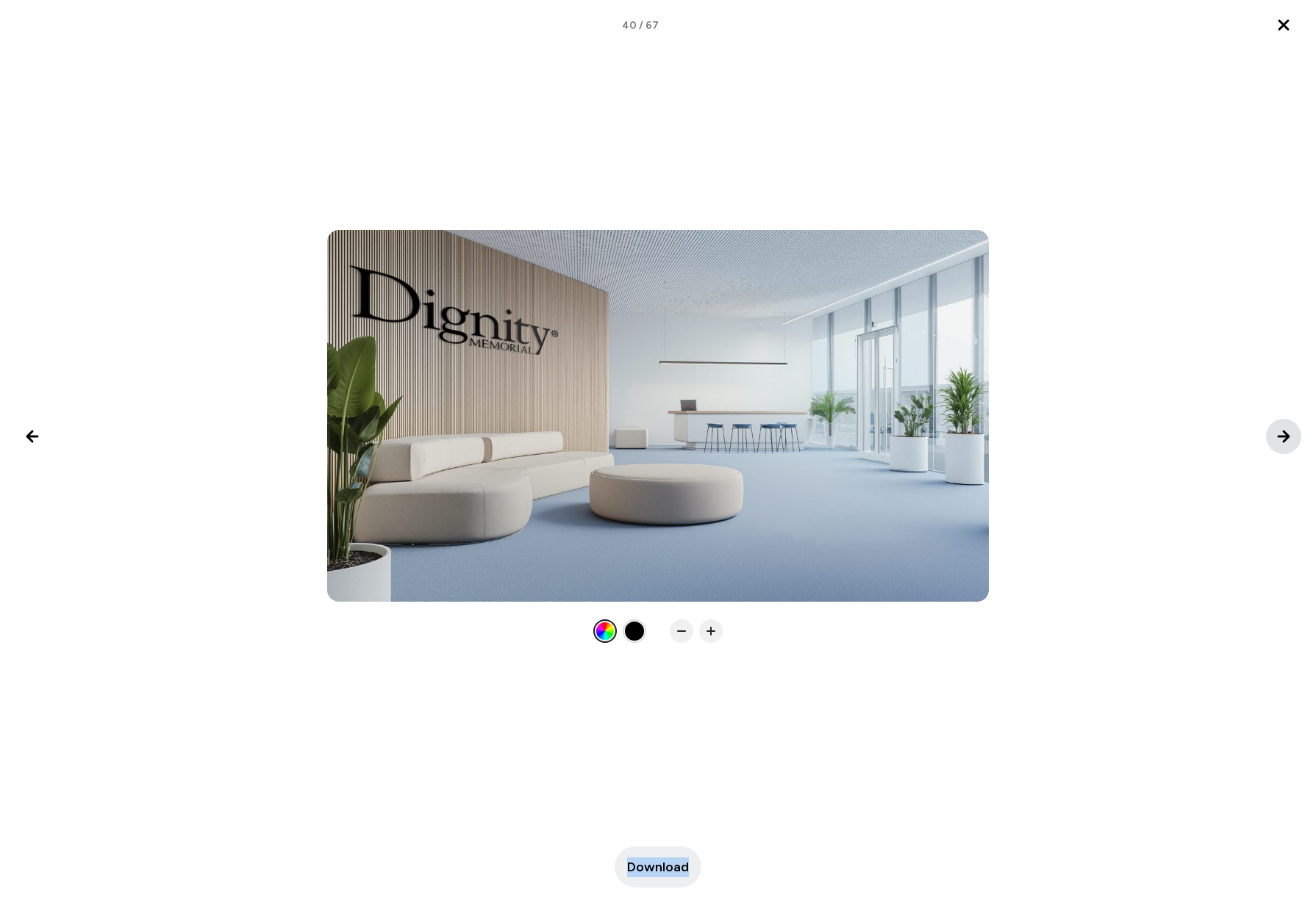
click at [1282, 433] on icon "Next image" at bounding box center [1283, 436] width 17 height 17
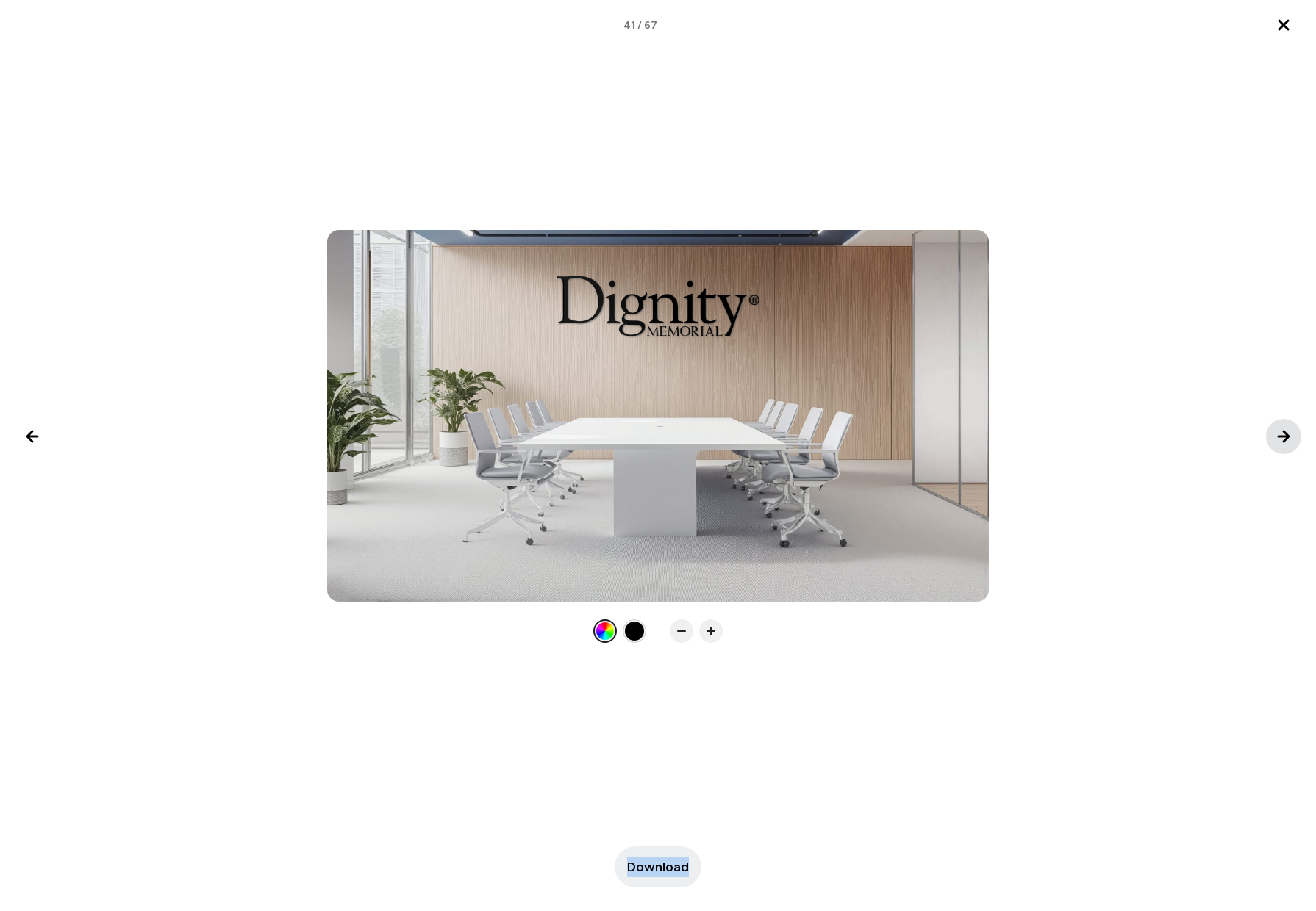
click at [1282, 433] on icon "Next image" at bounding box center [1283, 436] width 17 height 17
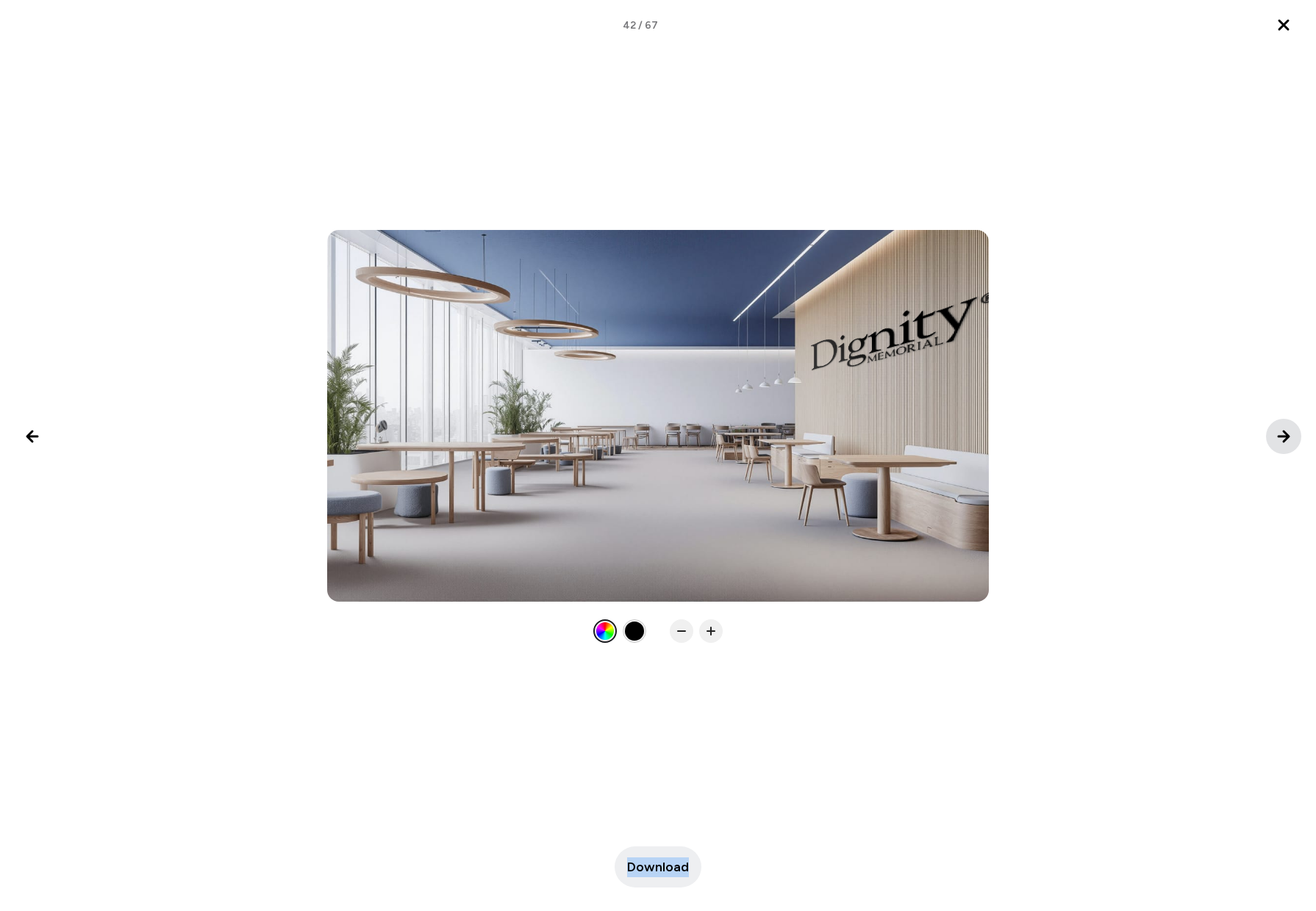
click at [1282, 433] on icon "Next image" at bounding box center [1283, 436] width 17 height 17
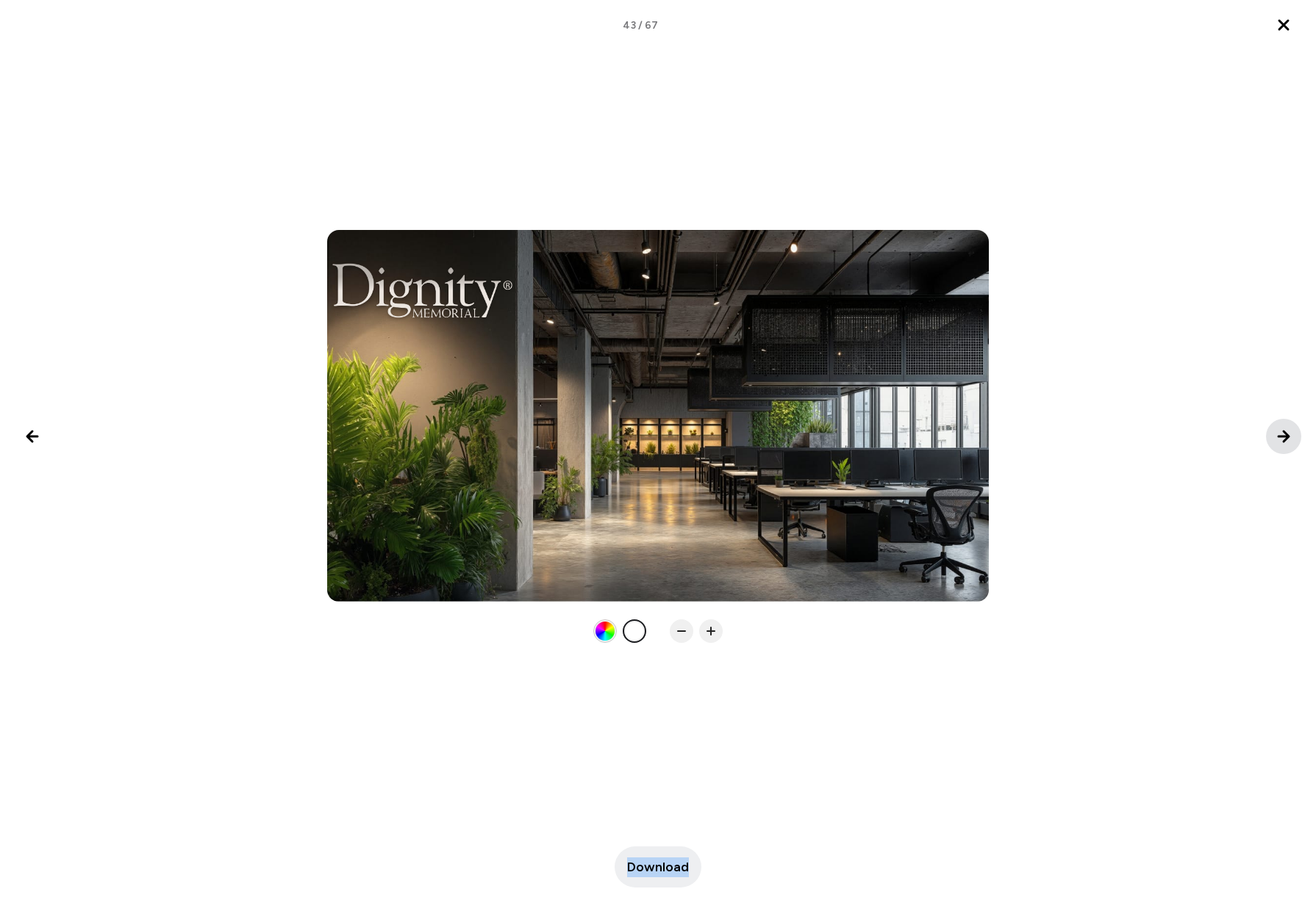
click at [1282, 433] on icon "Next image" at bounding box center [1283, 436] width 17 height 17
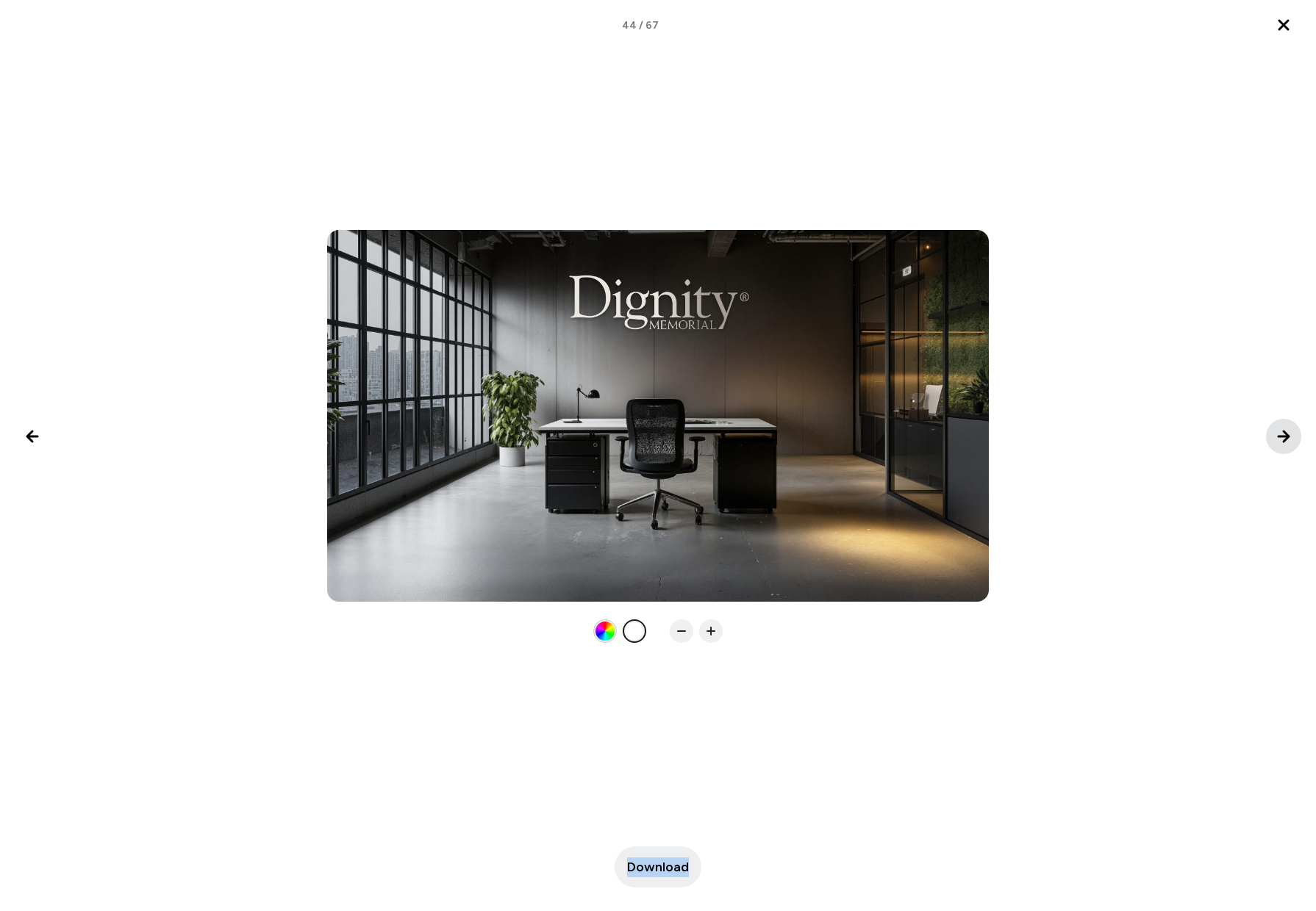
click at [1282, 433] on icon "Next image" at bounding box center [1283, 436] width 17 height 17
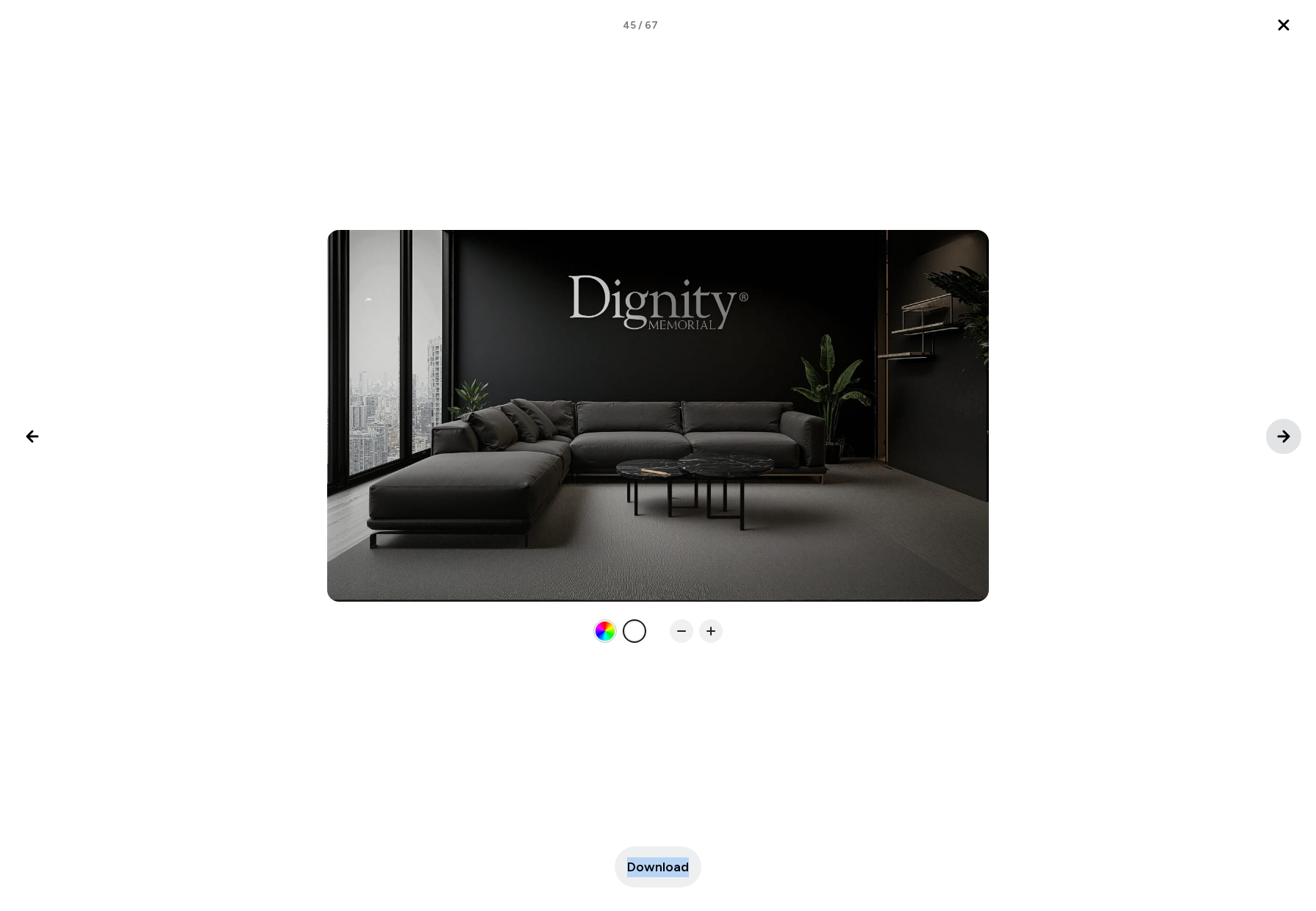
click at [1282, 433] on icon "Next image" at bounding box center [1283, 436] width 17 height 17
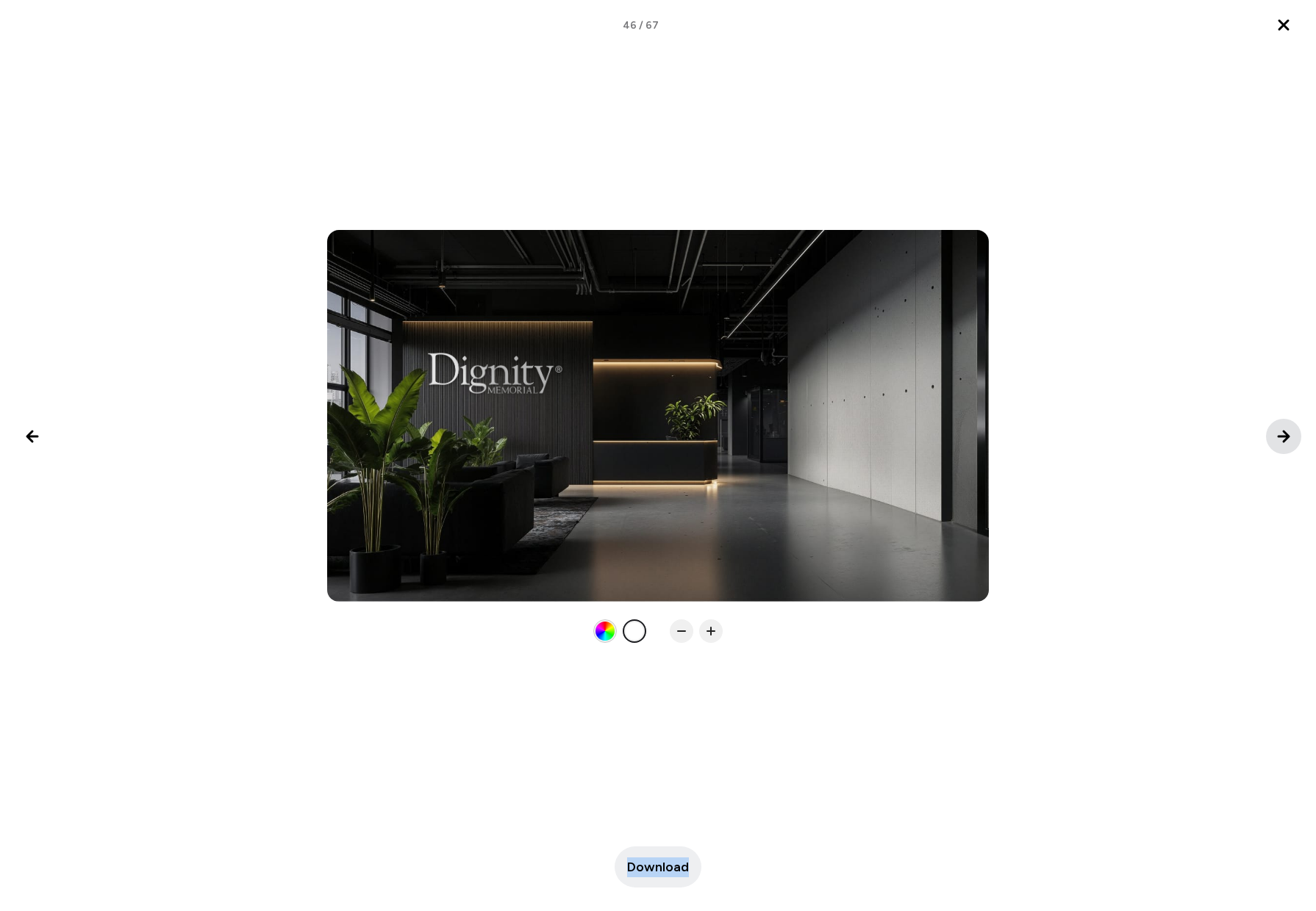
click at [1282, 433] on icon "Next image" at bounding box center [1283, 436] width 17 height 17
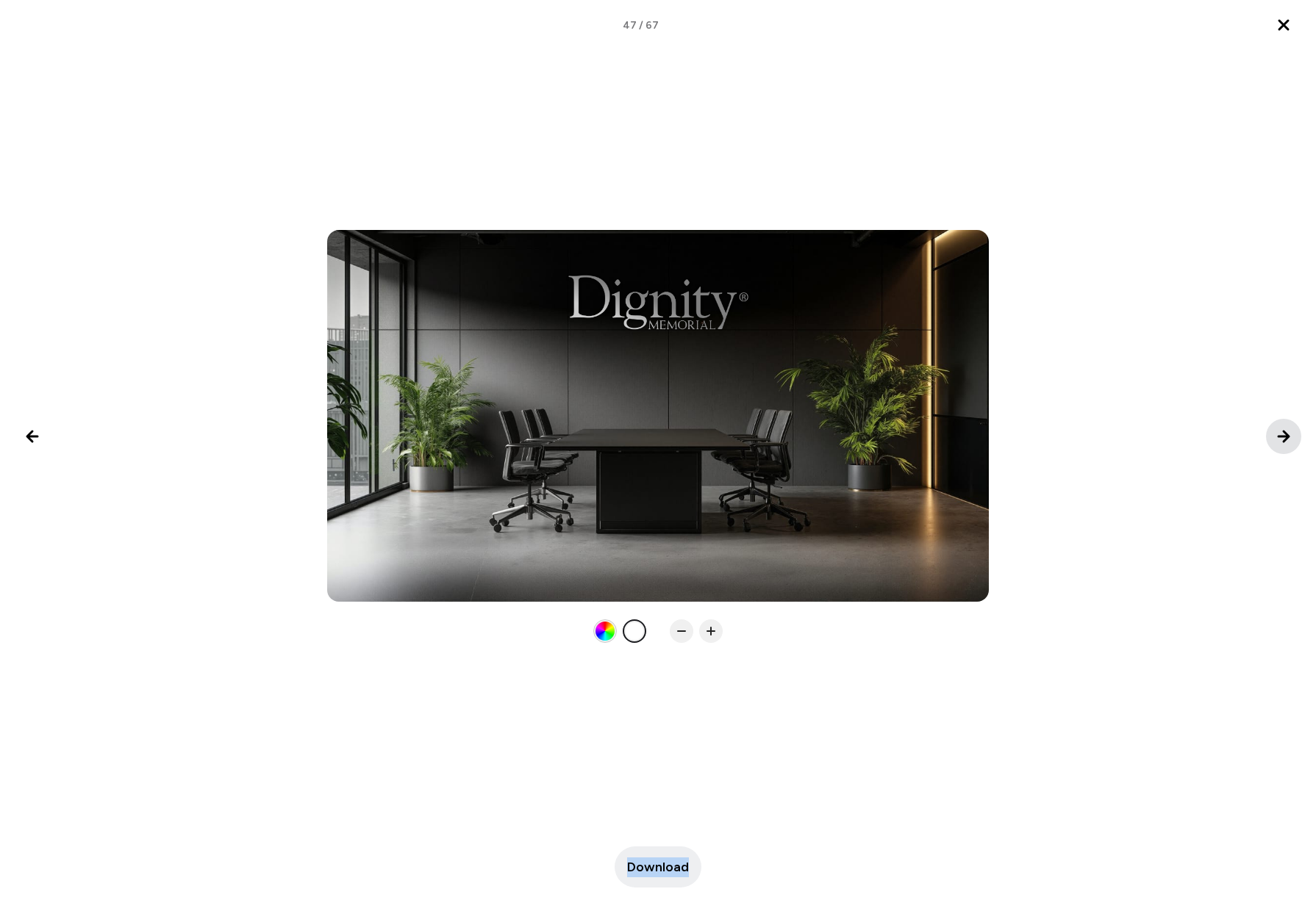
click at [1282, 433] on icon "Next image" at bounding box center [1283, 436] width 17 height 17
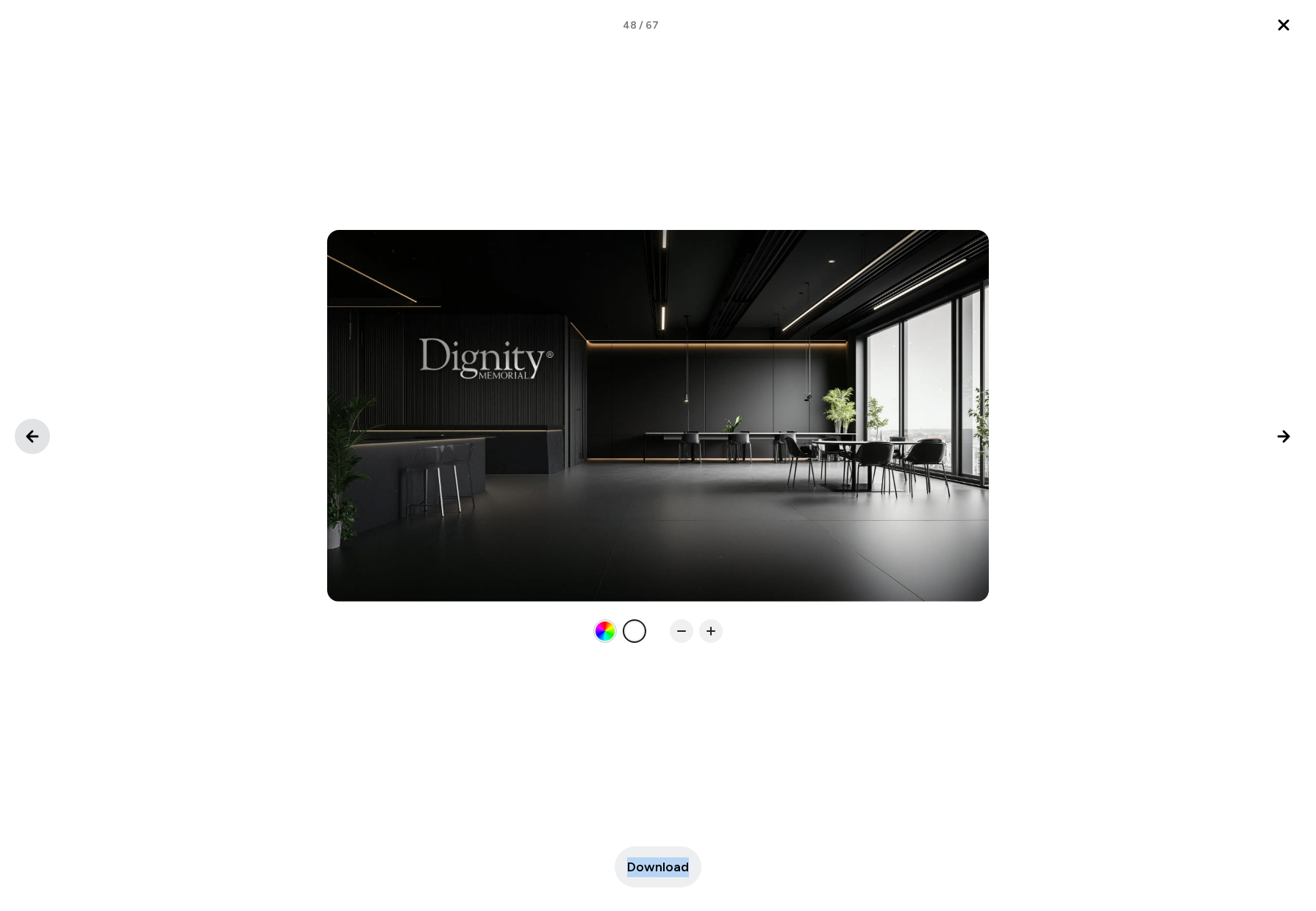
click at [33, 431] on icon "Previous image" at bounding box center [32, 436] width 11 height 11
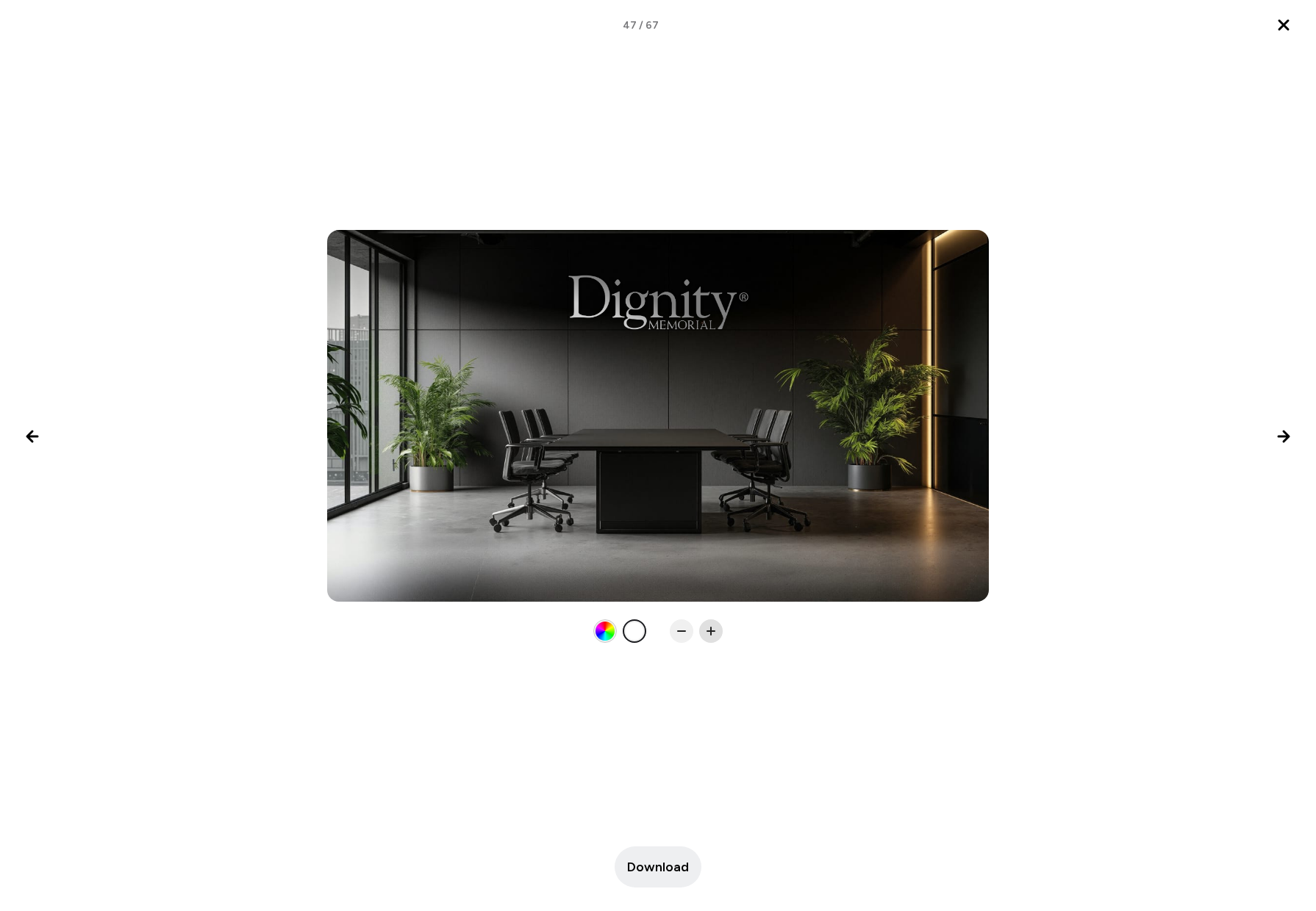
click at [713, 630] on icon at bounding box center [710, 630] width 14 height 14
click at [1277, 437] on icon "Next image" at bounding box center [1283, 436] width 17 height 17
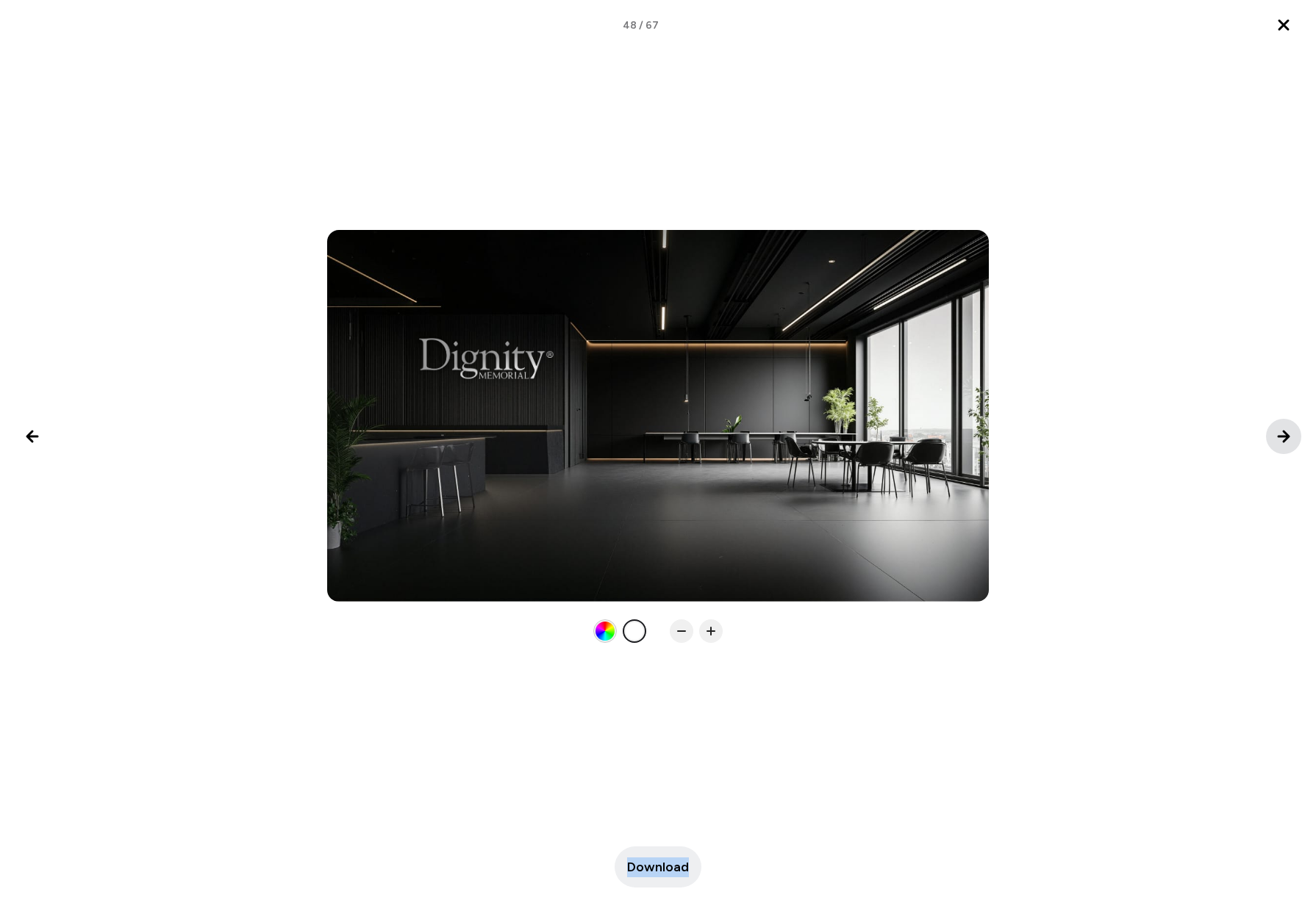
click at [1277, 437] on icon "Next image" at bounding box center [1283, 436] width 17 height 17
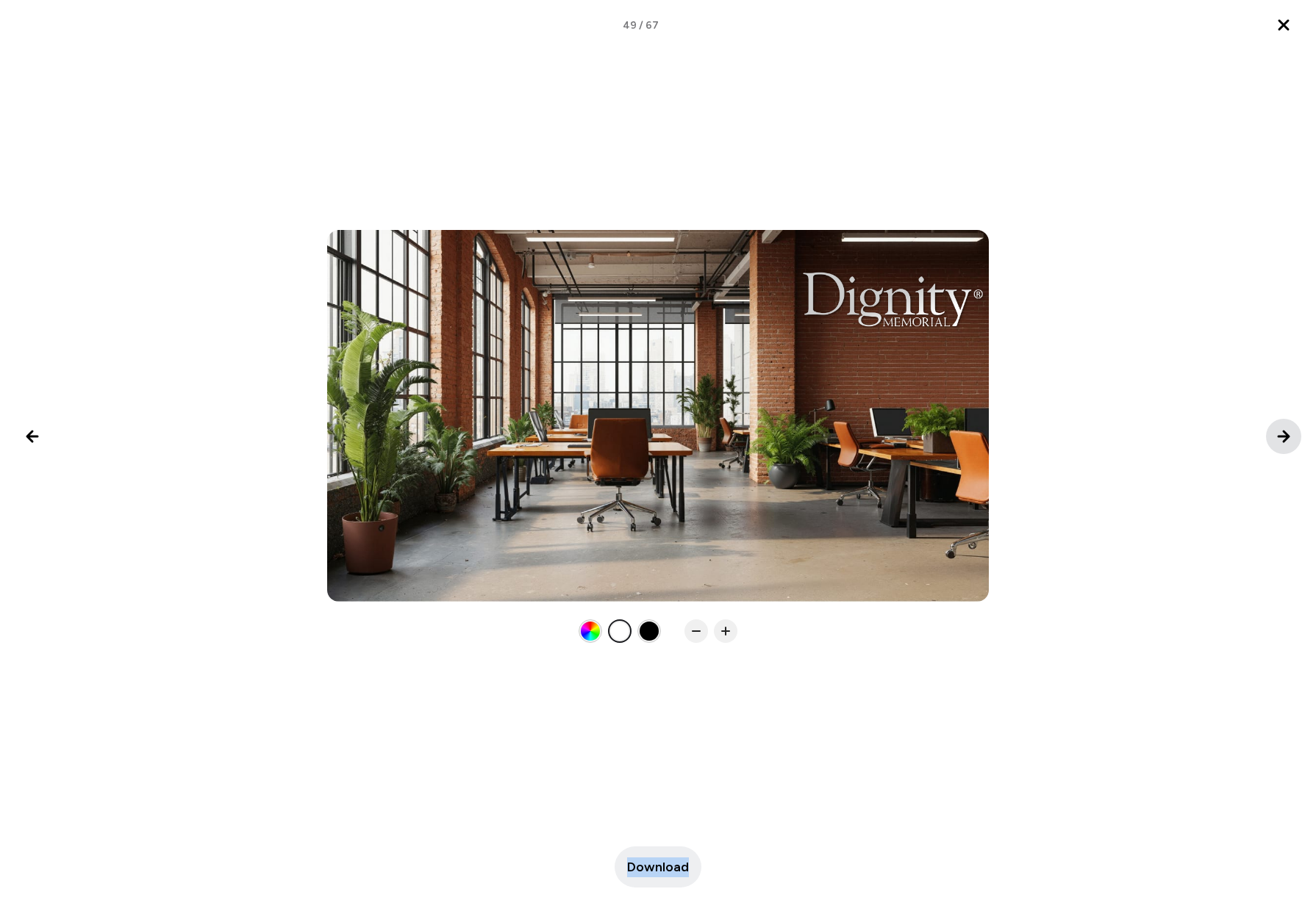
click at [1277, 437] on icon "Next image" at bounding box center [1283, 436] width 17 height 17
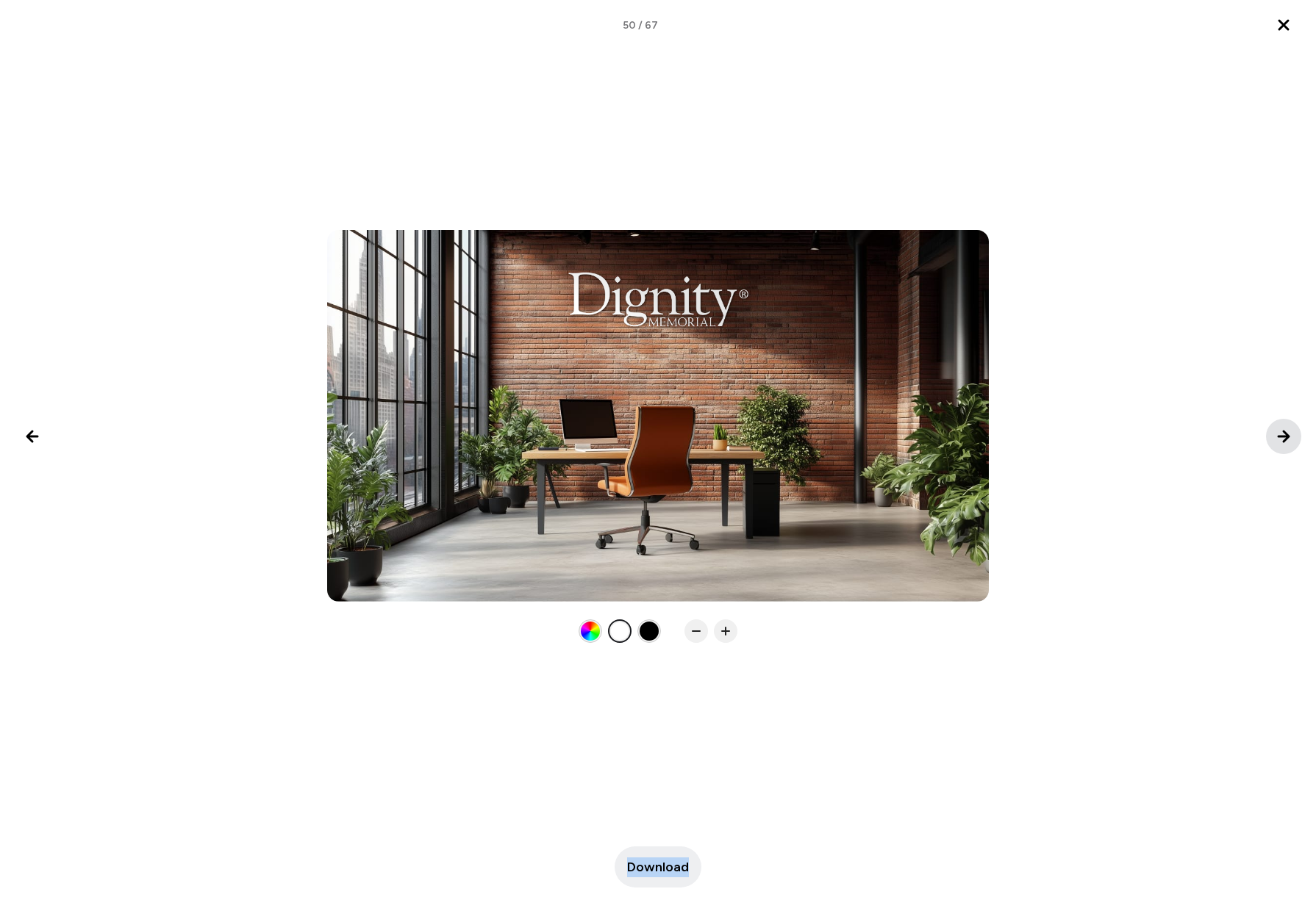
click at [1277, 437] on icon "Next image" at bounding box center [1283, 436] width 17 height 17
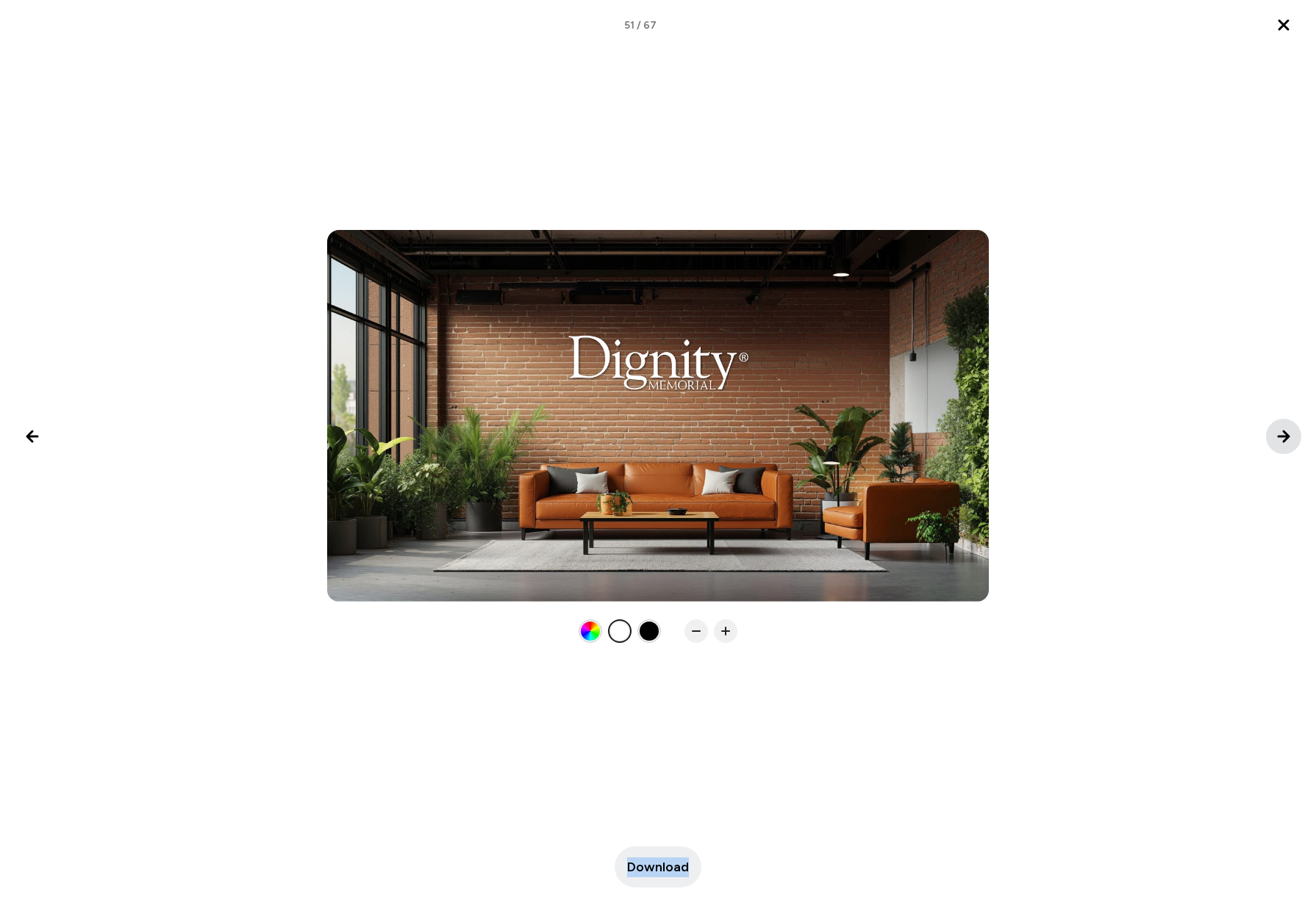
click at [1277, 437] on icon "Next image" at bounding box center [1283, 436] width 17 height 17
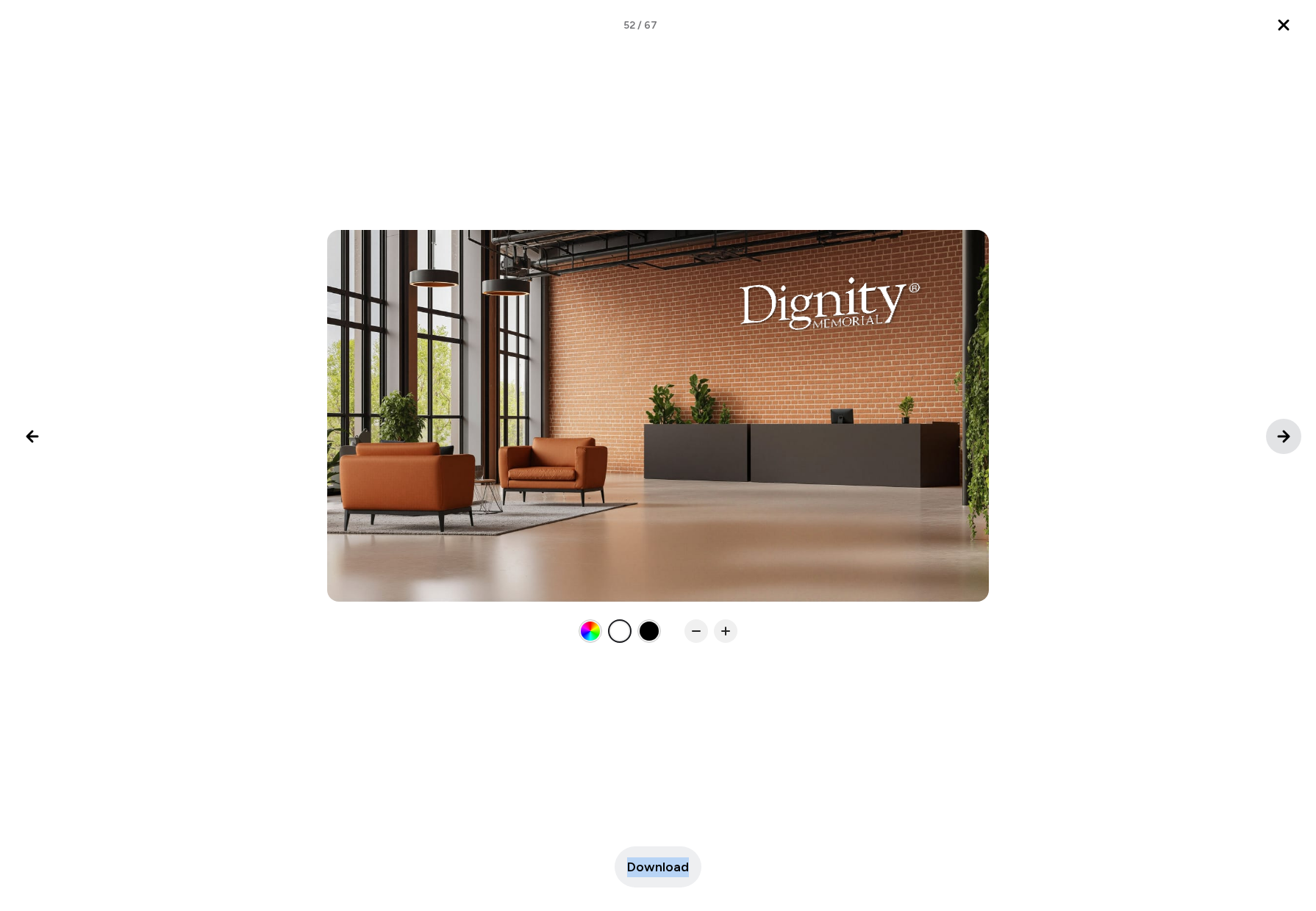
click at [1277, 437] on icon "Next image" at bounding box center [1283, 436] width 17 height 17
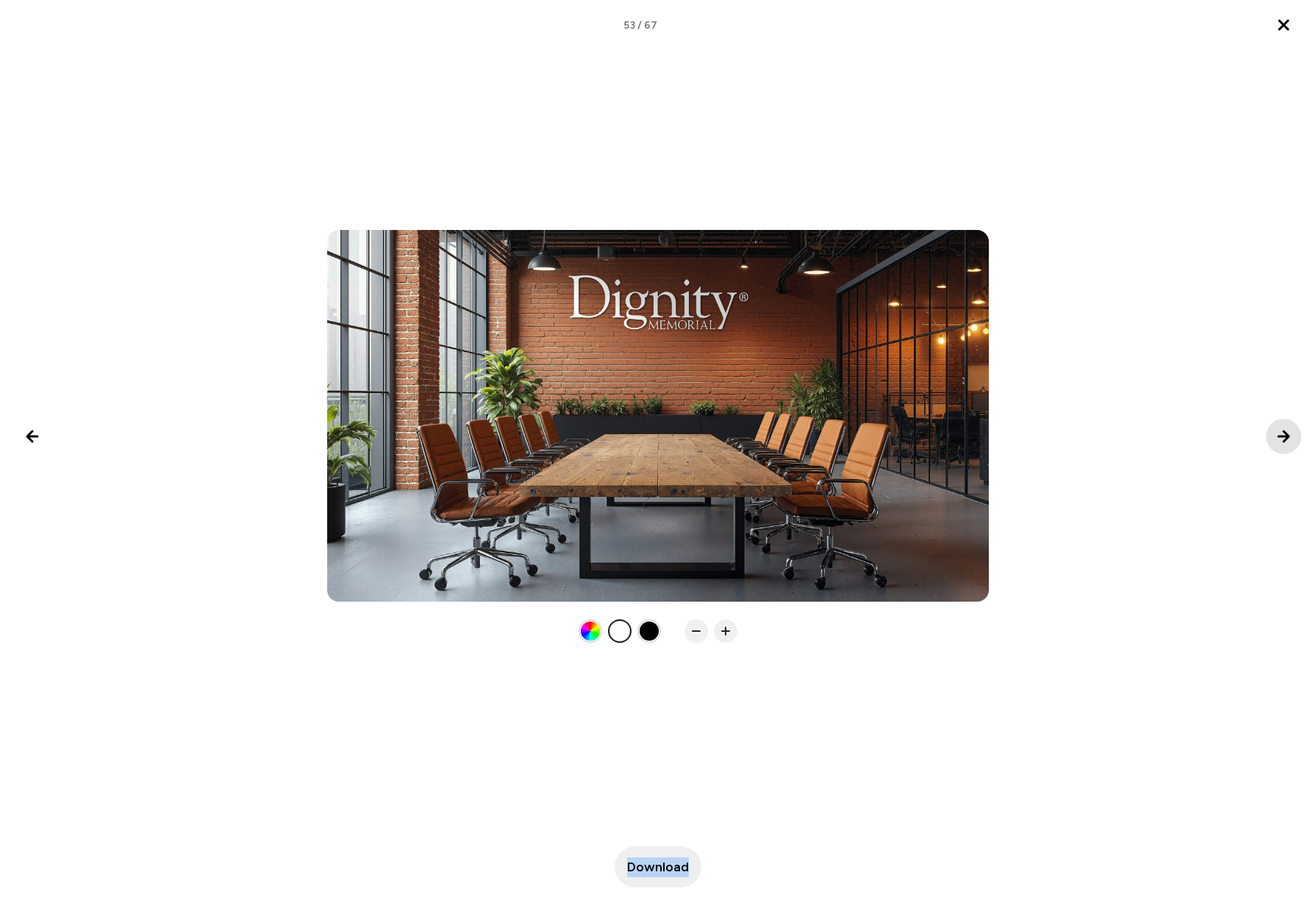
click at [1277, 437] on icon "Next image" at bounding box center [1283, 436] width 17 height 17
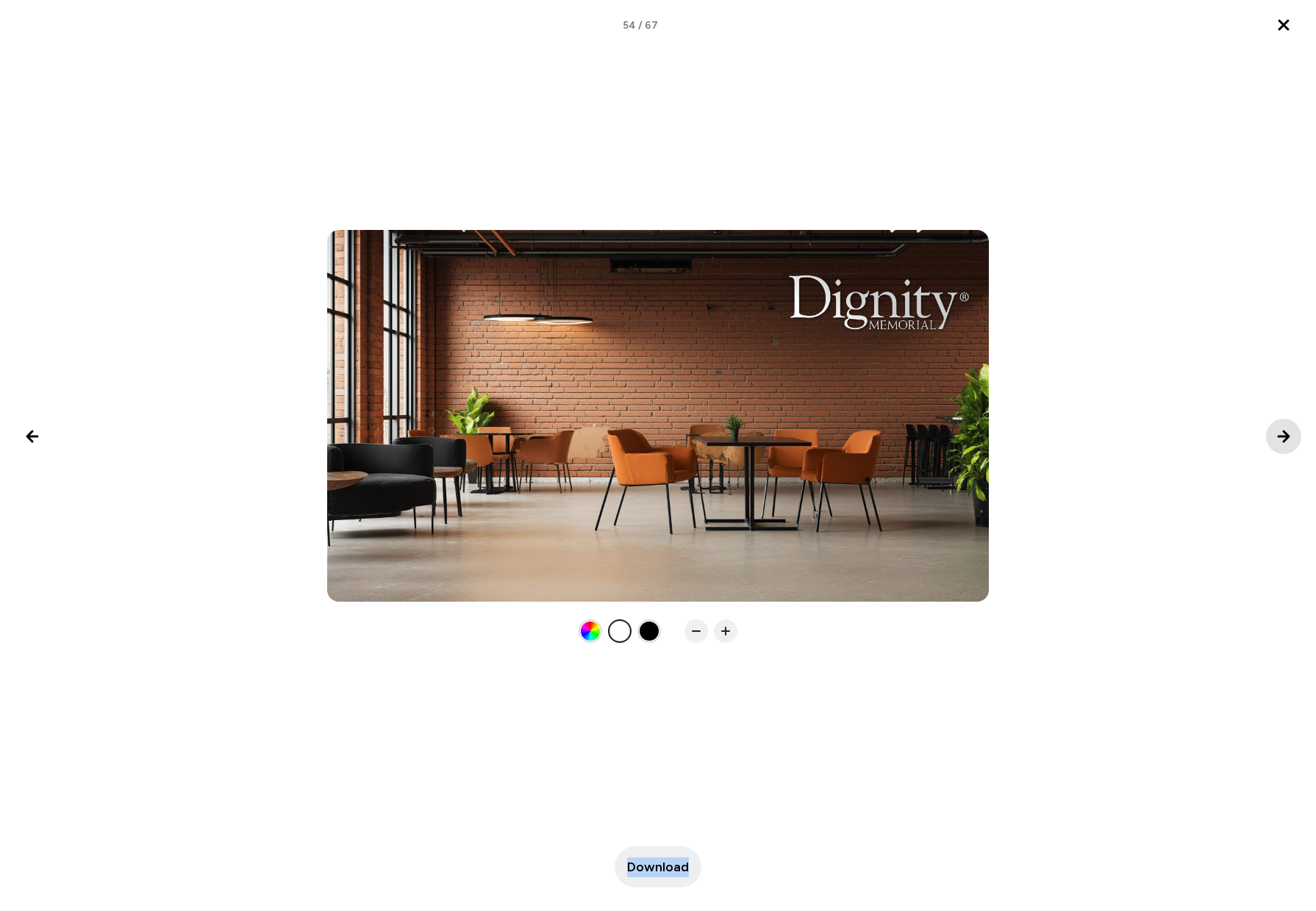
click at [1277, 437] on icon "Next image" at bounding box center [1283, 436] width 17 height 17
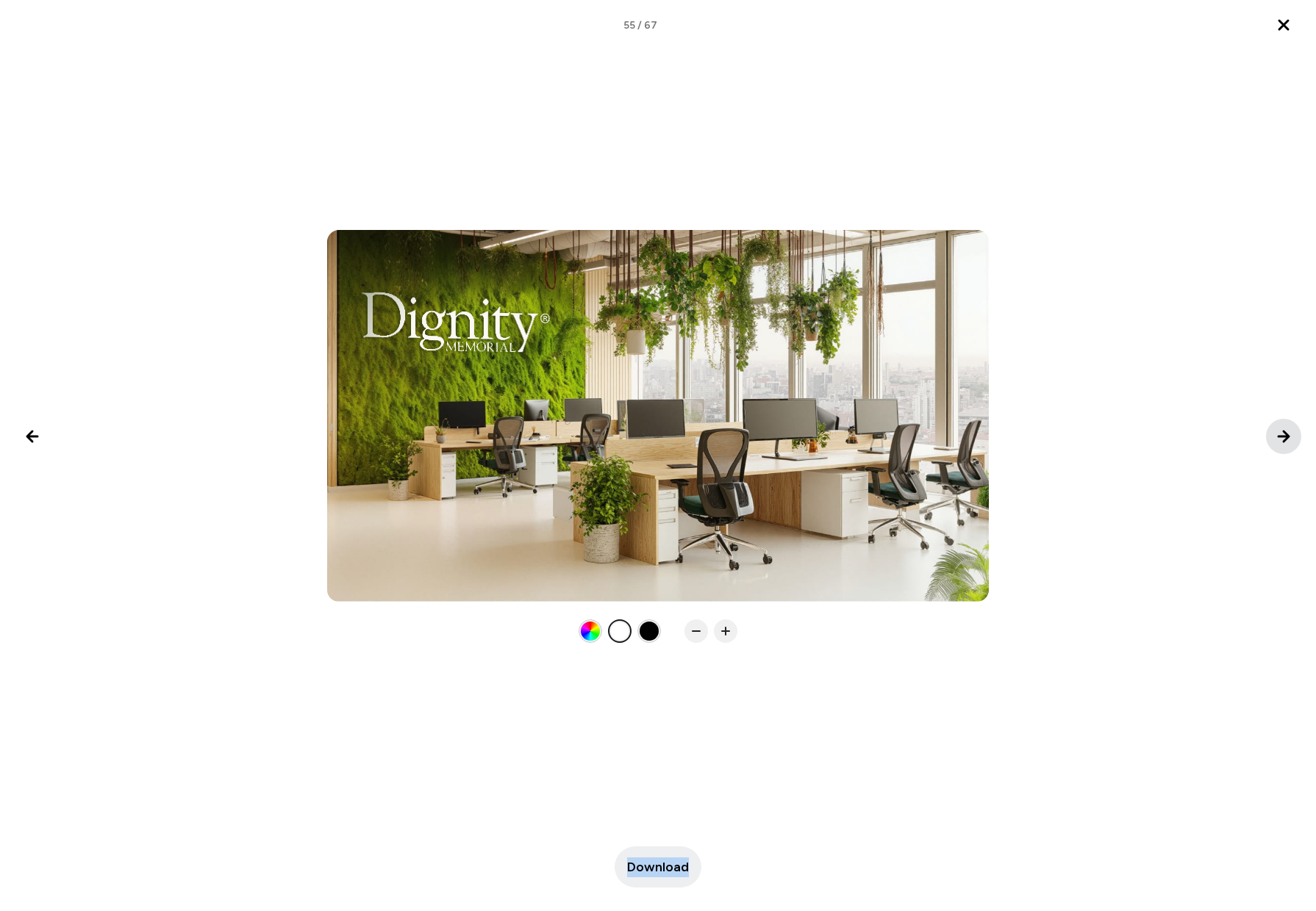
click at [1277, 437] on icon "Next image" at bounding box center [1283, 436] width 17 height 17
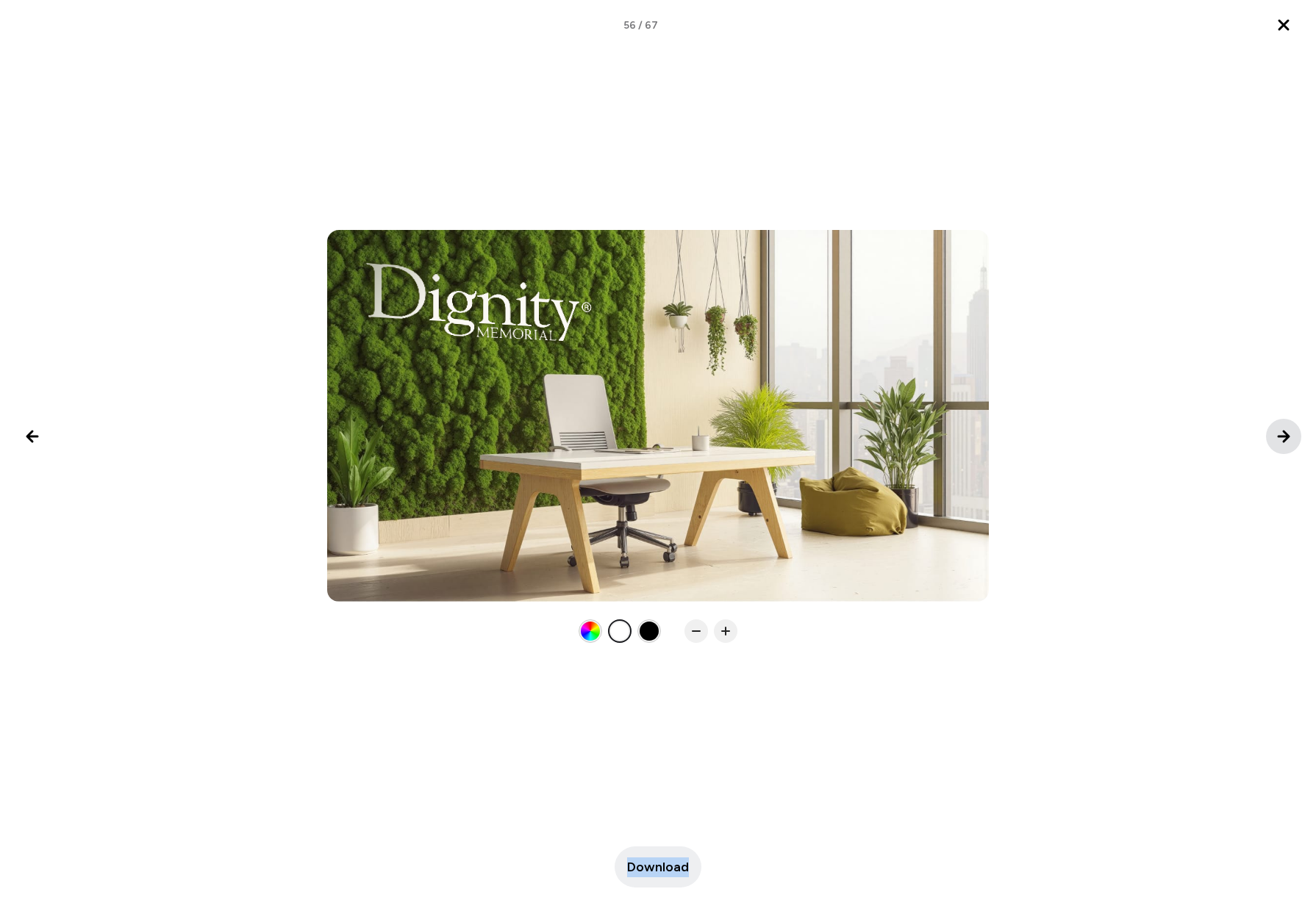
click at [1277, 437] on icon "Next image" at bounding box center [1283, 436] width 17 height 17
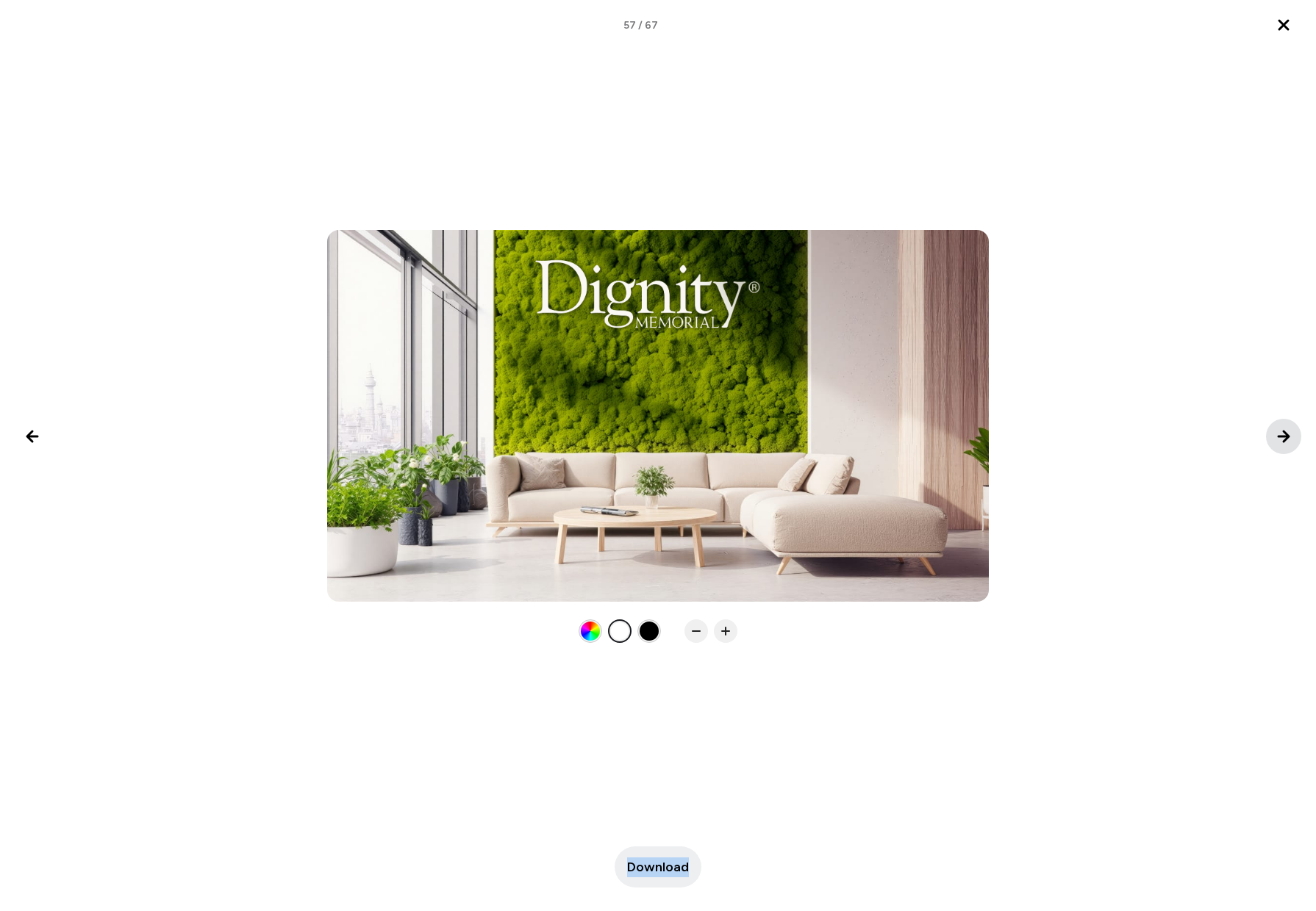
click at [1277, 437] on icon "Next image" at bounding box center [1283, 436] width 17 height 17
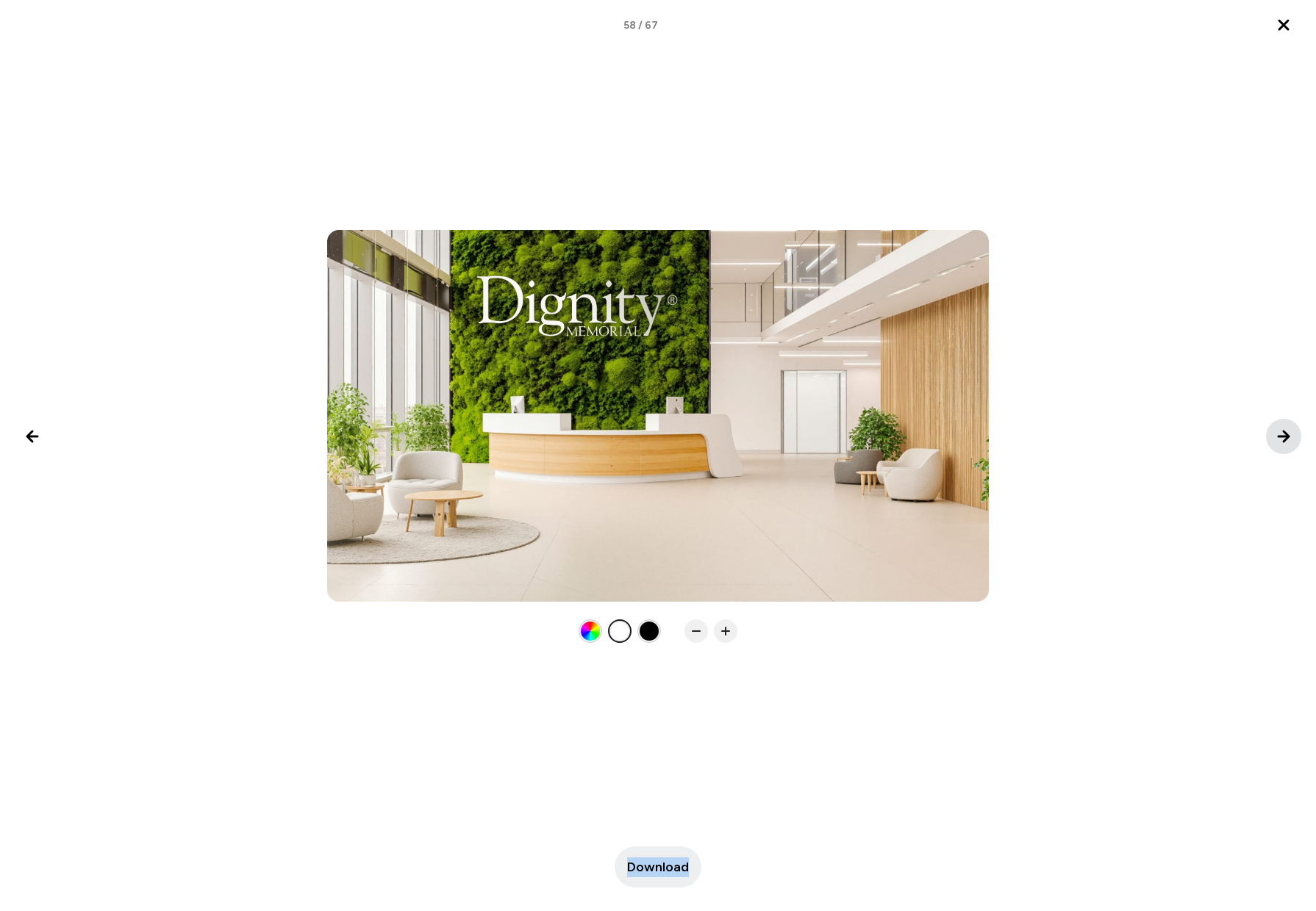
click at [1277, 437] on icon "Next image" at bounding box center [1283, 436] width 17 height 17
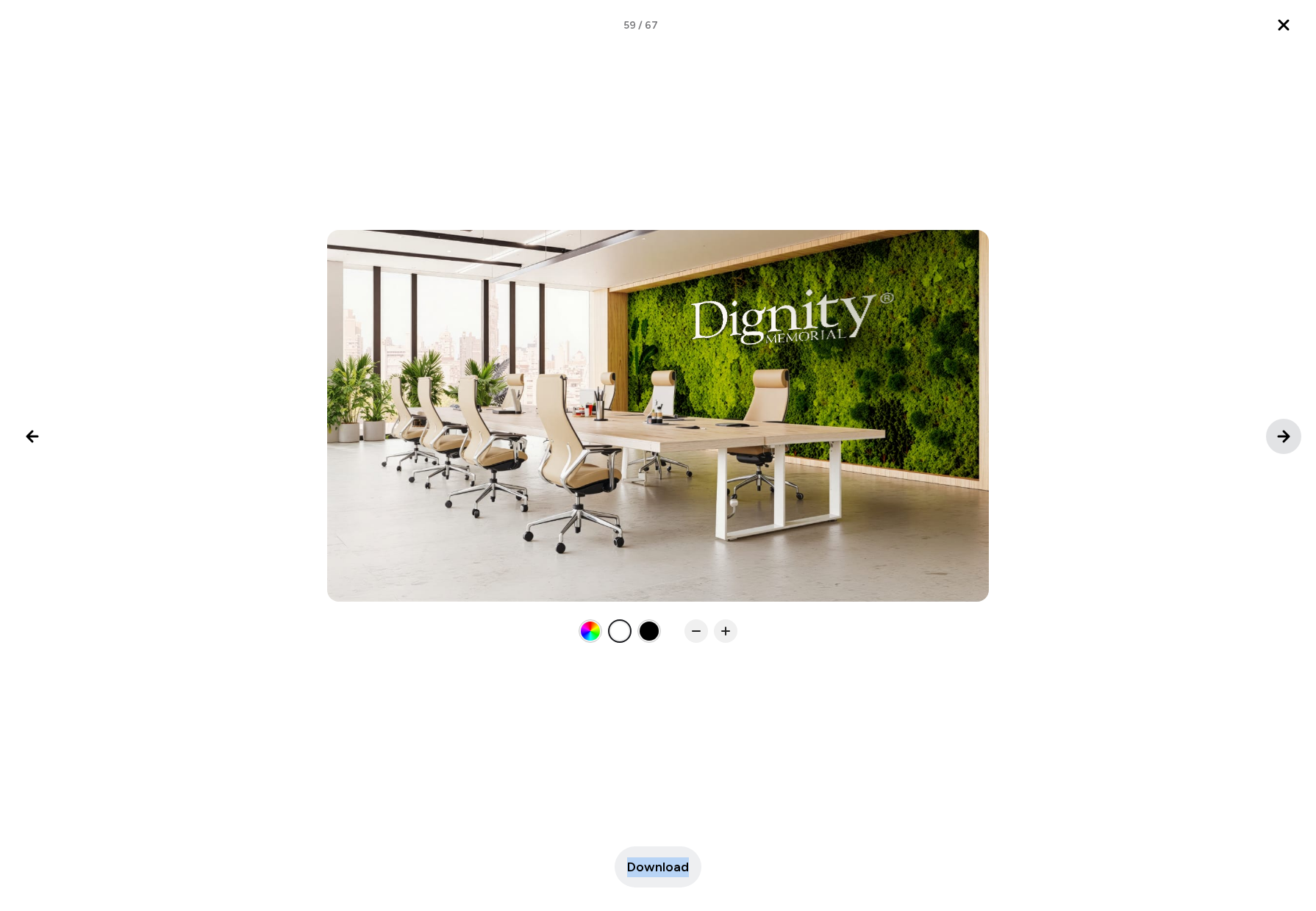
click at [1277, 438] on icon "Next image" at bounding box center [1283, 436] width 17 height 17
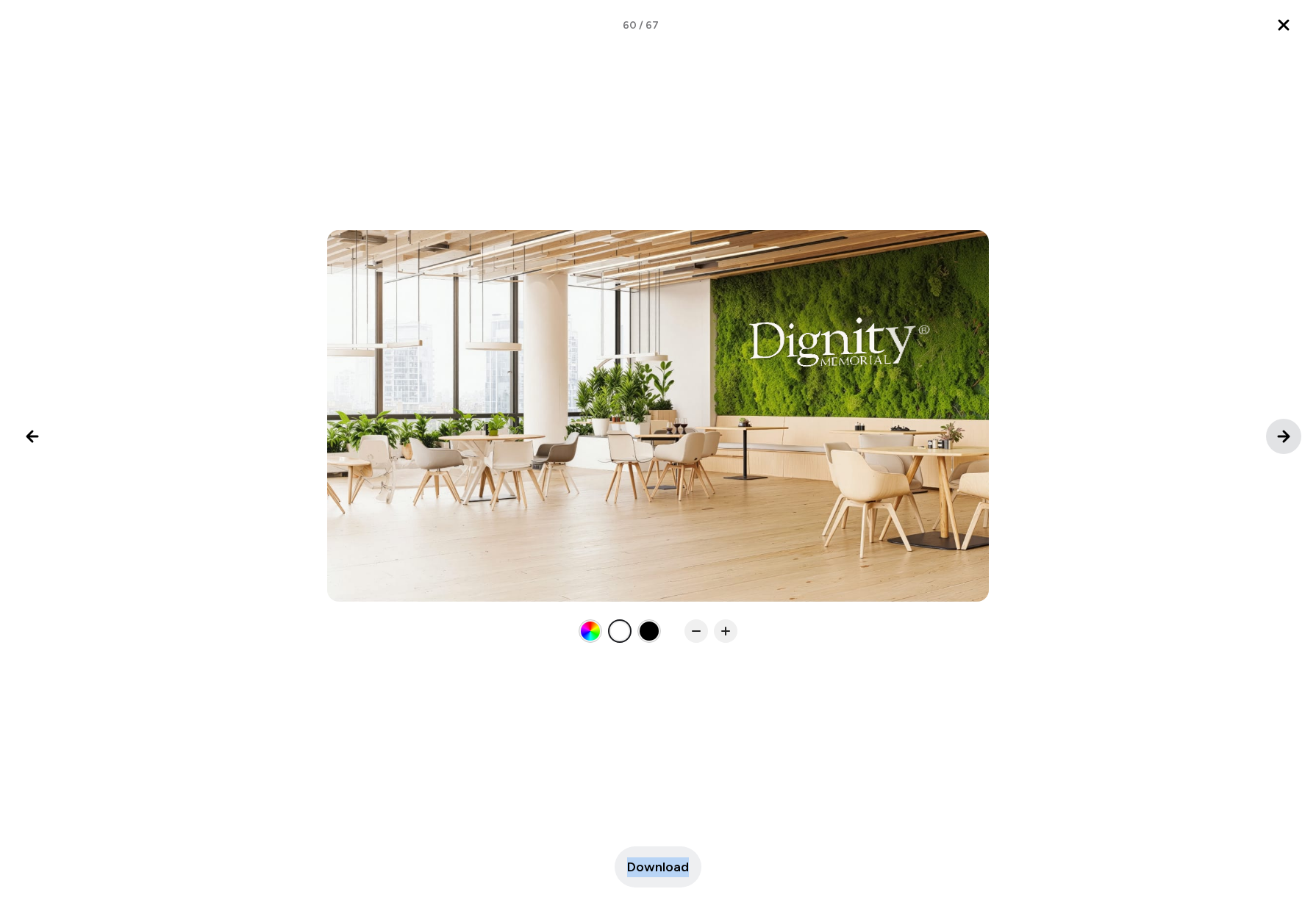
click at [1276, 438] on icon "Next image" at bounding box center [1283, 436] width 17 height 17
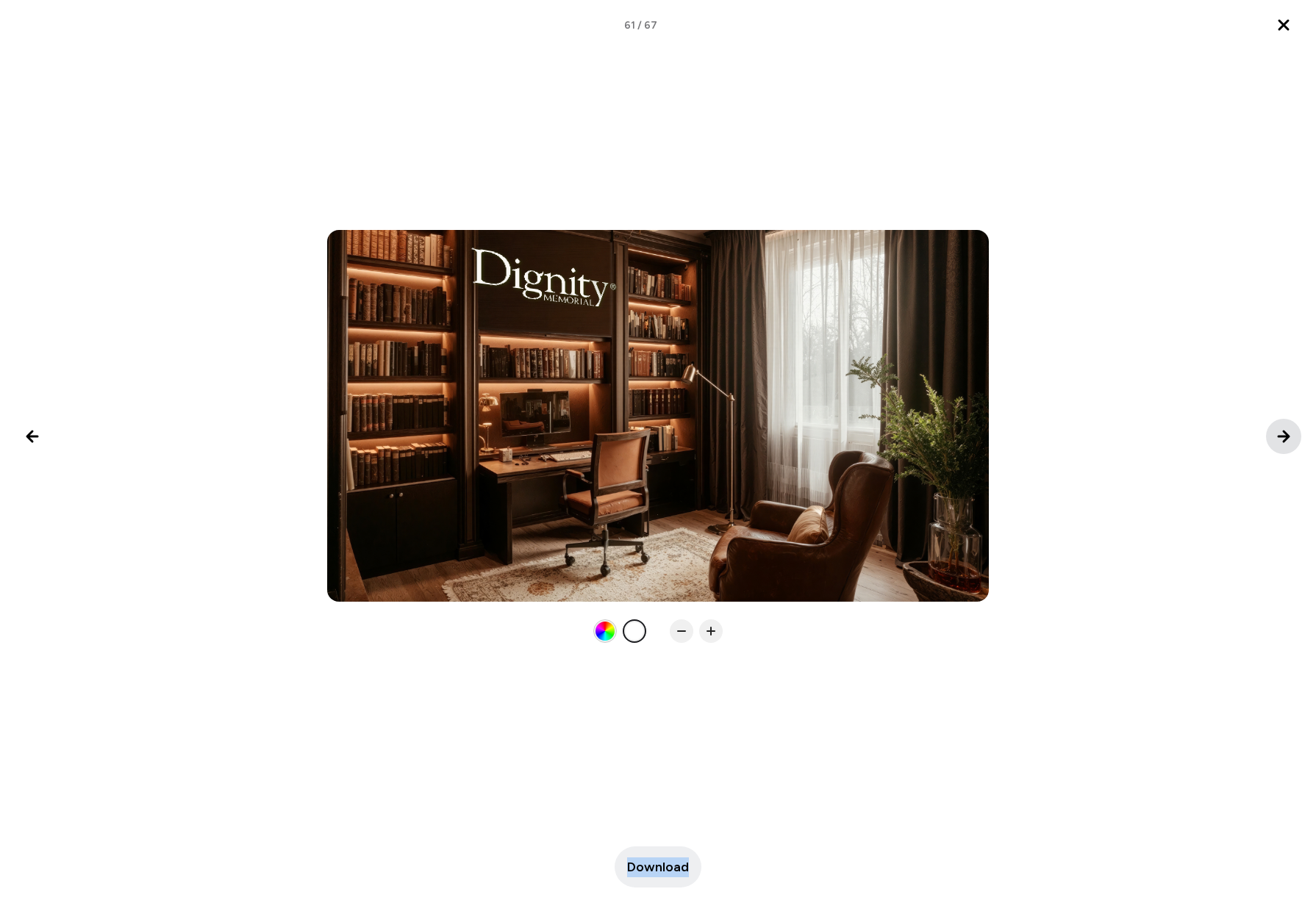
click at [1276, 438] on icon "Next image" at bounding box center [1283, 436] width 17 height 17
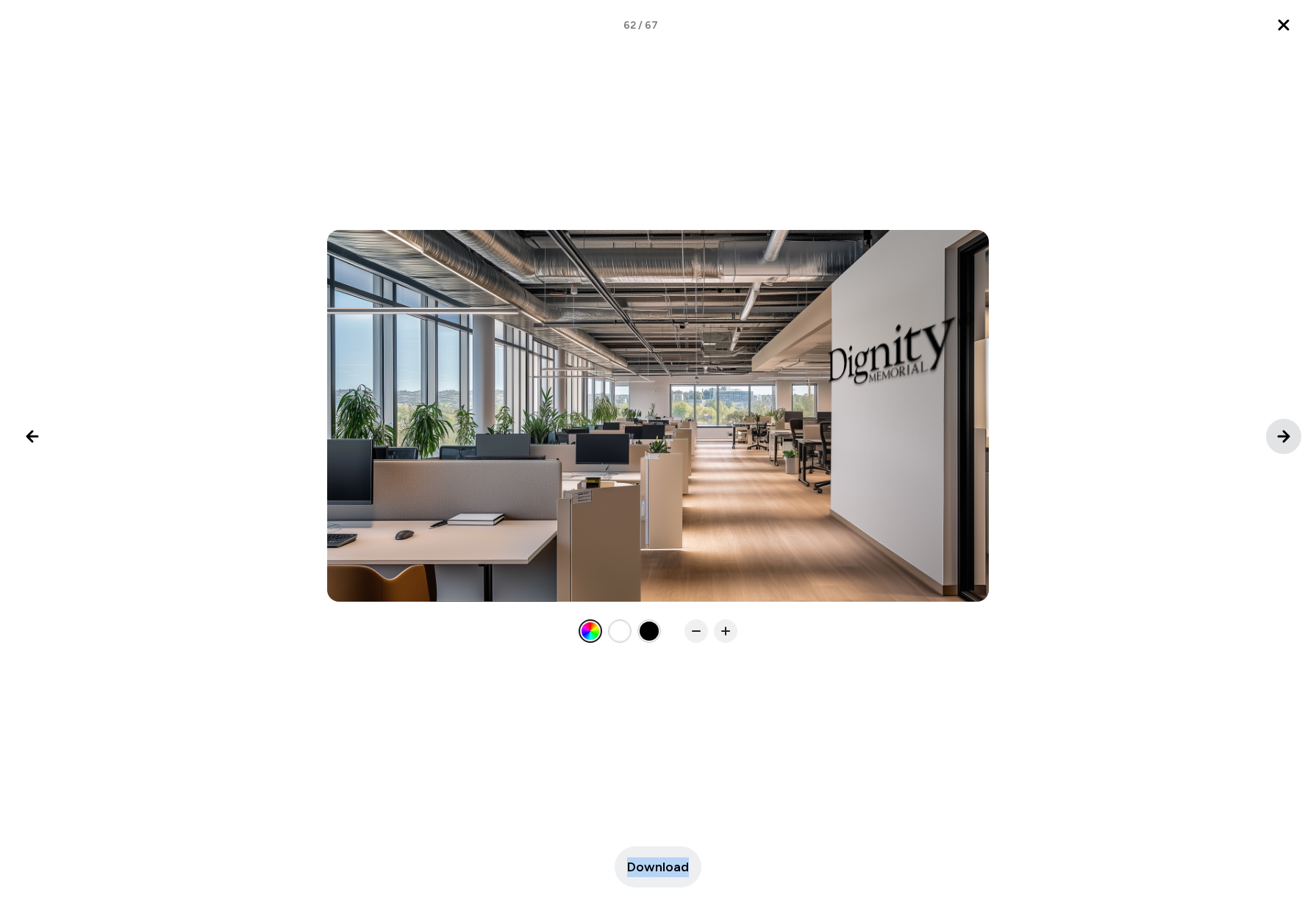
click at [1276, 438] on icon "Next image" at bounding box center [1283, 436] width 17 height 17
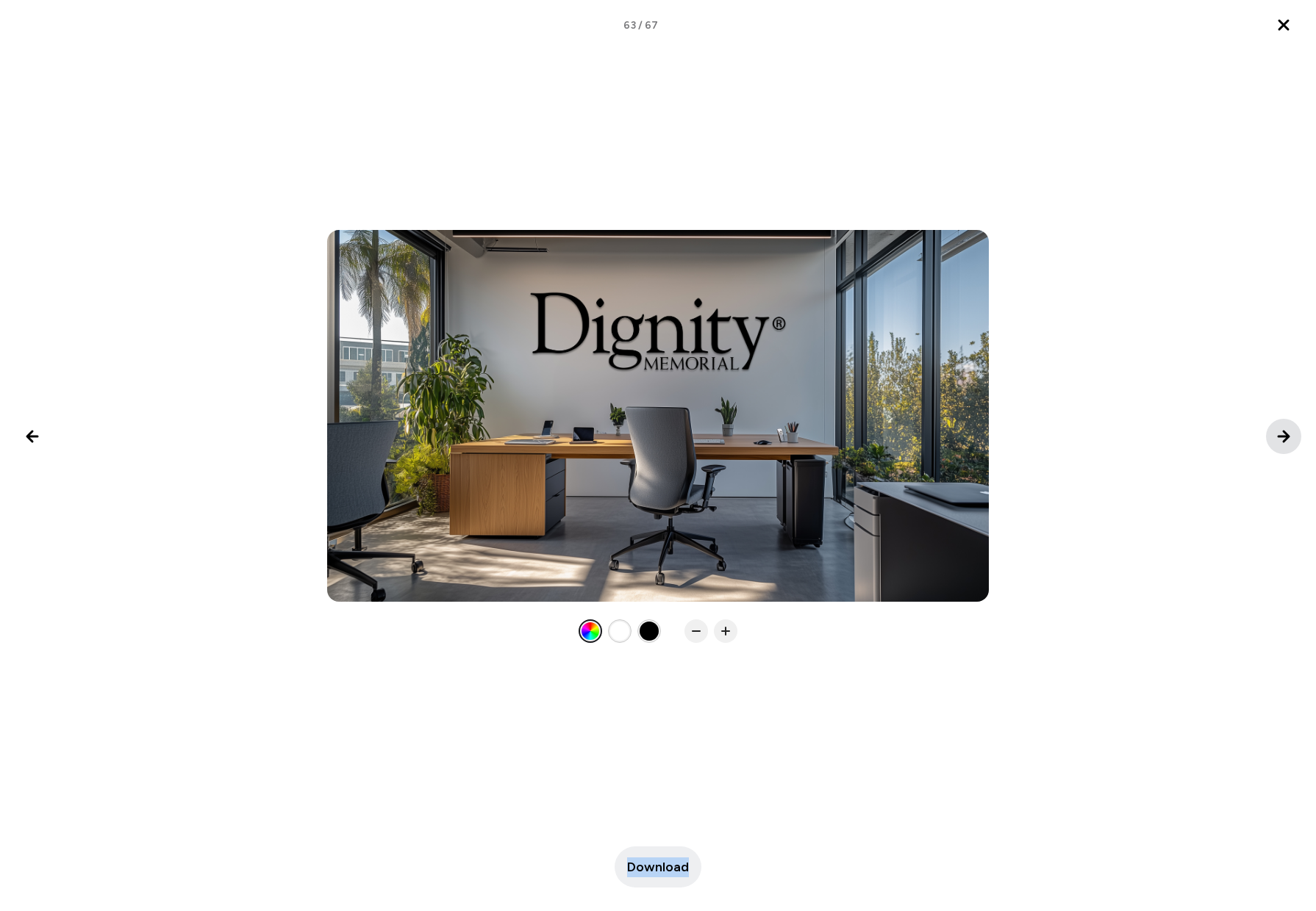
click at [1276, 438] on icon "Next image" at bounding box center [1283, 436] width 17 height 17
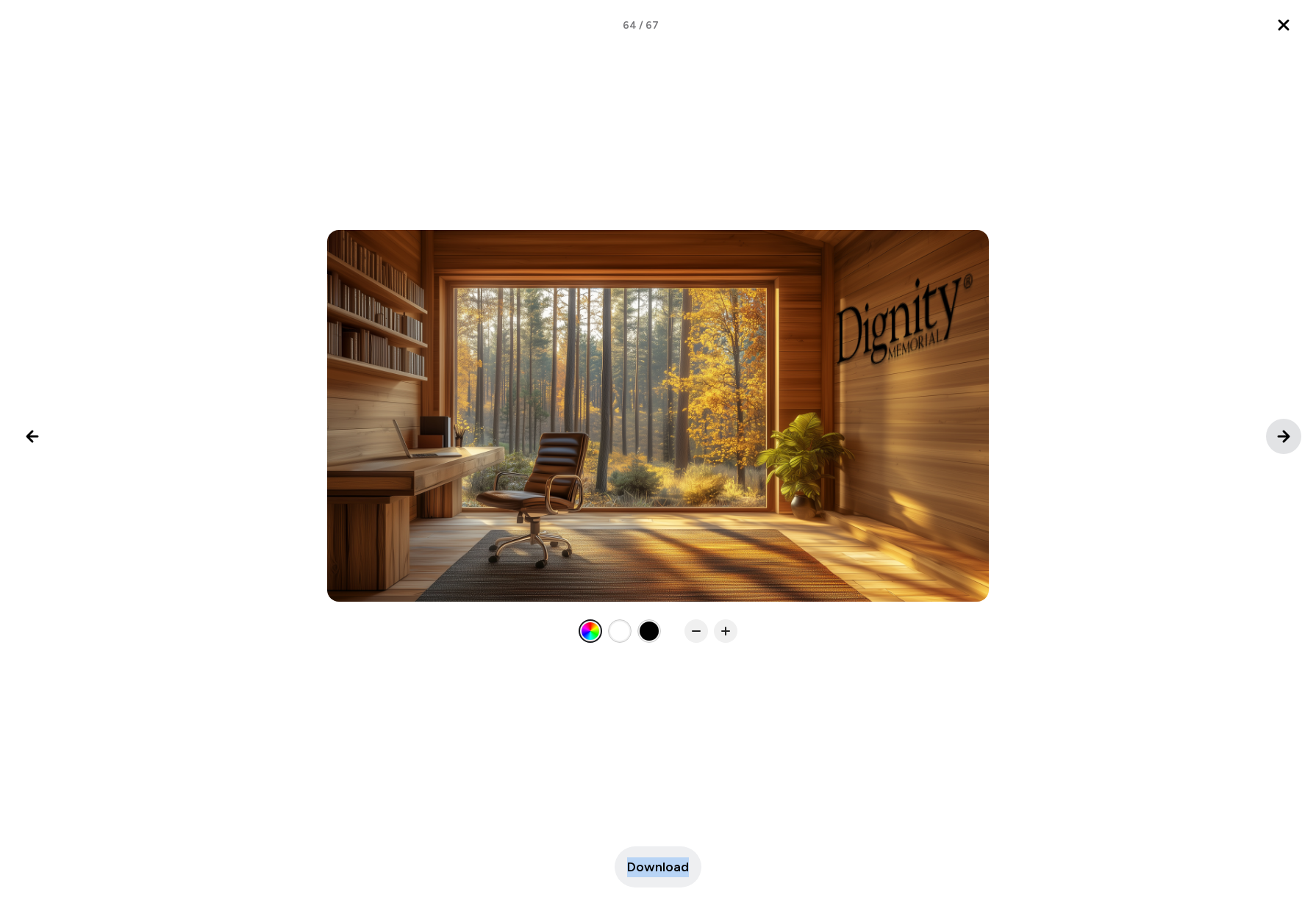
click at [1276, 438] on icon "Next image" at bounding box center [1283, 436] width 17 height 17
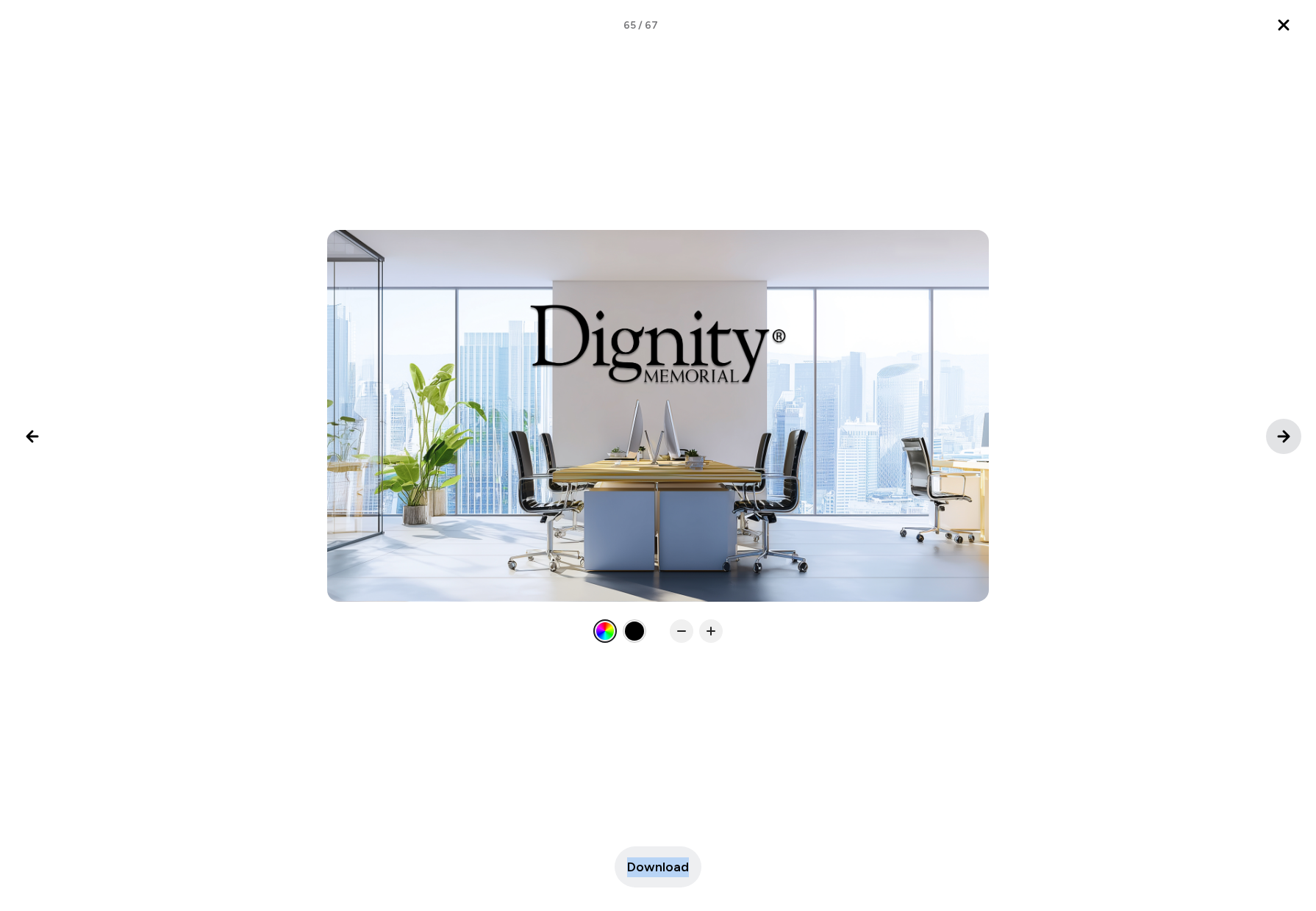
click at [1275, 438] on icon "Next image" at bounding box center [1283, 436] width 17 height 17
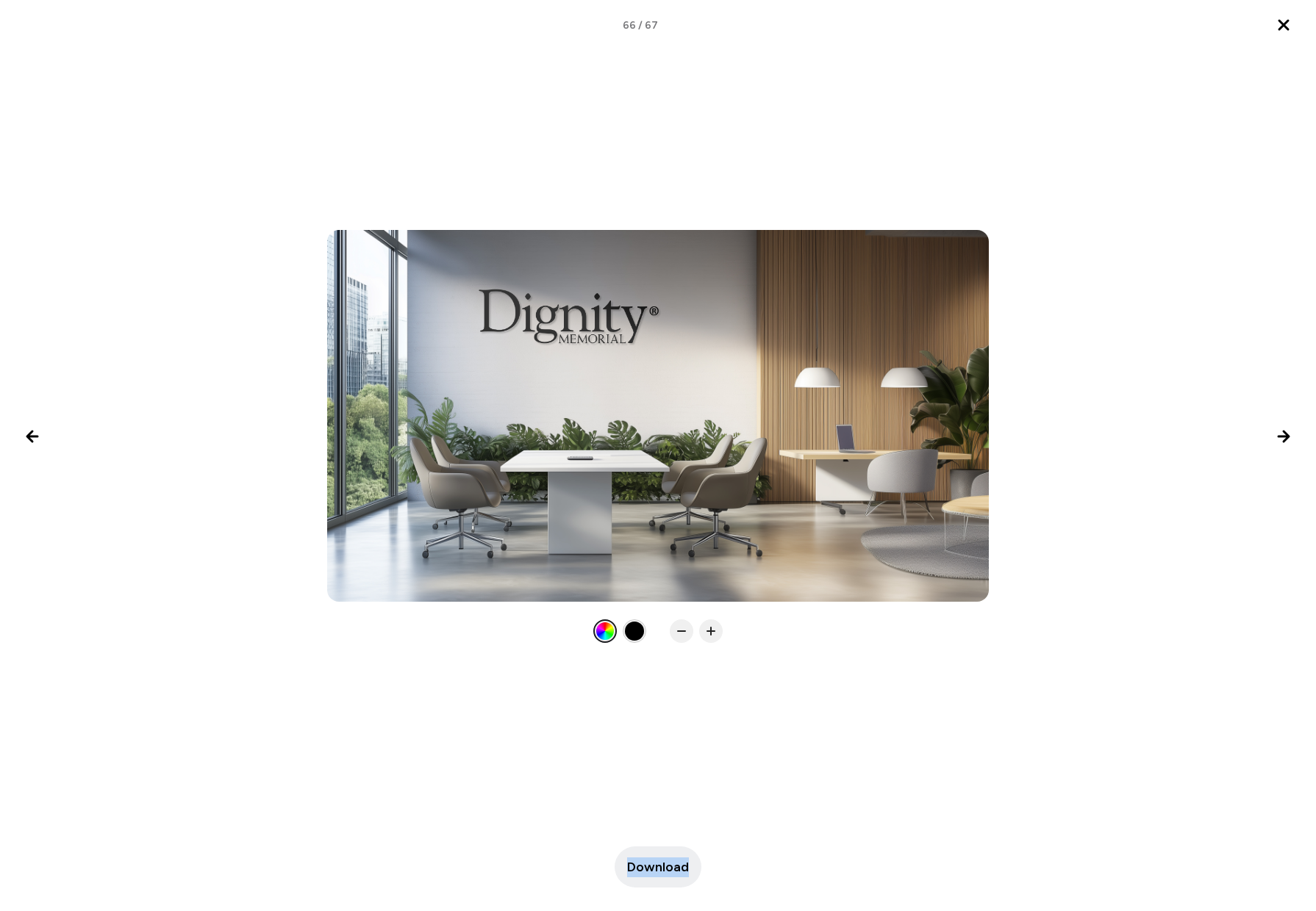
click at [1275, 439] on icon "Next image" at bounding box center [1283, 436] width 17 height 17
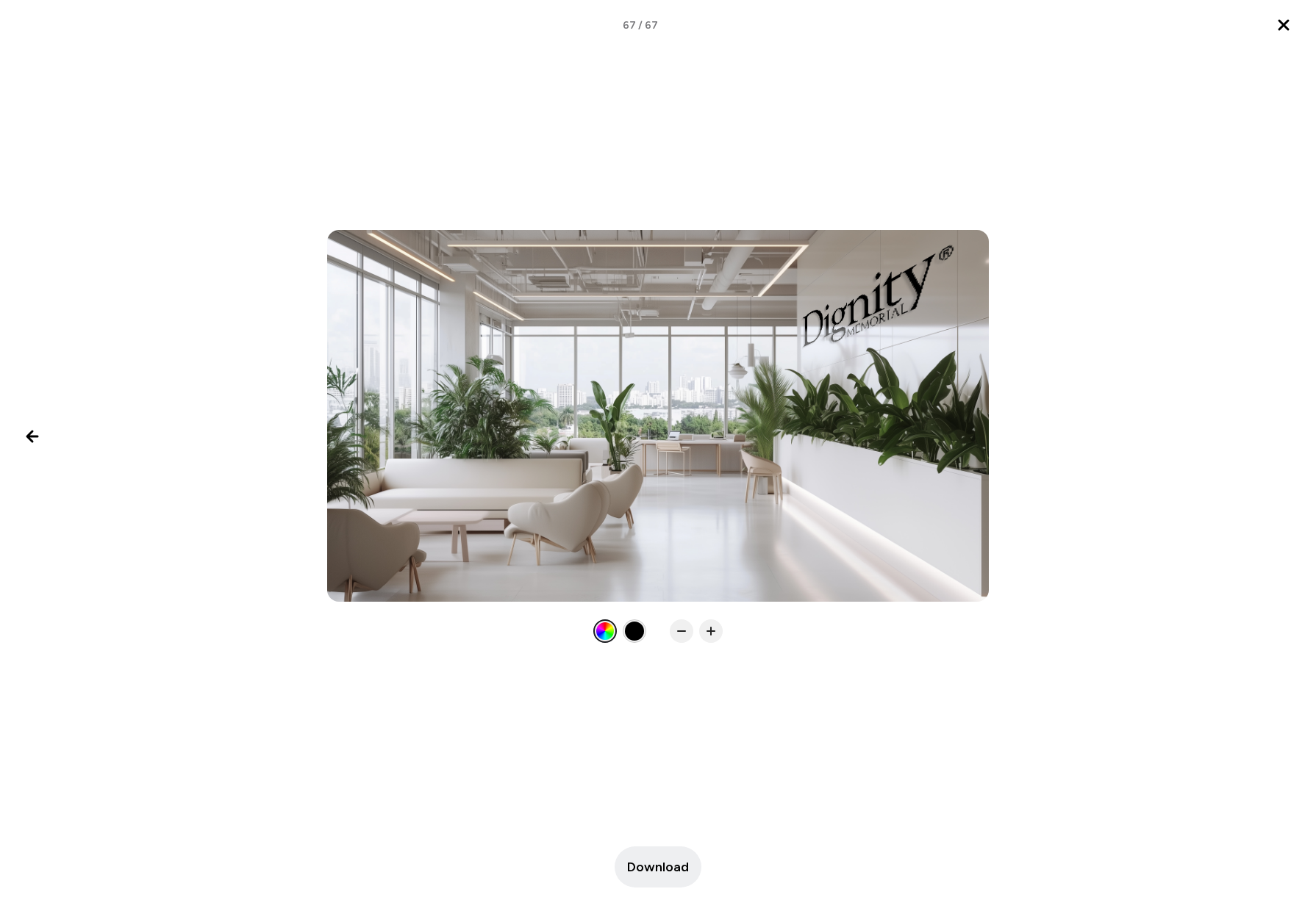
click at [1275, 439] on div at bounding box center [658, 437] width 1316 height 413
click at [24, 430] on icon "Previous image" at bounding box center [33, 436] width 17 height 17
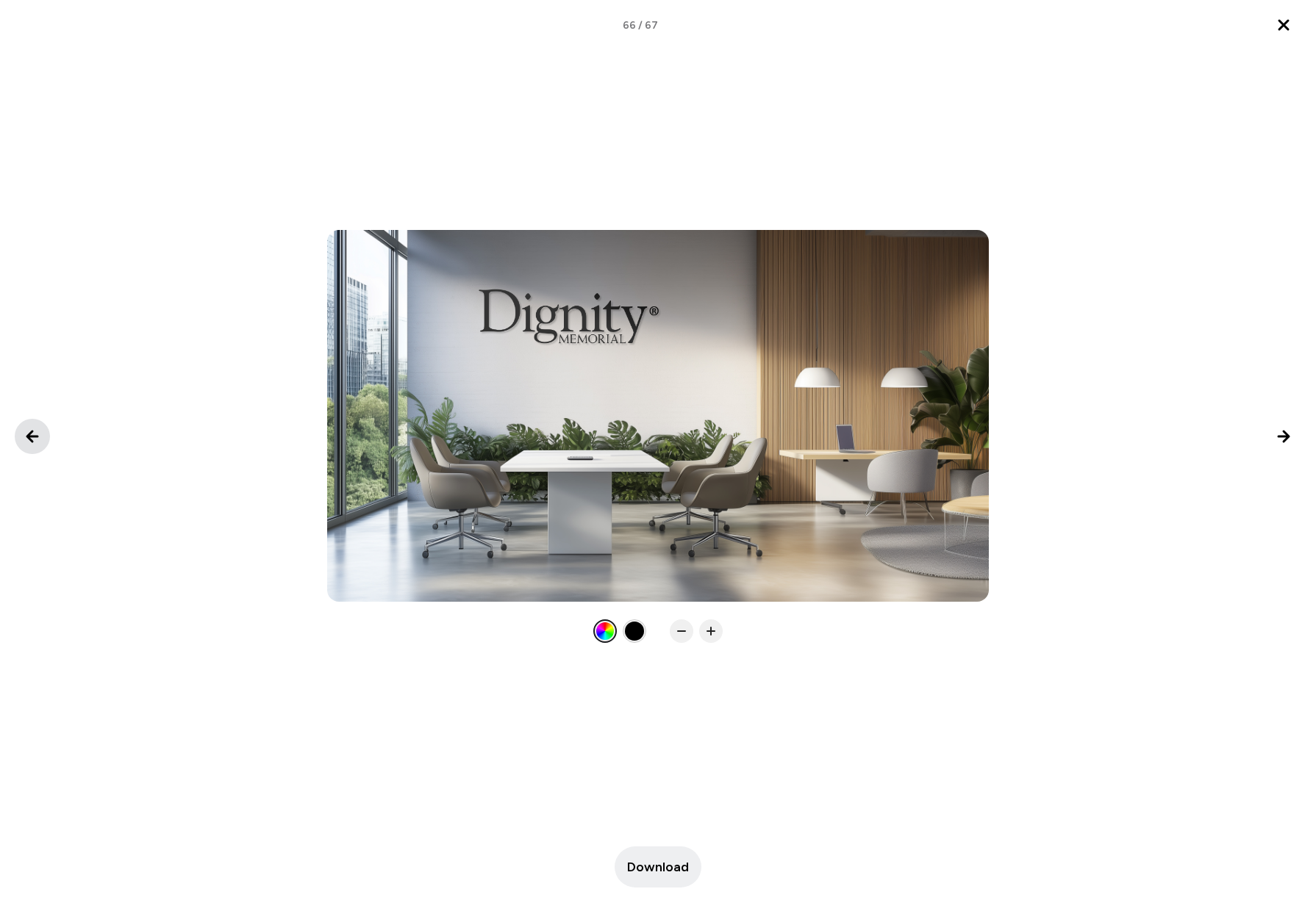
click at [31, 438] on icon "Previous image" at bounding box center [33, 436] width 17 height 17
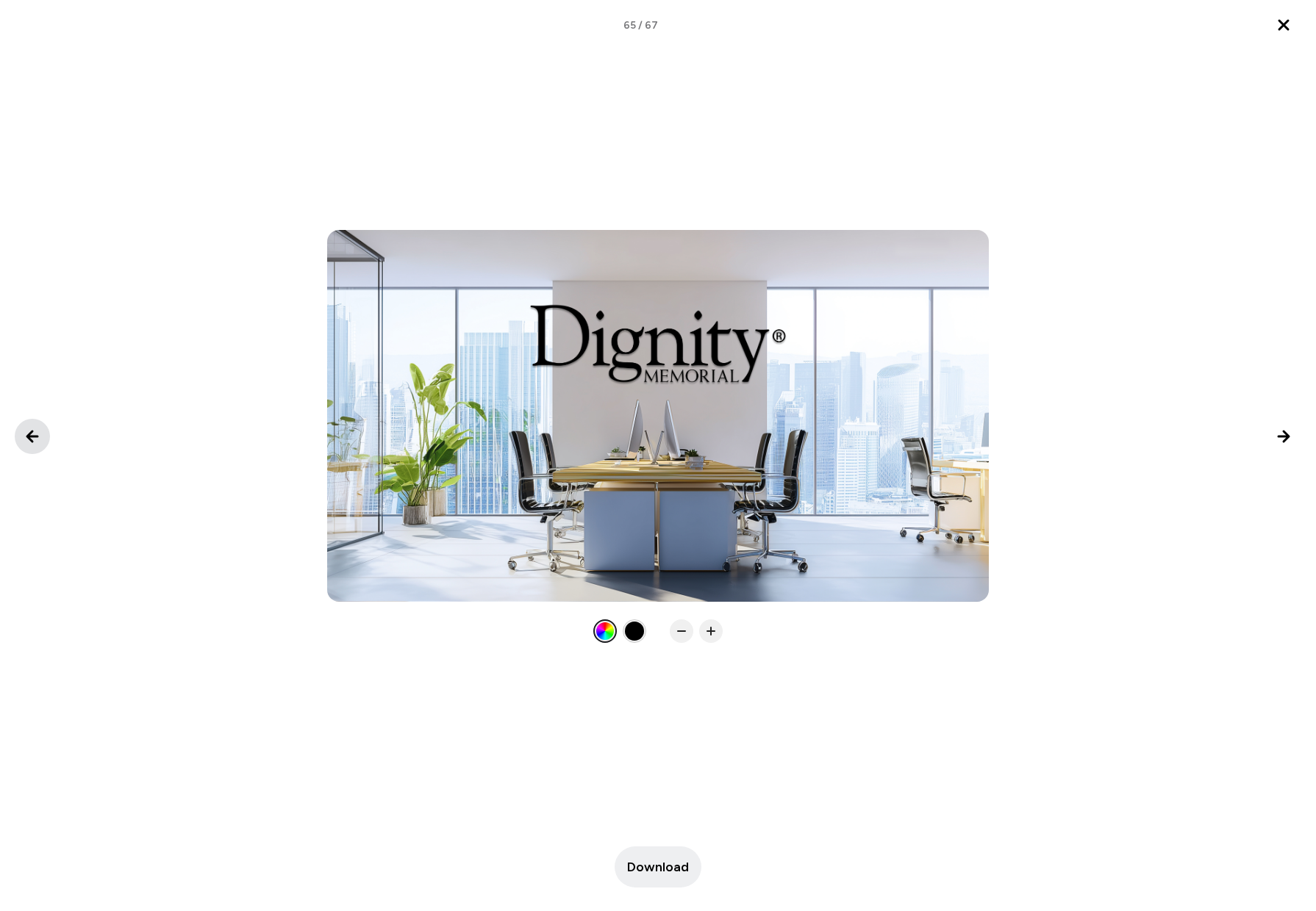
click at [31, 438] on icon "Previous image" at bounding box center [33, 436] width 17 height 17
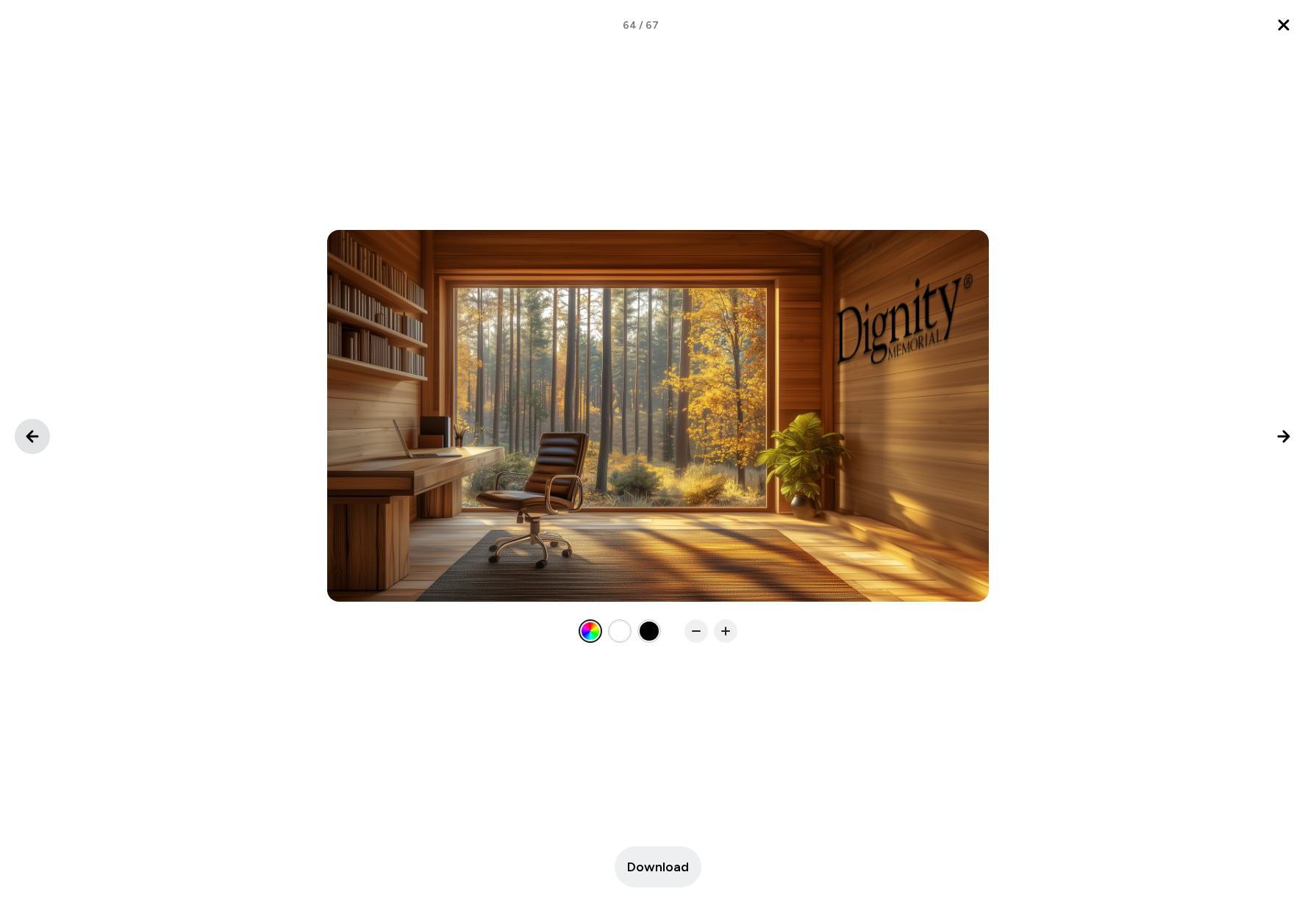
click at [31, 438] on icon "Previous image" at bounding box center [33, 436] width 17 height 17
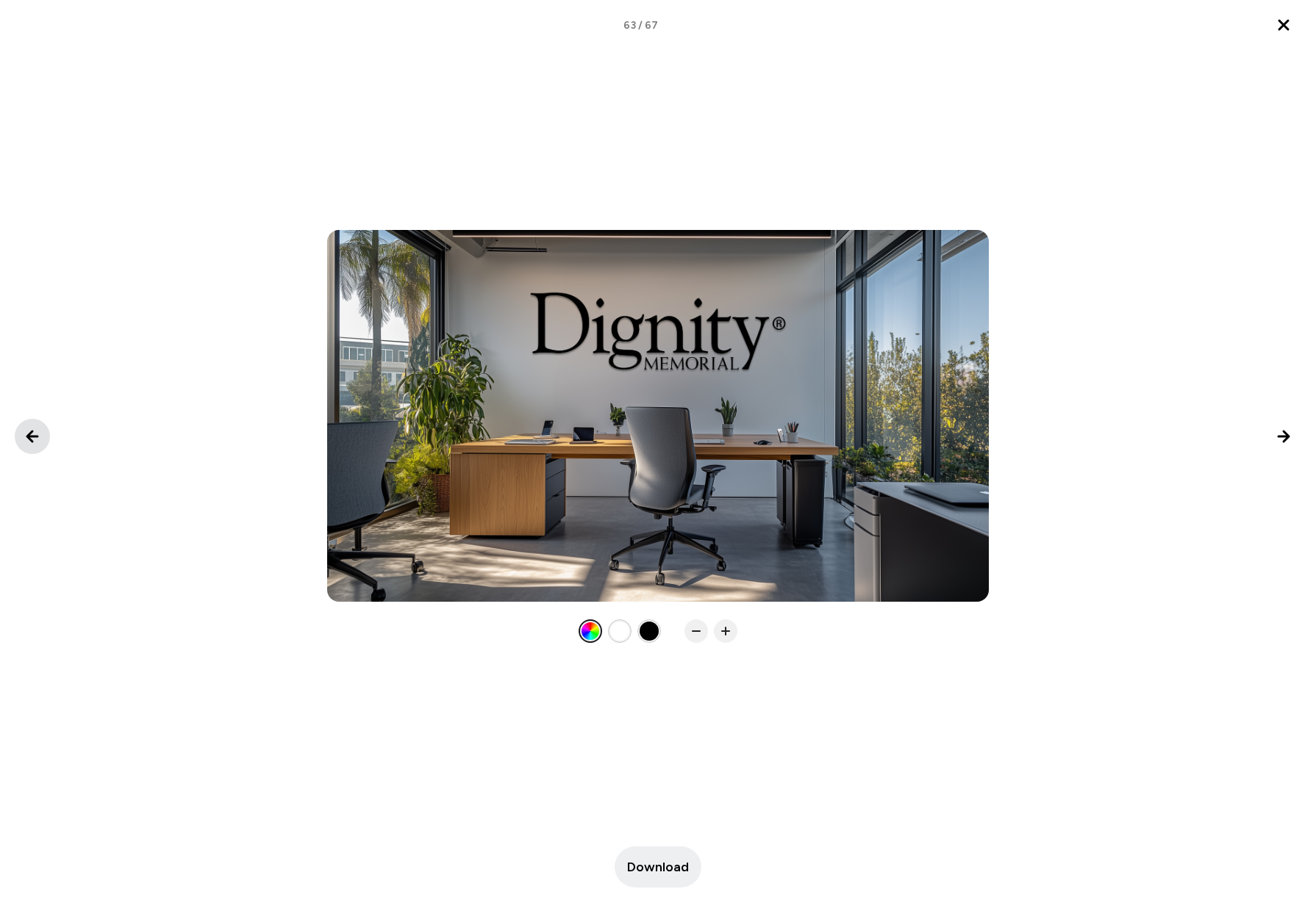
click at [31, 438] on icon "Previous image" at bounding box center [33, 436] width 17 height 17
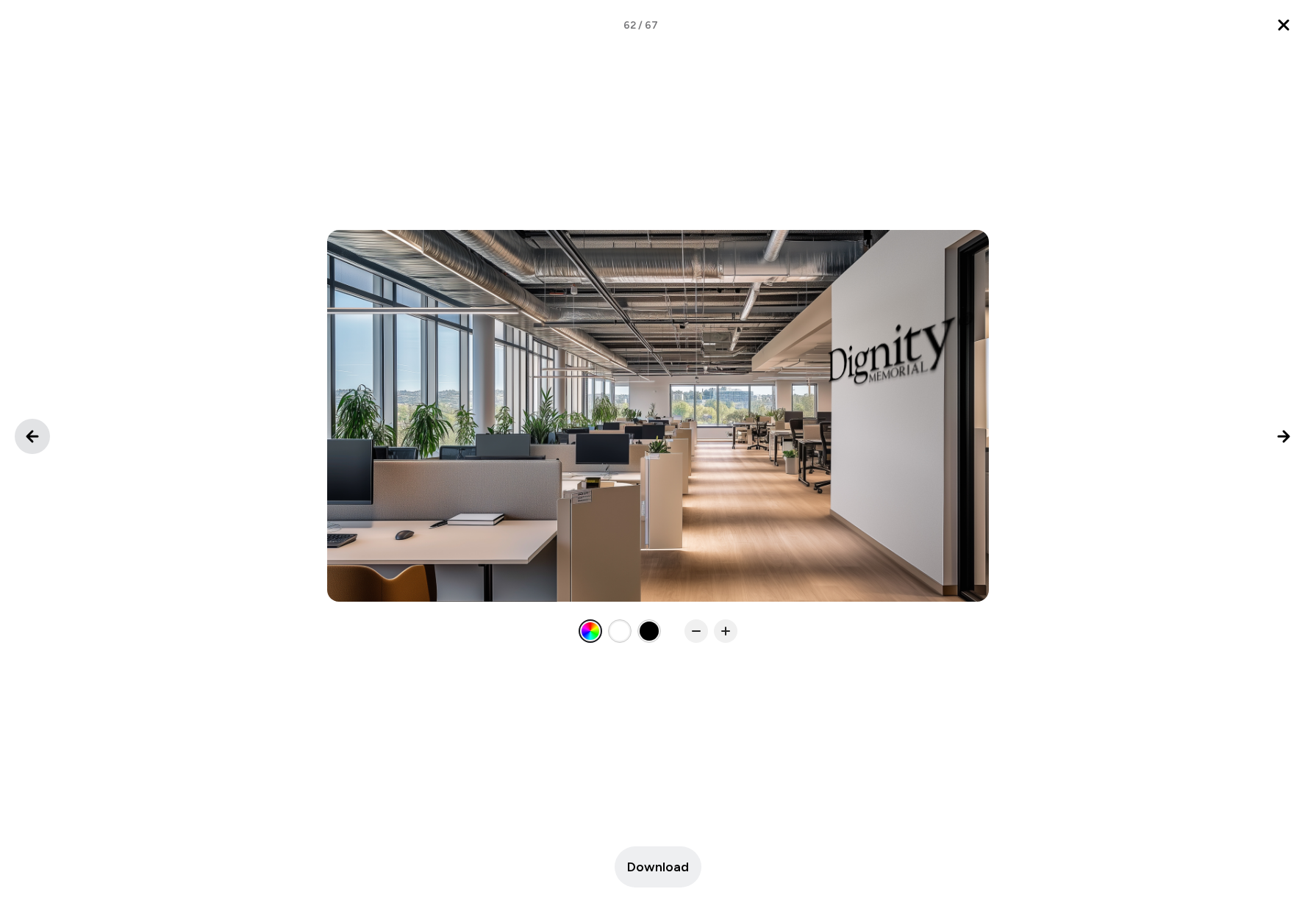
click at [33, 438] on icon "Previous image" at bounding box center [33, 436] width 17 height 17
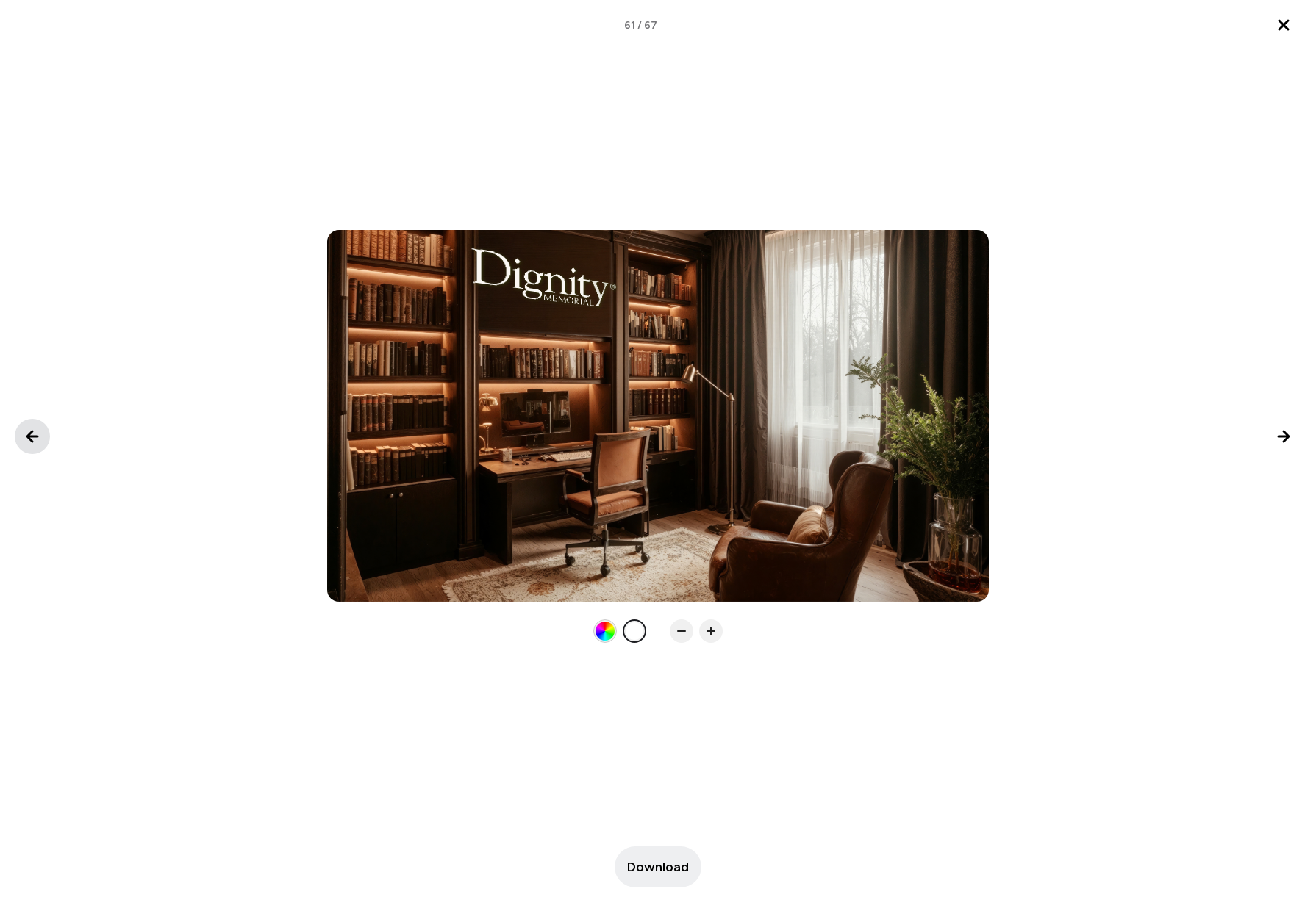
click at [33, 438] on icon "Previous image" at bounding box center [33, 436] width 17 height 17
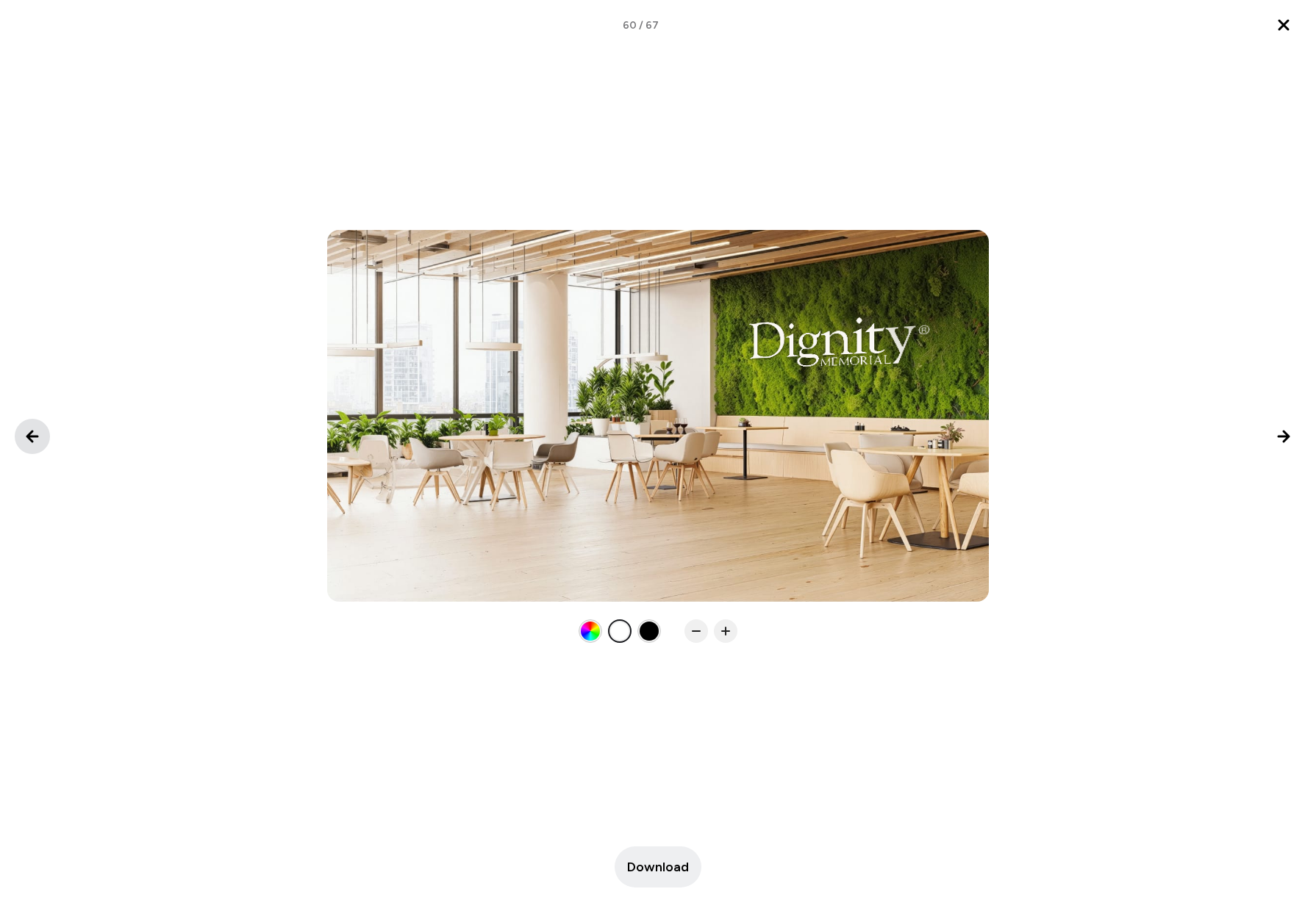
click at [33, 438] on icon "Previous image" at bounding box center [33, 436] width 17 height 17
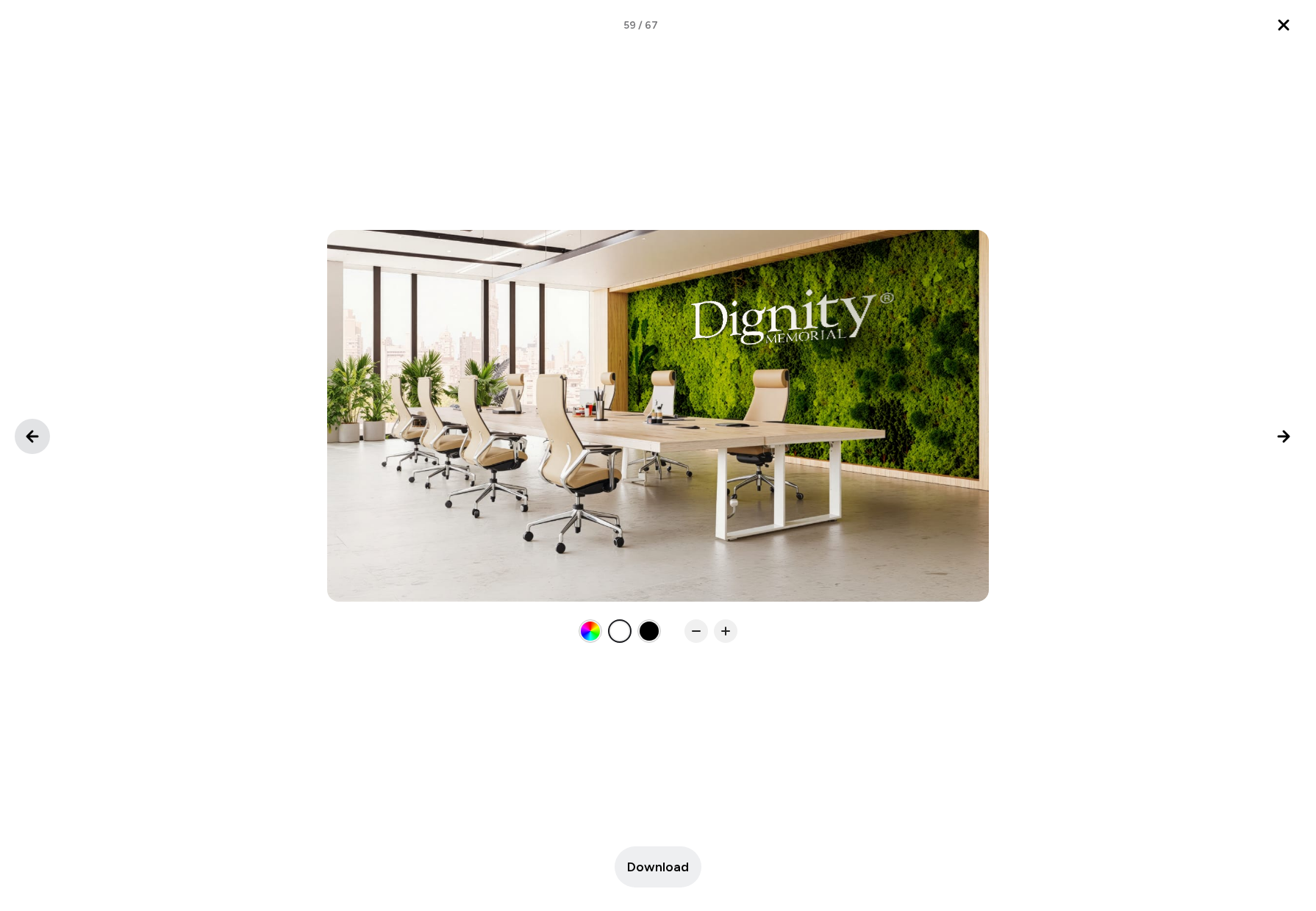
click at [33, 438] on icon "Previous image" at bounding box center [33, 436] width 17 height 17
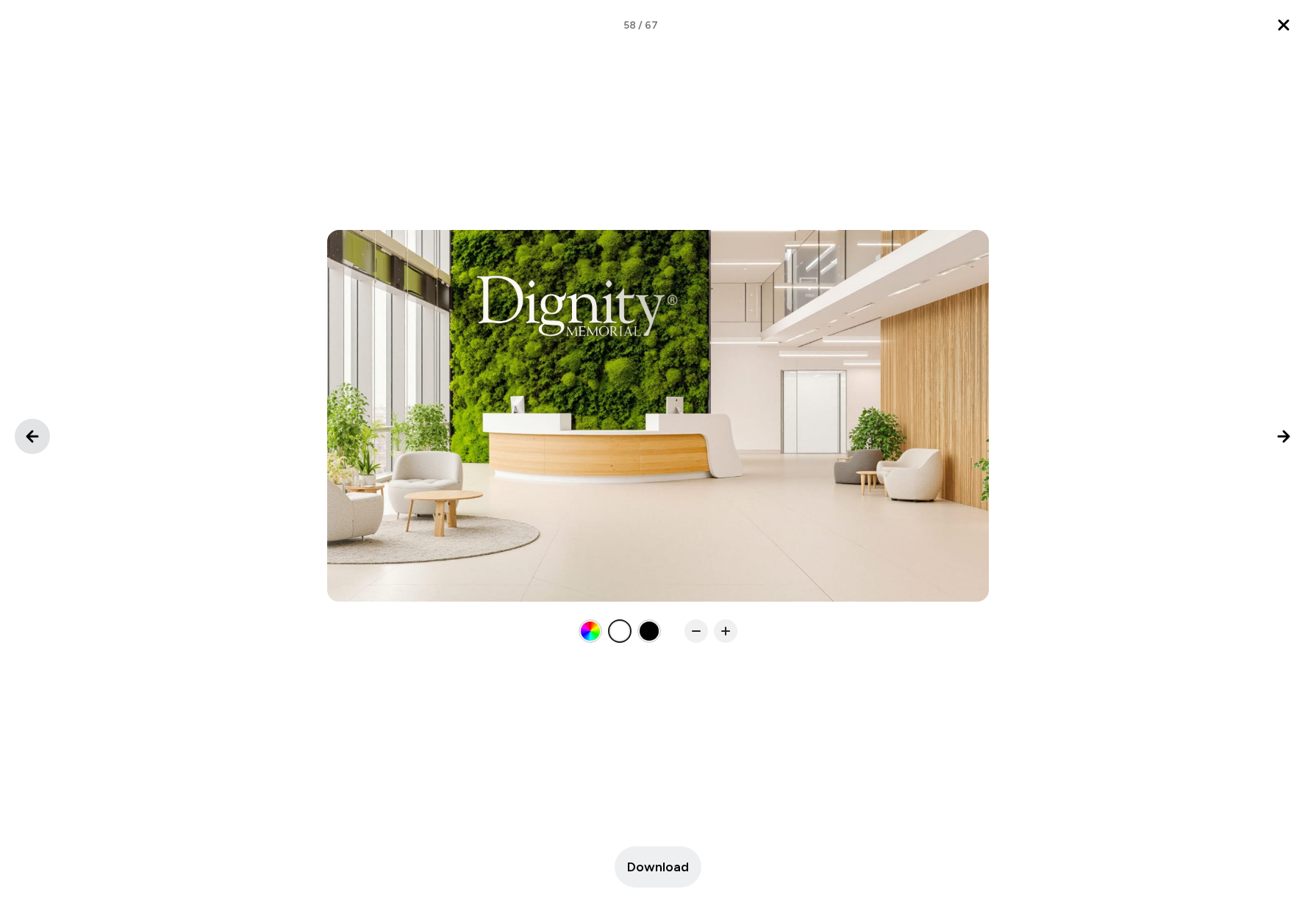
click at [33, 438] on icon "Previous image" at bounding box center [33, 436] width 17 height 17
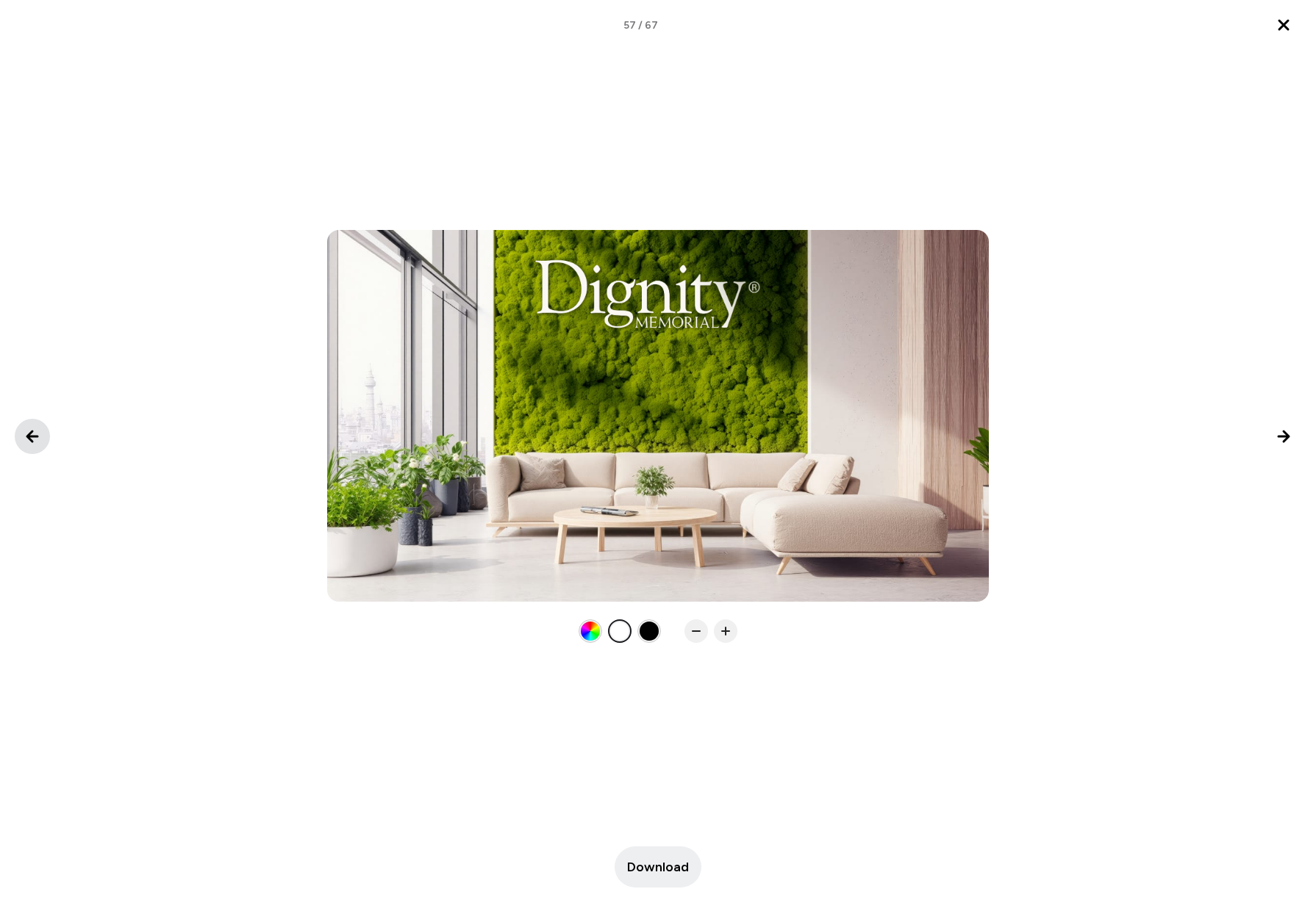
click at [33, 438] on icon "Previous image" at bounding box center [33, 436] width 17 height 17
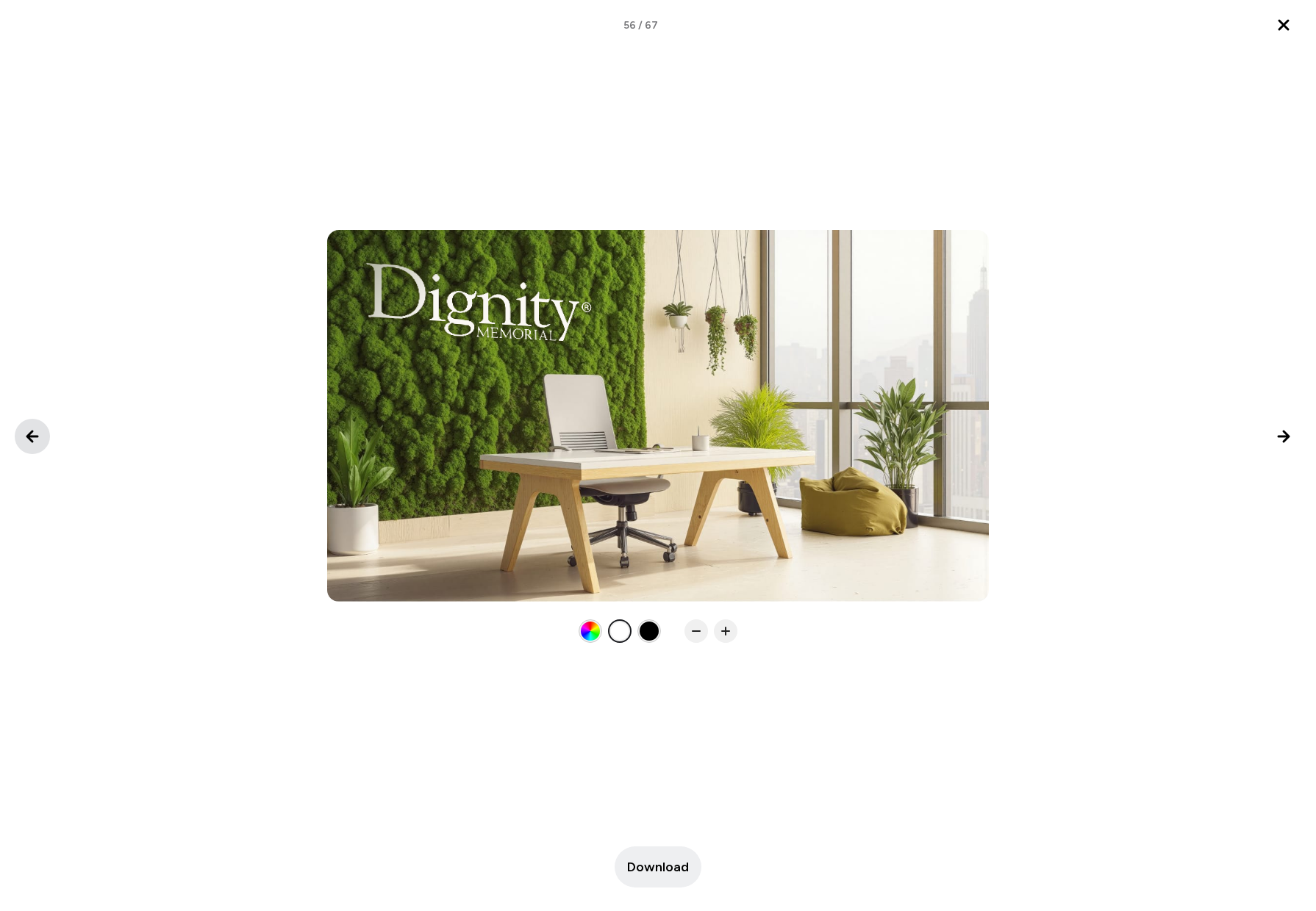
click at [33, 438] on icon "Previous image" at bounding box center [33, 436] width 17 height 17
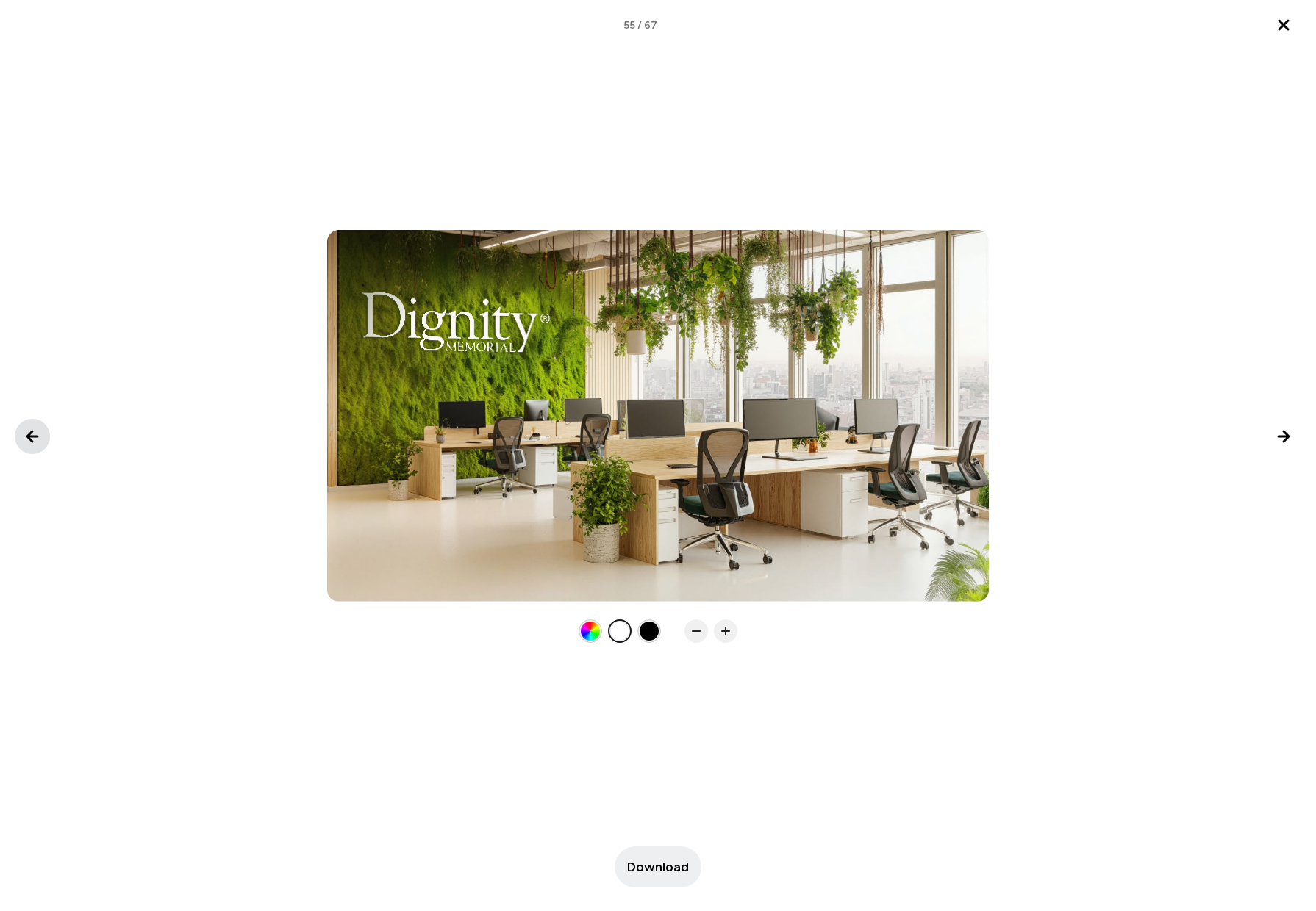
click at [33, 438] on icon "Previous image" at bounding box center [33, 436] width 17 height 17
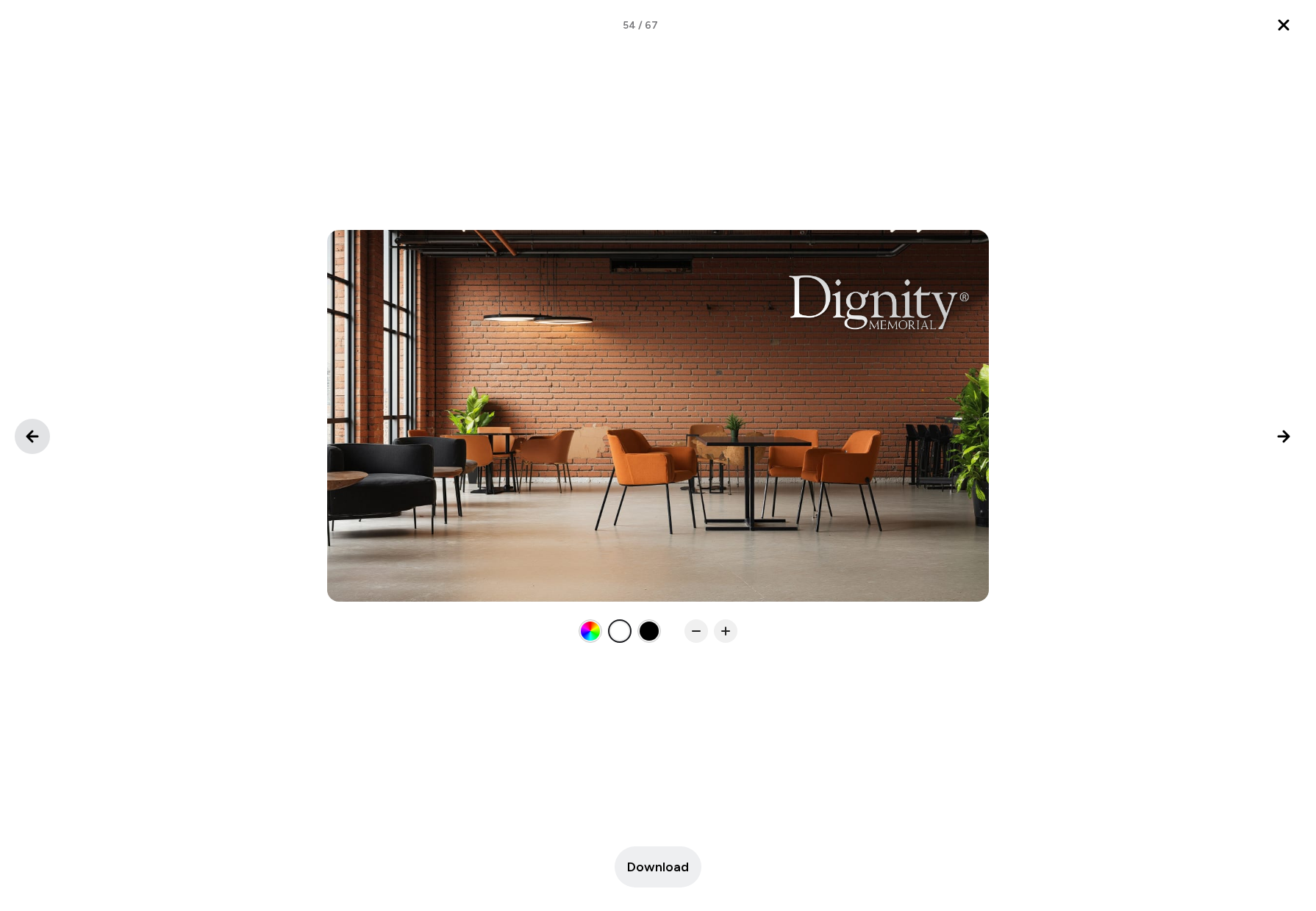
click at [33, 438] on icon "Previous image" at bounding box center [33, 436] width 17 height 17
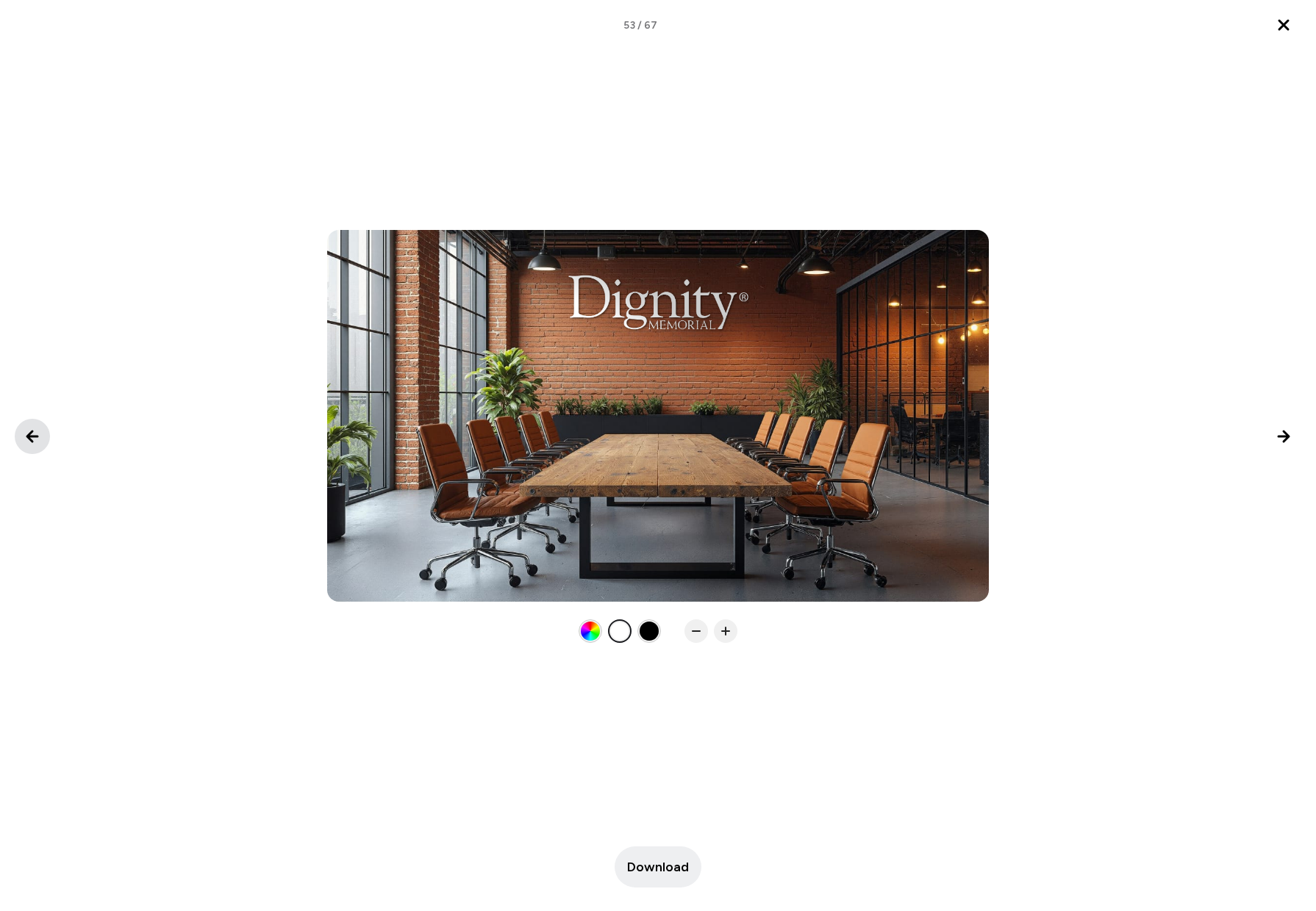
click at [33, 438] on icon "Previous image" at bounding box center [33, 436] width 17 height 17
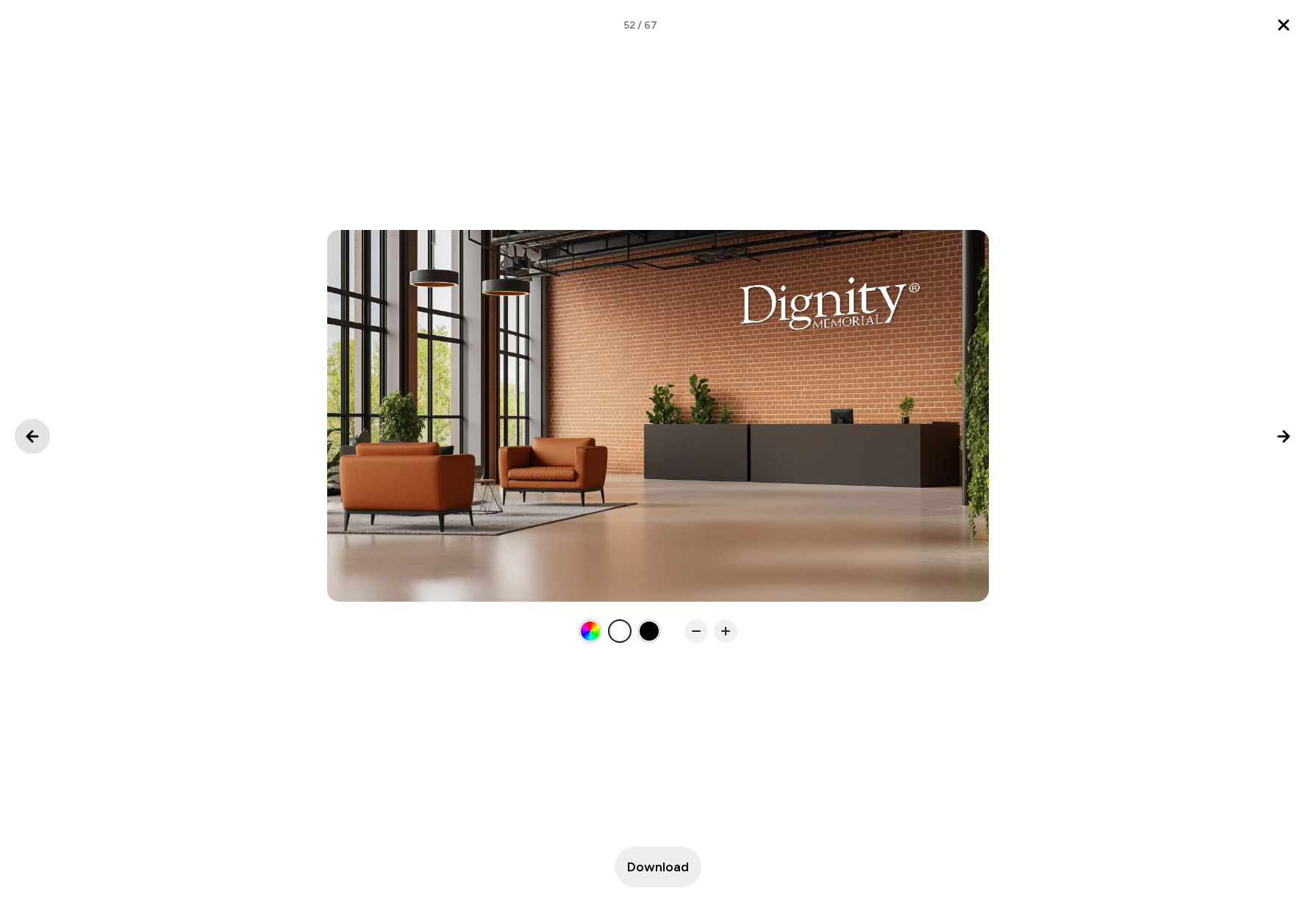
click at [33, 438] on icon "Previous image" at bounding box center [33, 436] width 17 height 17
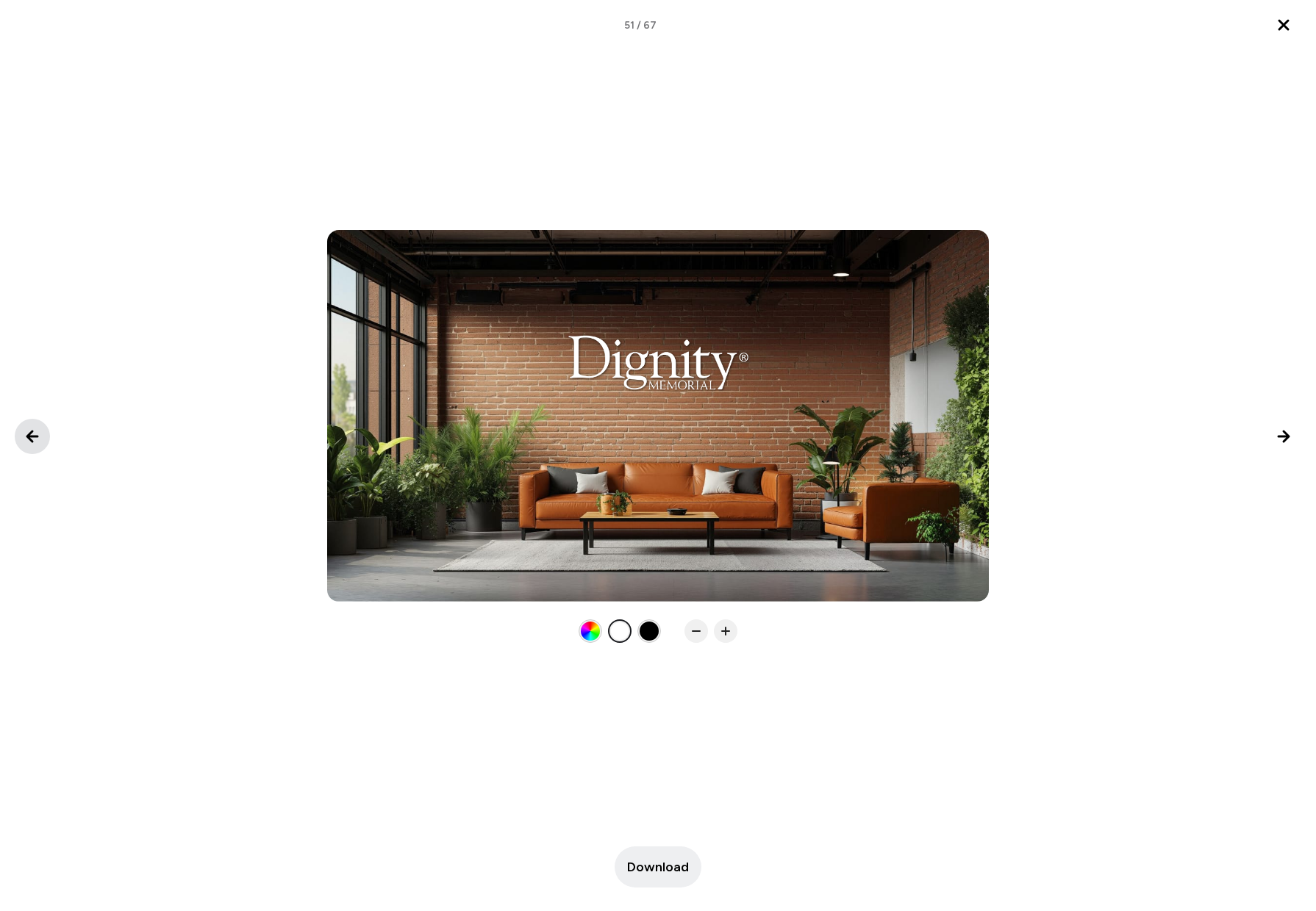
click at [33, 438] on icon "Previous image" at bounding box center [33, 436] width 17 height 17
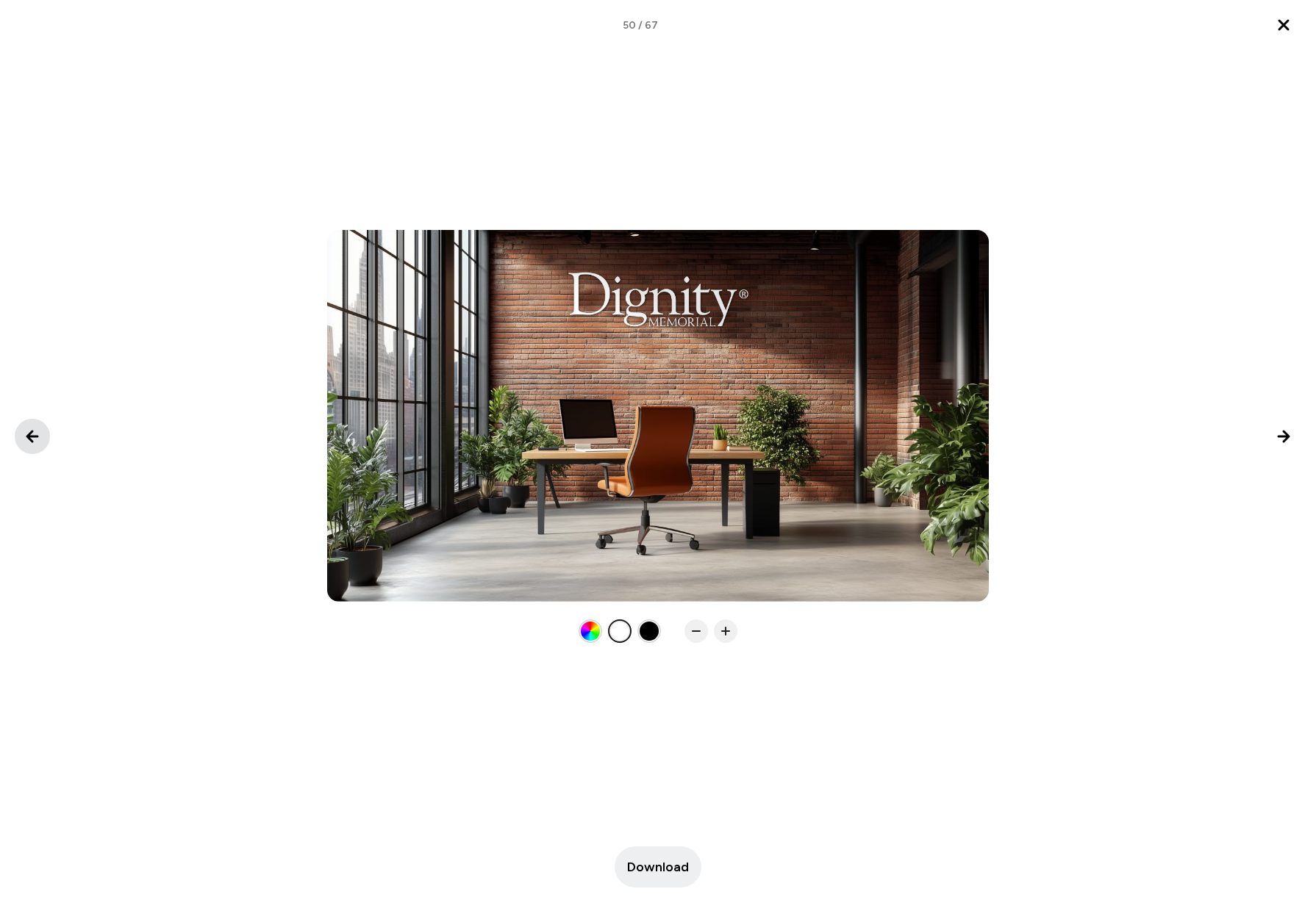
click at [33, 438] on icon "Previous image" at bounding box center [33, 436] width 17 height 17
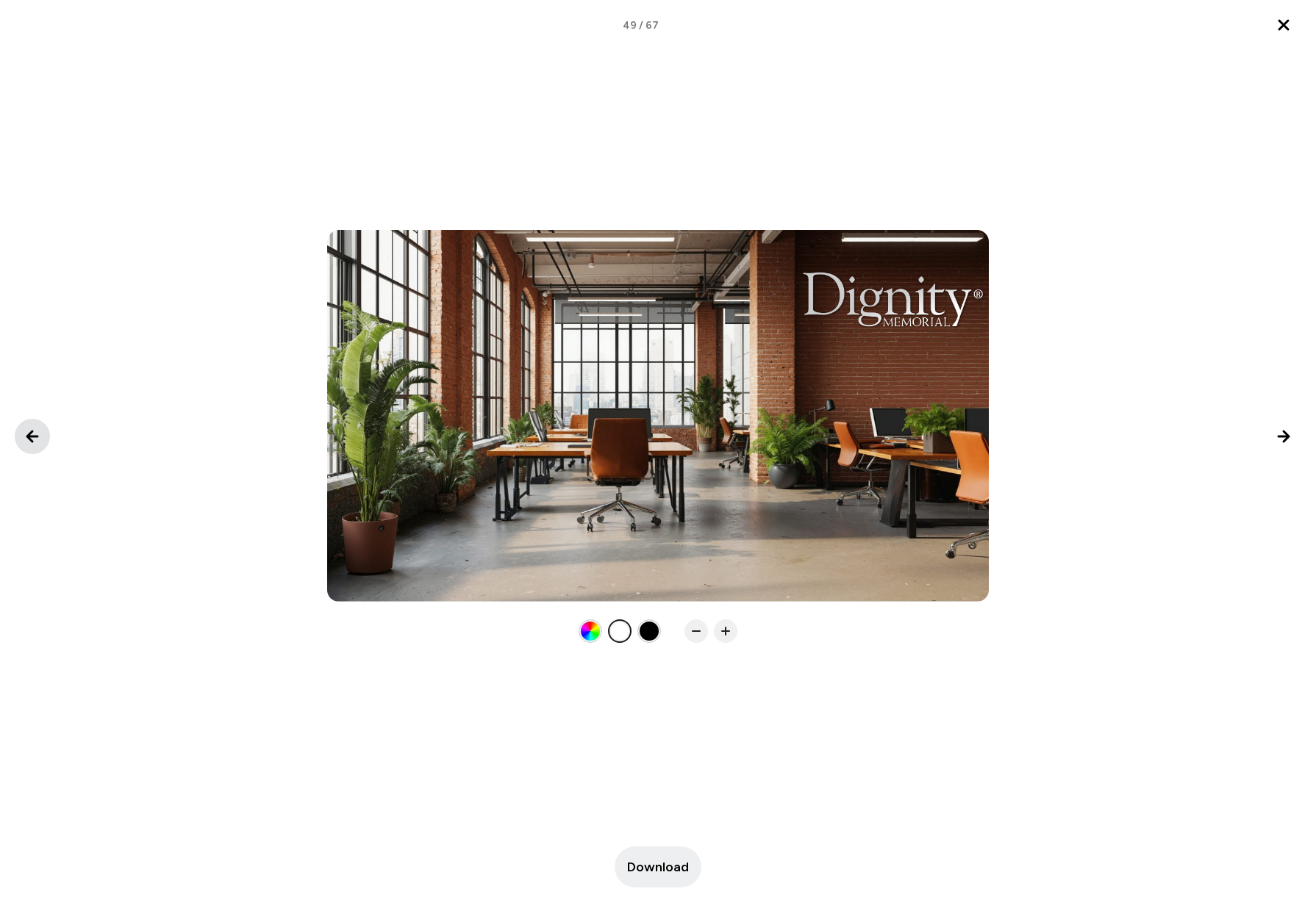
click at [33, 438] on icon "Previous image" at bounding box center [33, 436] width 17 height 17
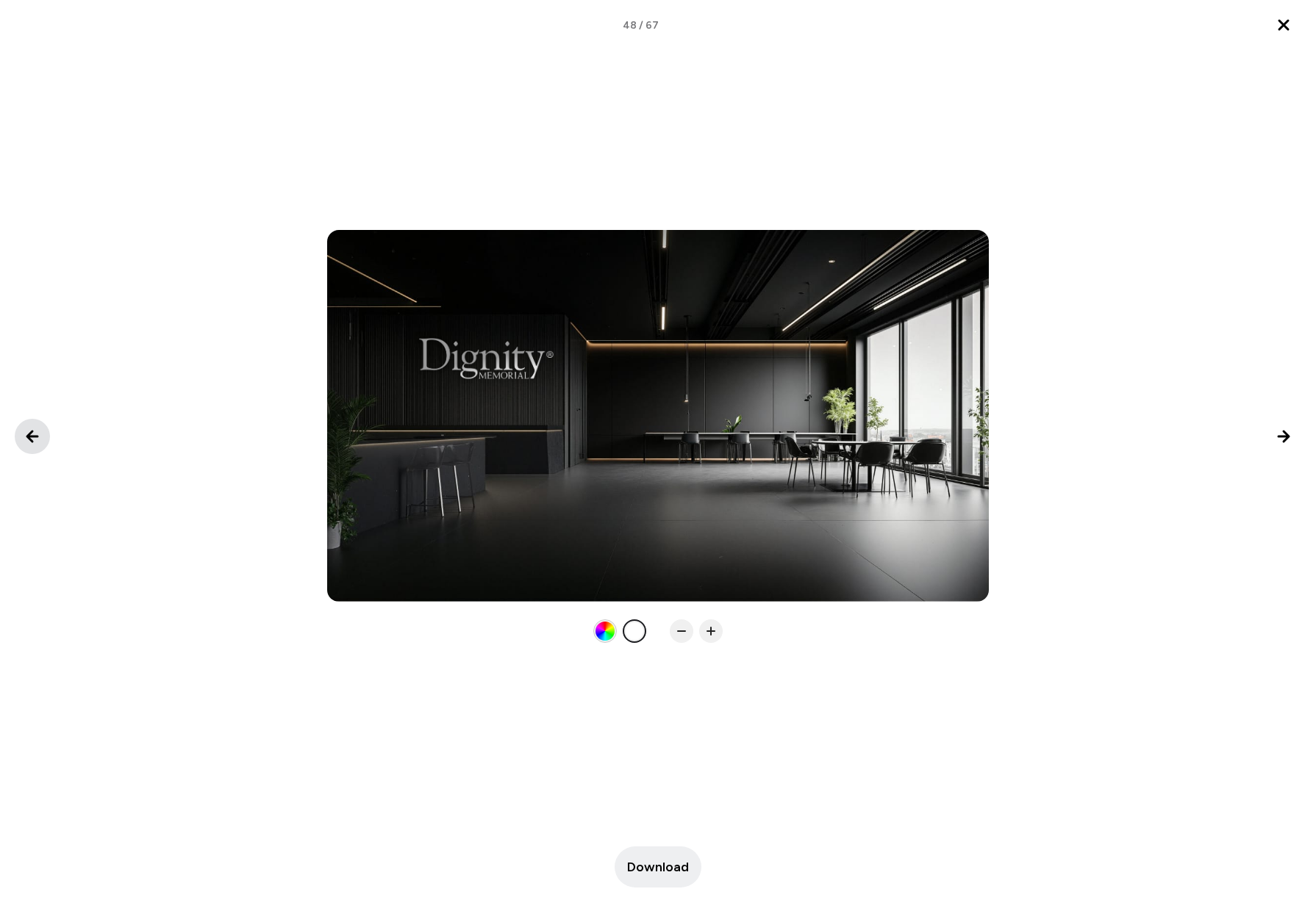
click at [33, 438] on icon "Previous image" at bounding box center [33, 436] width 17 height 17
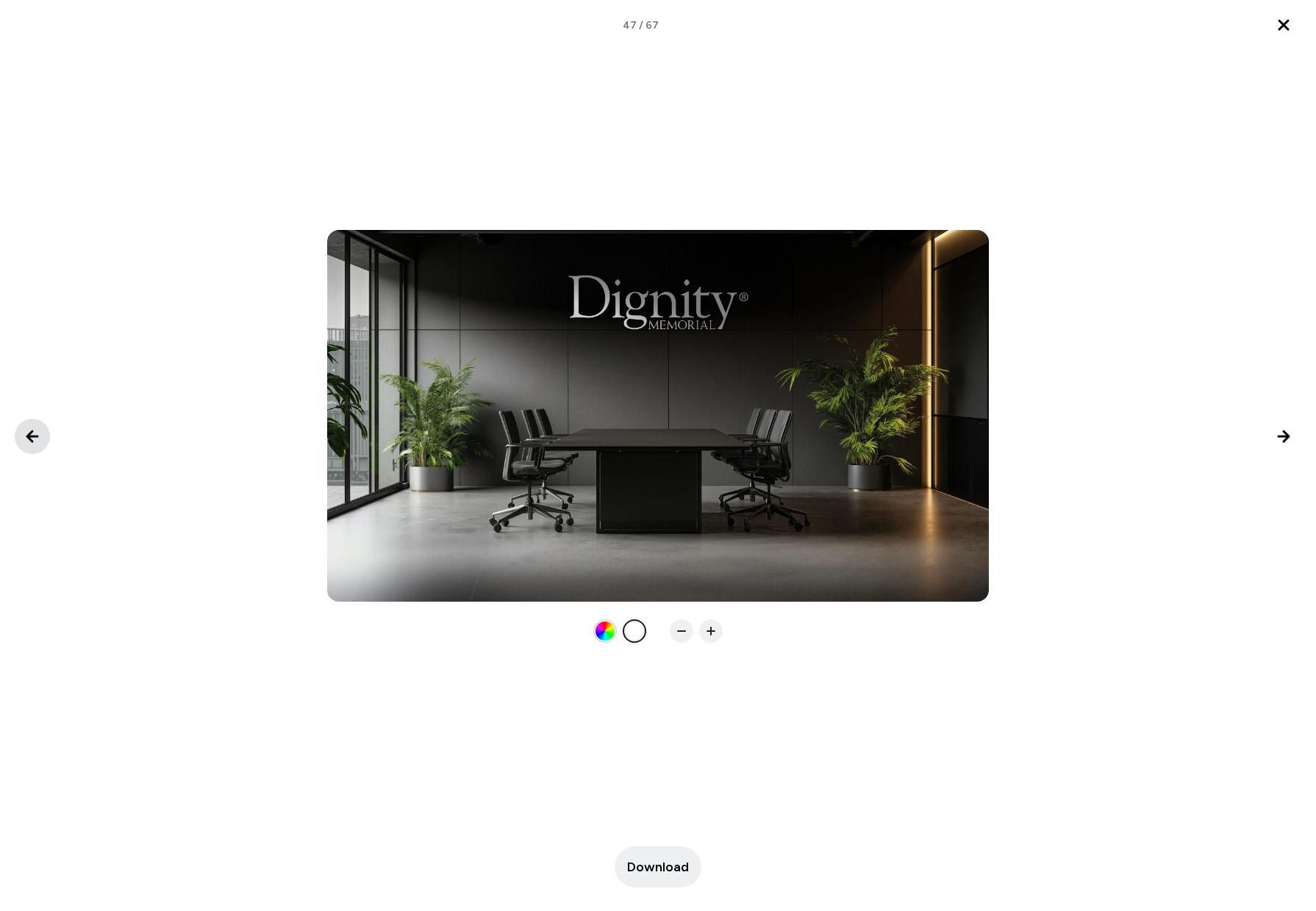
click at [33, 438] on icon "Previous image" at bounding box center [33, 436] width 17 height 17
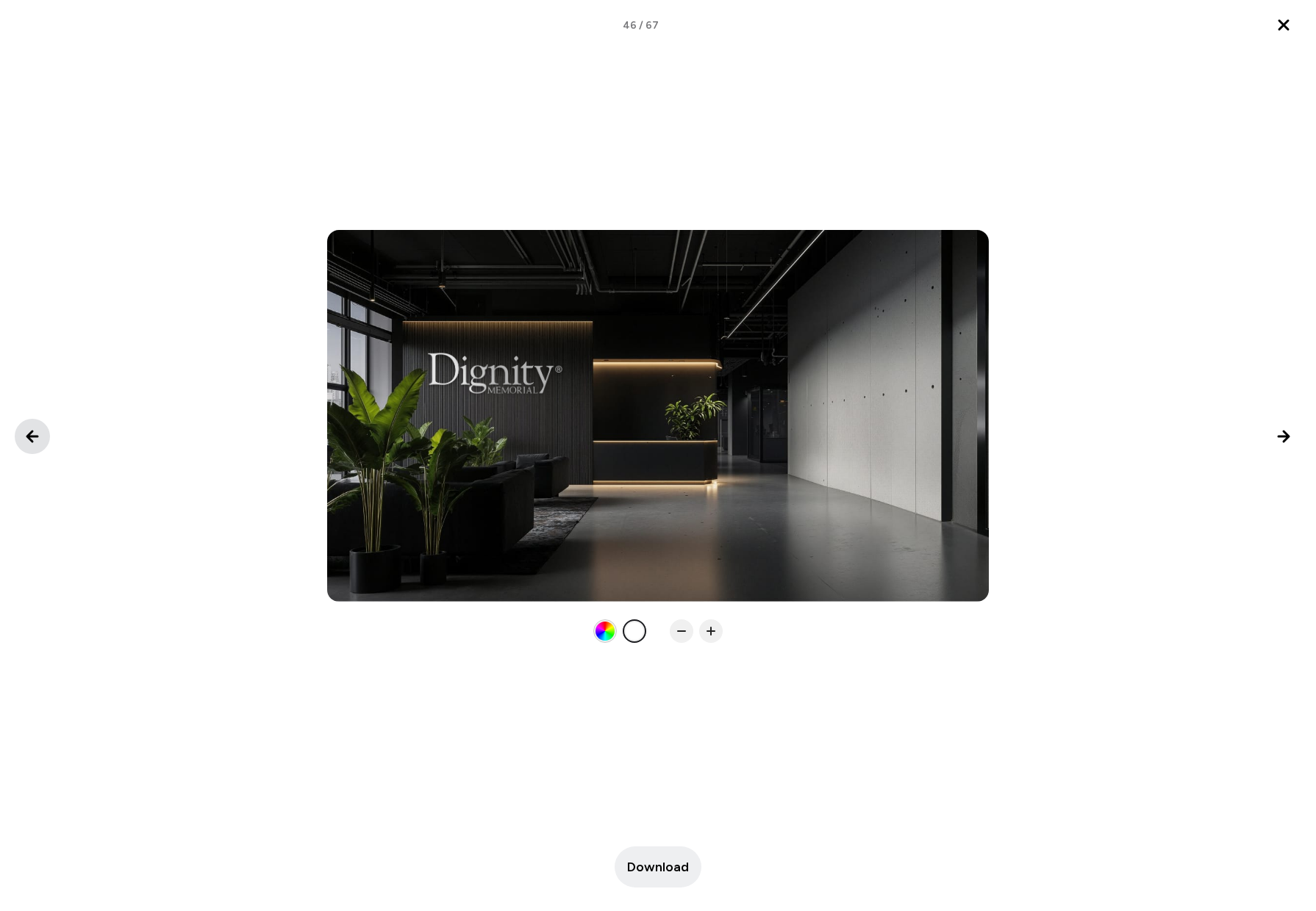
click at [33, 438] on icon "Previous image" at bounding box center [33, 436] width 17 height 17
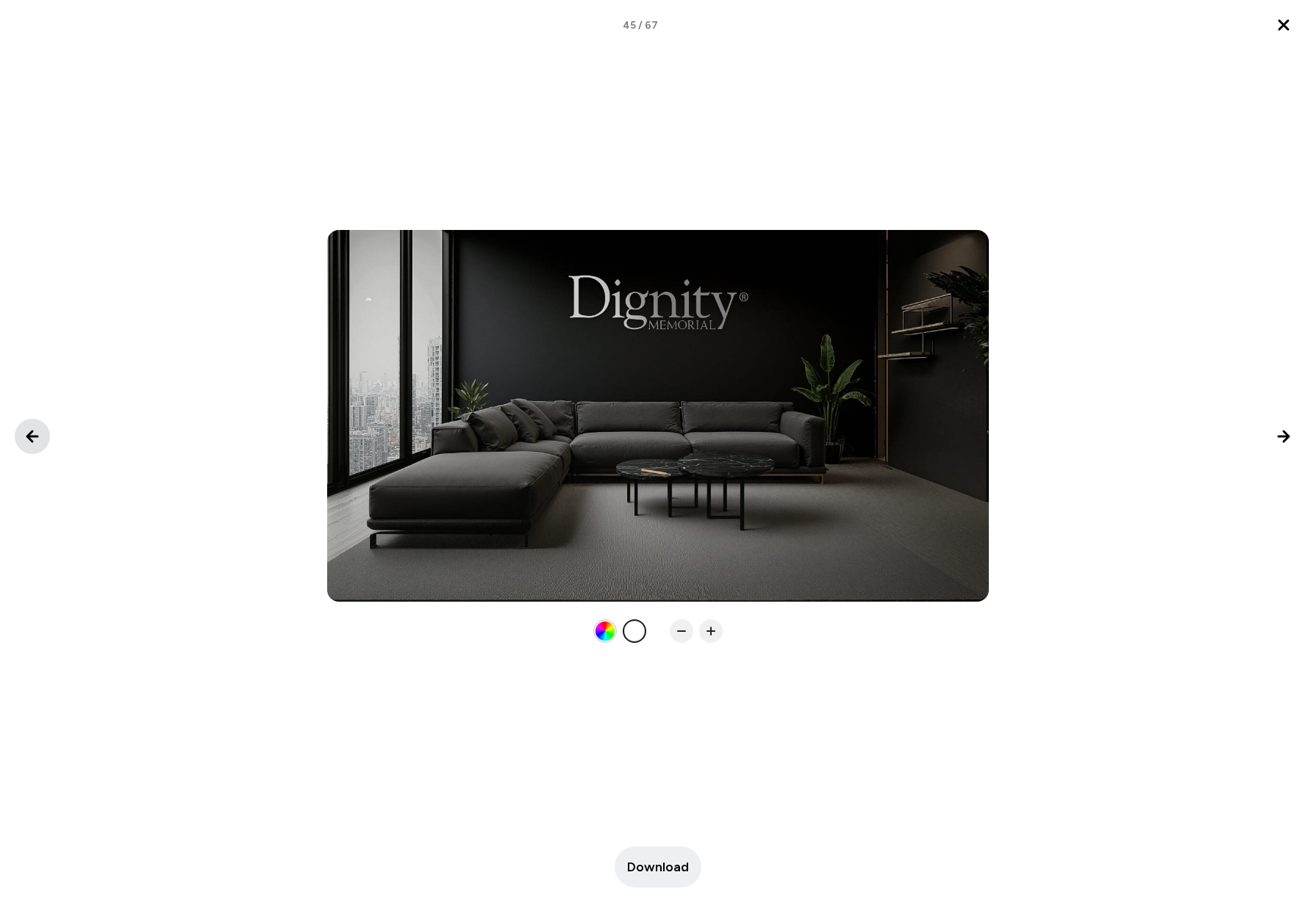
click at [33, 438] on icon "Previous image" at bounding box center [33, 436] width 17 height 17
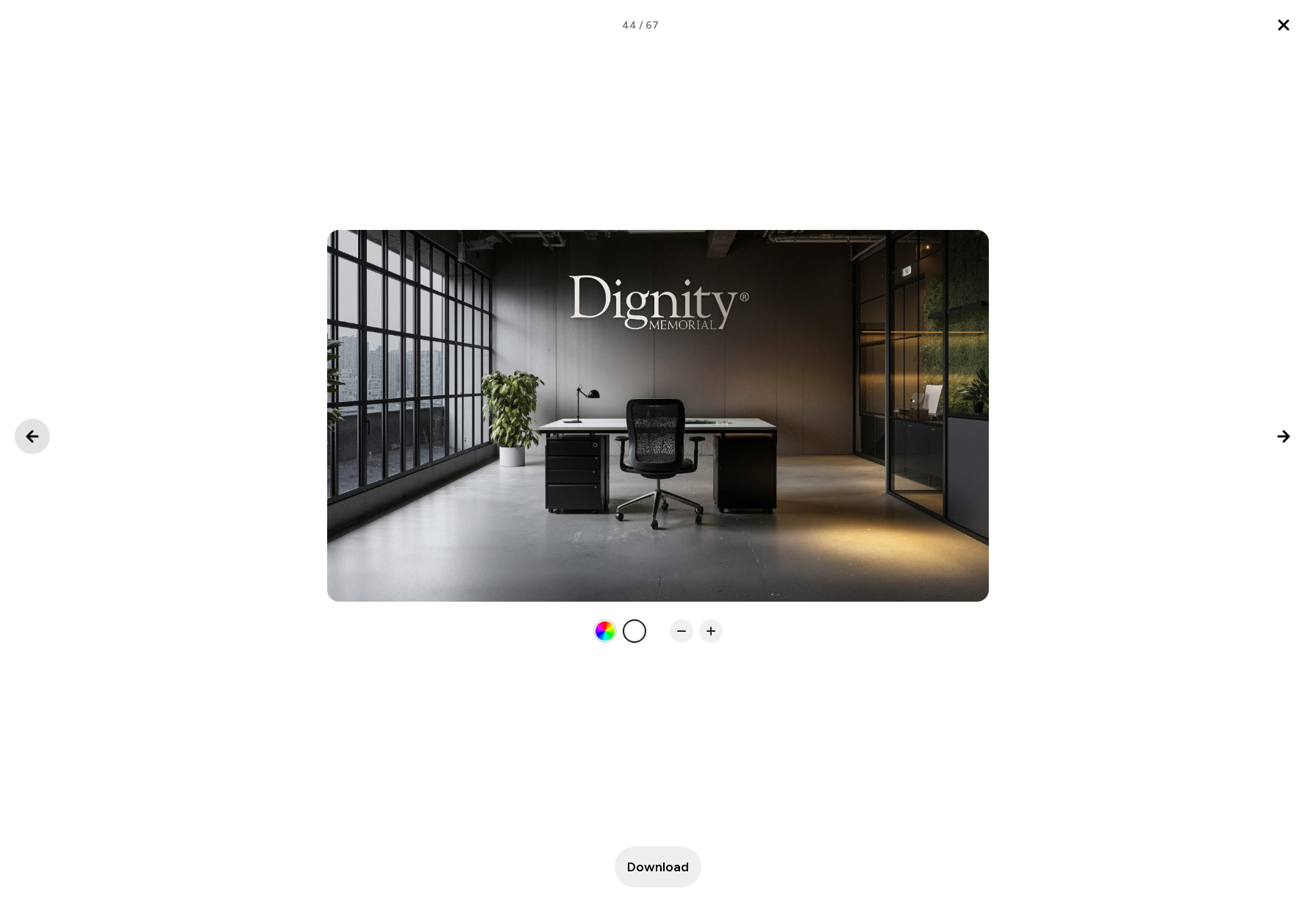
click at [33, 438] on icon "Previous image" at bounding box center [33, 436] width 17 height 17
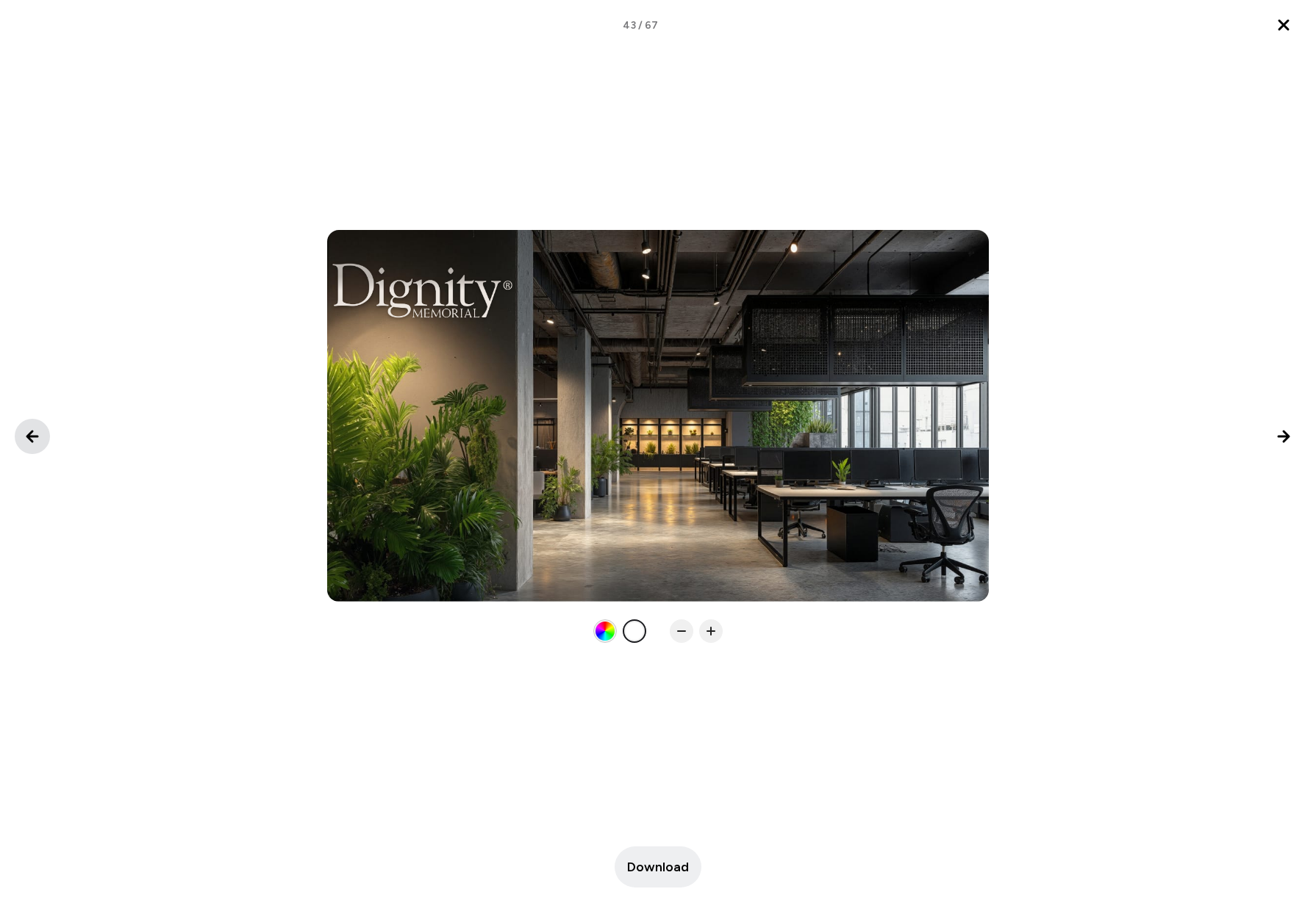
click at [33, 438] on icon "Previous image" at bounding box center [33, 436] width 17 height 17
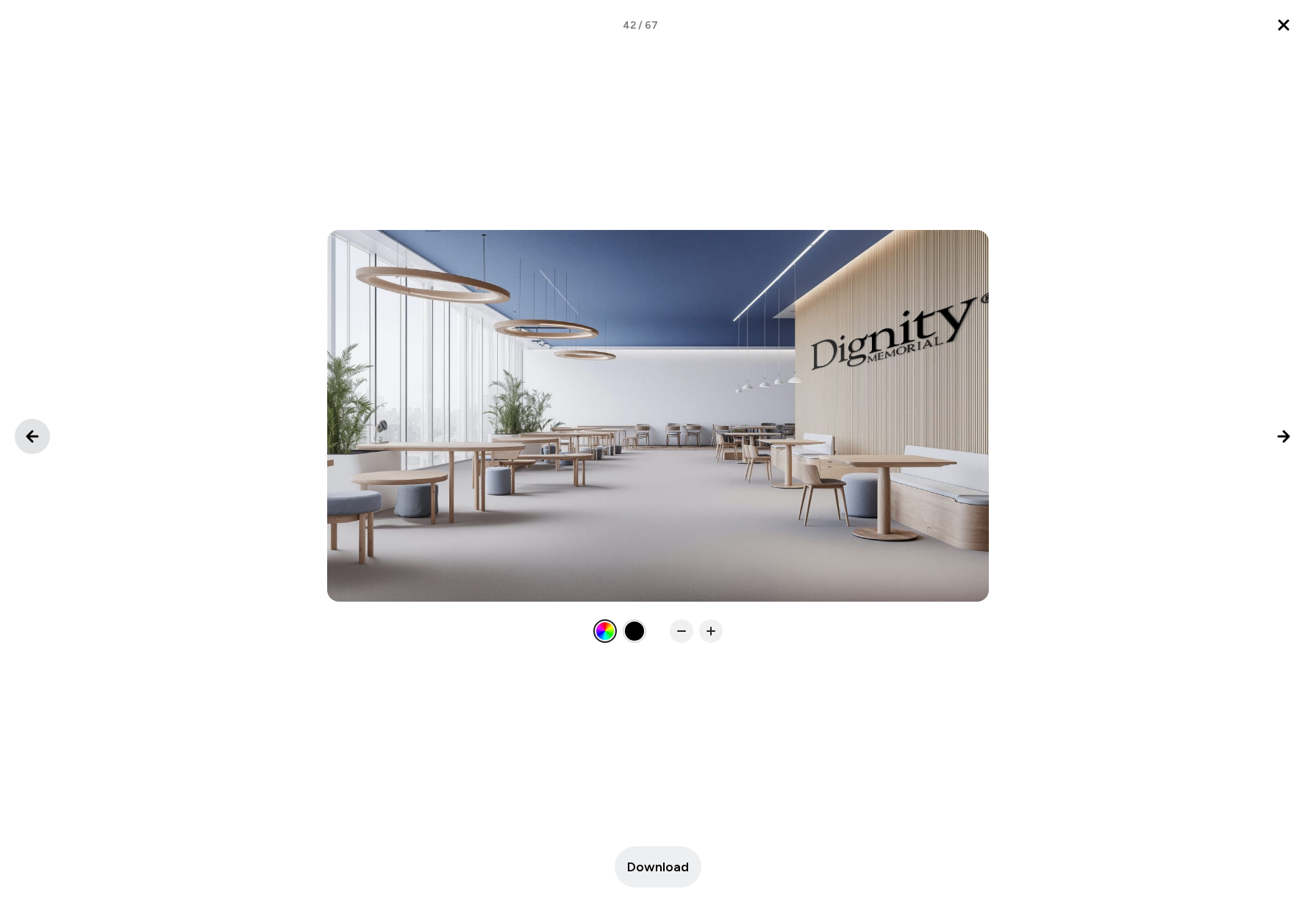
click at [33, 438] on icon "Previous image" at bounding box center [33, 436] width 17 height 17
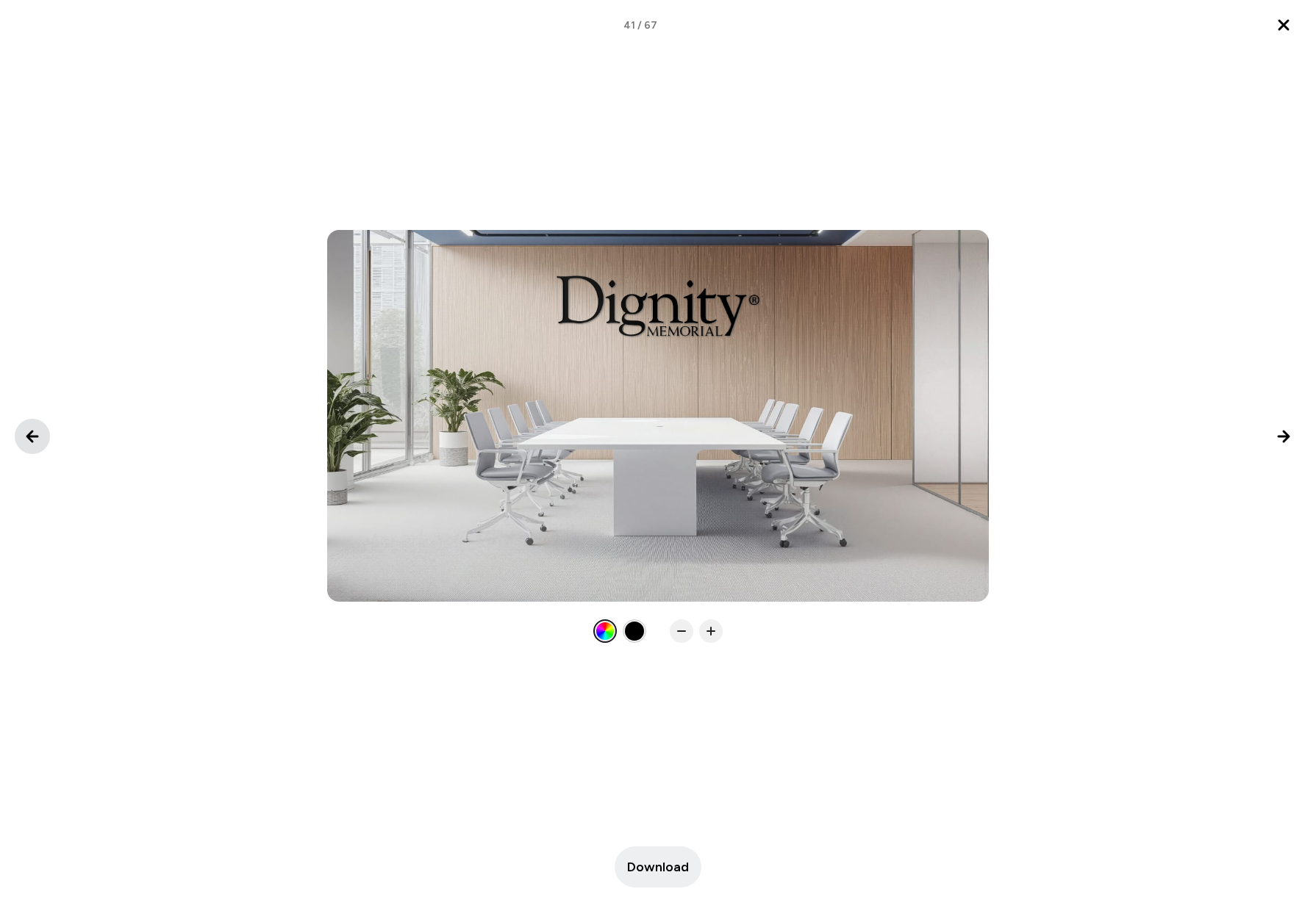
click at [33, 438] on icon "Previous image" at bounding box center [33, 436] width 17 height 17
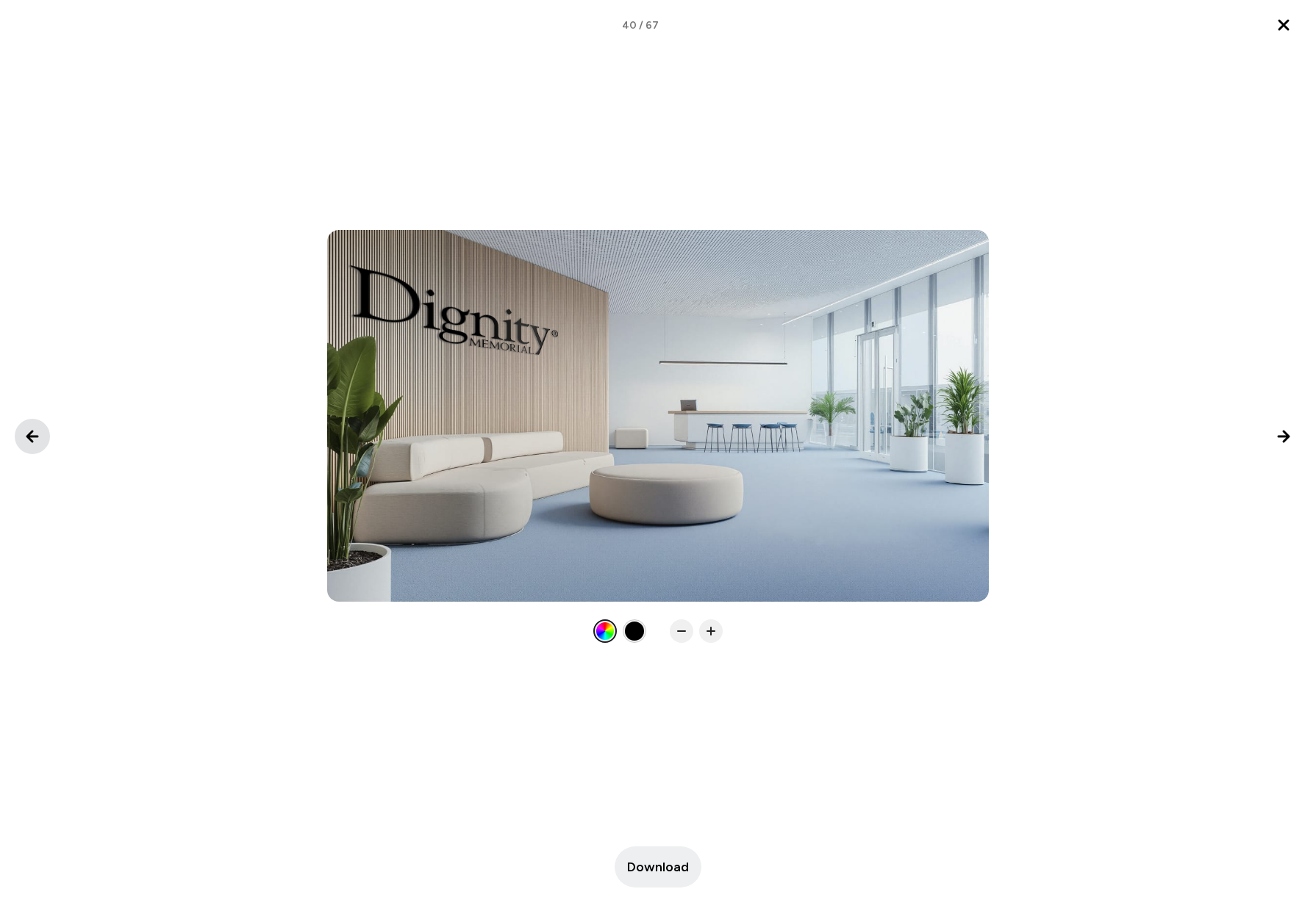
click at [33, 438] on icon "Previous image" at bounding box center [33, 436] width 17 height 17
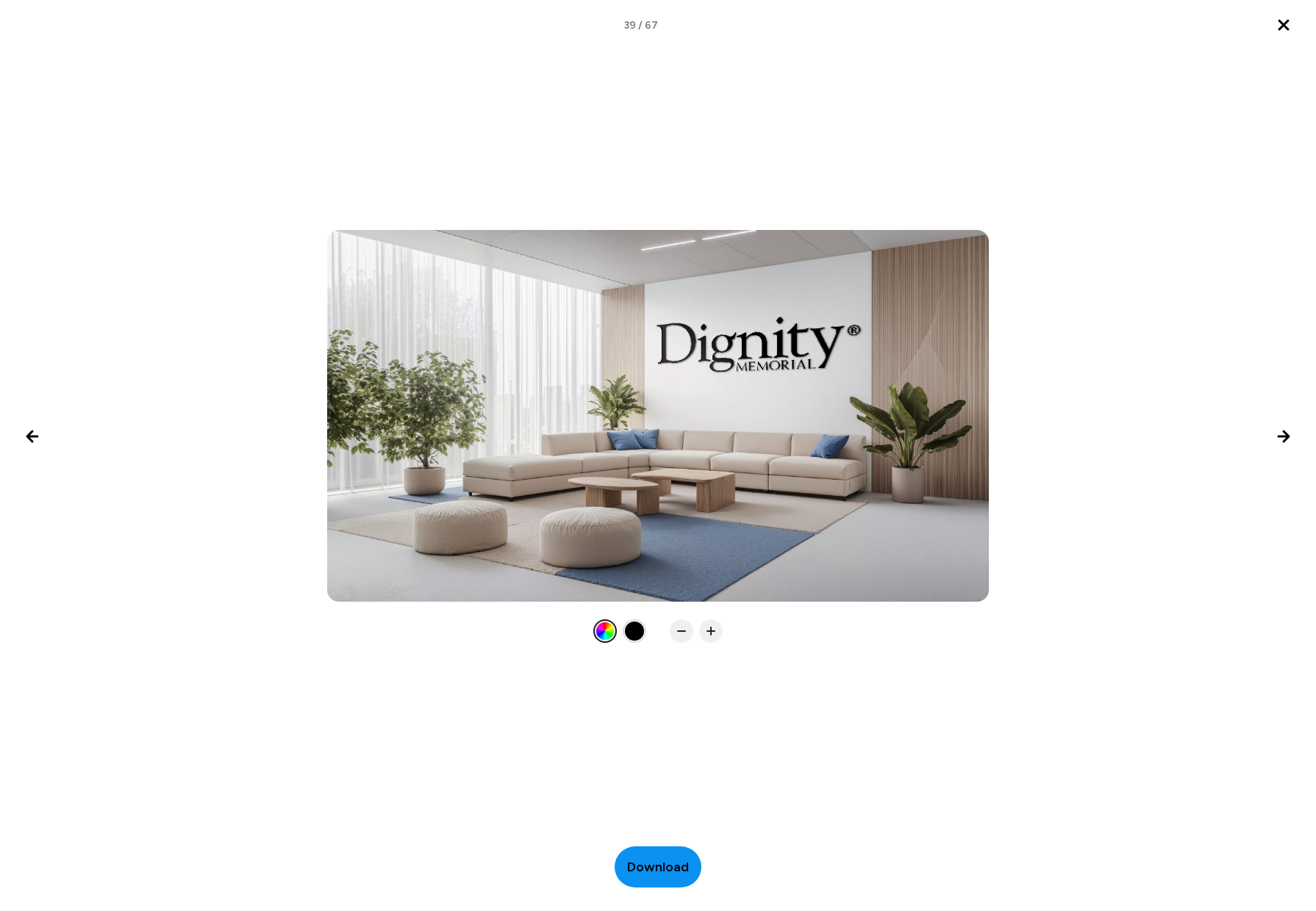
click at [665, 871] on span "Download" at bounding box center [658, 867] width 62 height 20
click at [601, 628] on div at bounding box center [604, 631] width 17 height 17
click at [637, 633] on div at bounding box center [634, 631] width 19 height 19
click at [637, 633] on div at bounding box center [634, 631] width 17 height 17
click at [607, 632] on div at bounding box center [604, 631] width 19 height 19
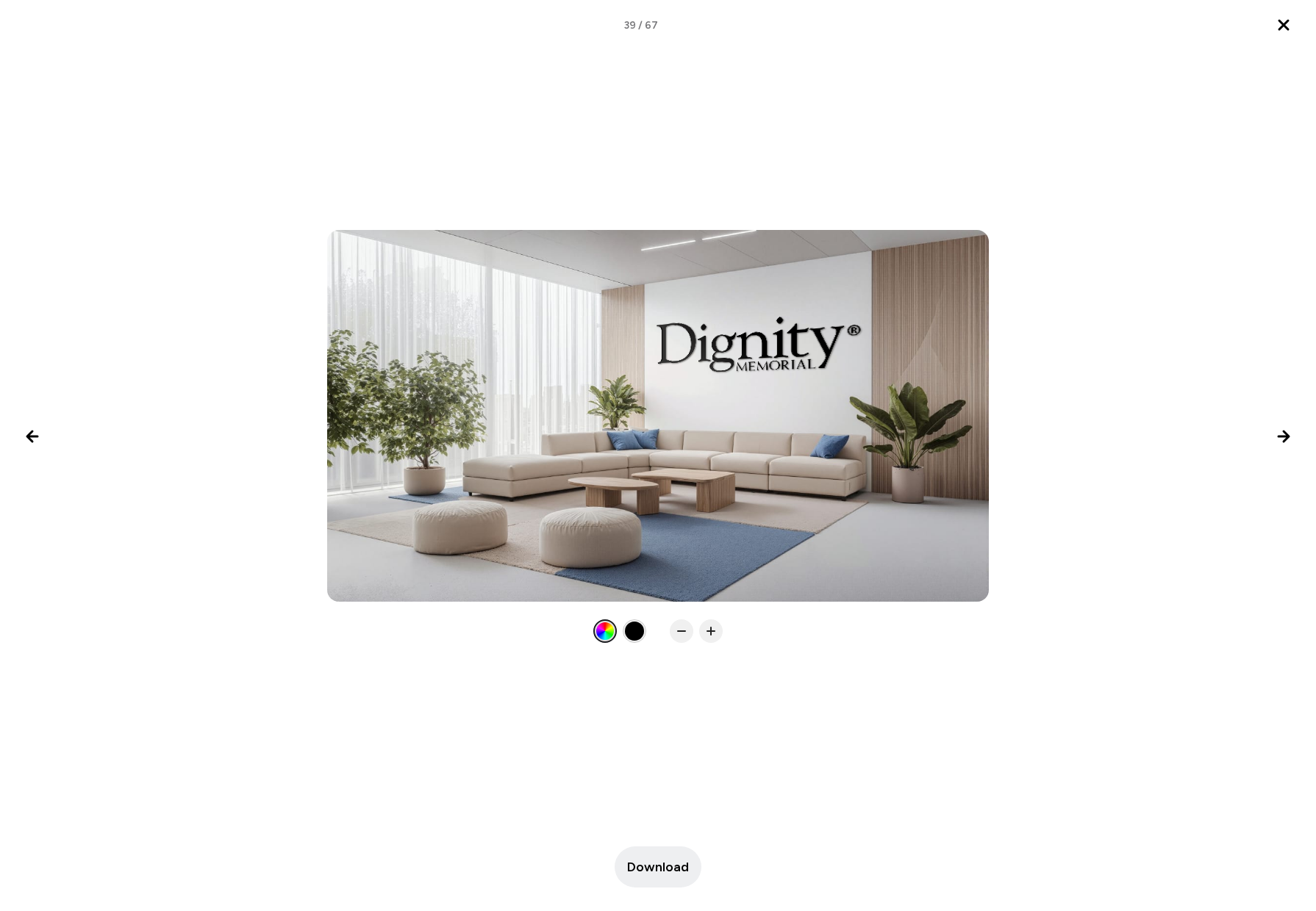
click at [607, 632] on div at bounding box center [604, 631] width 17 height 17
click at [632, 635] on div at bounding box center [634, 631] width 19 height 19
click at [632, 635] on div at bounding box center [634, 631] width 17 height 17
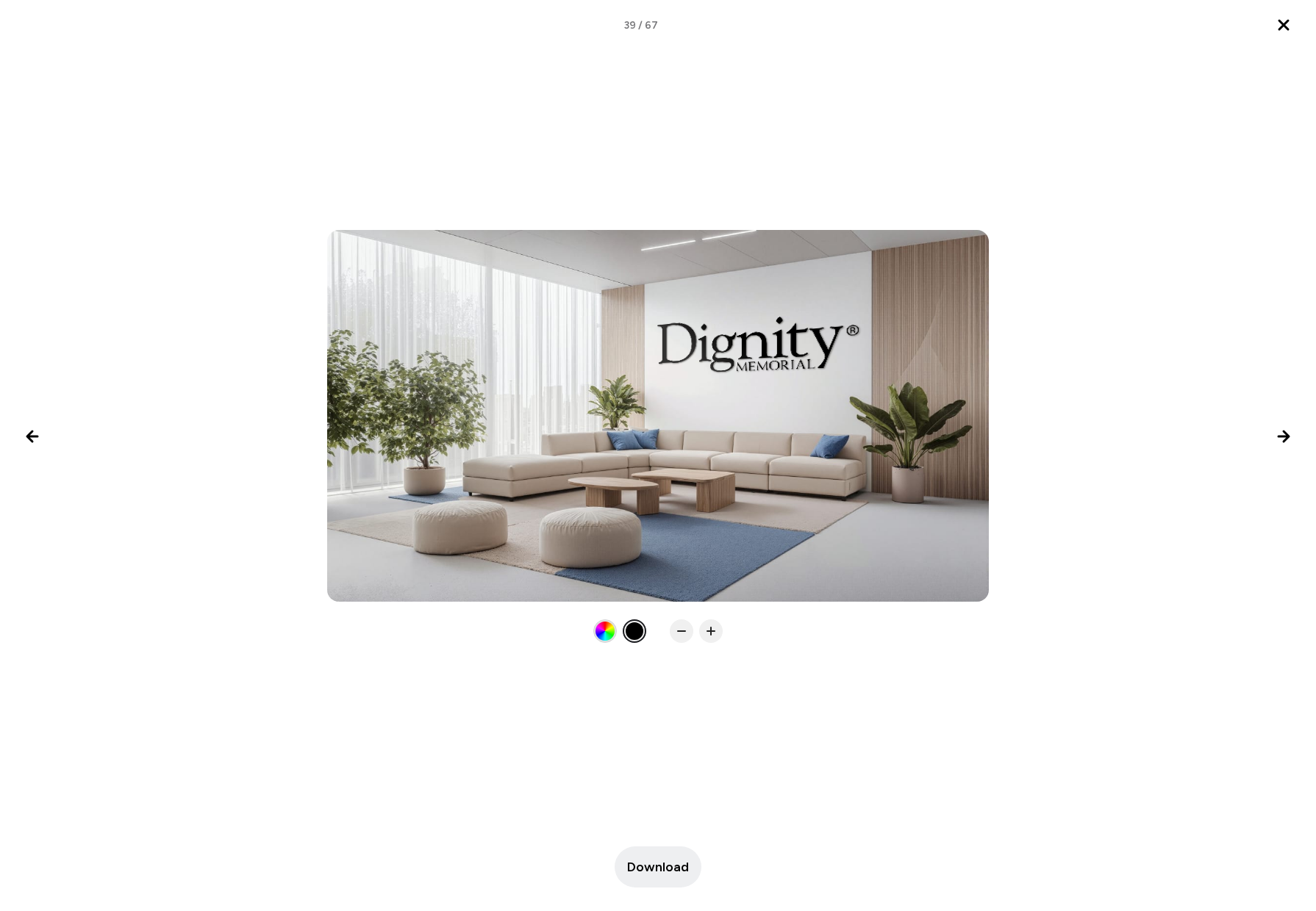
click at [607, 635] on div at bounding box center [604, 631] width 19 height 19
click at [607, 635] on div at bounding box center [604, 631] width 17 height 17
click at [623, 634] on div at bounding box center [634, 631] width 24 height 24
click at [1285, 17] on icon "Close lightbox" at bounding box center [1283, 25] width 17 height 17
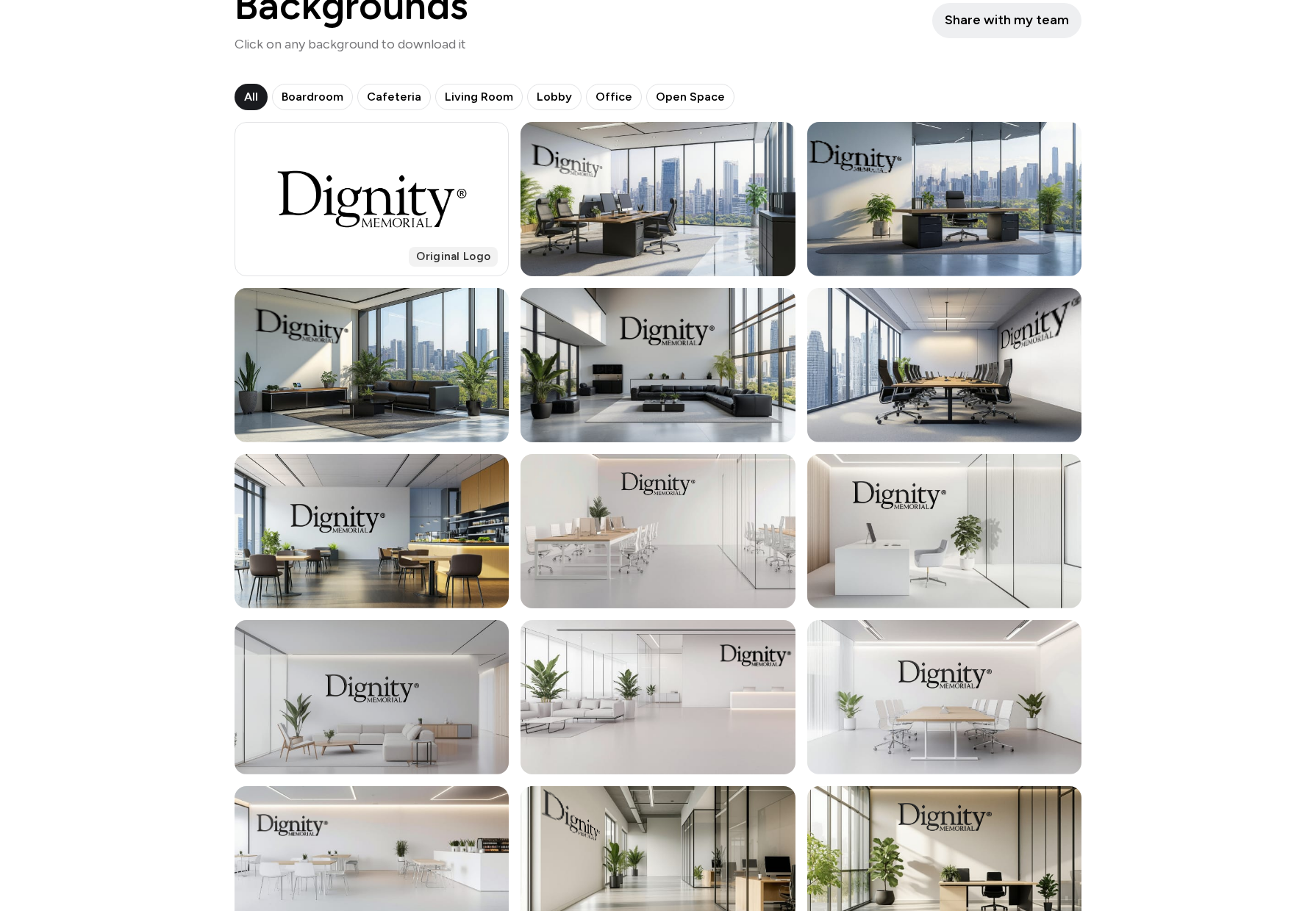
scroll to position [0, 0]
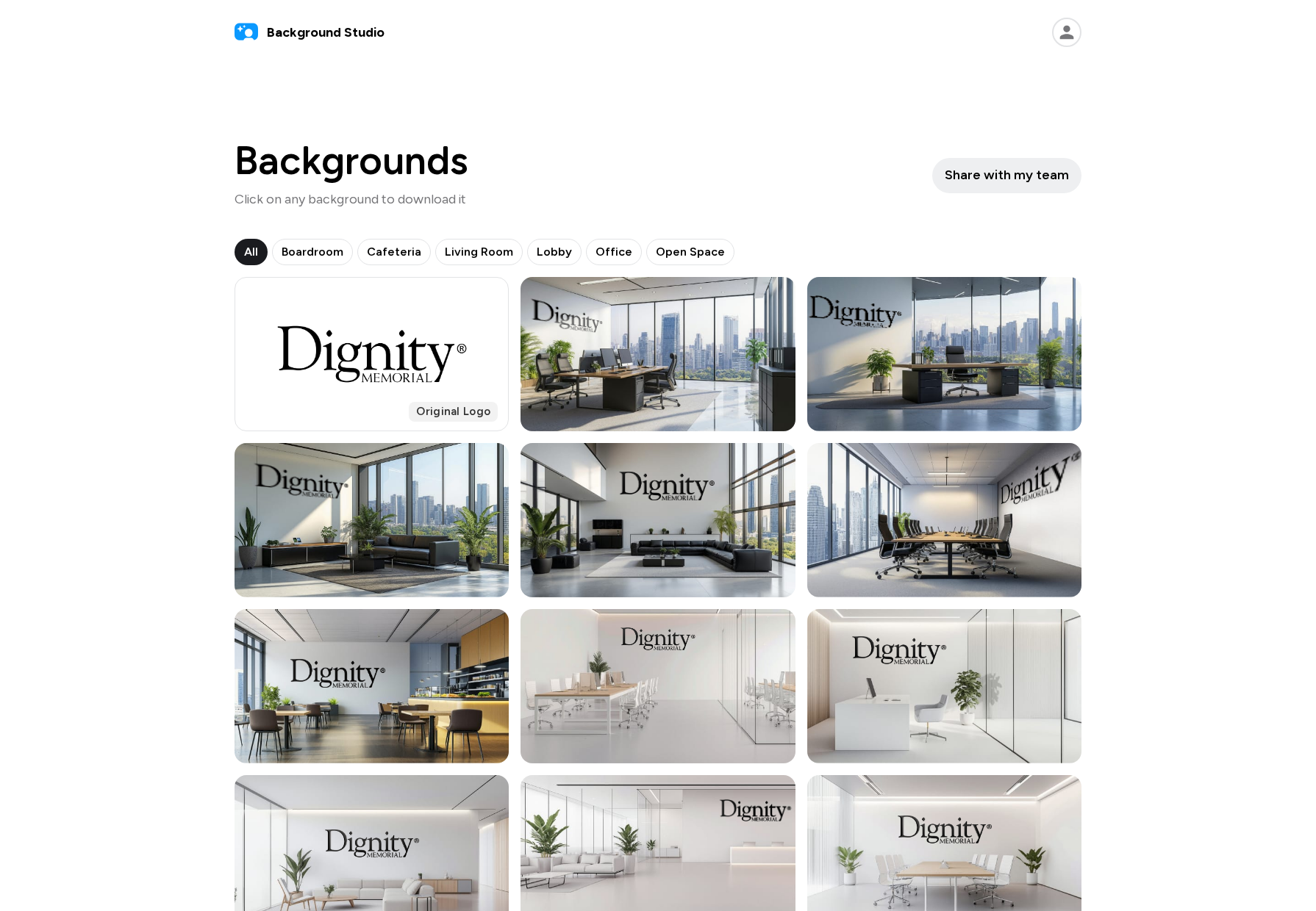
click at [1063, 31] on icon at bounding box center [1066, 32] width 30 height 30
click at [949, 69] on link "Projects" at bounding box center [985, 74] width 181 height 30
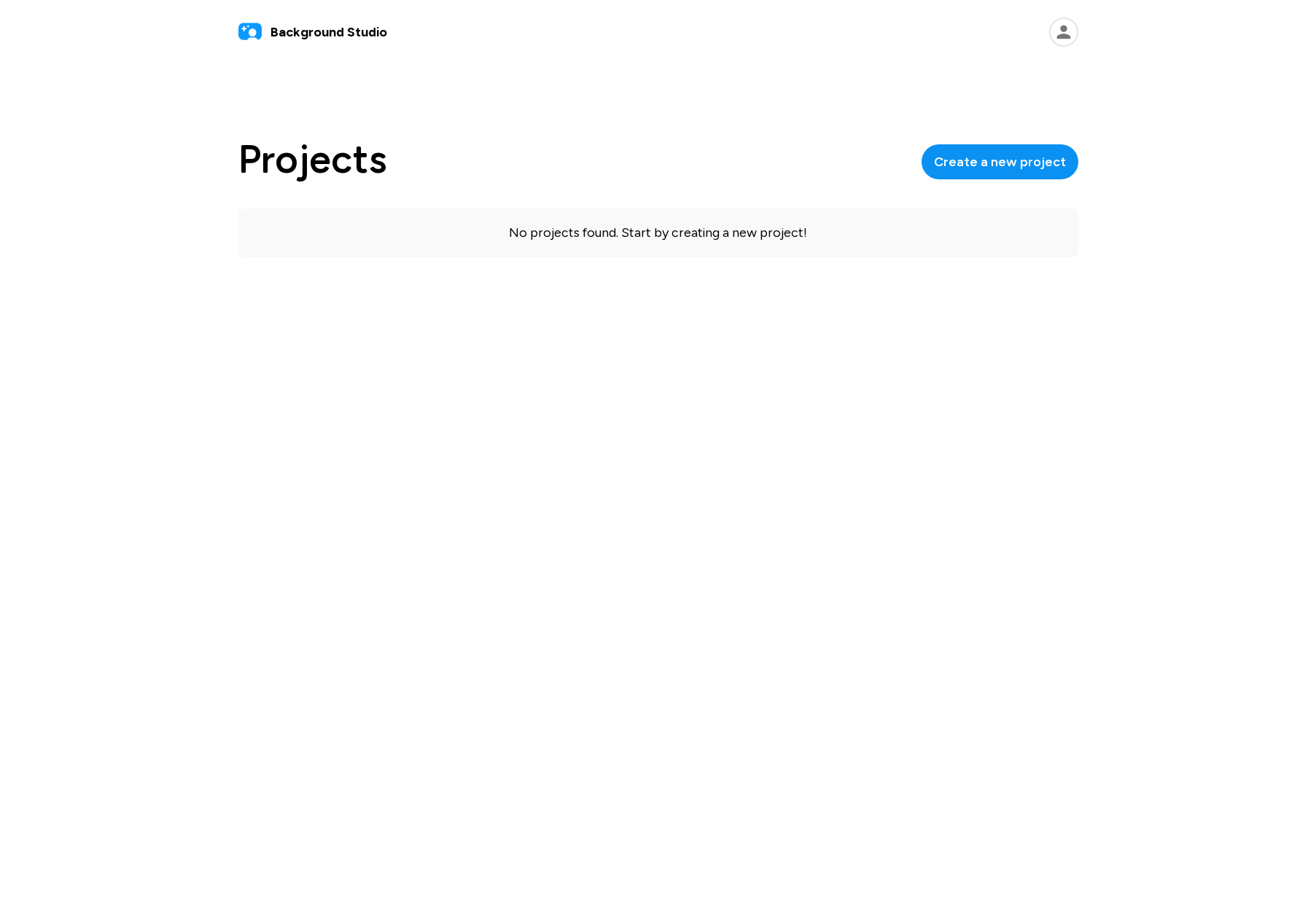
click at [978, 159] on span "Create a new project" at bounding box center [999, 162] width 132 height 20
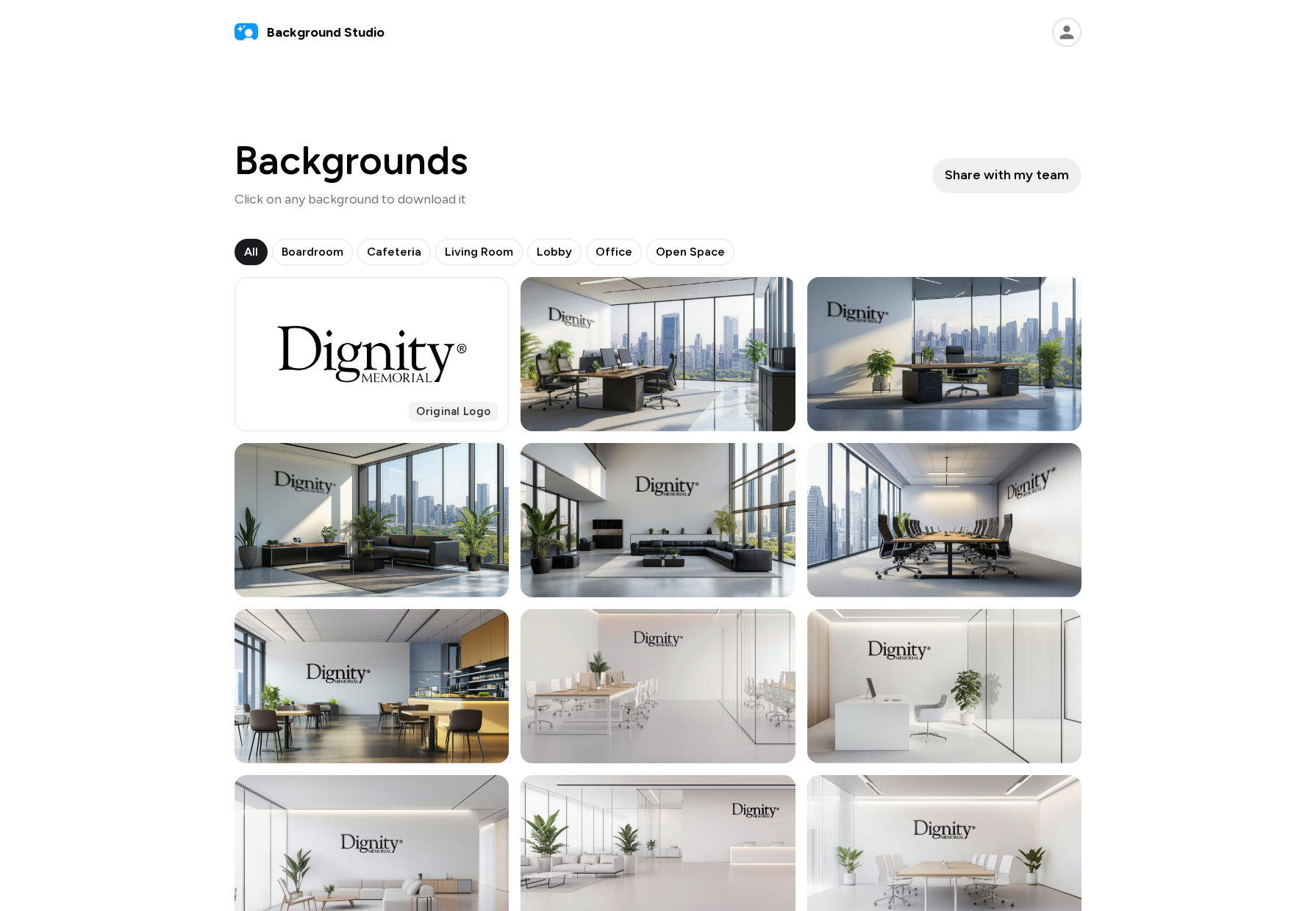
click at [1062, 31] on icon at bounding box center [1066, 32] width 30 height 30
click at [296, 254] on span "Boardroom" at bounding box center [312, 251] width 62 height 17
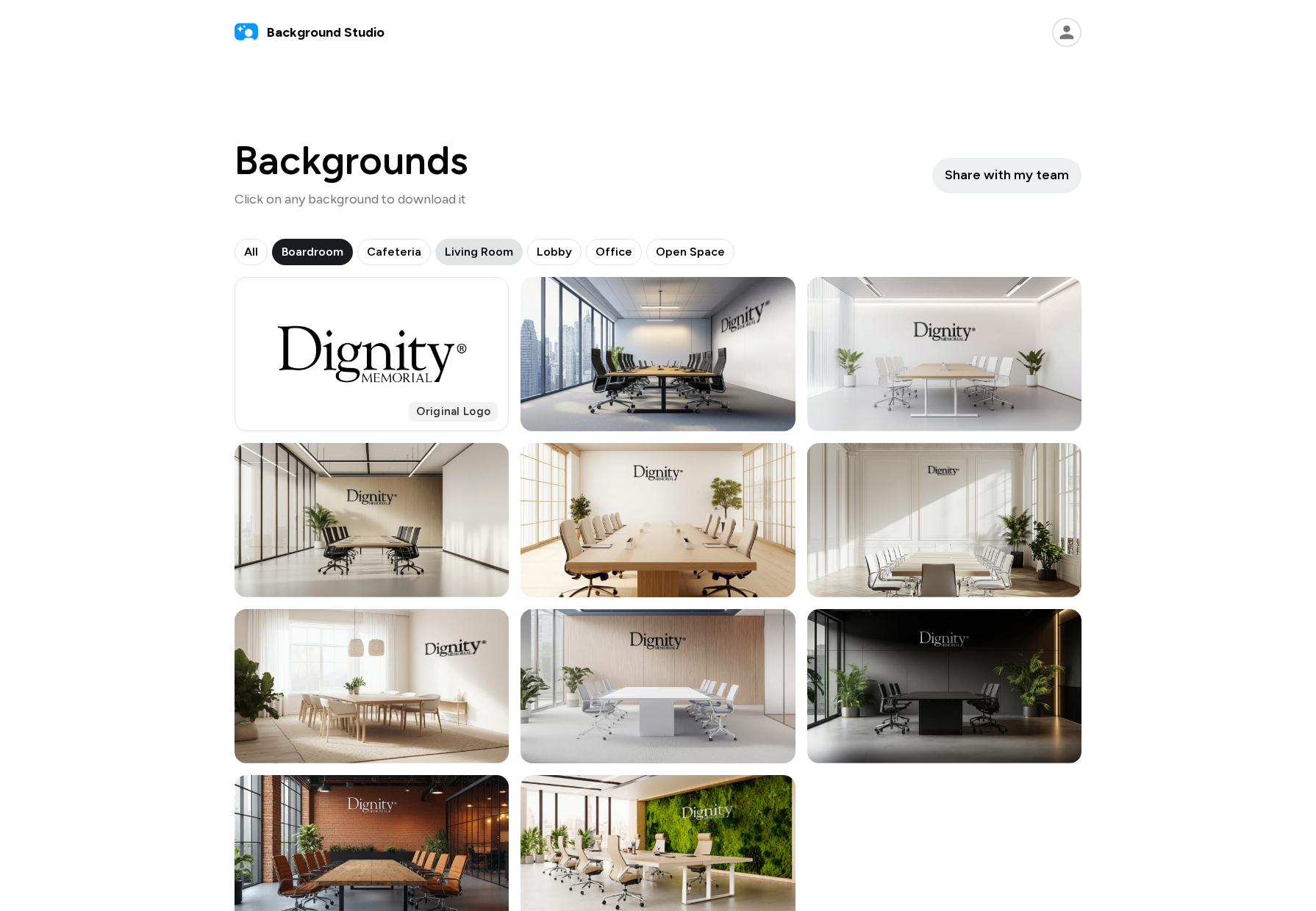
click at [464, 256] on span "Living Room" at bounding box center [478, 251] width 68 height 17
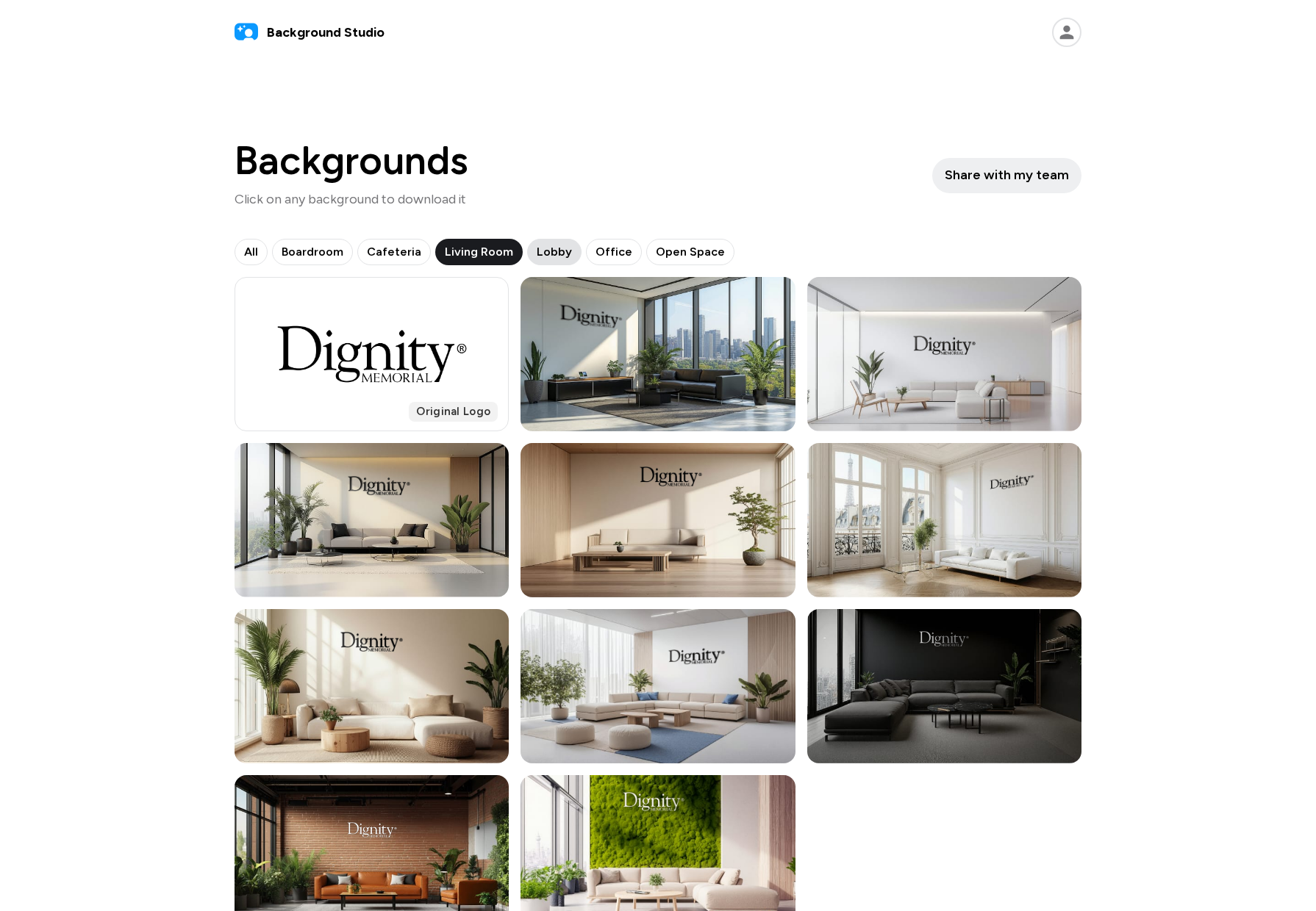
click at [539, 254] on span "Lobby" at bounding box center [554, 251] width 35 height 17
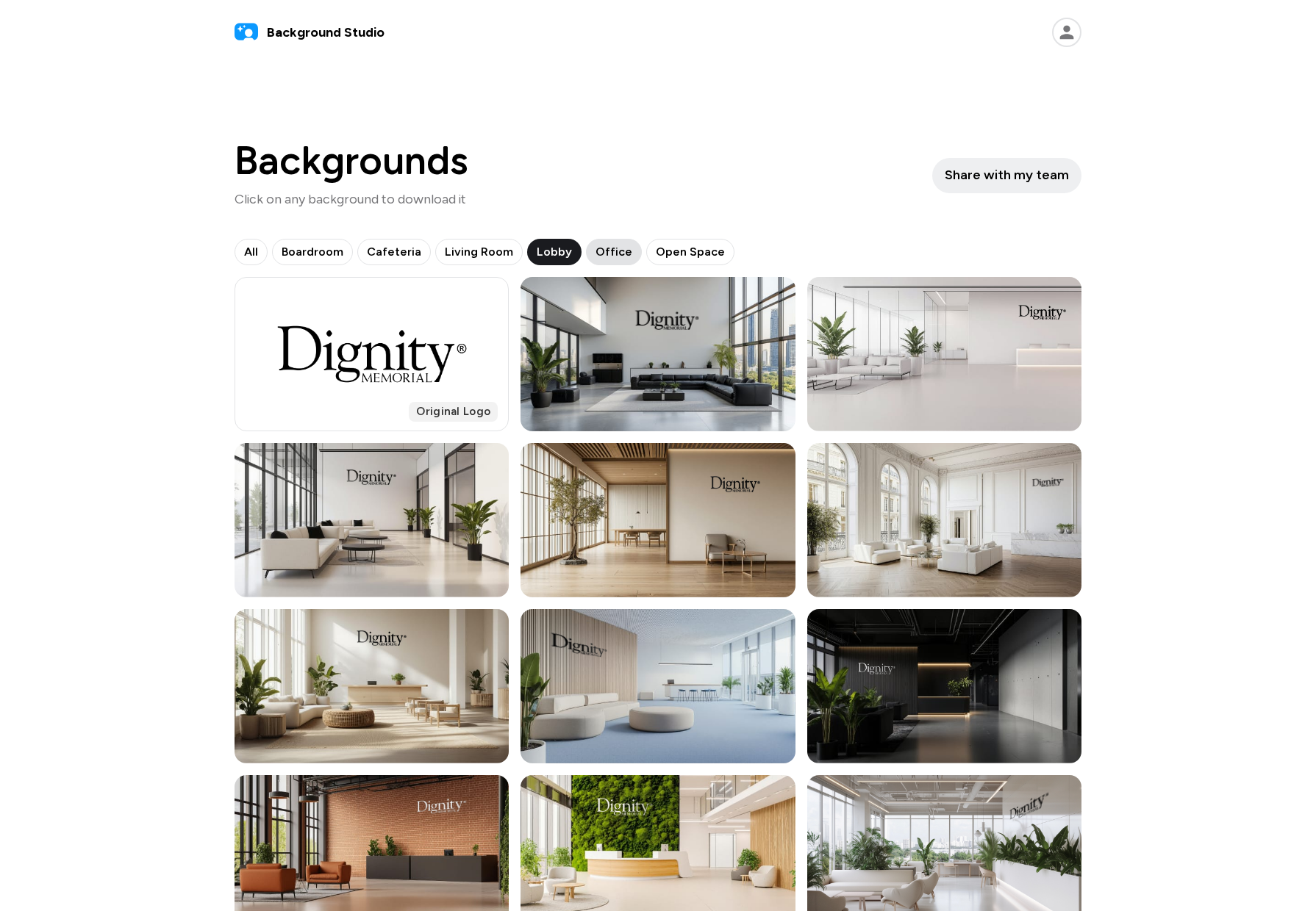
click at [602, 252] on span "Office" at bounding box center [613, 251] width 36 height 17
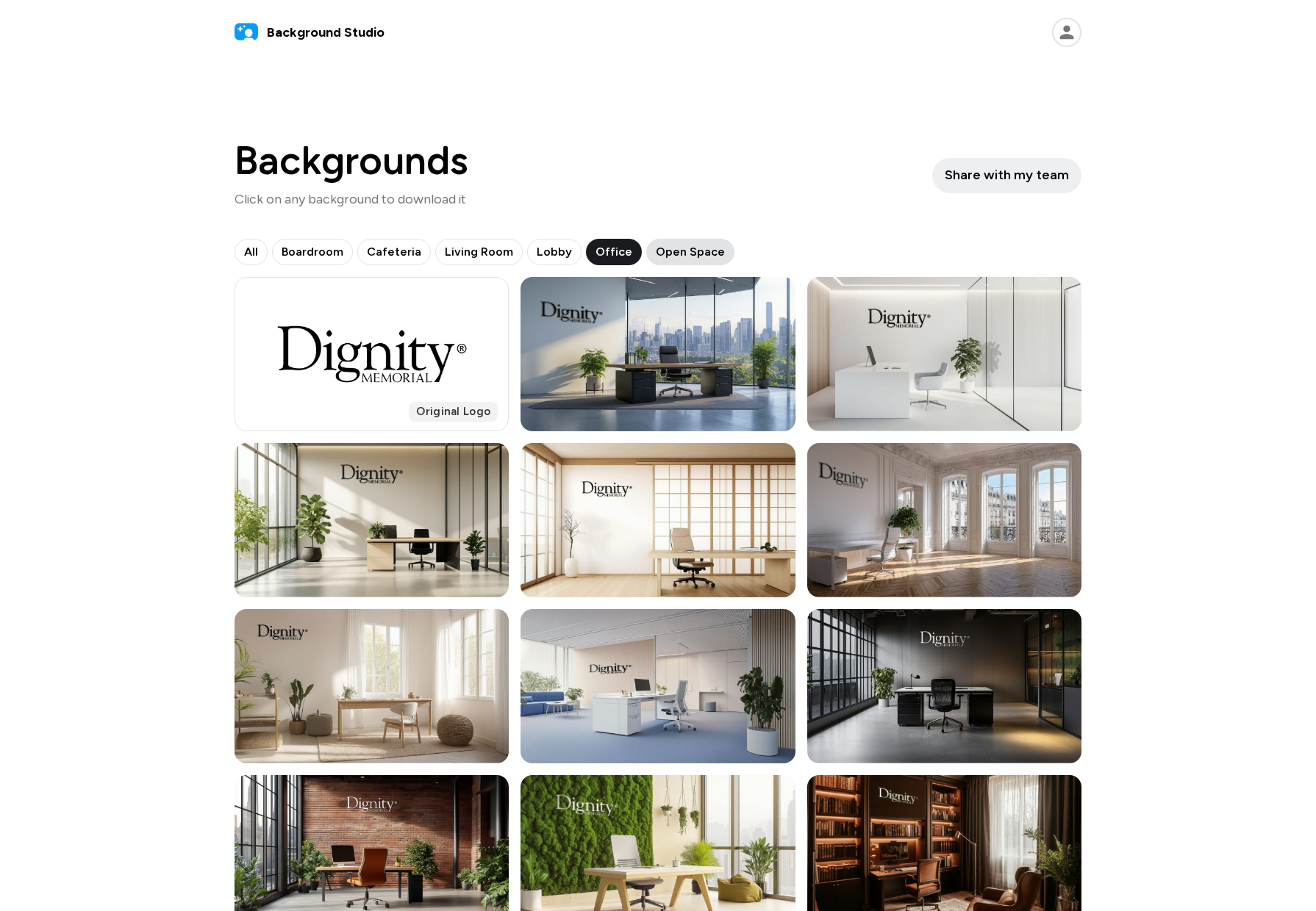
click at [665, 247] on span "Open Space" at bounding box center [690, 251] width 69 height 17
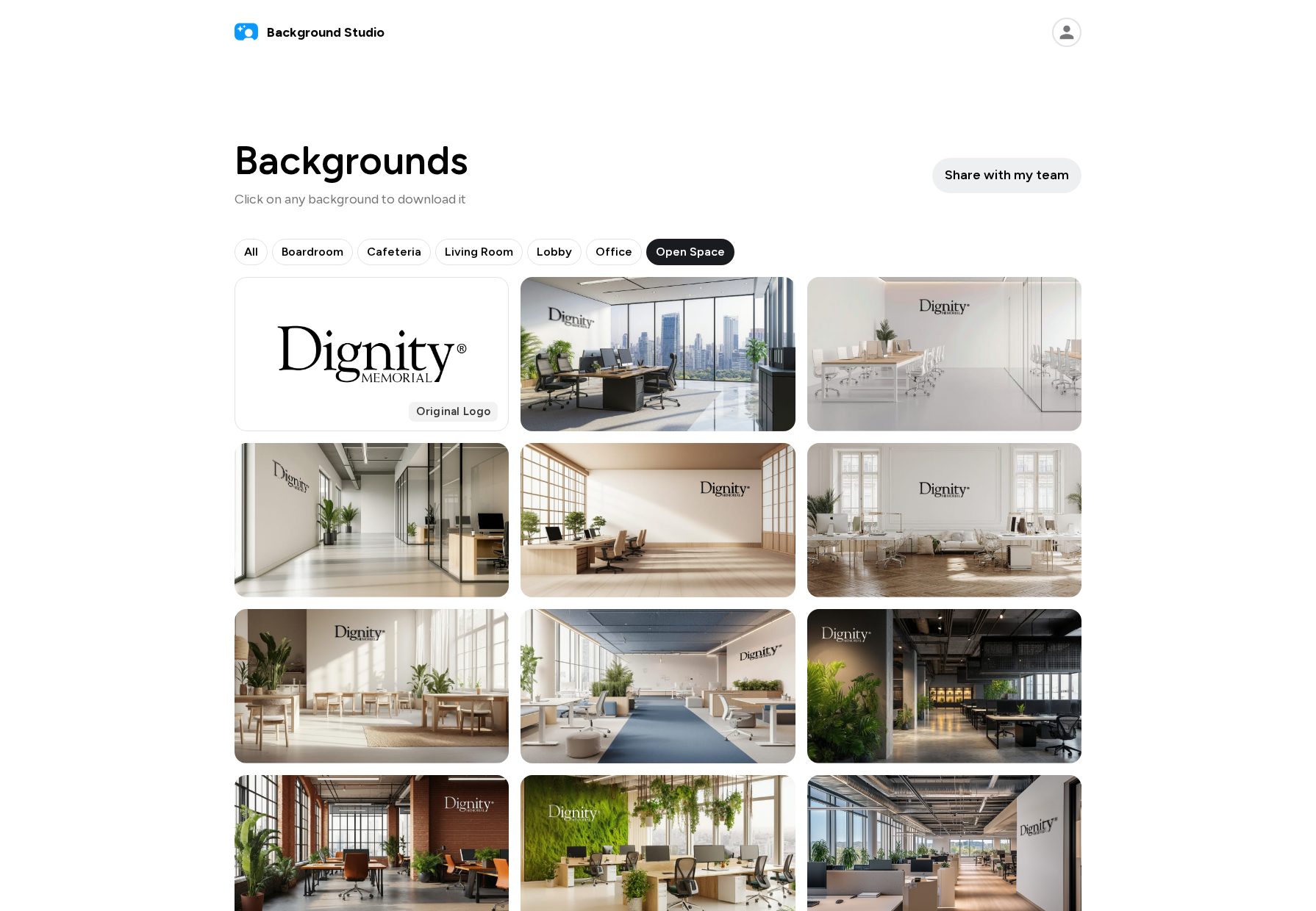
click at [1071, 32] on icon at bounding box center [1066, 32] width 30 height 30
click at [1069, 33] on icon at bounding box center [1066, 32] width 30 height 30
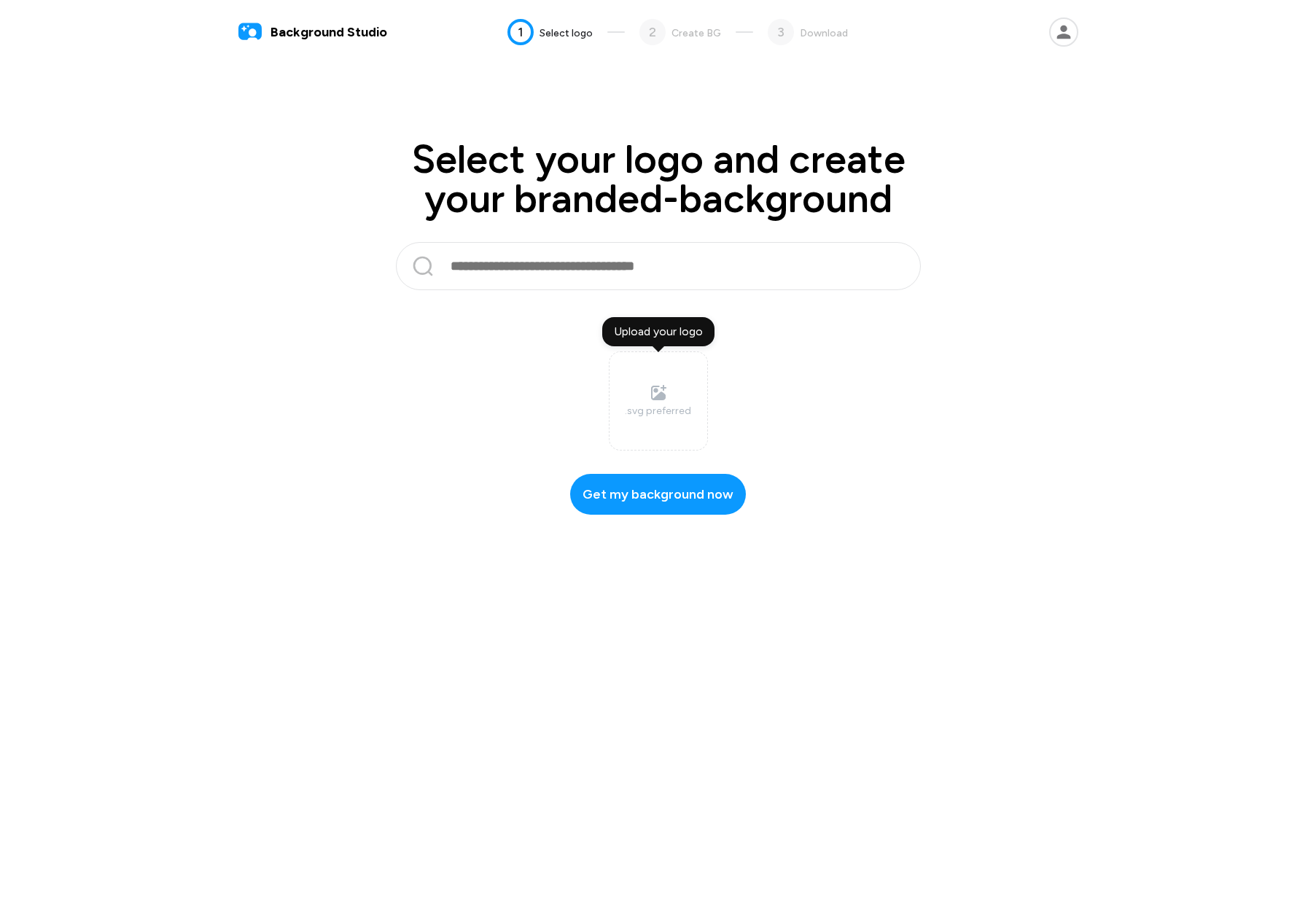
click at [1061, 30] on icon at bounding box center [1064, 32] width 14 height 14
click at [954, 102] on button "Billing" at bounding box center [983, 103] width 179 height 31
click at [1069, 28] on icon at bounding box center [1064, 31] width 29 height 29
